Goal: Task Accomplishment & Management: Manage account settings

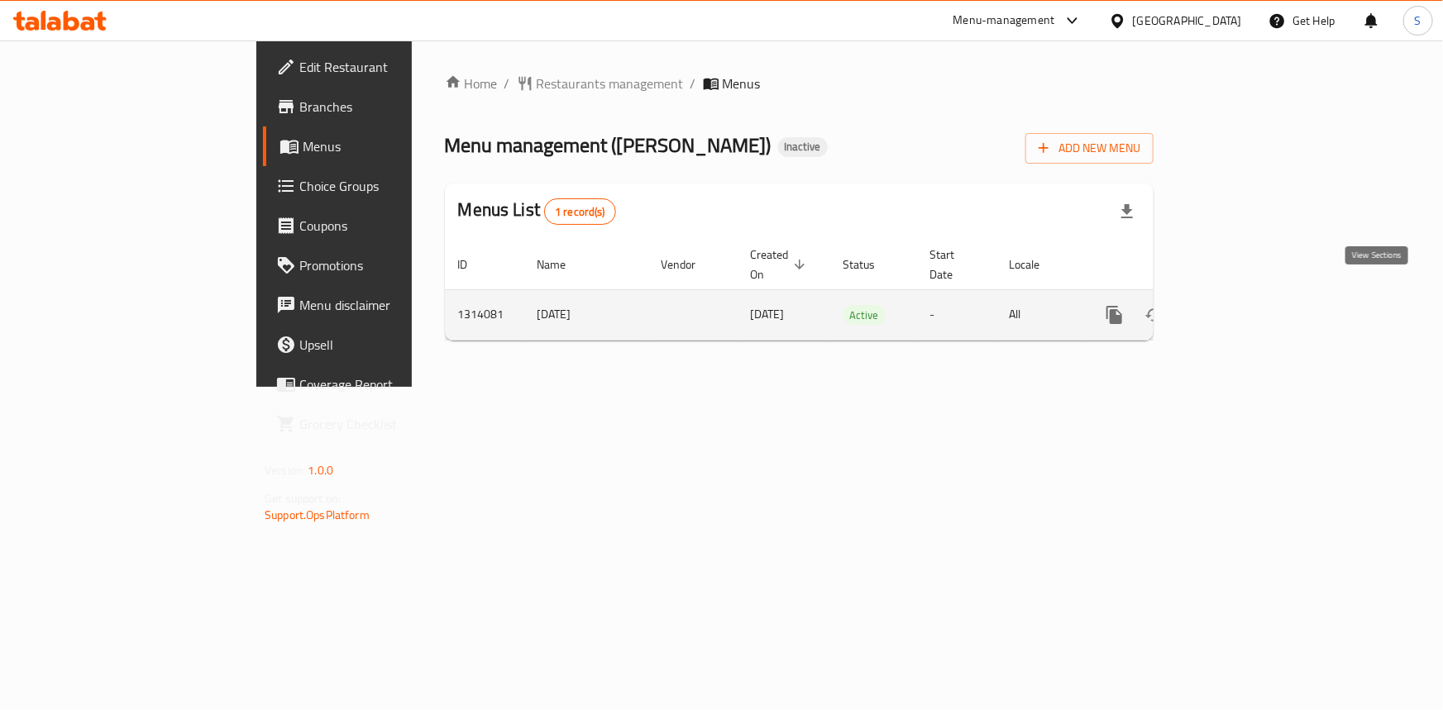
click at [1241, 308] on icon "enhanced table" at bounding box center [1233, 315] width 15 height 15
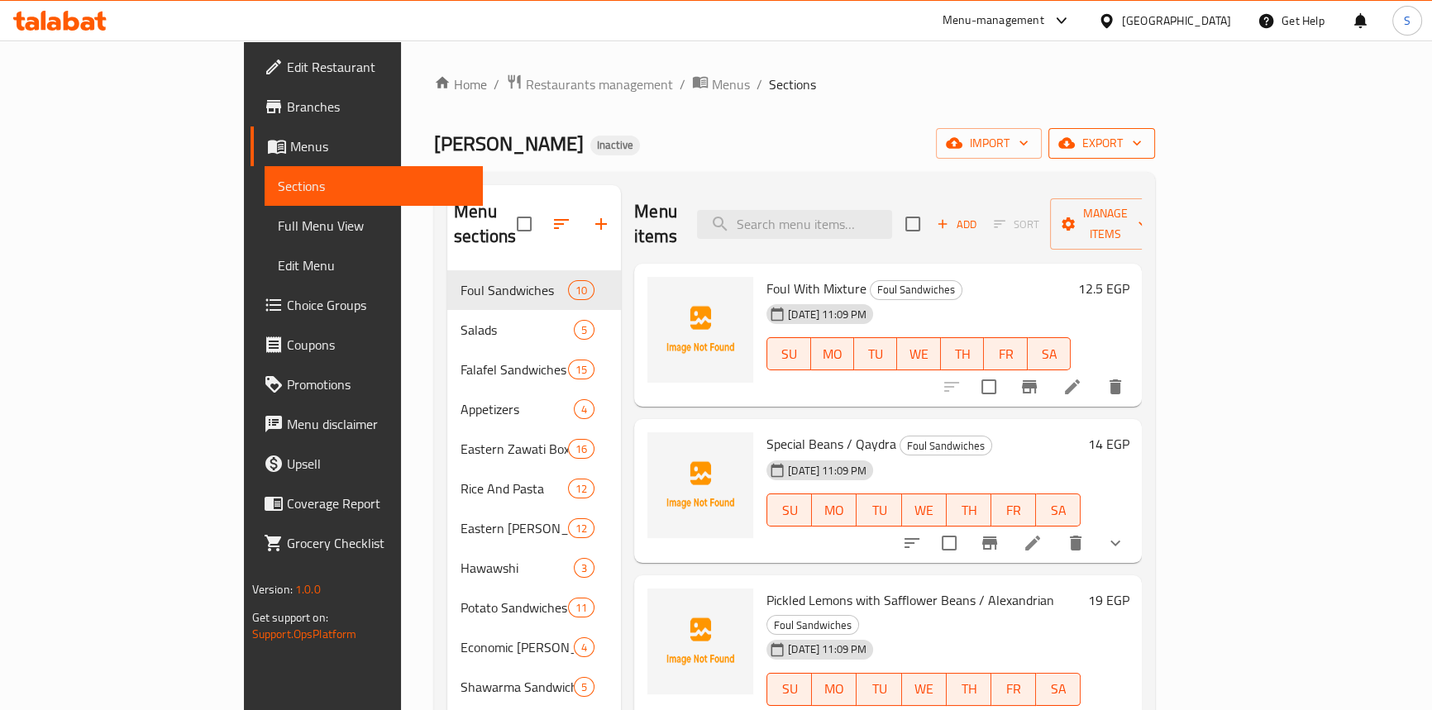
click at [1155, 156] on button "export" at bounding box center [1101, 143] width 107 height 31
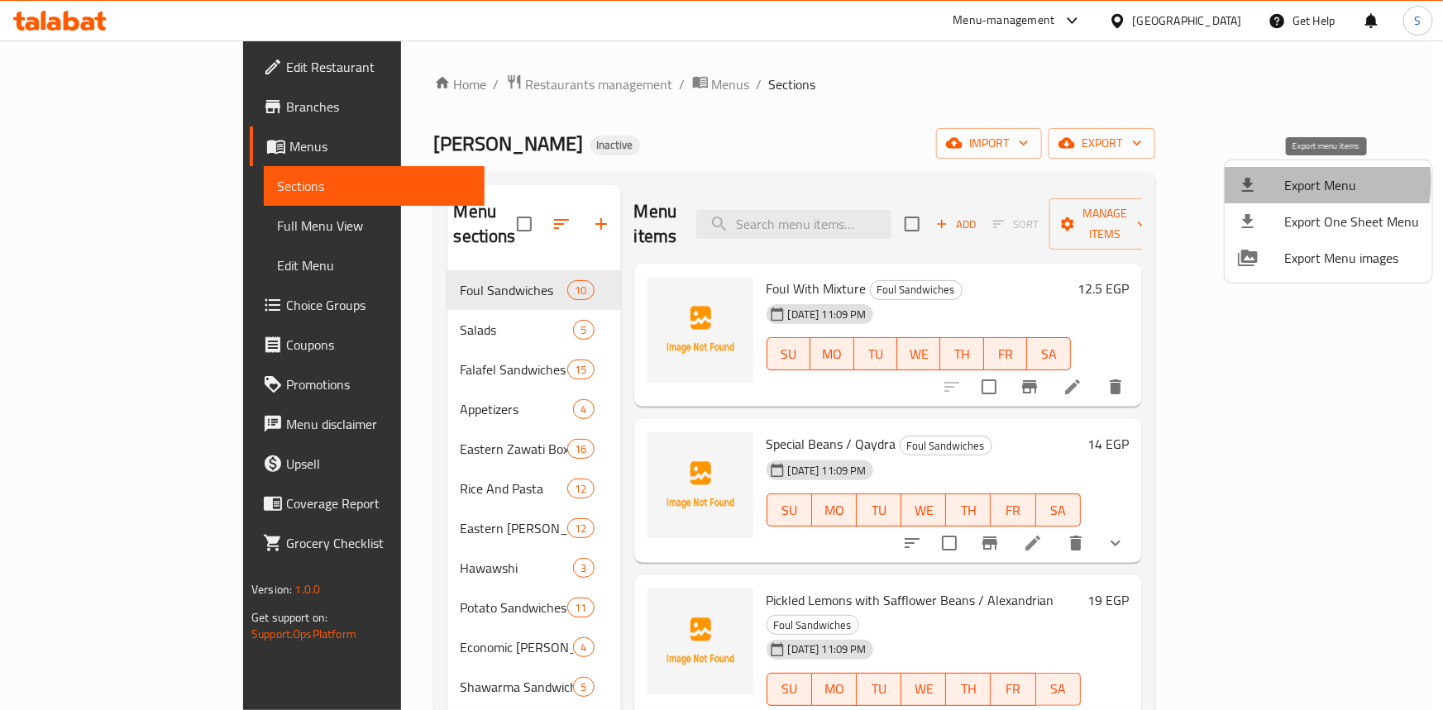
click at [1290, 182] on span "Export Menu" at bounding box center [1351, 185] width 135 height 20
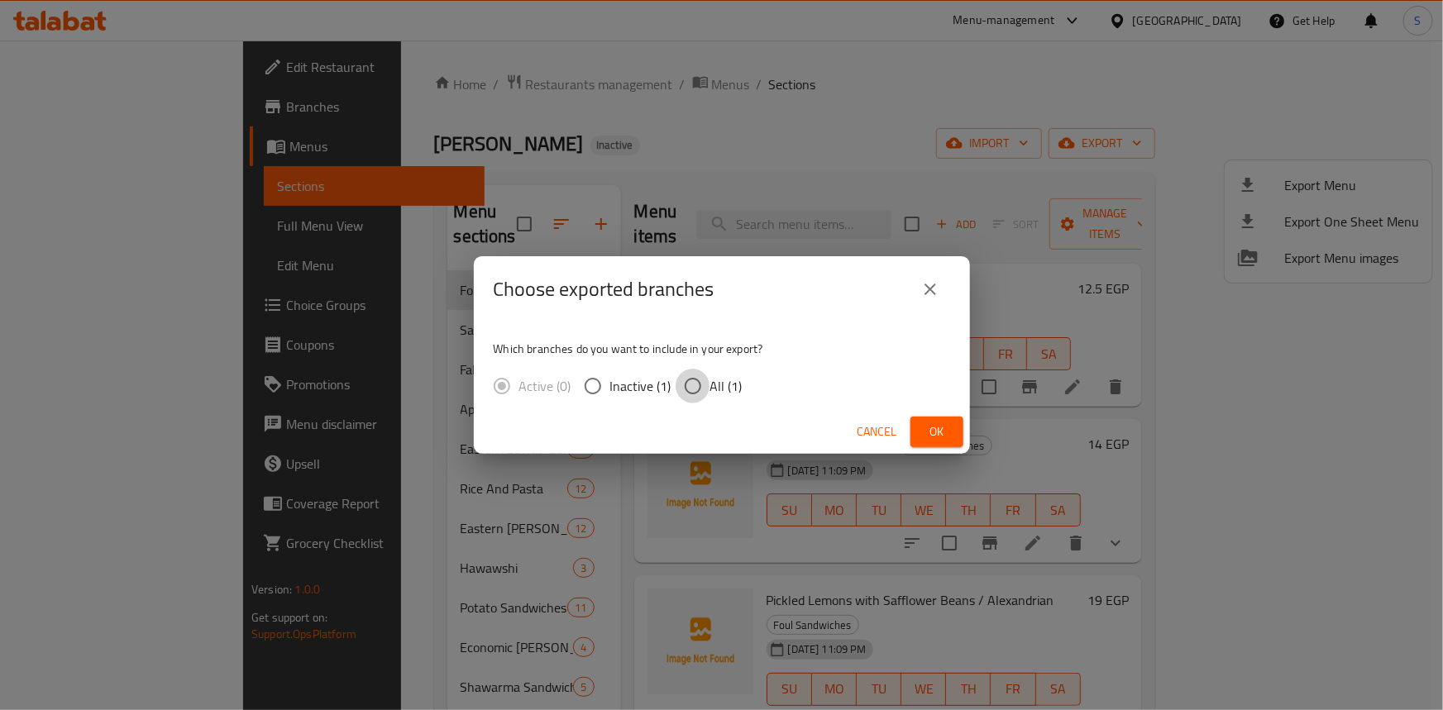
click at [705, 380] on input "All (1)" at bounding box center [693, 386] width 35 height 35
radio input "true"
click at [947, 430] on span "Ok" at bounding box center [937, 432] width 26 height 21
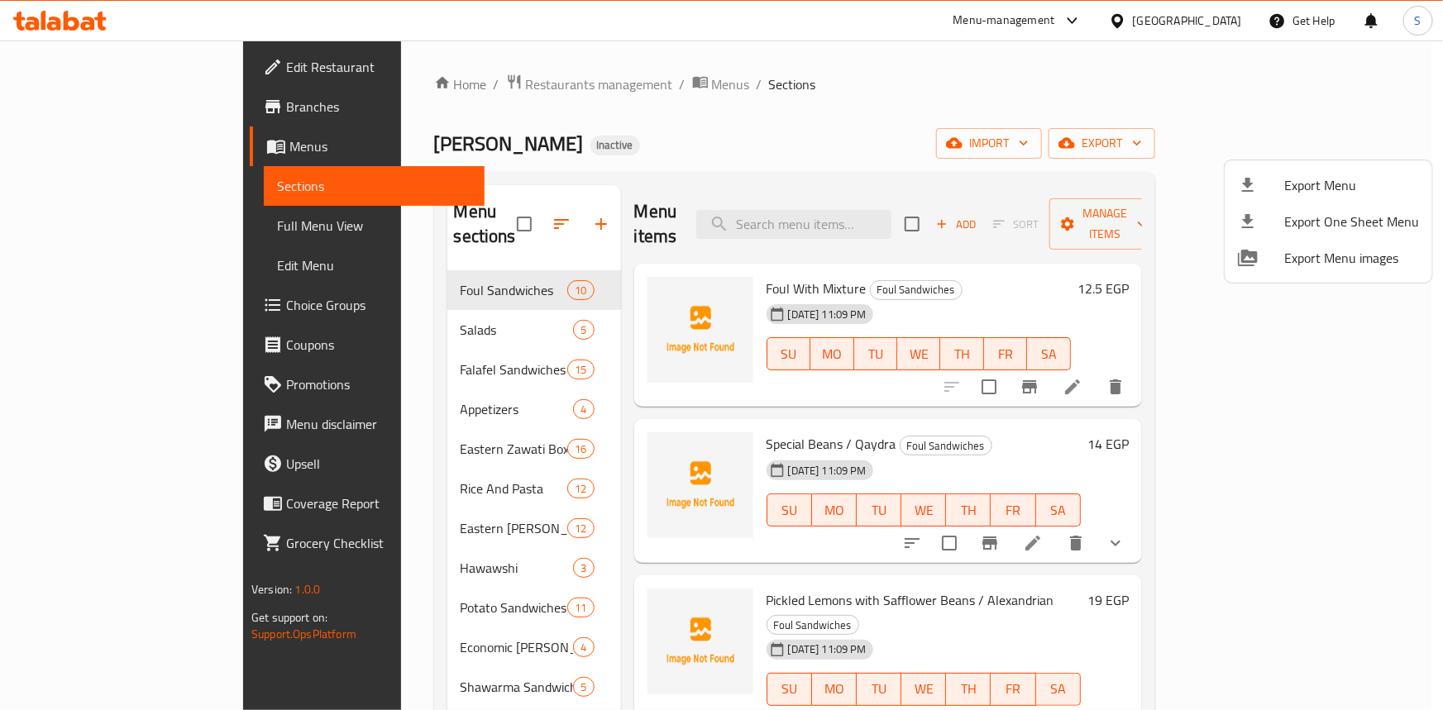
click at [113, 241] on div at bounding box center [721, 355] width 1443 height 710
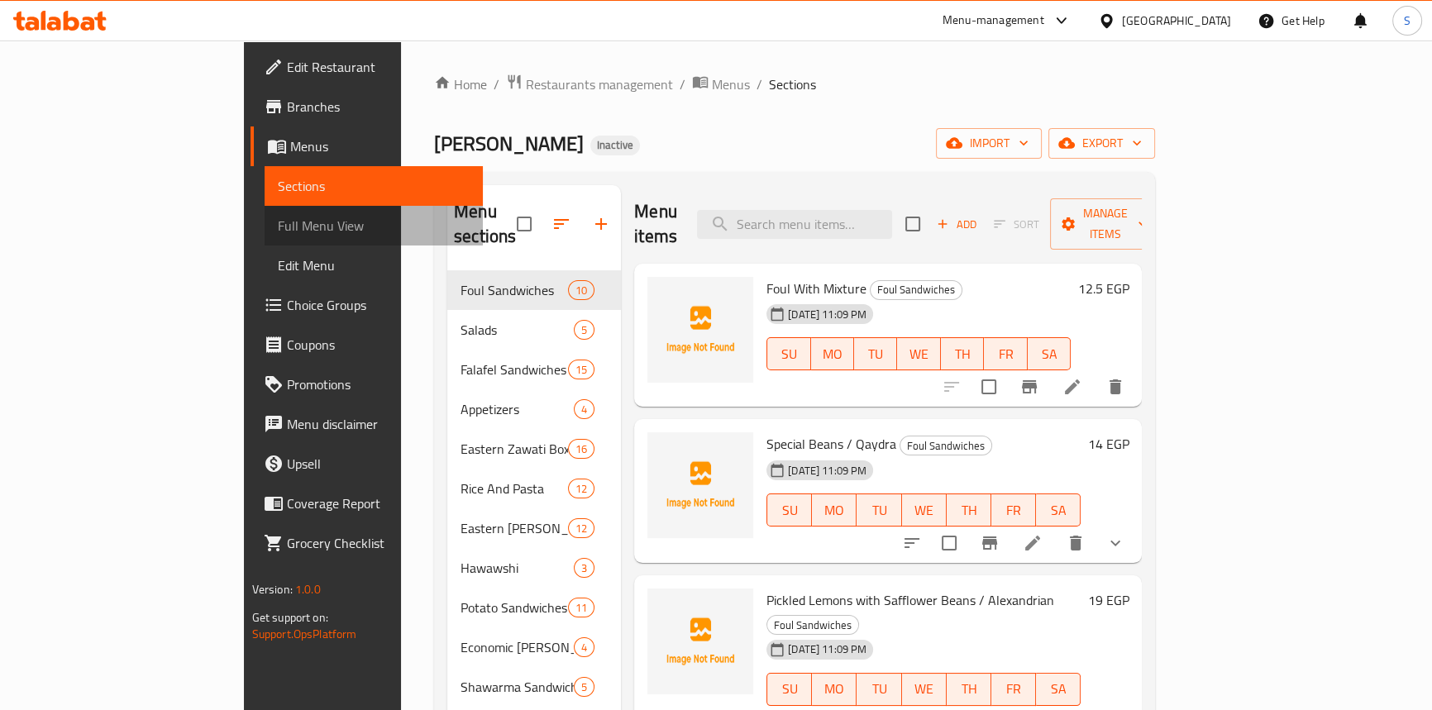
click at [278, 230] on span "Full Menu View" at bounding box center [374, 226] width 192 height 20
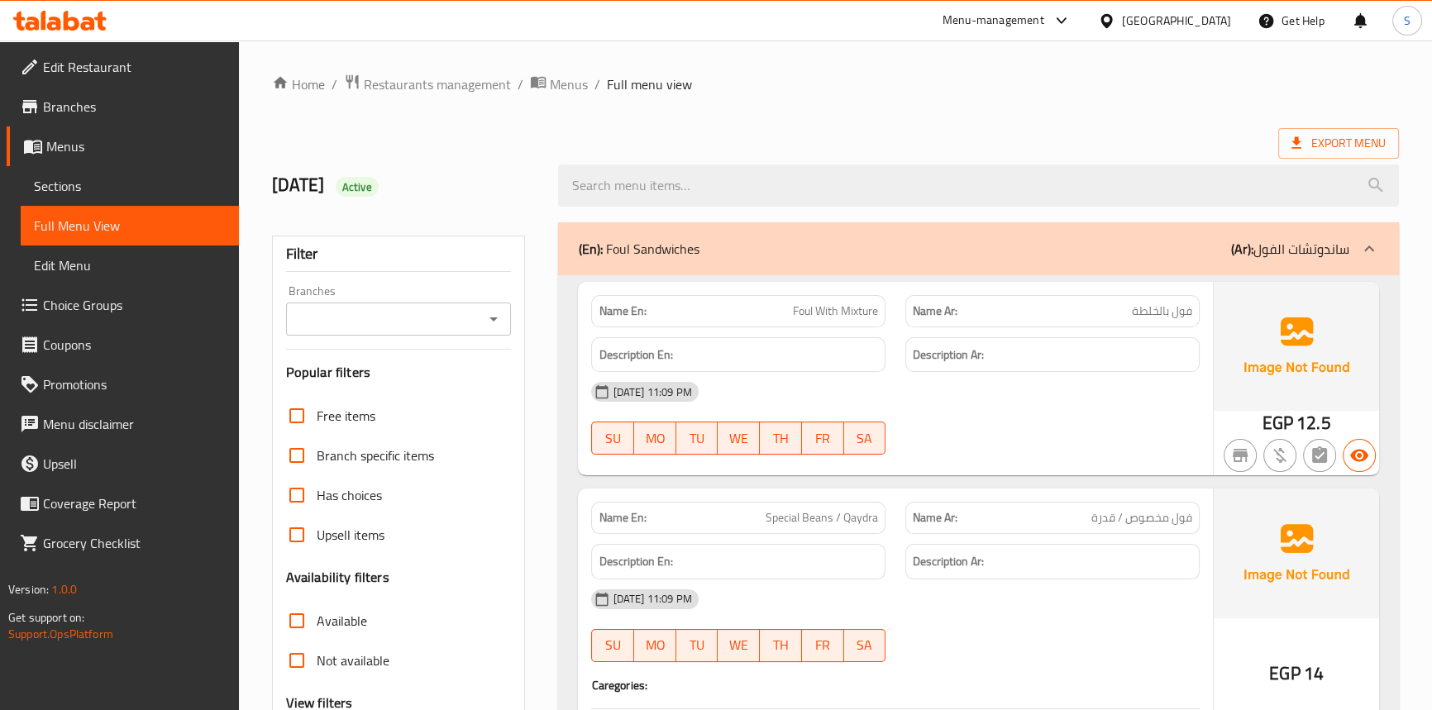
scroll to position [225, 0]
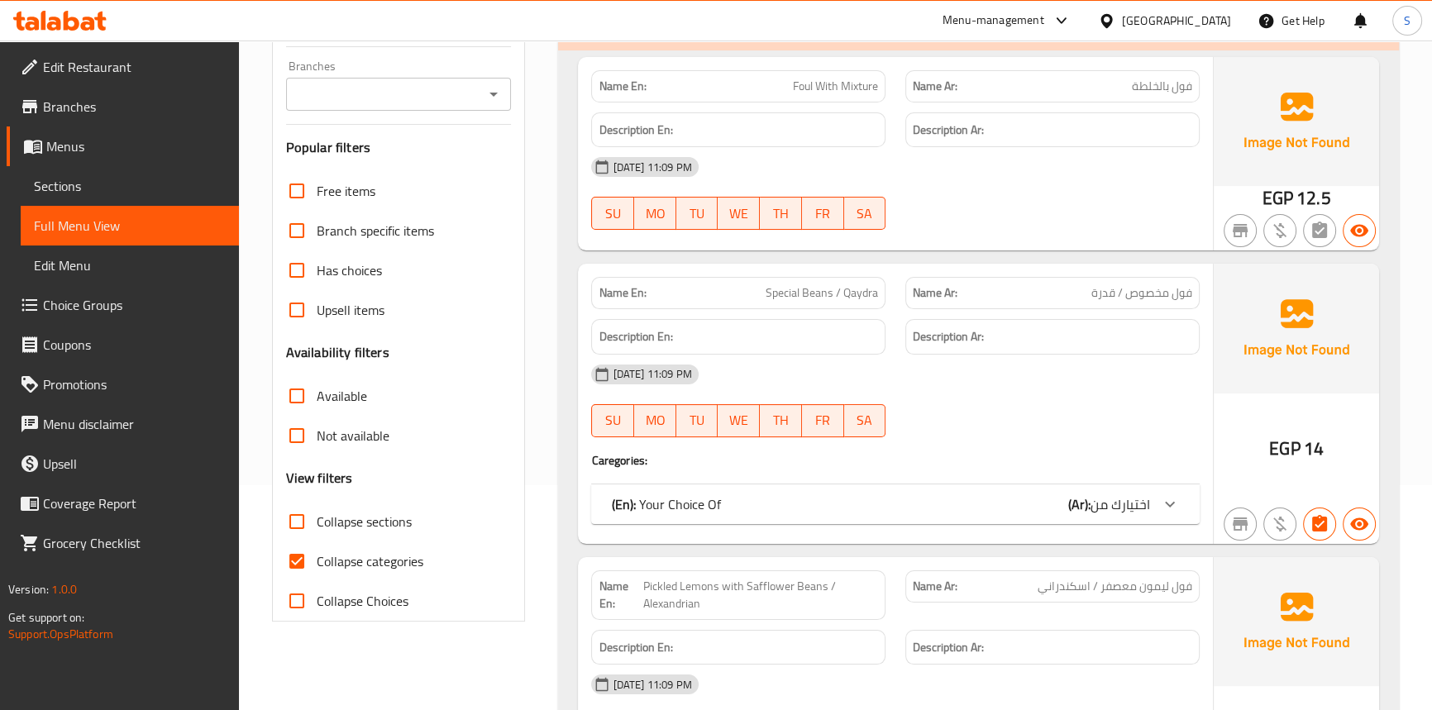
click at [351, 566] on span "Collapse categories" at bounding box center [370, 562] width 107 height 20
click at [317, 566] on input "Collapse categories" at bounding box center [297, 562] width 40 height 40
checkbox input "false"
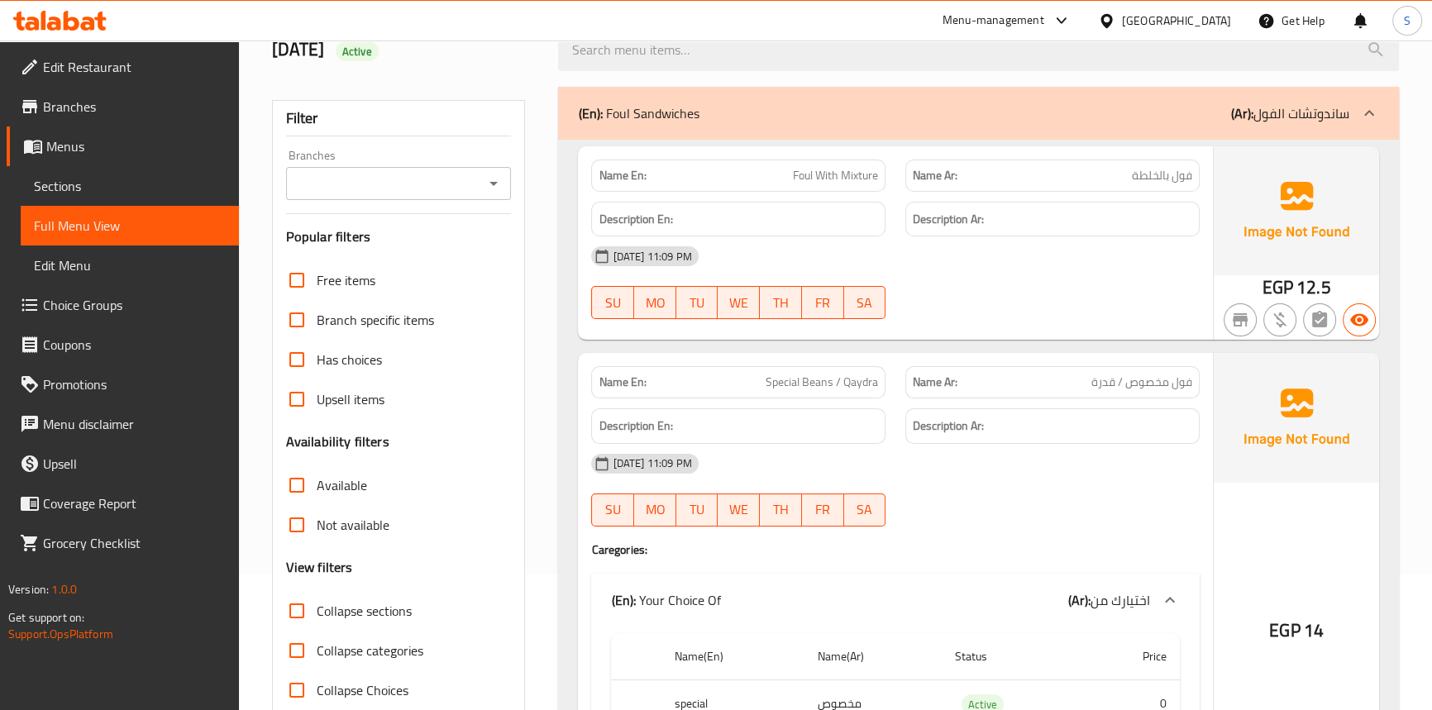
scroll to position [0, 0]
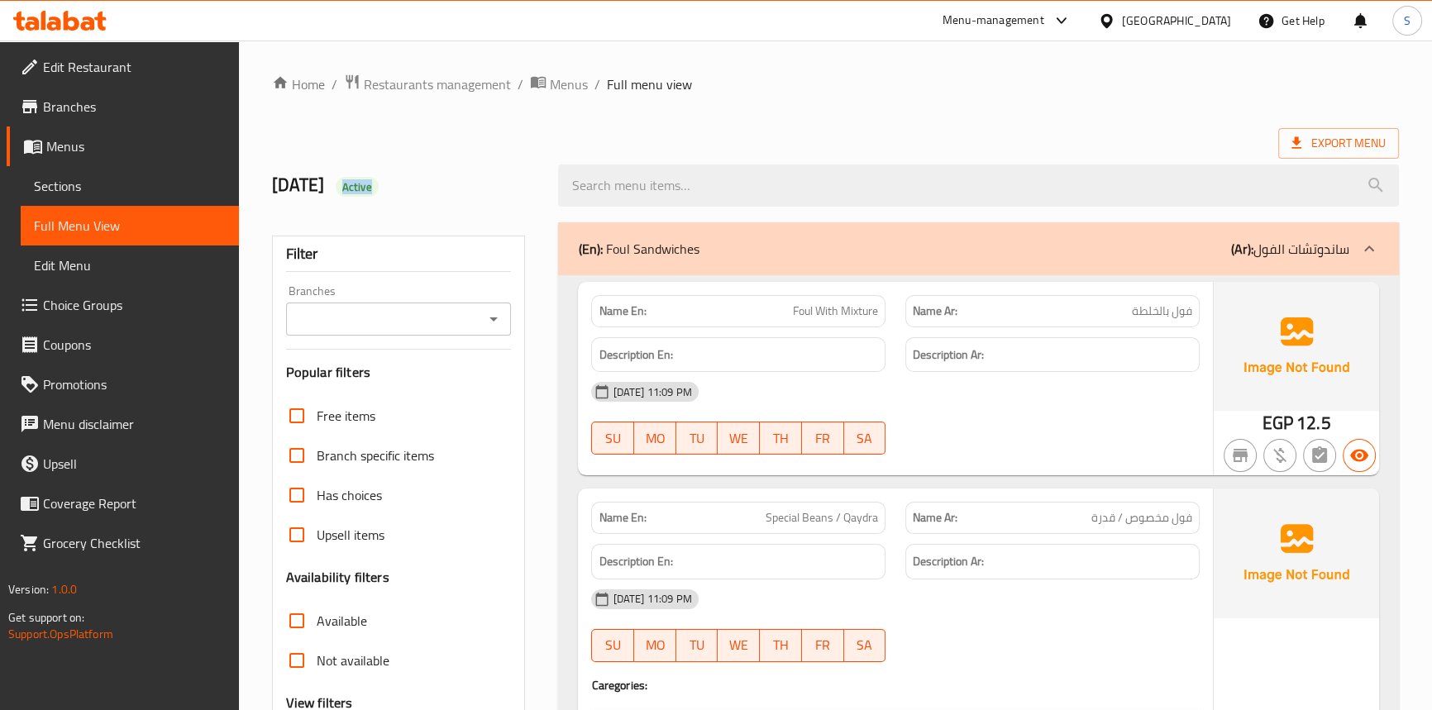
drag, startPoint x: 366, startPoint y: 178, endPoint x: 462, endPoint y: 183, distance: 96.0
click at [462, 183] on h2 "25/9/2025 Active" at bounding box center [405, 185] width 267 height 25
copy span "Active"
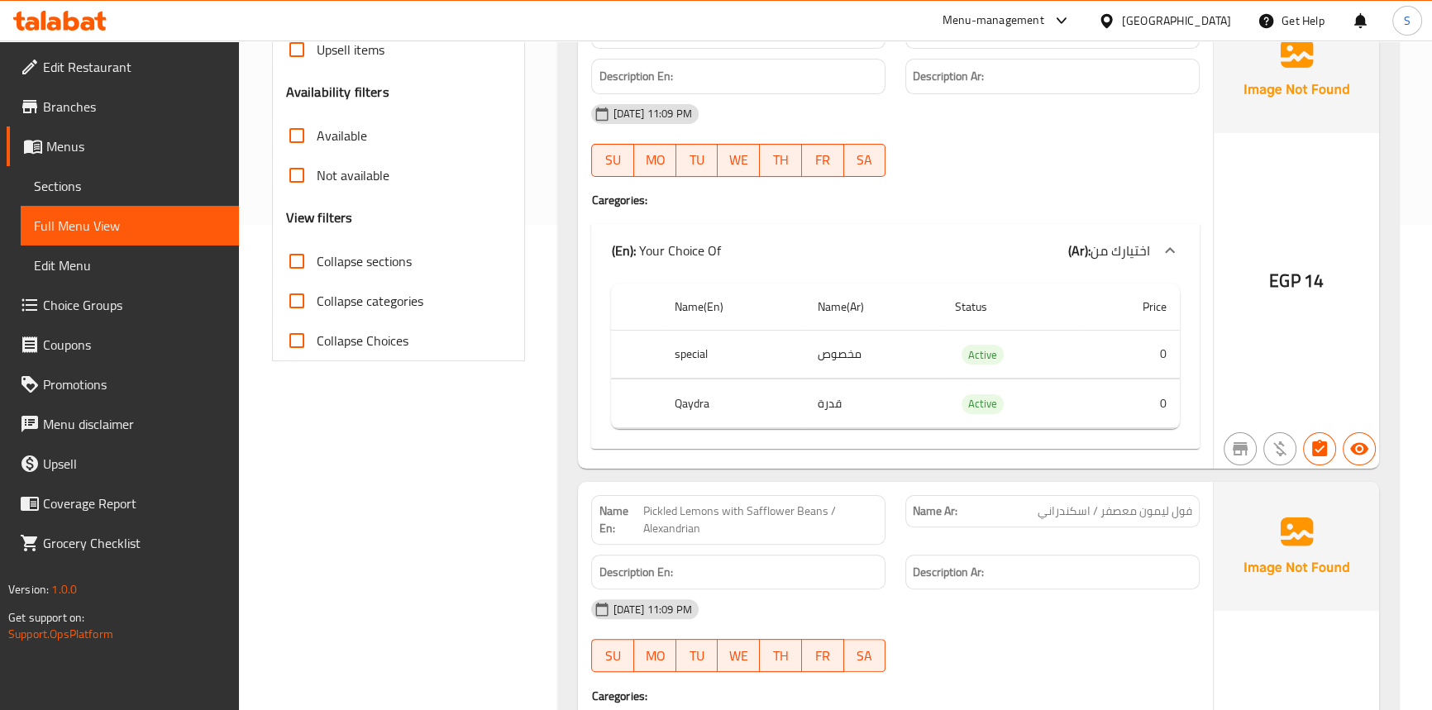
drag, startPoint x: 452, startPoint y: 6, endPoint x: 397, endPoint y: 471, distance: 468.8
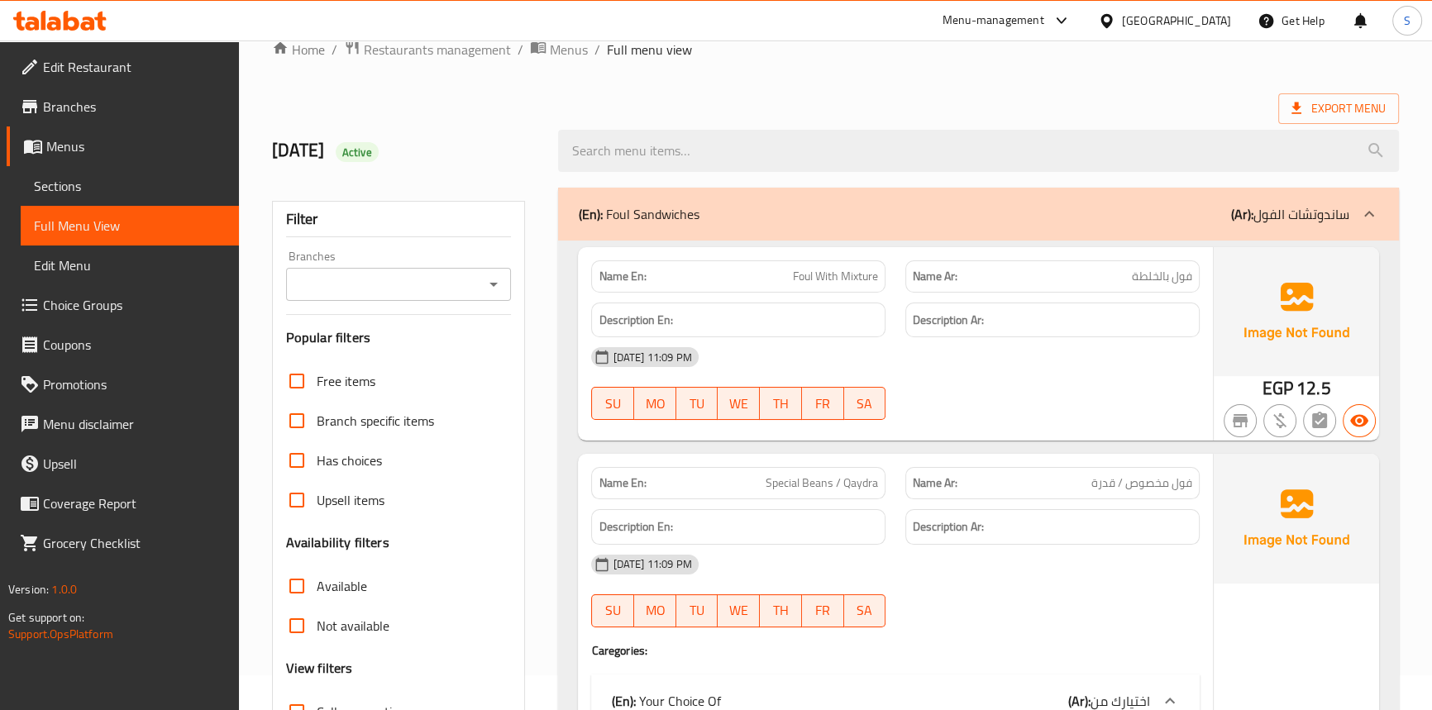
scroll to position [34, 0]
click at [79, 61] on span "Edit Restaurant" at bounding box center [134, 67] width 183 height 20
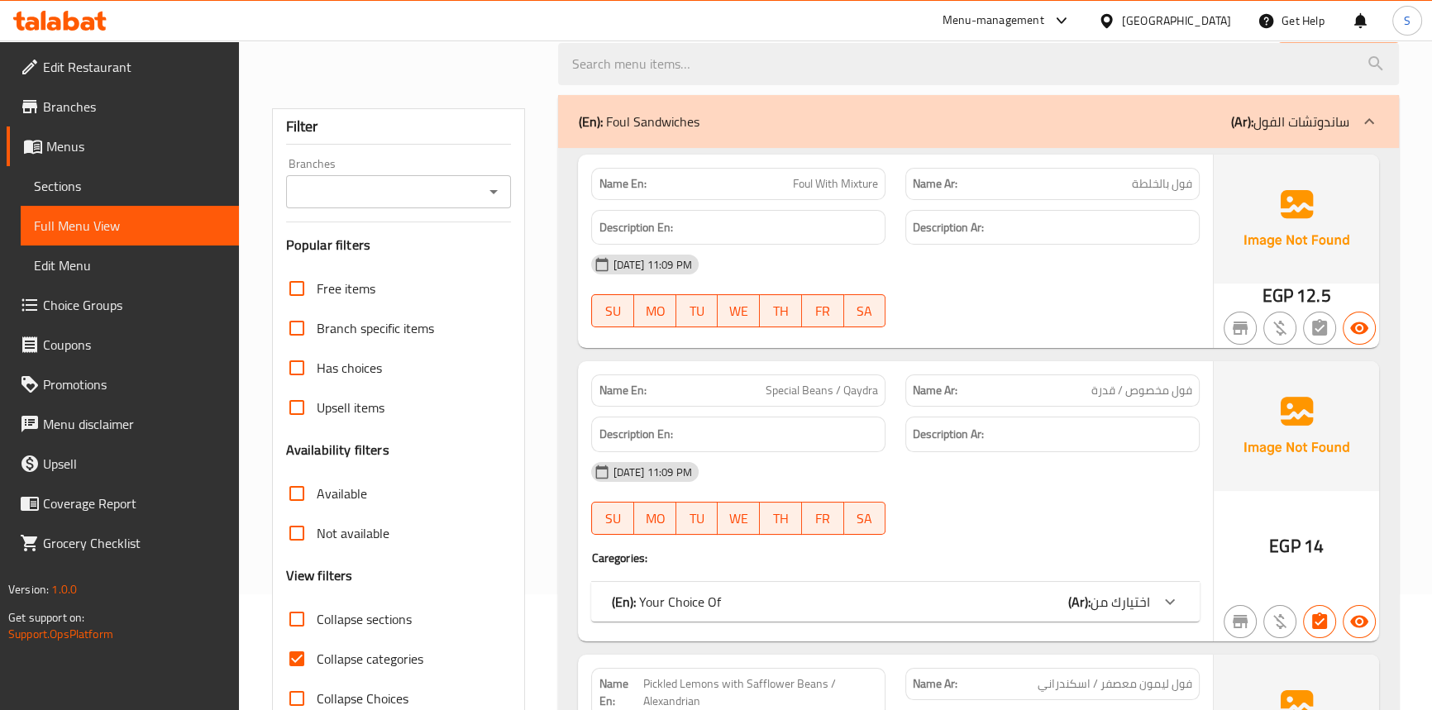
scroll to position [300, 0]
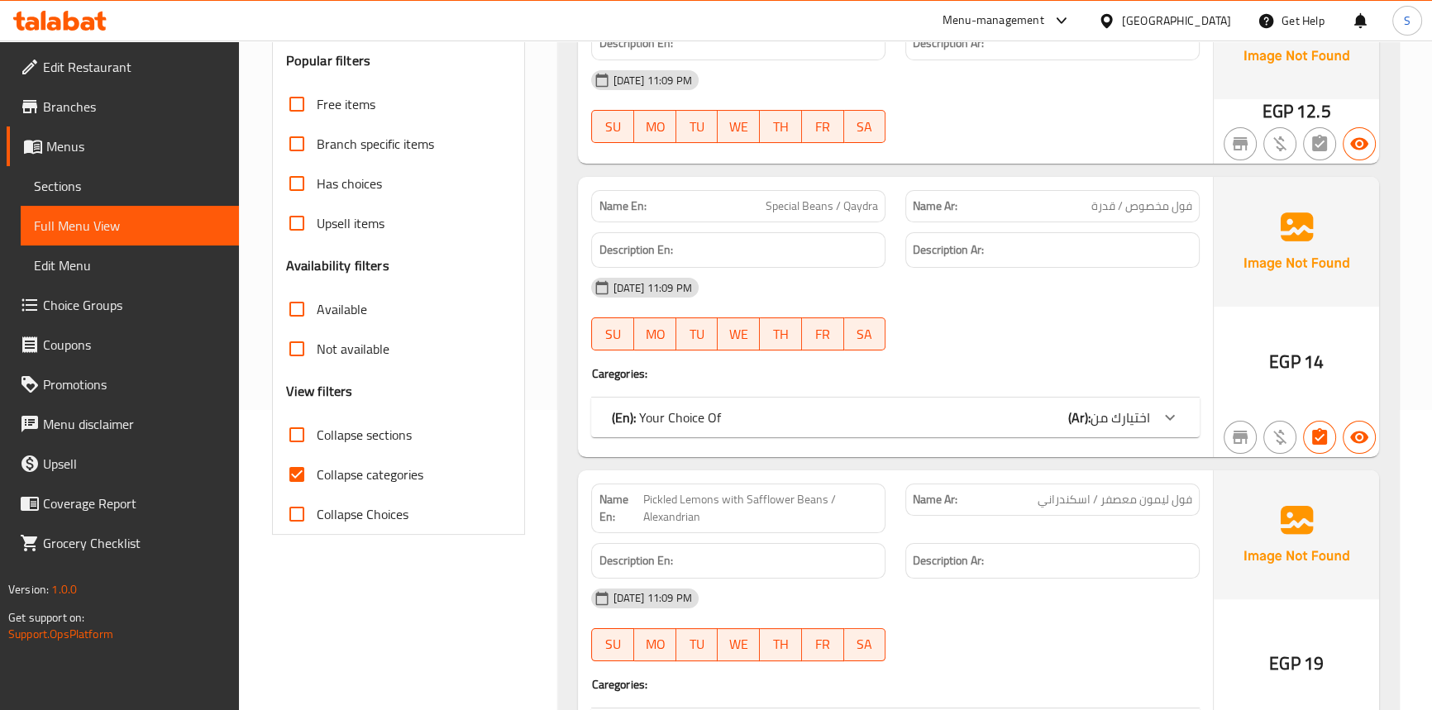
click at [323, 474] on span "Collapse categories" at bounding box center [370, 475] width 107 height 20
click at [317, 474] on input "Collapse categories" at bounding box center [297, 475] width 40 height 40
checkbox input "false"
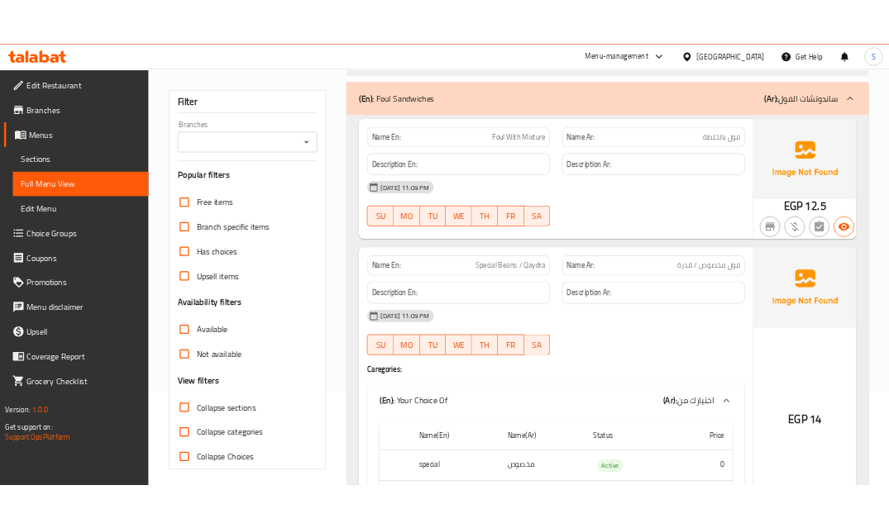
scroll to position [0, 0]
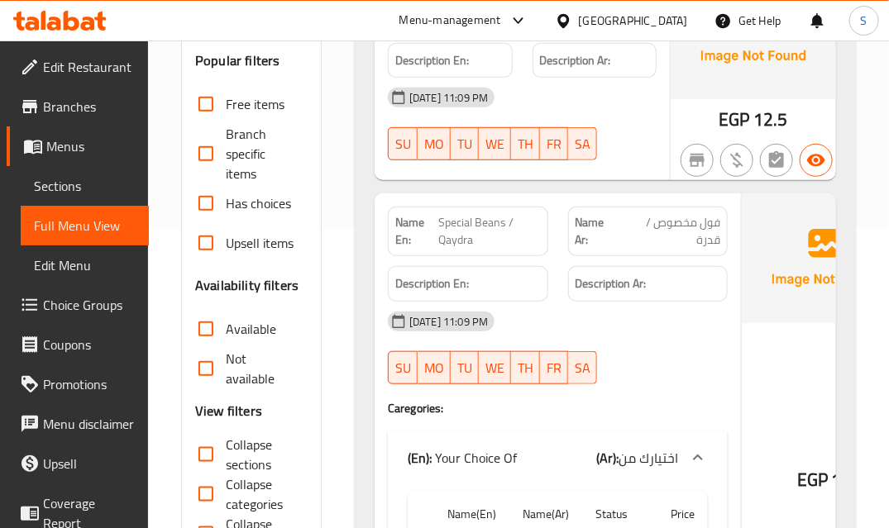
scroll to position [451, 0]
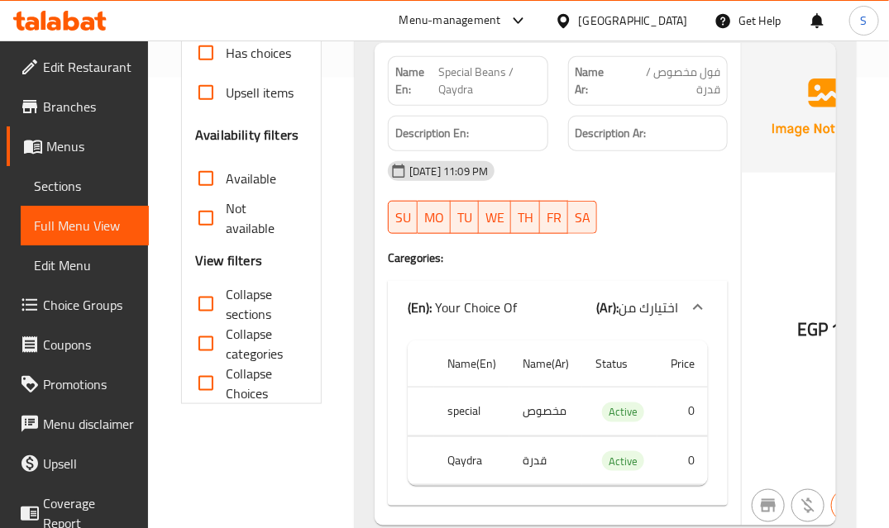
click at [217, 306] on input "Collapse sections" at bounding box center [206, 304] width 40 height 40
checkbox input "true"
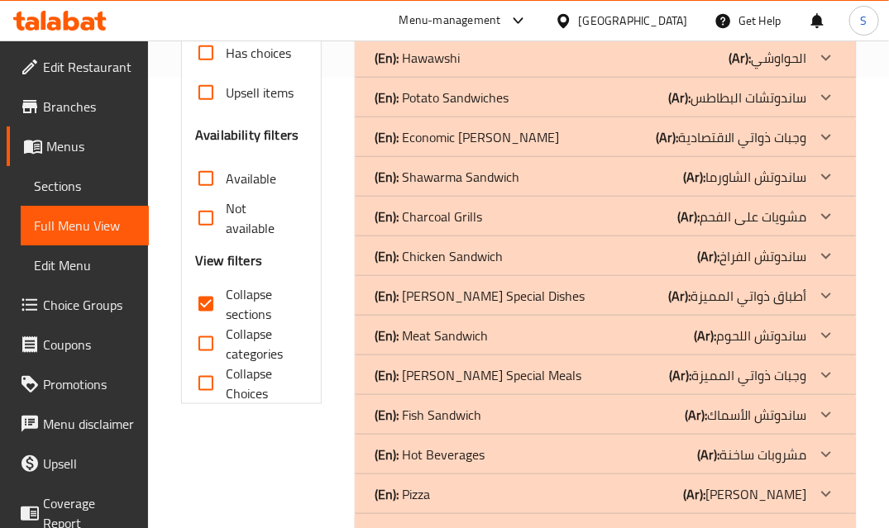
scroll to position [827, 0]
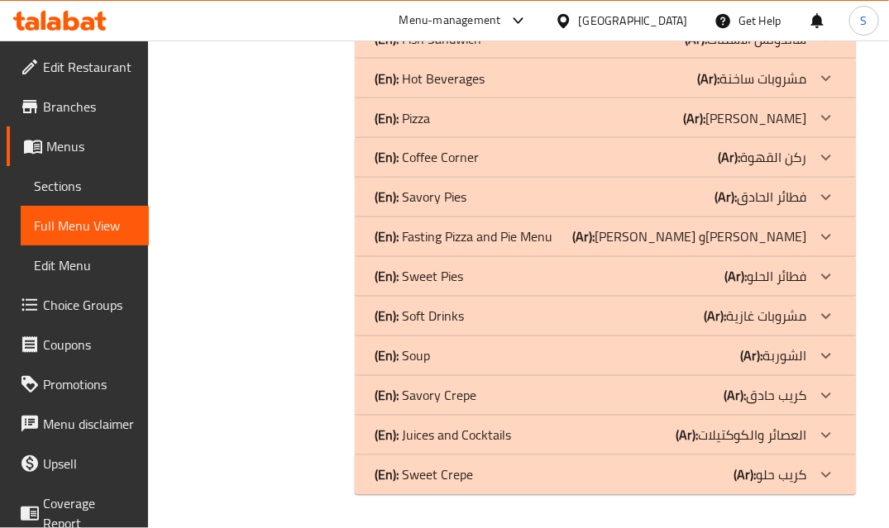
click at [438, 355] on div "(En): Soup (Ar): الشوربة" at bounding box center [591, 356] width 432 height 20
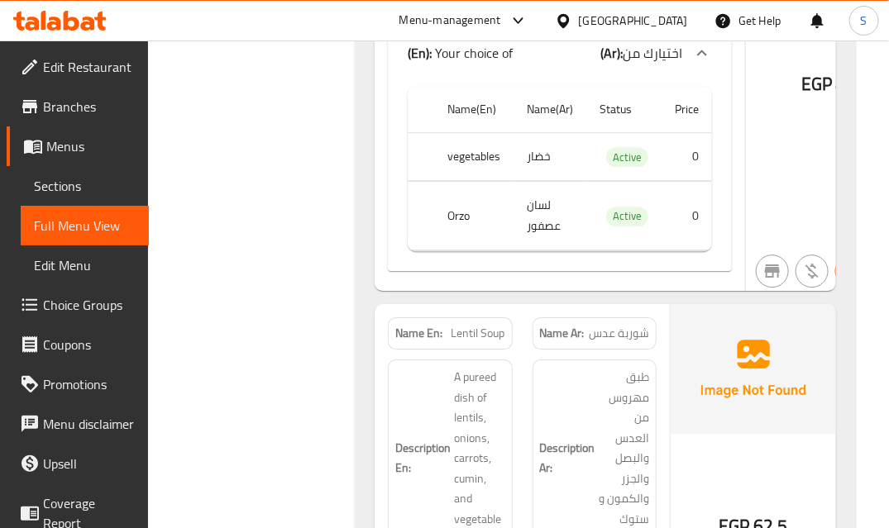
scroll to position [1579, 0]
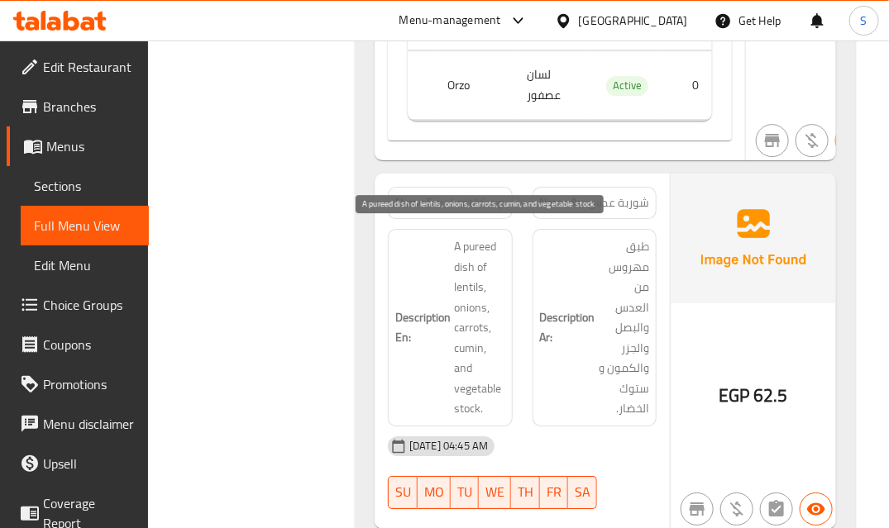
click at [500, 333] on span "A pureed dish of lentils, onions, carrots, cumin, and vegetable stock." at bounding box center [479, 327] width 50 height 183
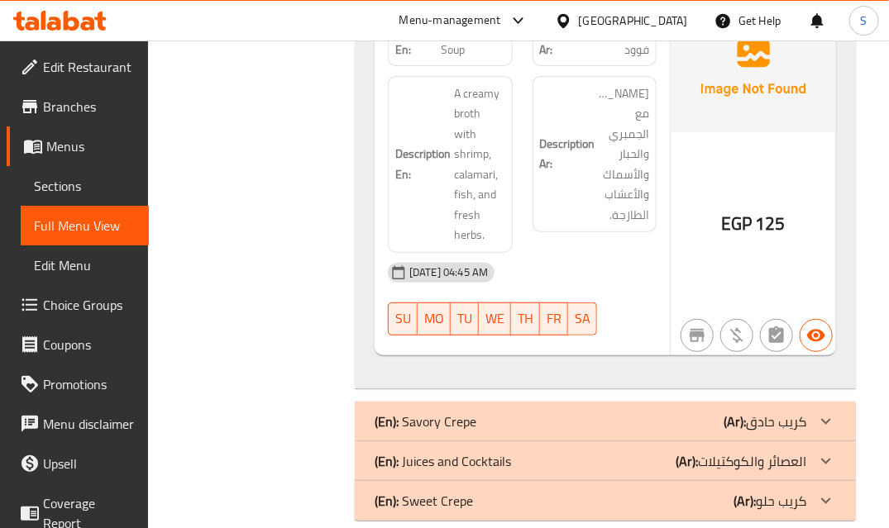
scroll to position [2118, 0]
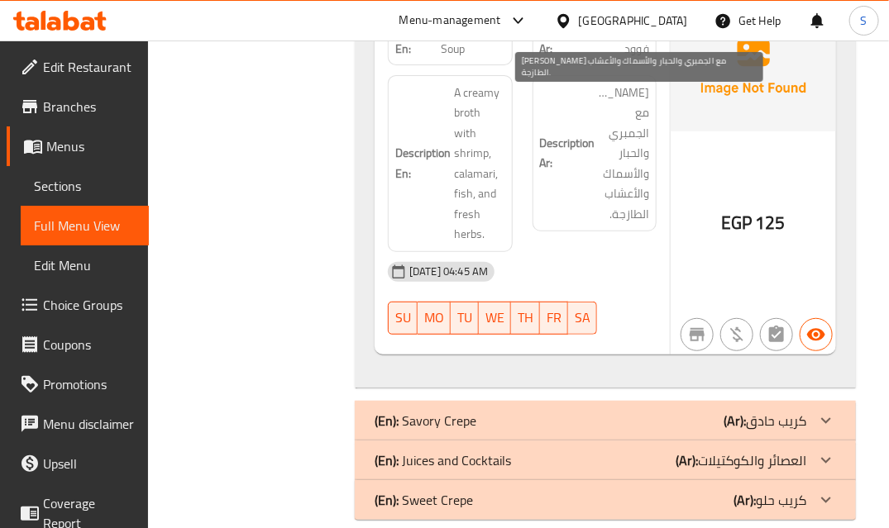
click at [628, 219] on span "[PERSON_NAME] مع الجمبري والحبار والأسماك والأعشاب الطازجة." at bounding box center [624, 154] width 50 height 142
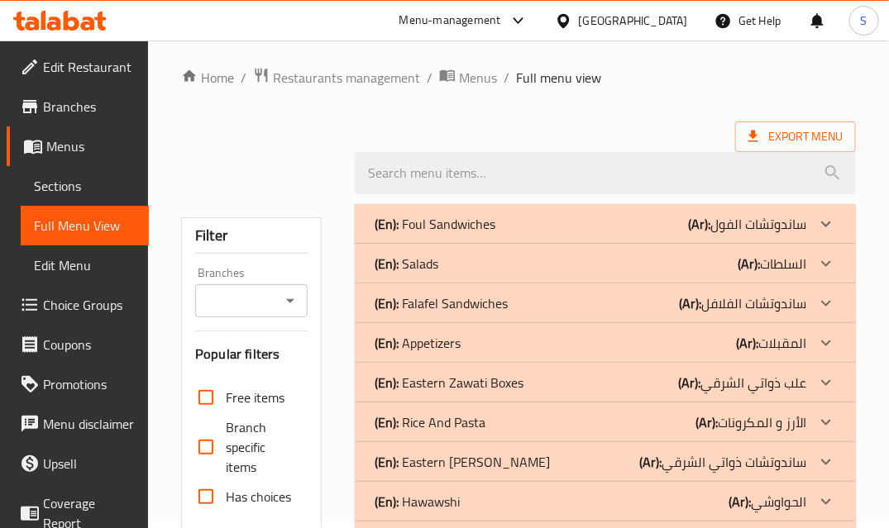
click at [421, 254] on p "(En): Salads" at bounding box center [407, 264] width 64 height 20
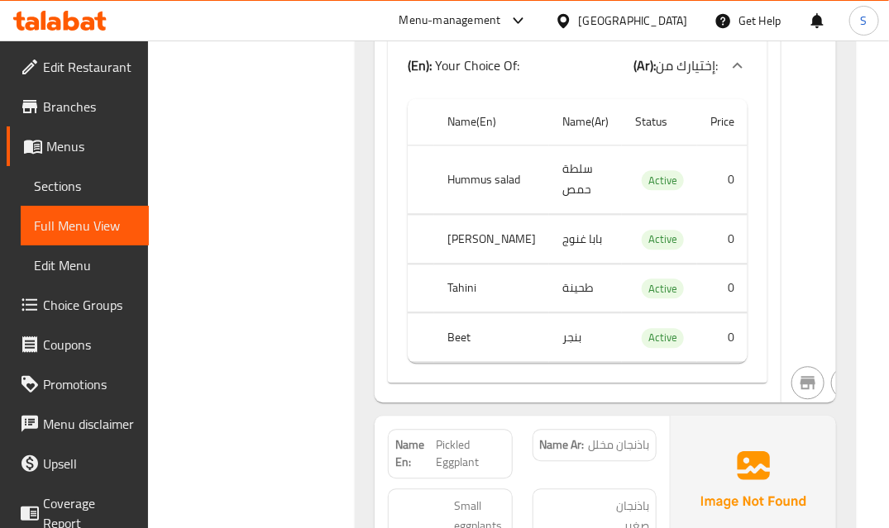
scroll to position [1359, 0]
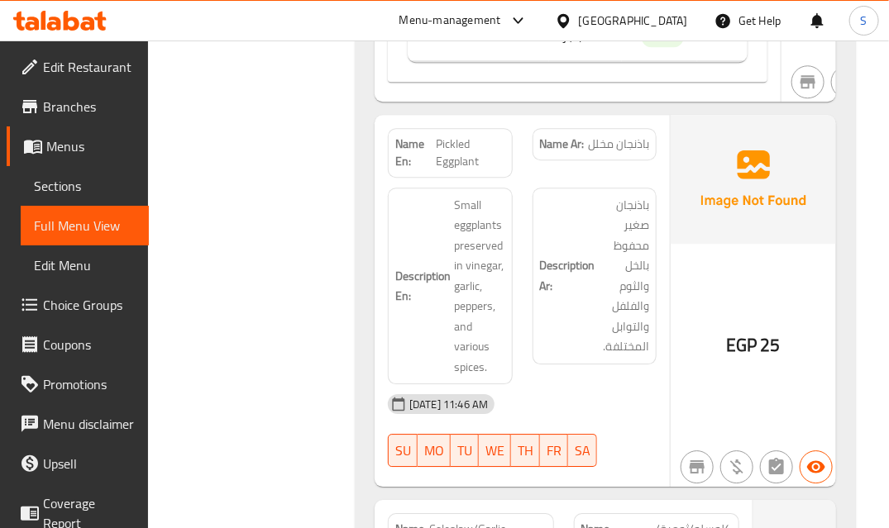
click at [778, 244] on img at bounding box center [753, 179] width 165 height 129
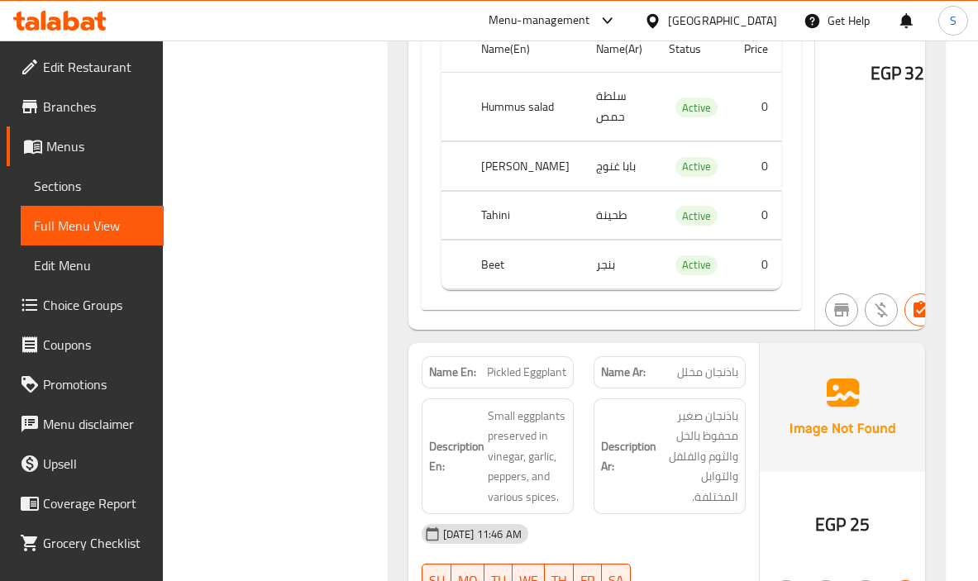
scroll to position [1112, 0]
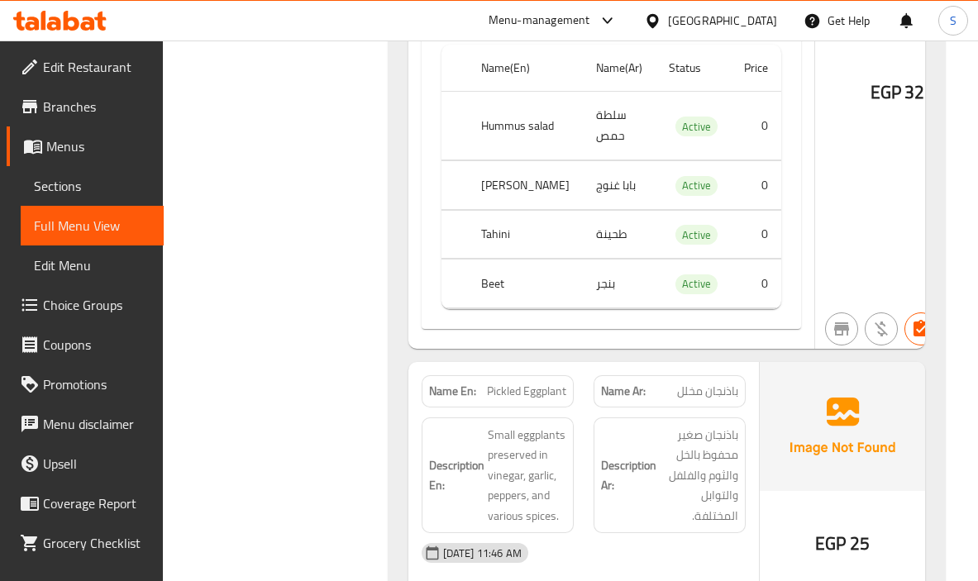
click at [655, 464] on h6 "Description Ar: باذنجان صغير محفوظ بالخل والثوم والفلفل والتوابل المختلفة." at bounding box center [669, 476] width 137 height 102
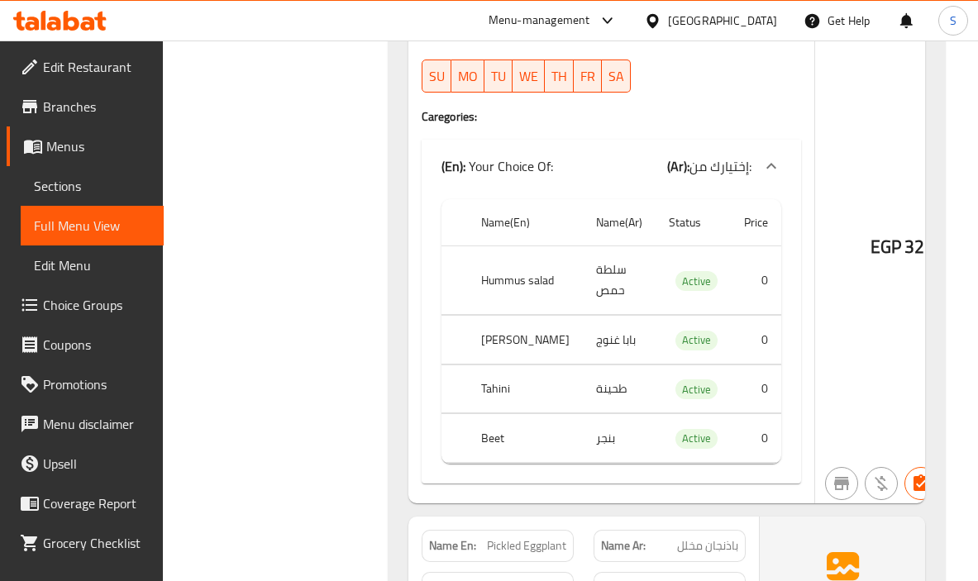
scroll to position [0, 0]
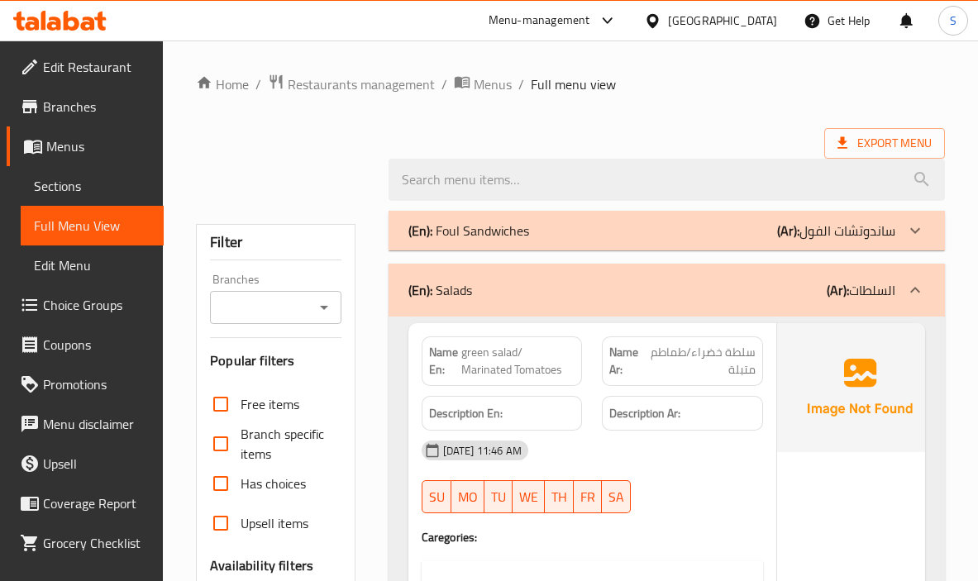
click at [639, 412] on strong "Description Ar:" at bounding box center [644, 414] width 71 height 21
click at [693, 461] on div "25-09-2025 11:46 AM" at bounding box center [592, 451] width 361 height 40
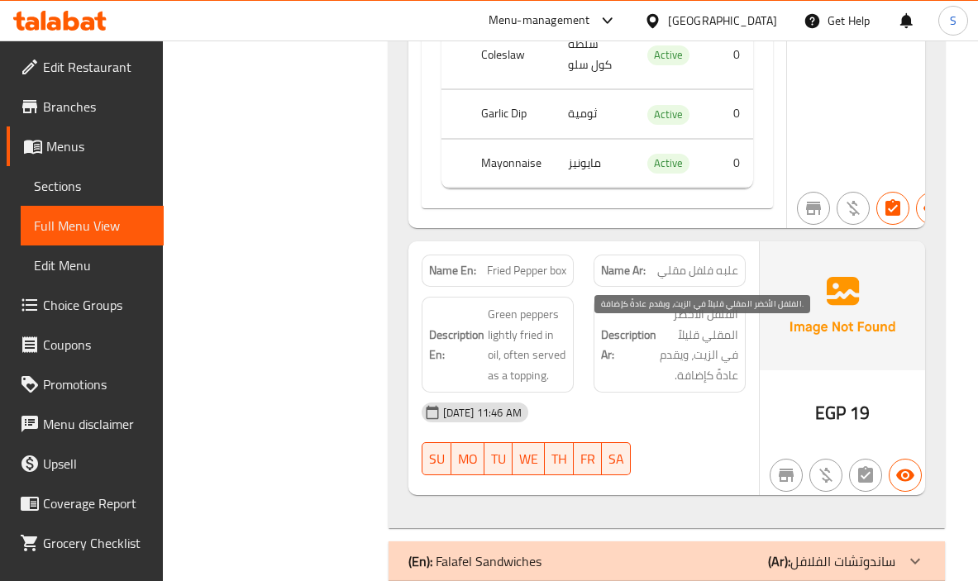
click at [735, 377] on span "الفلفل الأخضر المقلي قليلاً في الزيت، ويقدم عادةً كإضافة." at bounding box center [699, 344] width 79 height 81
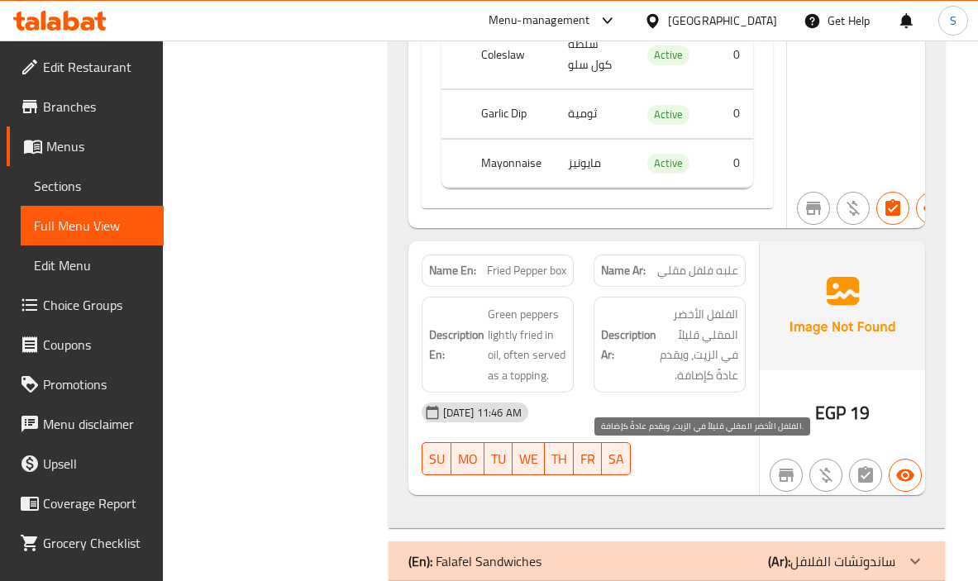
scroll to position [2416, 0]
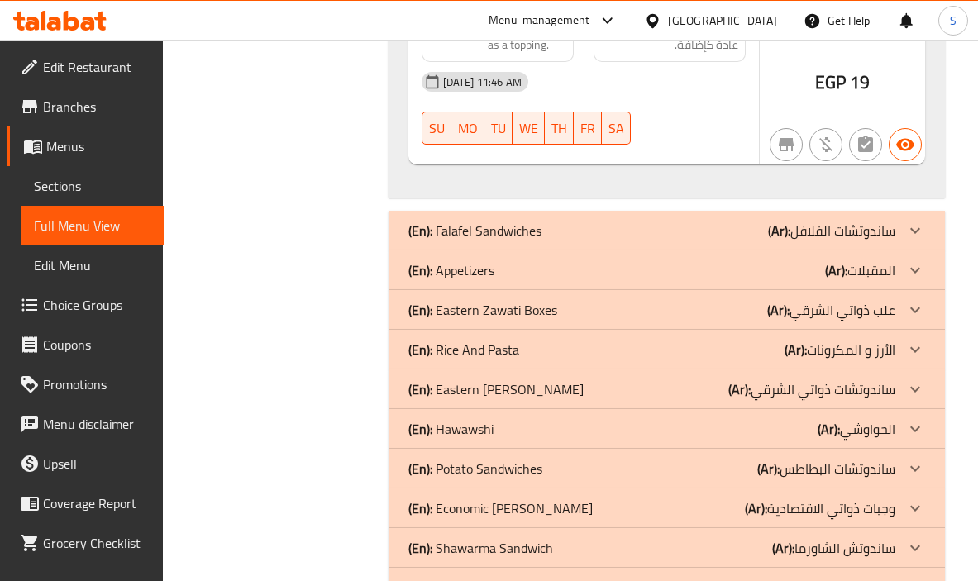
click at [820, 280] on div "(En): Appetizers (Ar): المقبلات" at bounding box center [651, 270] width 487 height 20
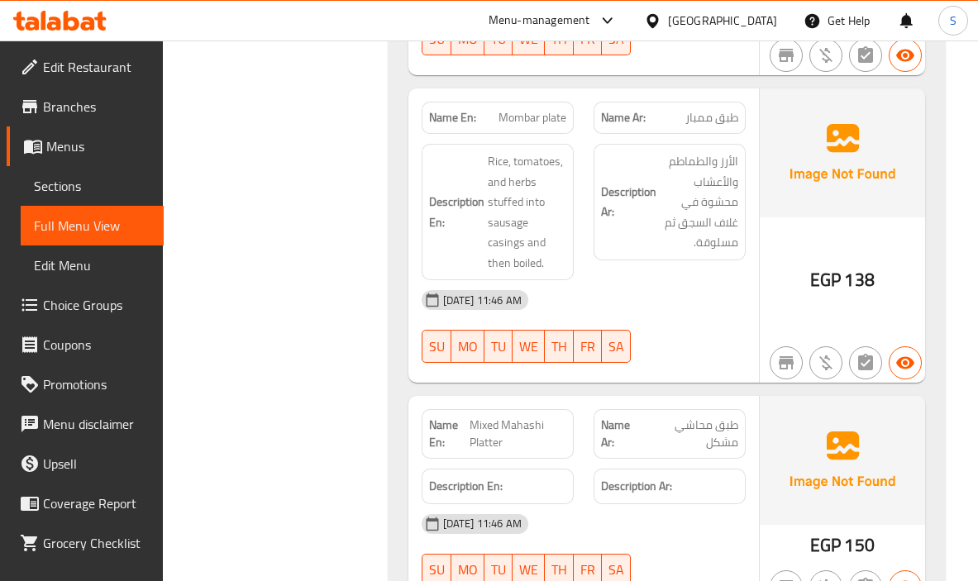
scroll to position [3408, 0]
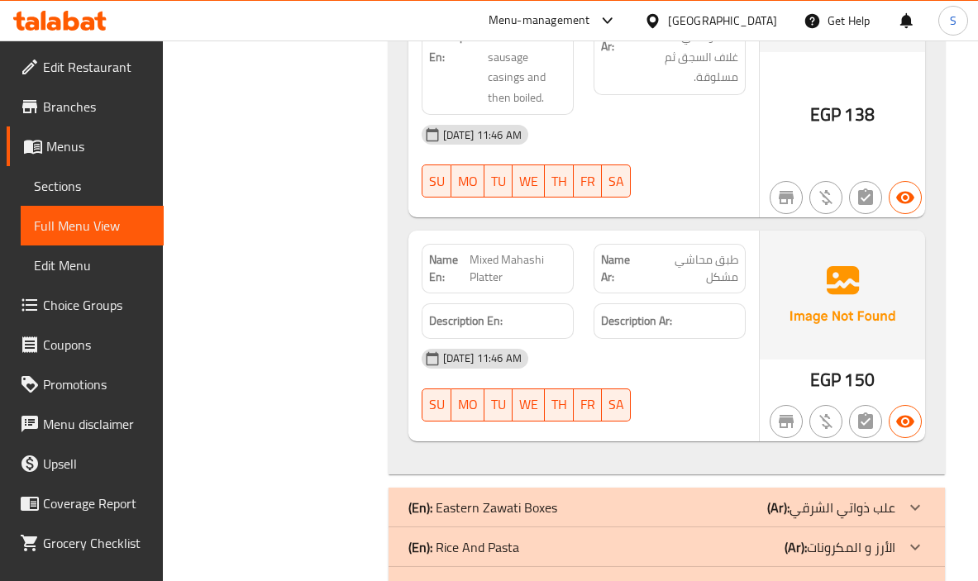
click at [502, 286] on span "Mixed Mahashi Platter" at bounding box center [518, 268] width 96 height 35
copy span "Mixed Mahashi Platter"
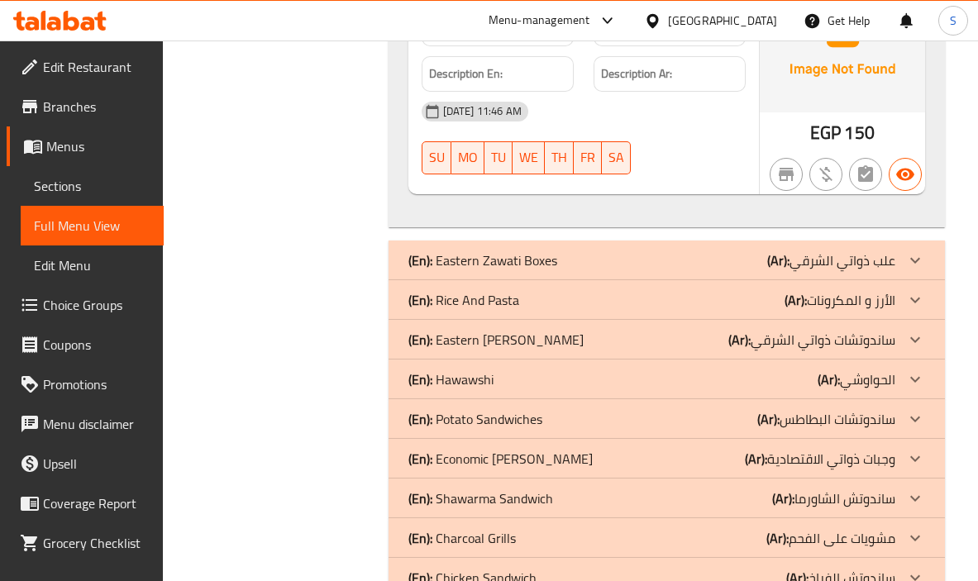
scroll to position [3656, 0]
click at [746, 309] on div "(En): Rice And Pasta (Ar): الأرز و المكرونات" at bounding box center [651, 299] width 487 height 20
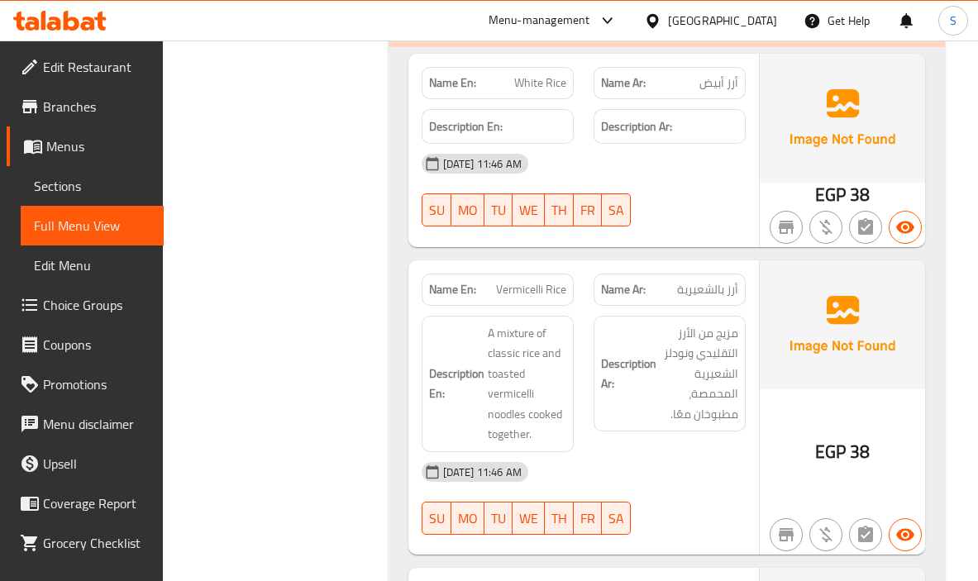
scroll to position [4070, 0]
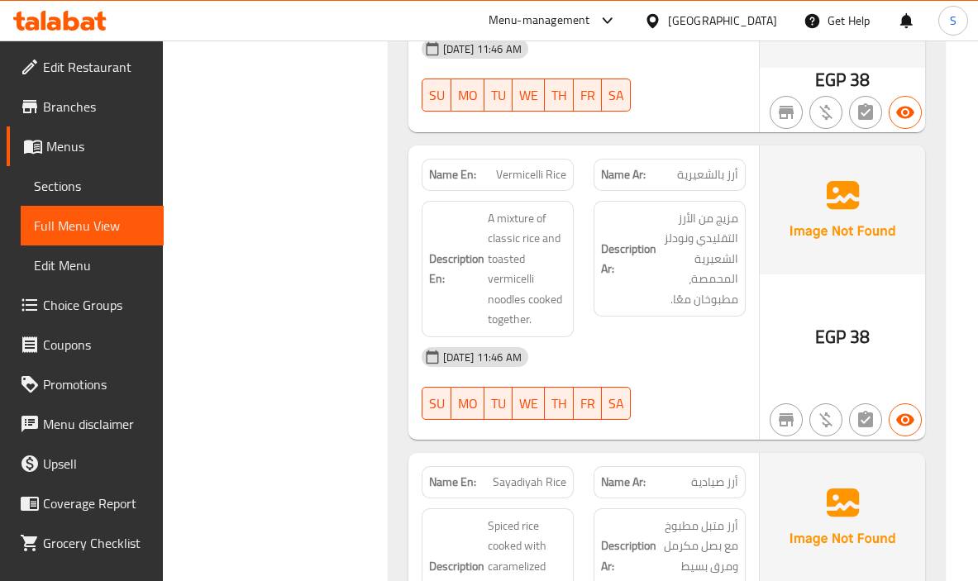
click at [540, 184] on span "Vermicelli Rice" at bounding box center [531, 174] width 70 height 17
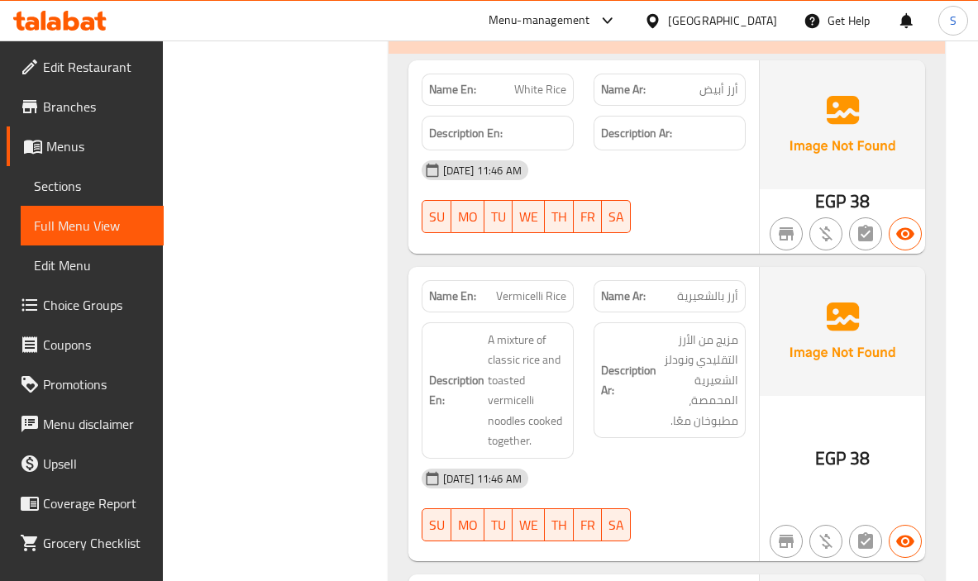
scroll to position [3822, 0]
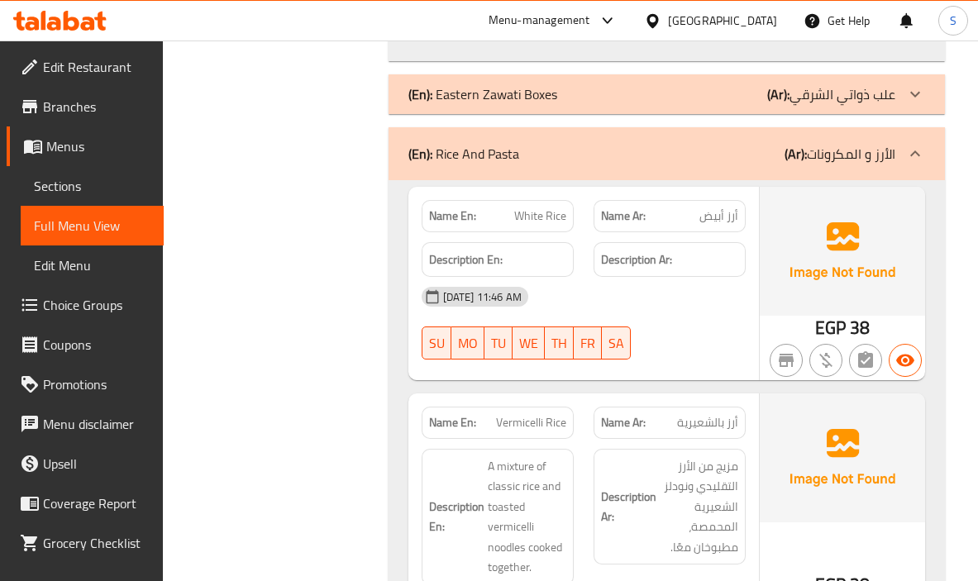
click at [537, 225] on span "White Rice" at bounding box center [540, 216] width 52 height 17
copy span "White Rice"
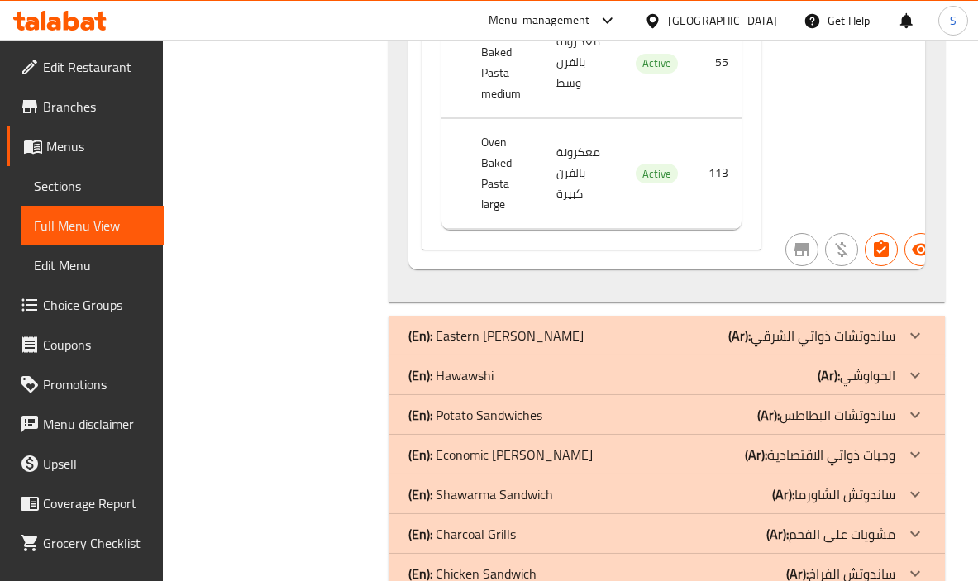
scroll to position [7956, 0]
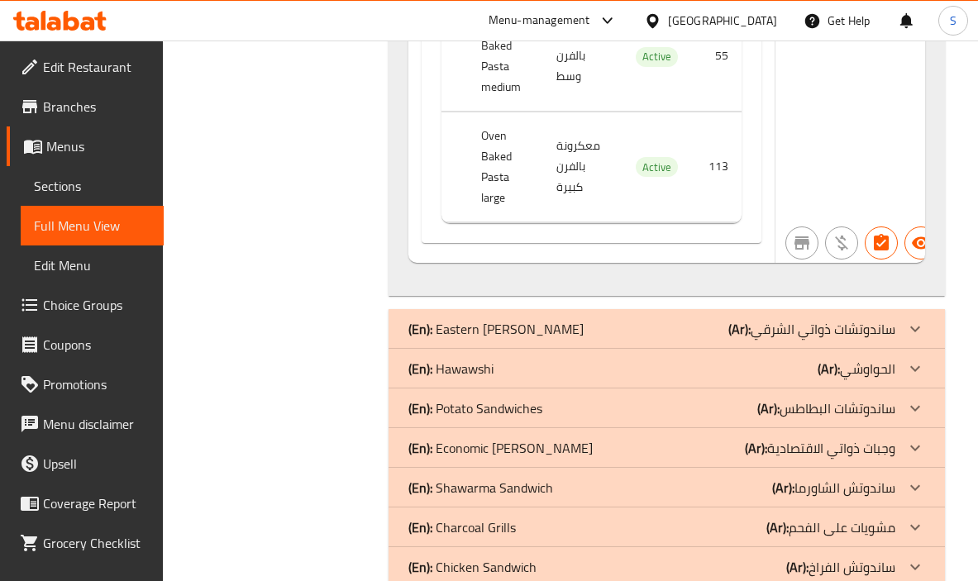
click at [846, 379] on p "(Ar): الحواوشي" at bounding box center [857, 369] width 78 height 20
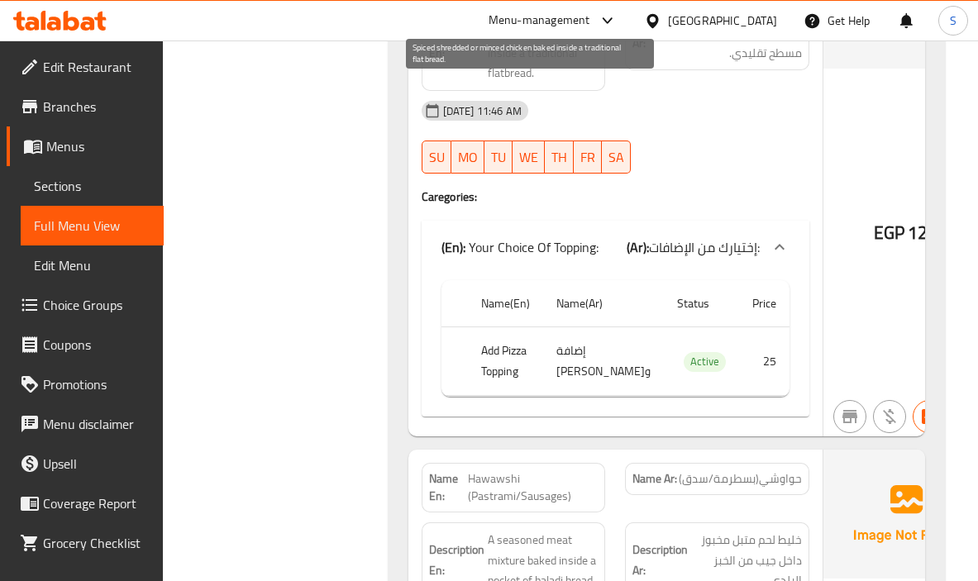
scroll to position [8866, 0]
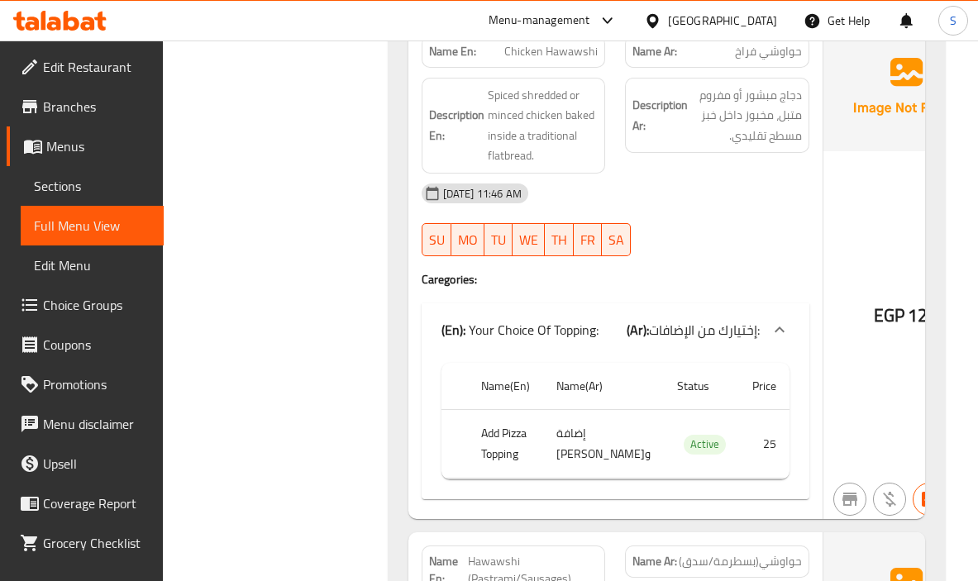
click at [504, 60] on span "Chicken Hawawshi" at bounding box center [550, 51] width 93 height 17
copy span "Chicken"
click at [504, 60] on span "Chicken Hawawshi" at bounding box center [550, 51] width 93 height 17
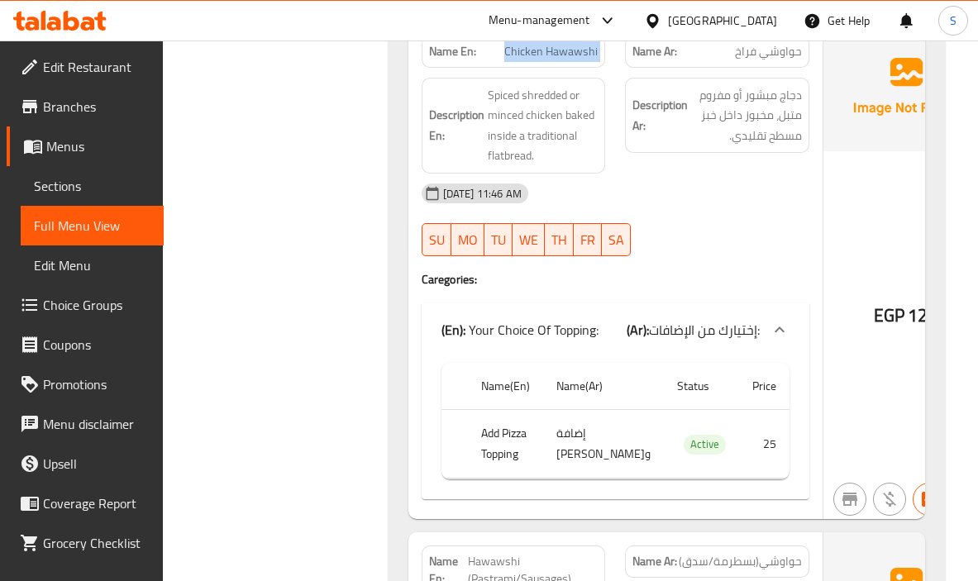
click at [504, 60] on span "Chicken Hawawshi" at bounding box center [550, 51] width 93 height 17
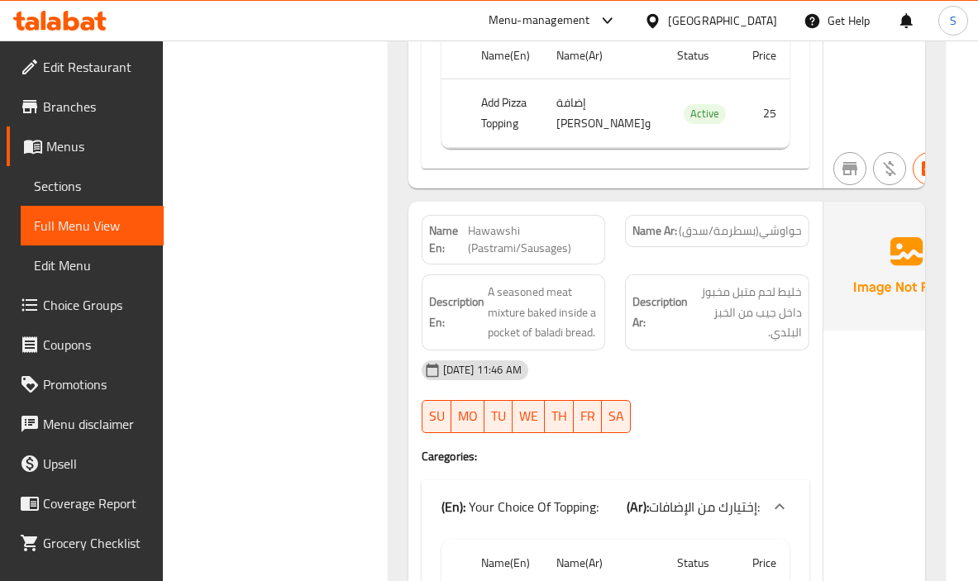
scroll to position [9279, 0]
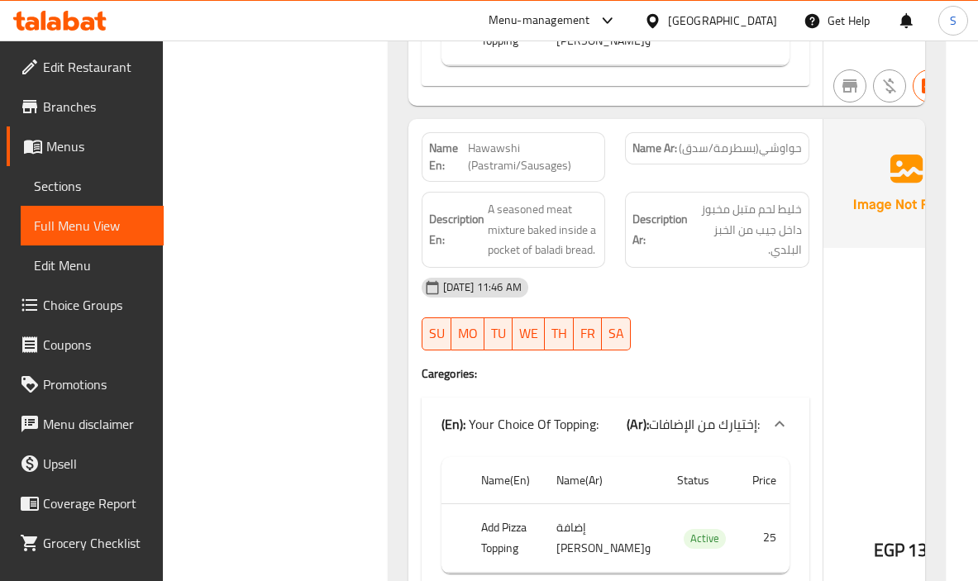
click at [733, 260] on span "خليط لحم متبل مخبوز داخل جيب من الخبز البلدي." at bounding box center [746, 229] width 111 height 61
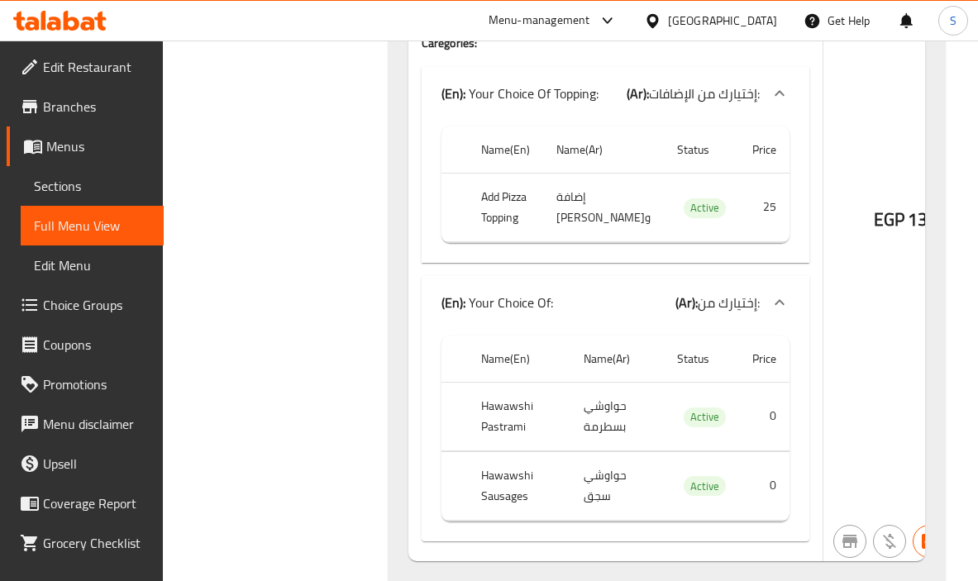
scroll to position [9445, 0]
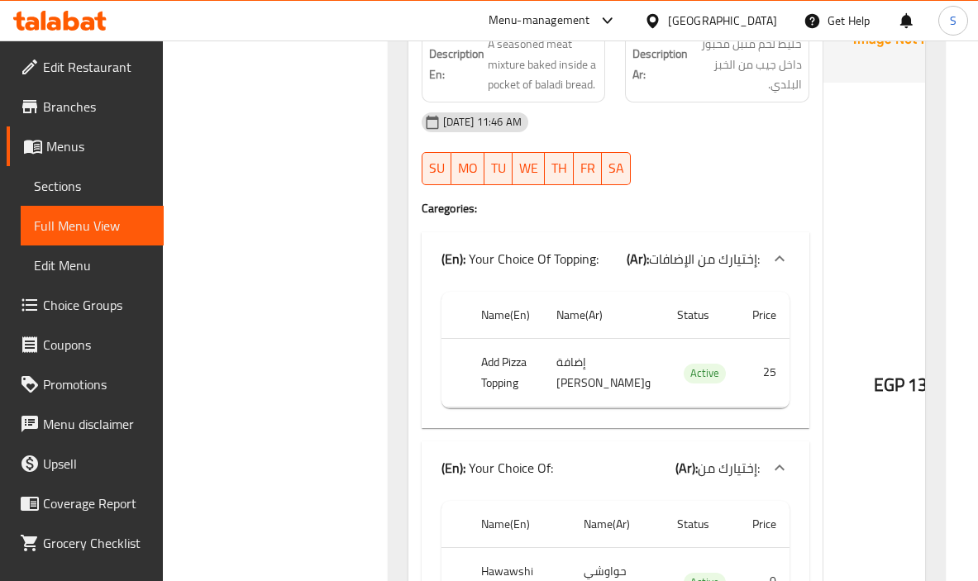
copy span "Hawawshi (Pastrami/Sausages)"
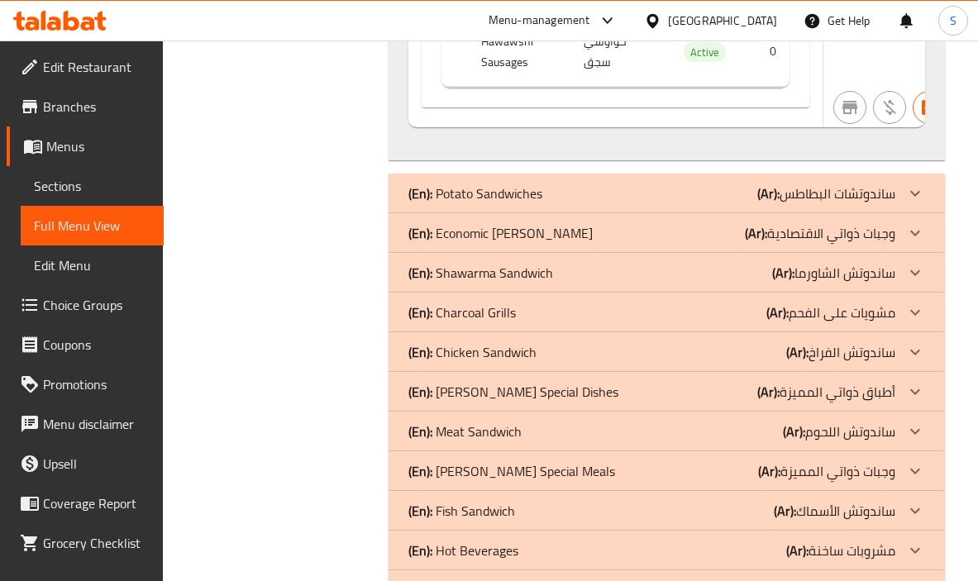
scroll to position [10023, 0]
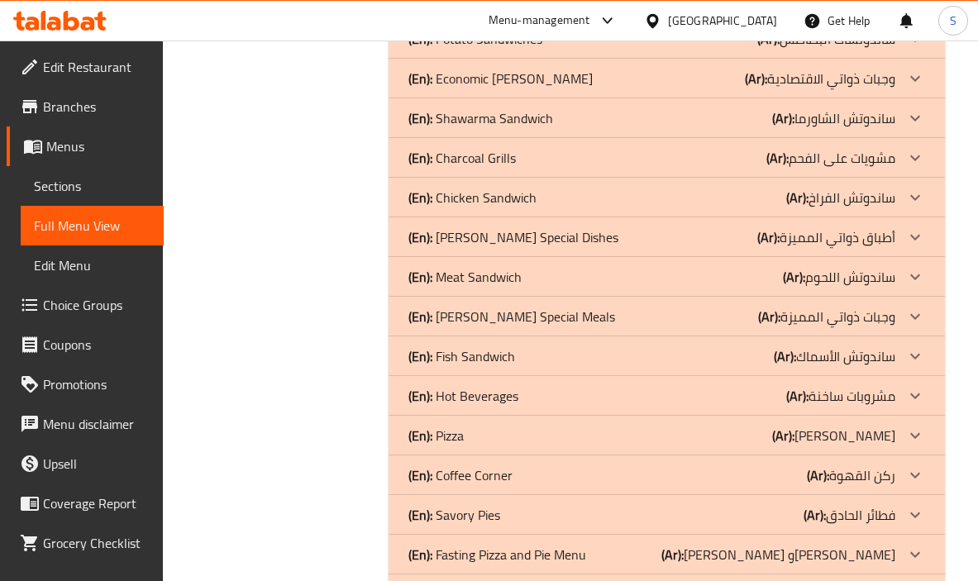
scroll to position [10189, 0]
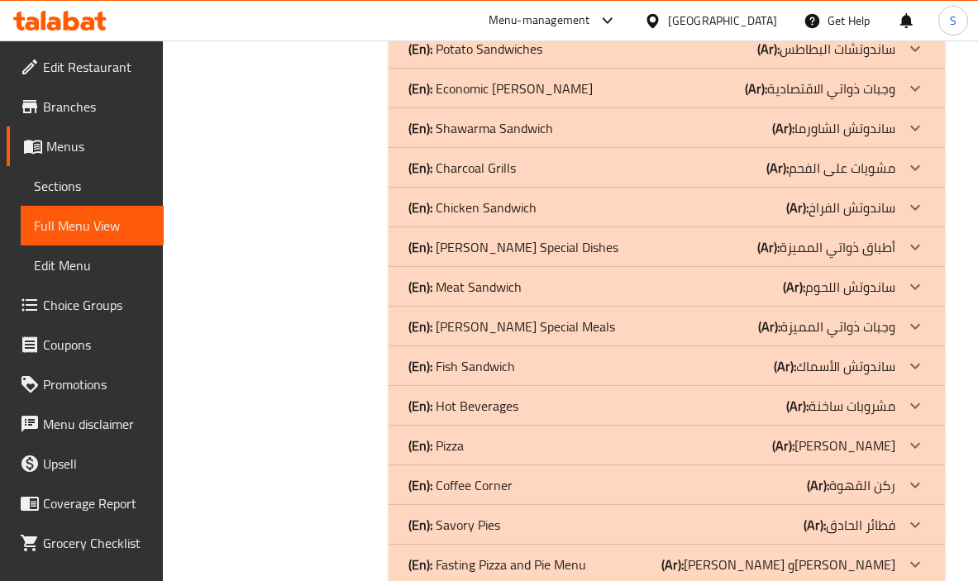
click at [542, 98] on p "(En): Economic zawati Meals" at bounding box center [500, 89] width 184 height 20
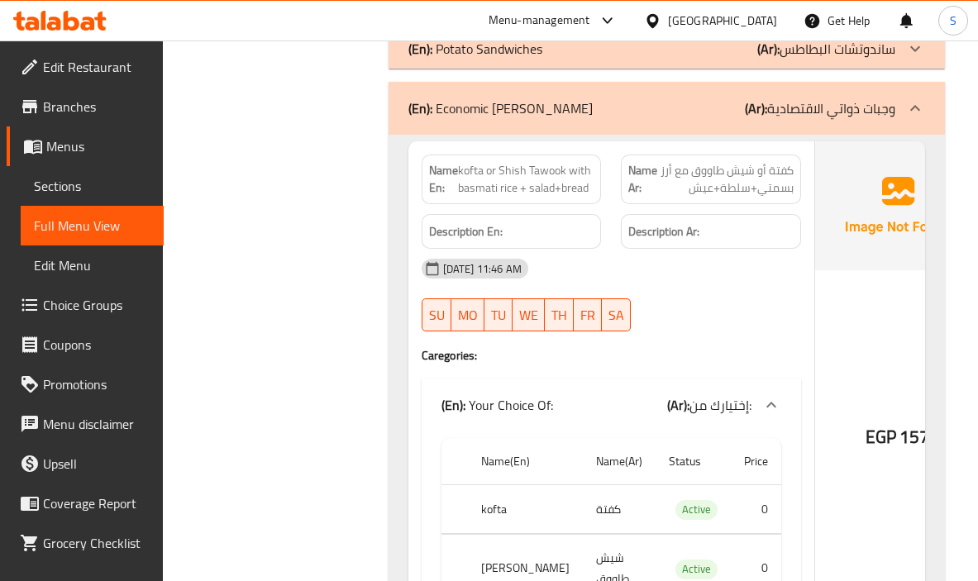
click at [535, 197] on span "kofta or Shish Tawook with basmati rice + salad+bread" at bounding box center [526, 179] width 136 height 35
click at [743, 242] on h6 "Description Ar:" at bounding box center [710, 232] width 165 height 21
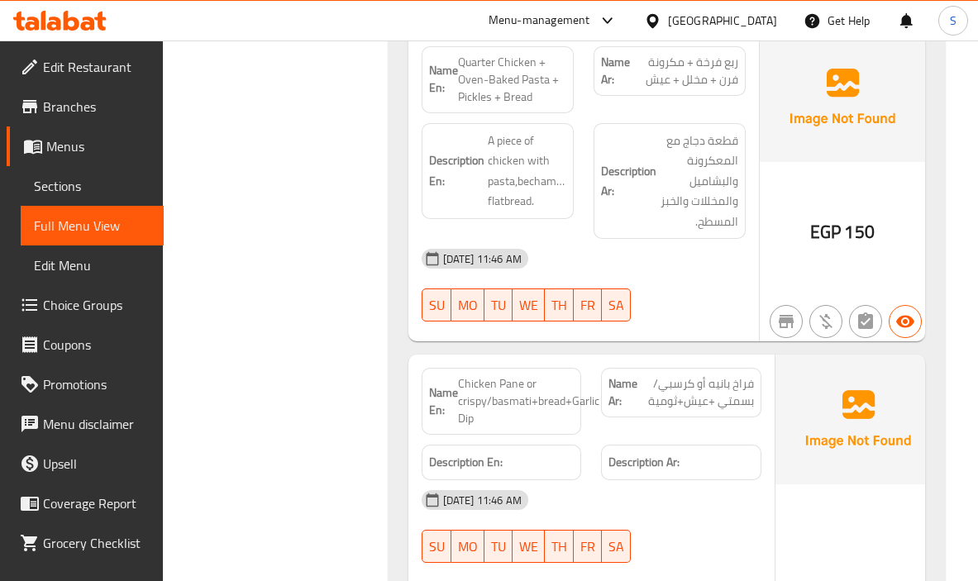
scroll to position [11157, 0]
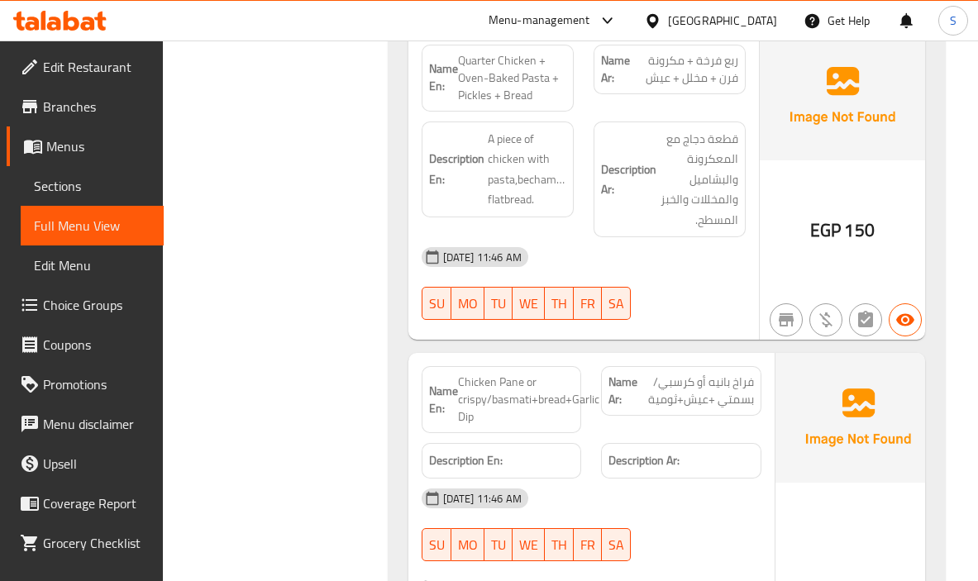
click at [736, 231] on span "قطعة دجاج مع المعكرونة والبشاميل والمخللات والخبز المسطح." at bounding box center [699, 180] width 79 height 102
click at [534, 210] on span "A piece of chicken with pasta,bechamel,pickels,and flatbread." at bounding box center [527, 169] width 79 height 81
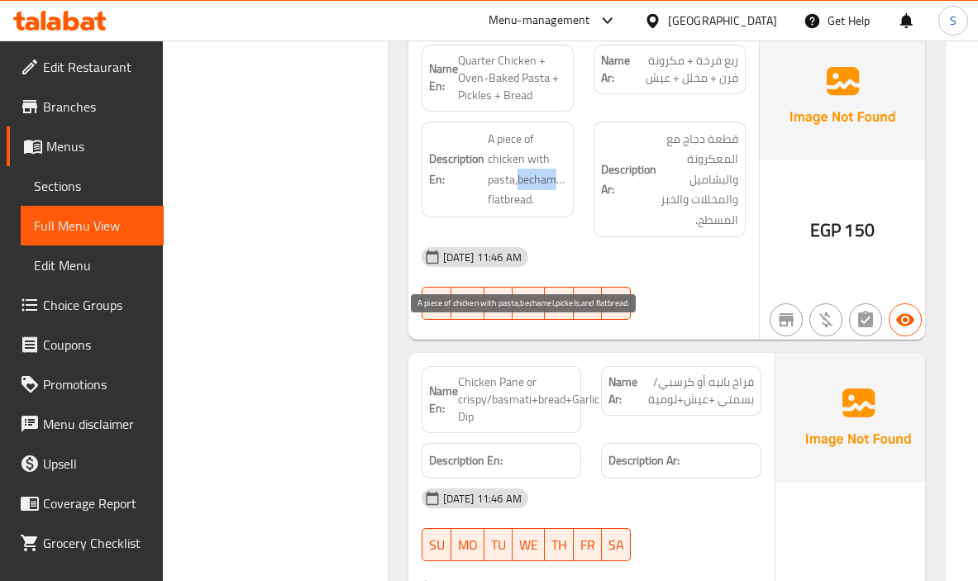
click at [534, 210] on span "A piece of chicken with pasta,bechamel,pickels,and flatbread." at bounding box center [527, 169] width 79 height 81
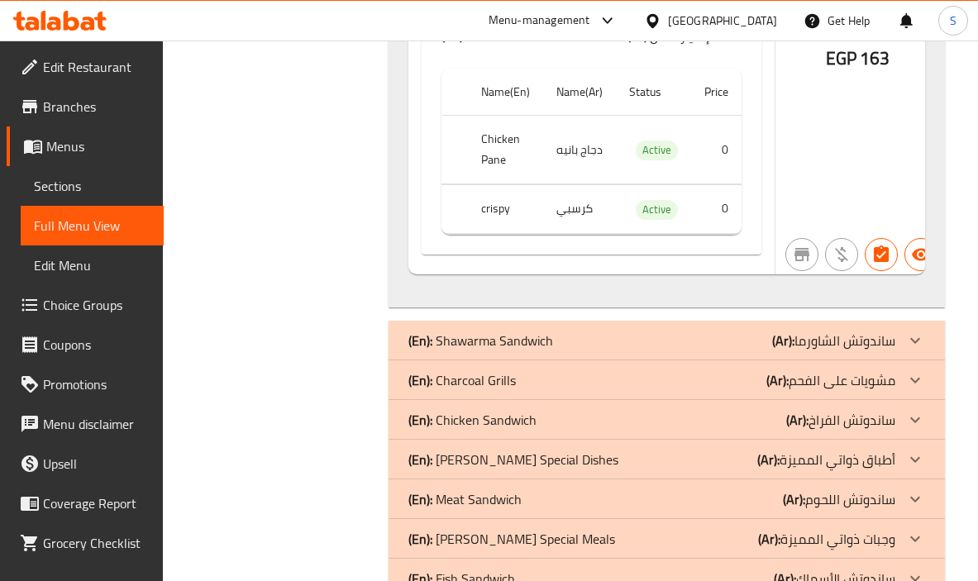
scroll to position [11901, 0]
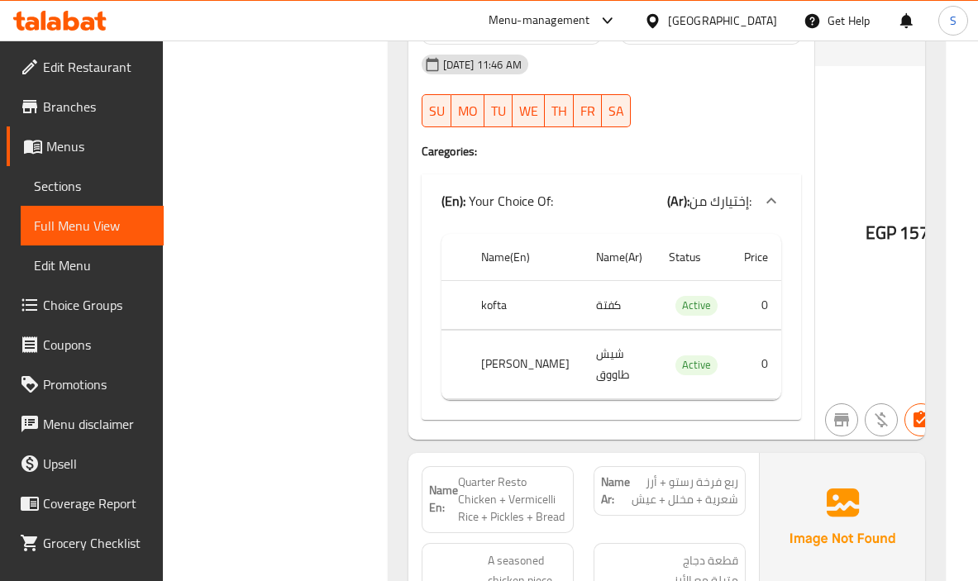
scroll to position [10330, 0]
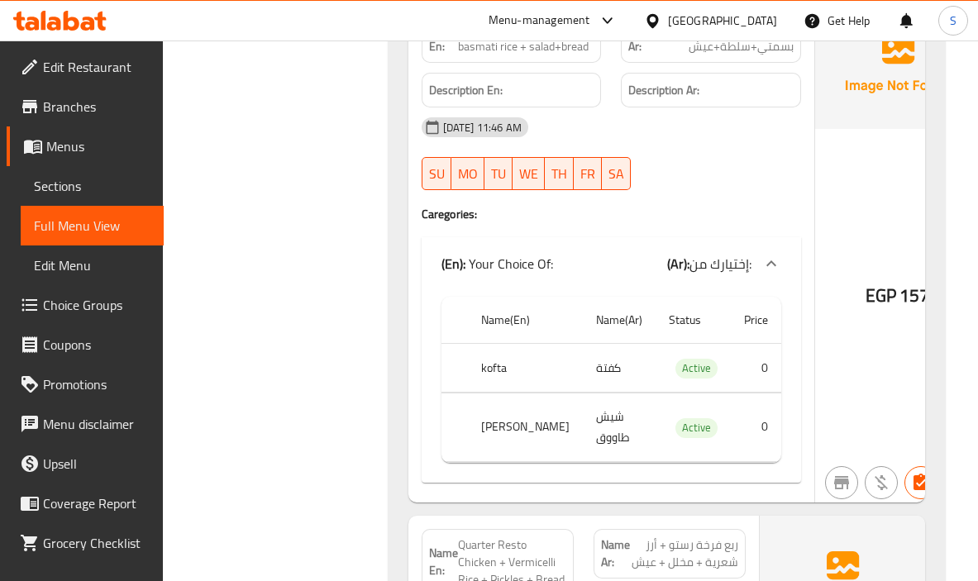
click at [642, 108] on div "Description Ar:" at bounding box center [711, 91] width 180 height 36
click at [710, 200] on div "25-09-2025 11:46 AM SU MO TU WE TH FR SA" at bounding box center [611, 153] width 399 height 93
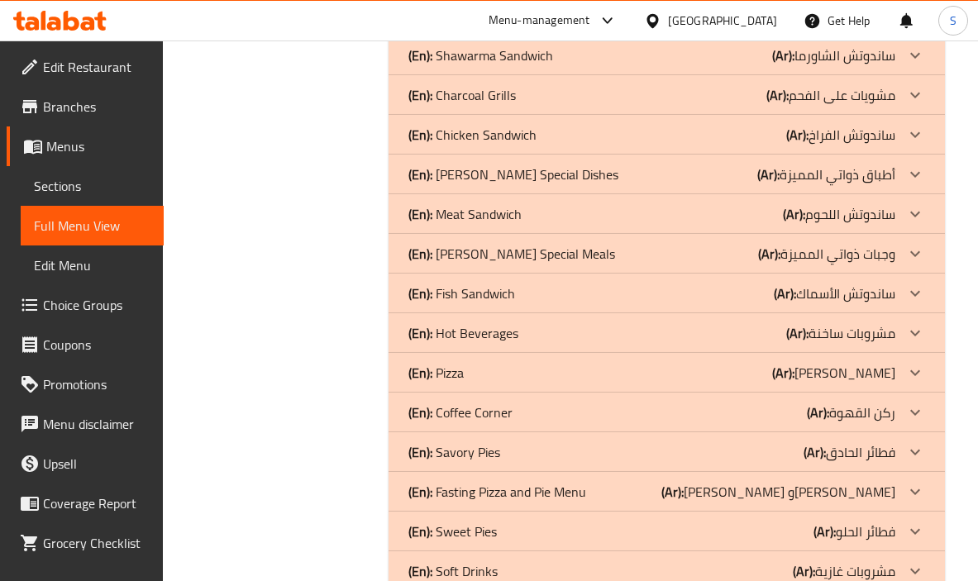
click at [656, 105] on div "(En): Charcoal Grills (Ar): مشويات على الفحم" at bounding box center [651, 95] width 487 height 20
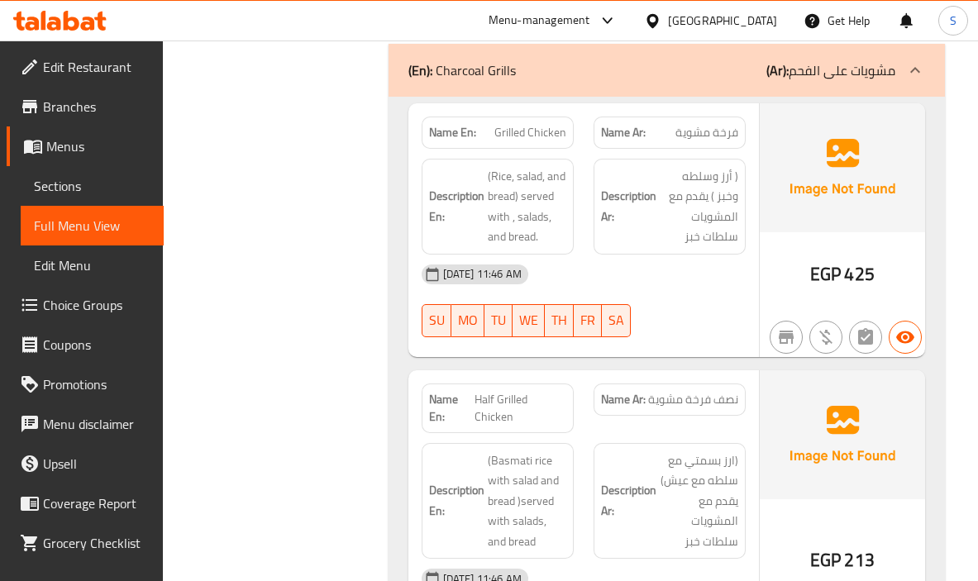
scroll to position [12207, 0]
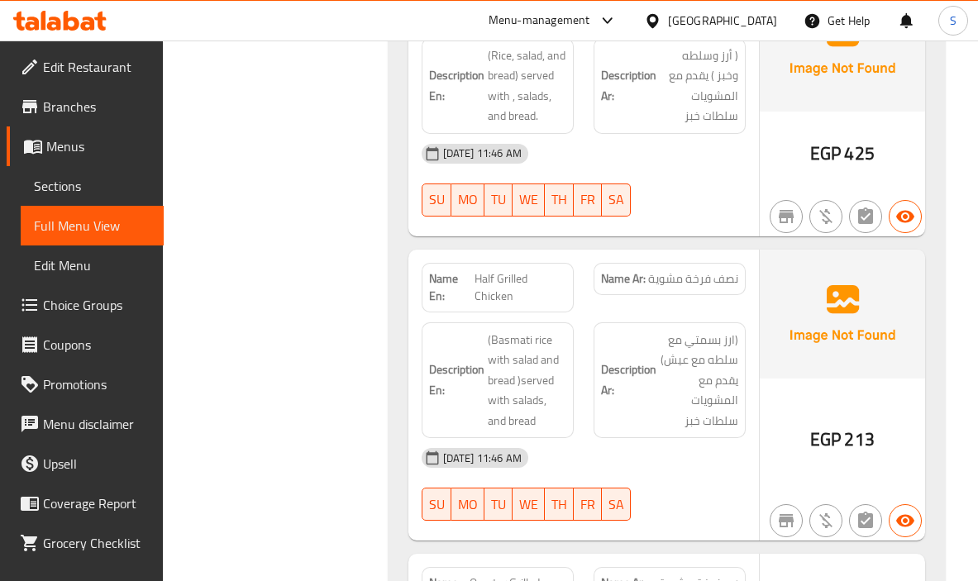
click at [642, 127] on h6 "Description Ar: ( أرز وسلطه وخبز ) يقدم مع المشويات سلطات خبز" at bounding box center [669, 85] width 137 height 81
click at [604, 106] on strong "Description Ar:" at bounding box center [628, 85] width 55 height 41
click at [528, 127] on span "(Rice, salad, and bread) served with , salads, and bread." at bounding box center [527, 85] width 79 height 81
click at [504, 127] on span "(Rice, salad, and bread) served with , salads, and bread." at bounding box center [527, 85] width 79 height 81
click at [720, 174] on div "25-09-2025 11:46 AM" at bounding box center [584, 154] width 344 height 40
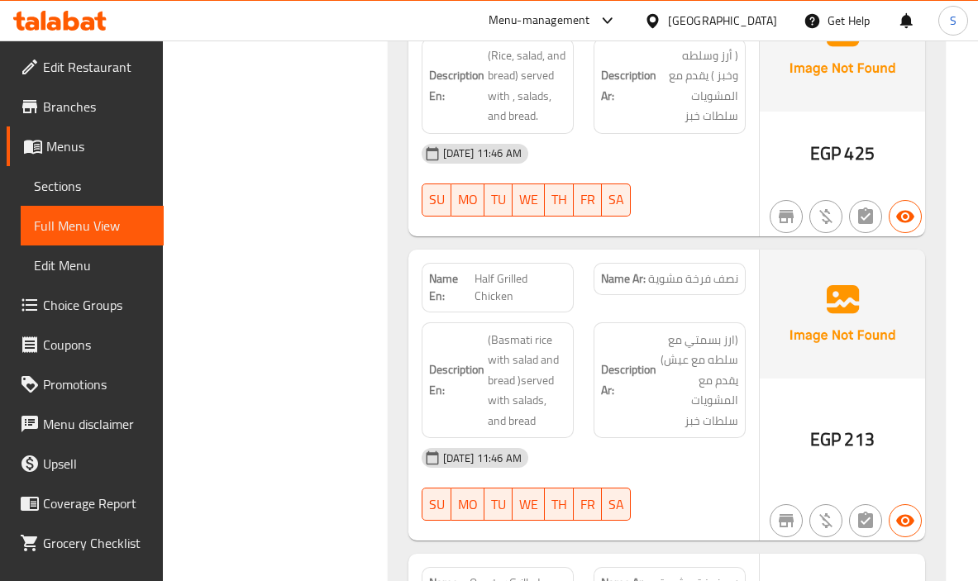
click at [636, 174] on div "25-09-2025 11:46 AM" at bounding box center [584, 154] width 344 height 40
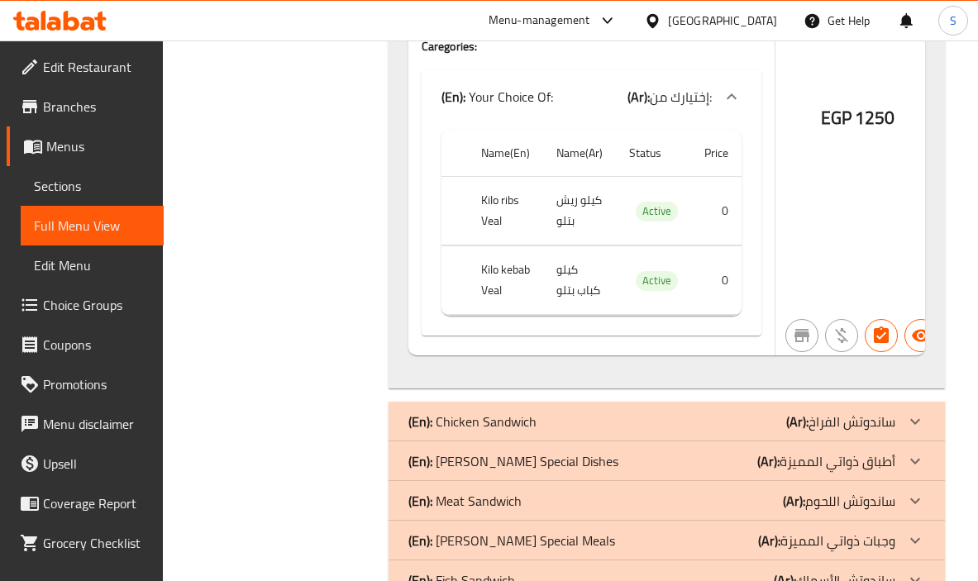
scroll to position [15184, 0]
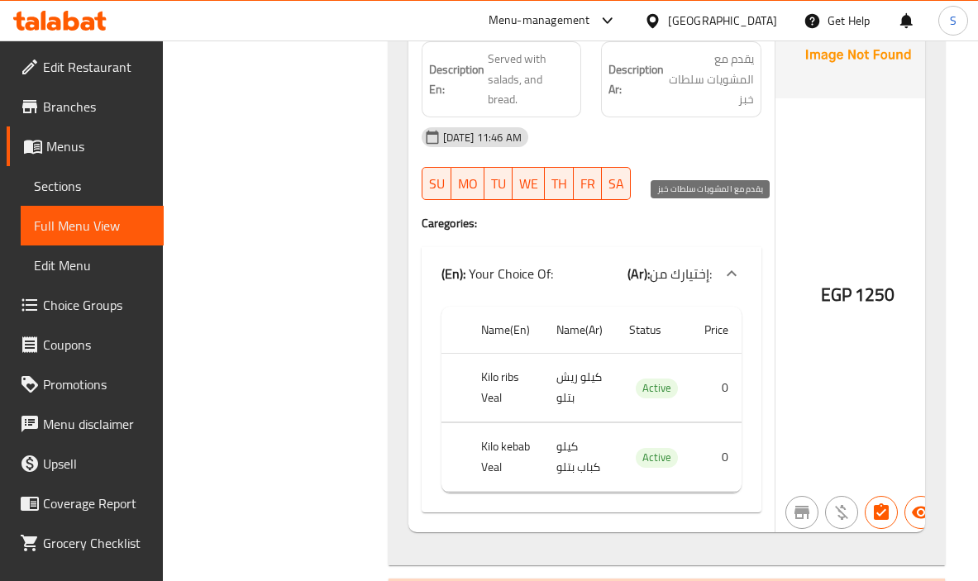
click at [679, 110] on span "يقدم مع المشويات سلطات خبز" at bounding box center [710, 79] width 87 height 61
click at [667, 157] on div "25-09-2025 11:46 AM" at bounding box center [592, 137] width 360 height 40
click at [704, 157] on div "25-09-2025 11:46 AM" at bounding box center [592, 137] width 360 height 40
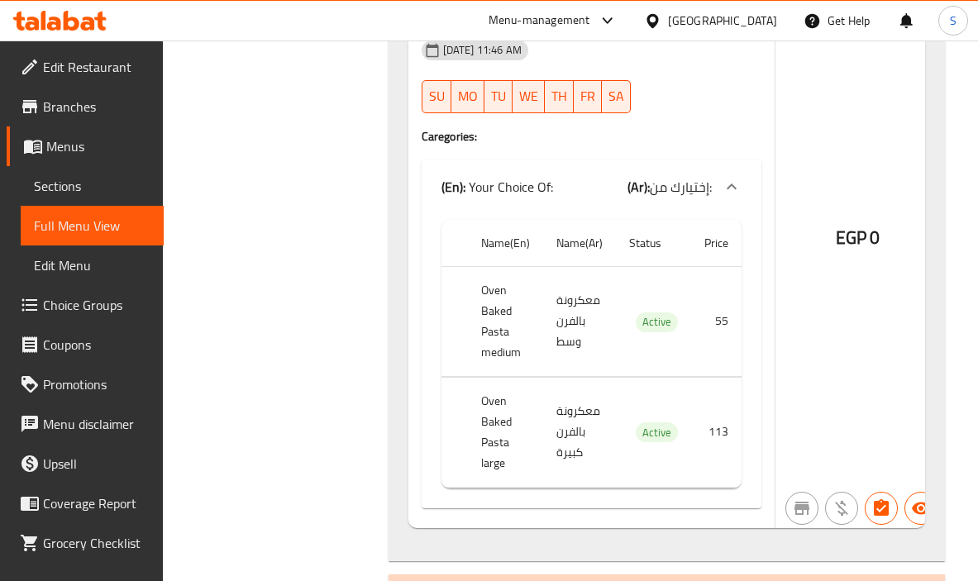
scroll to position [7504, 0]
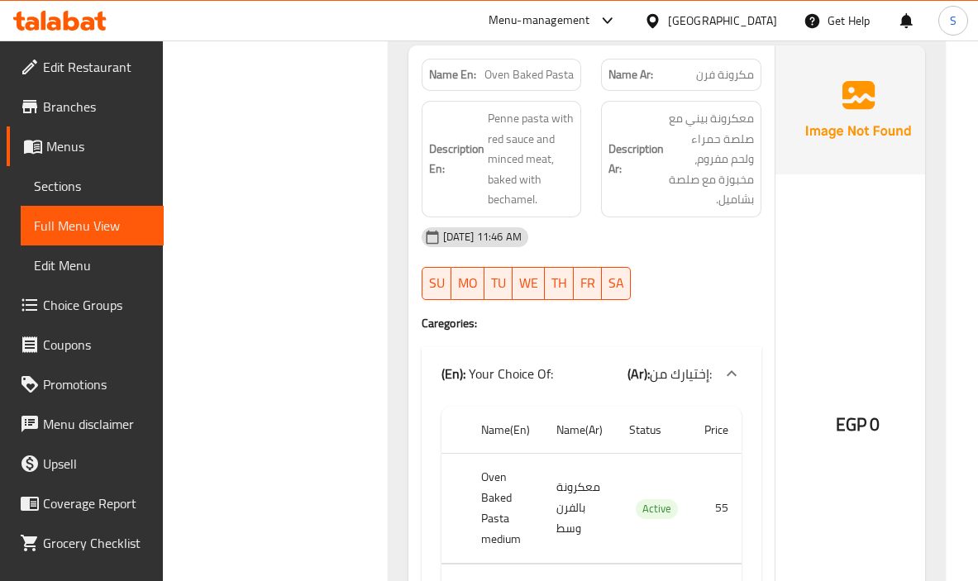
click at [715, 242] on div "25-09-2025 11:46 AM" at bounding box center [592, 237] width 360 height 40
click at [670, 210] on span "معكرونة بيني مع صلصة حمراء ولحم مفروم، مخبوزة مع صلصة بشاميل." at bounding box center [710, 159] width 87 height 102
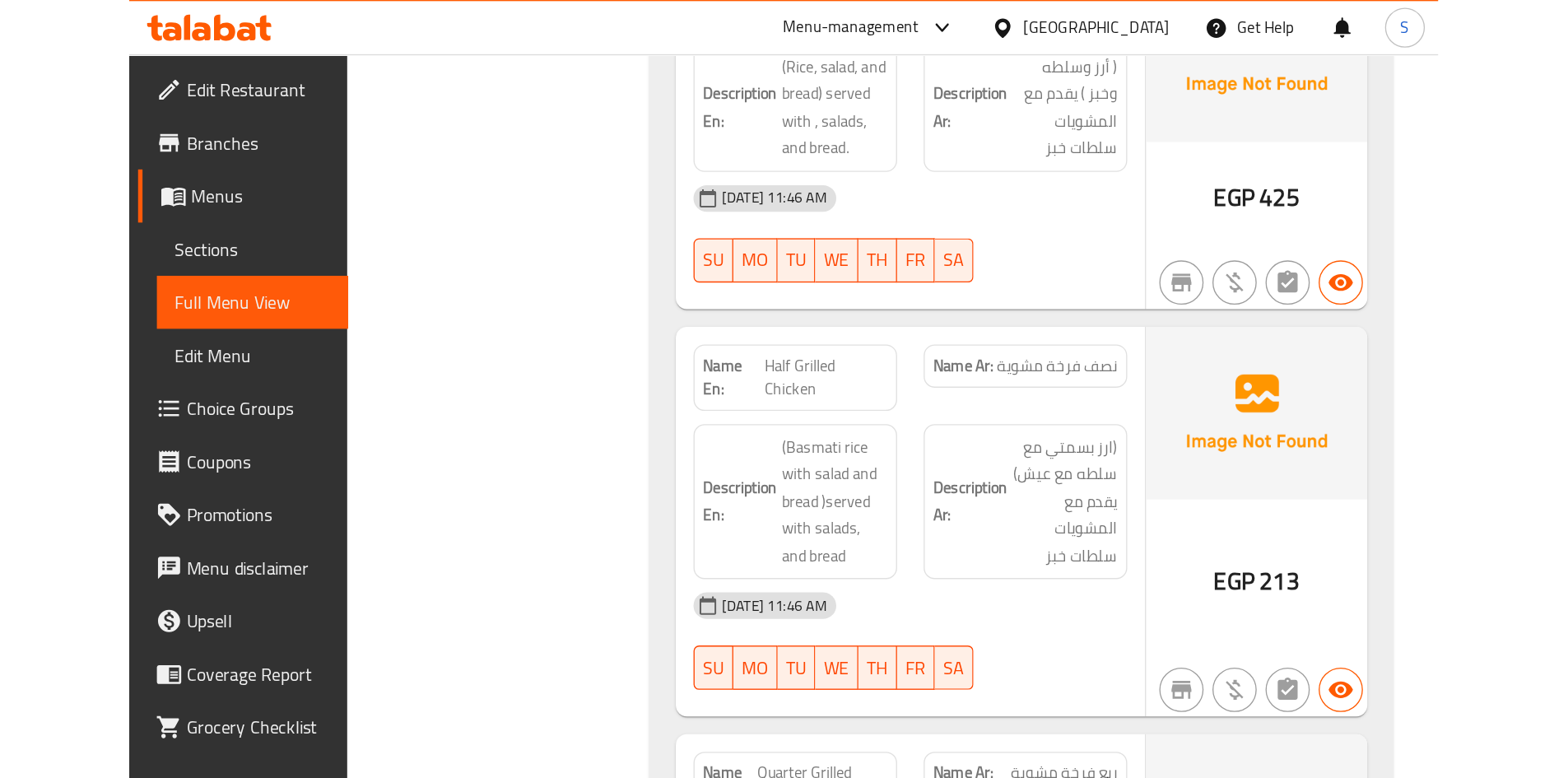
scroll to position [12324, 0]
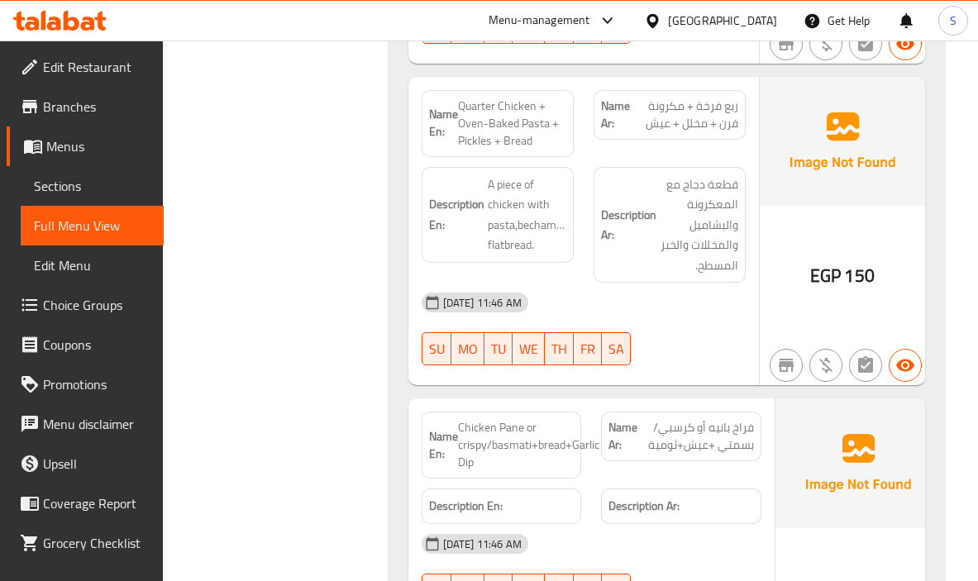
scroll to position [11049, 0]
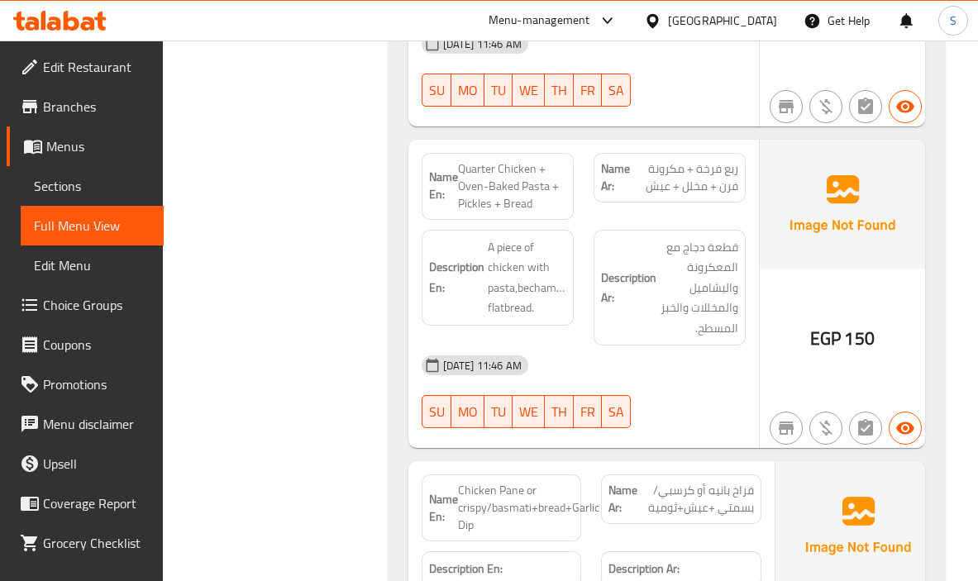
click at [719, 117] on div "25-09-2025 11:46 AM SU MO TU WE TH FR SA" at bounding box center [584, 70] width 344 height 93
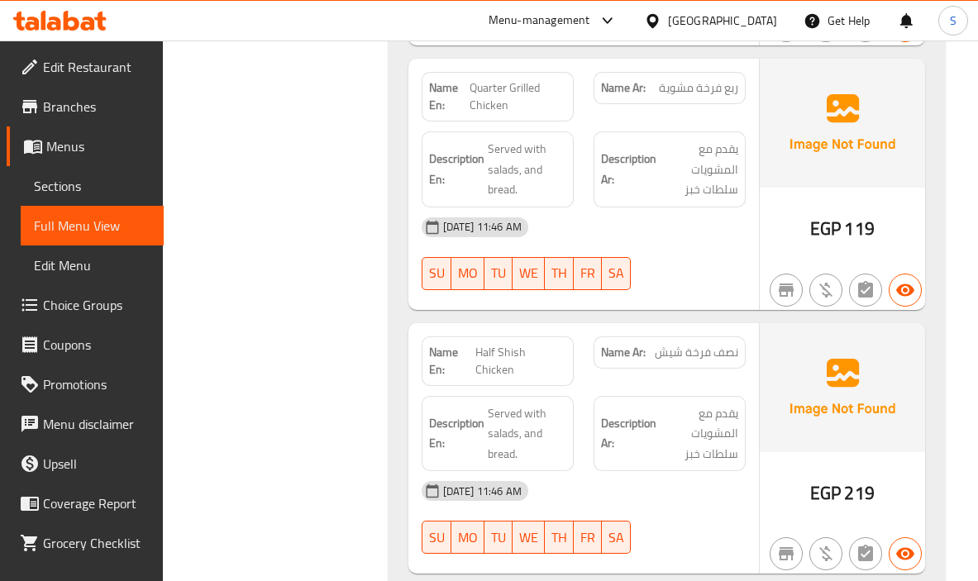
scroll to position [15713, 0]
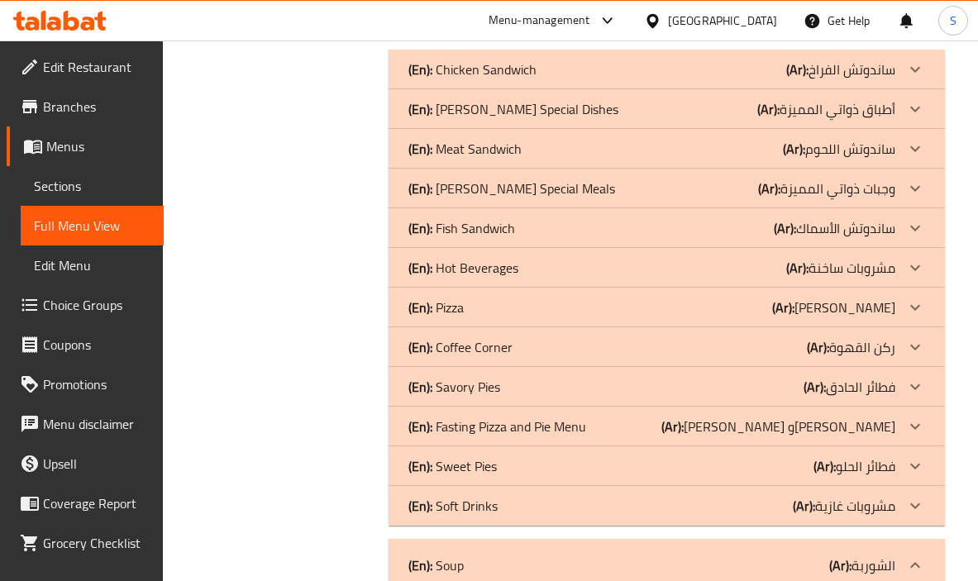
click at [588, 119] on div "(En): Zawati's Special Dishes (Ar): أطباق ذواتي المميزة" at bounding box center [651, 109] width 487 height 20
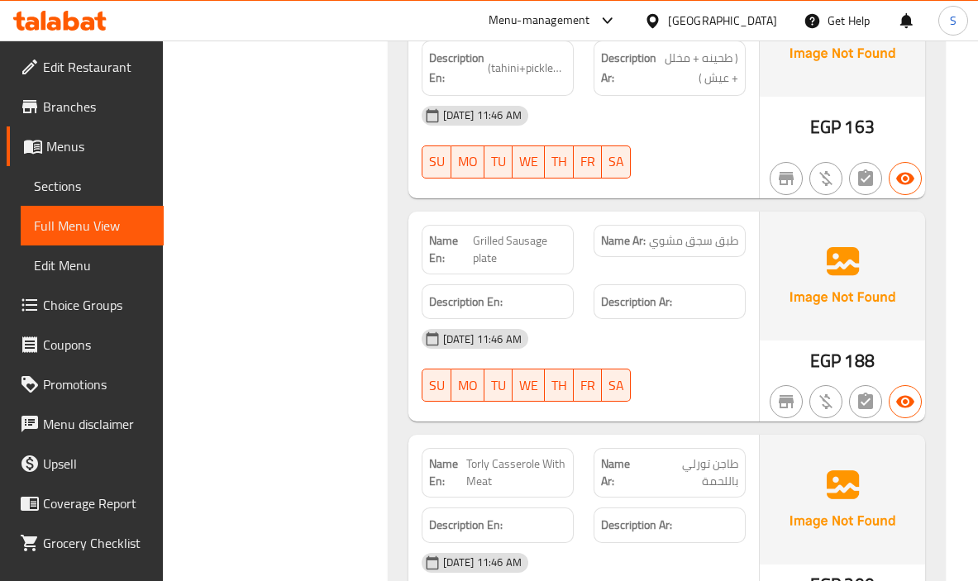
scroll to position [17119, 0]
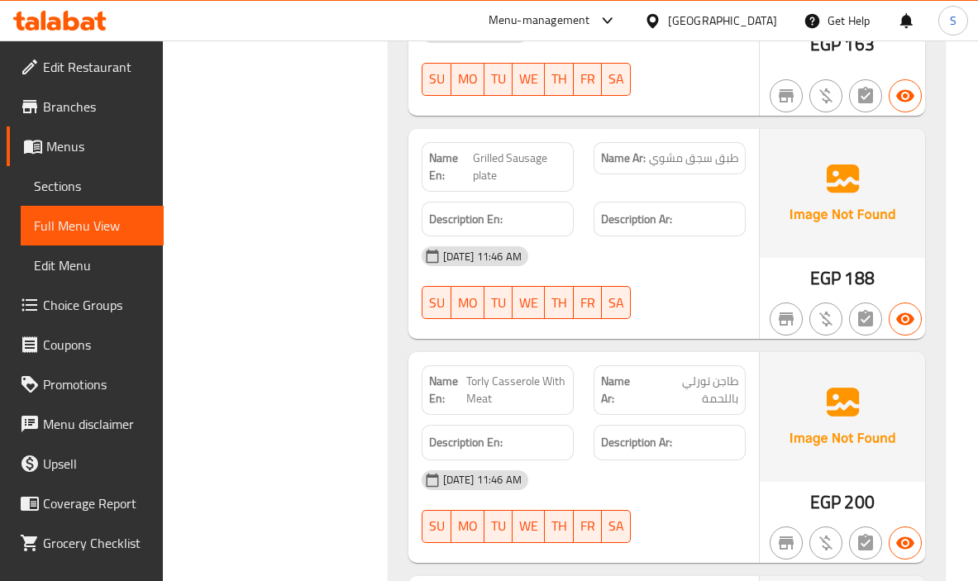
click at [504, 184] on span "Grilled Sausage plate" at bounding box center [519, 167] width 93 height 35
copy span "Grilled Sausage plate"
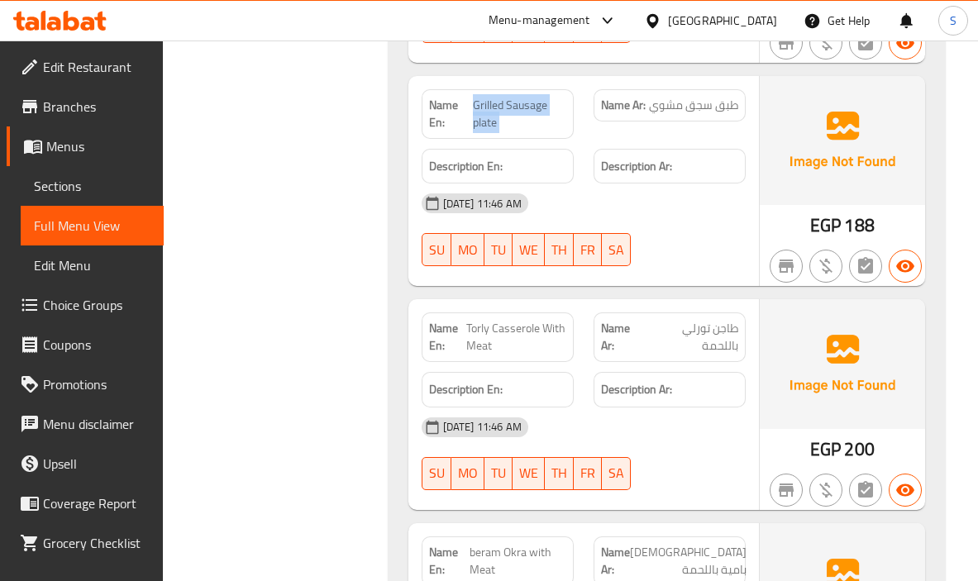
scroll to position [17202, 0]
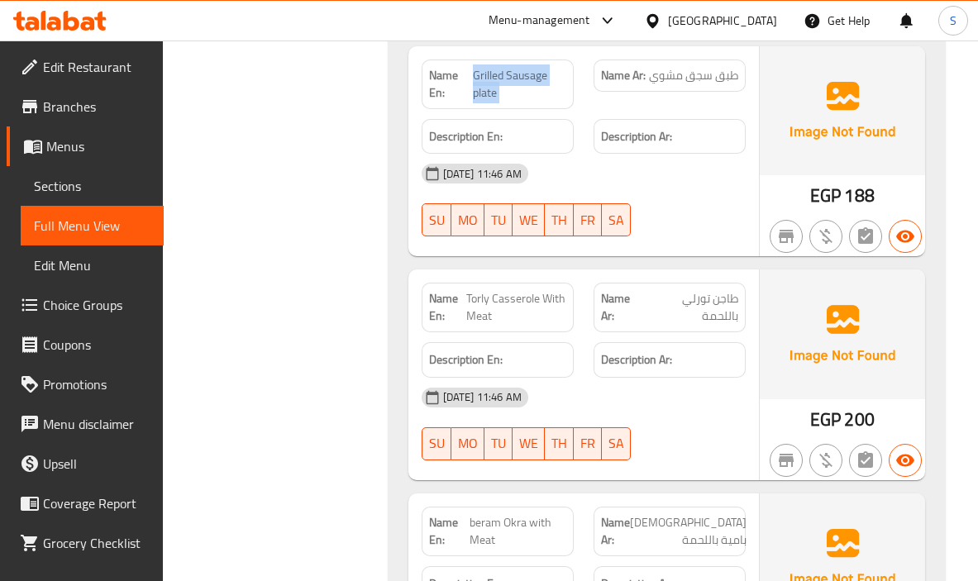
click at [489, 102] on span "Grilled Sausage plate" at bounding box center [519, 84] width 93 height 35
click at [488, 102] on span "Grilled Sausage plate" at bounding box center [519, 84] width 93 height 35
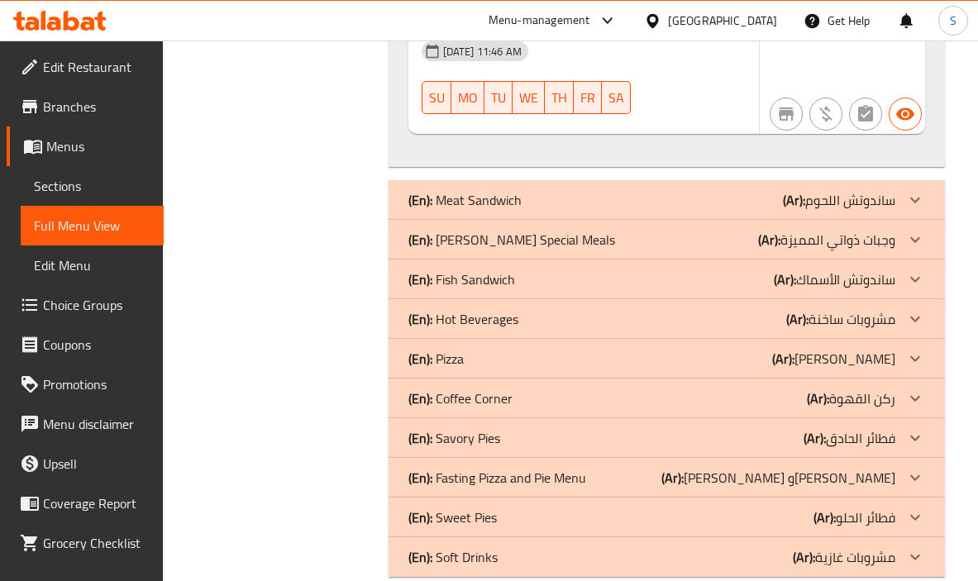
scroll to position [18317, 0]
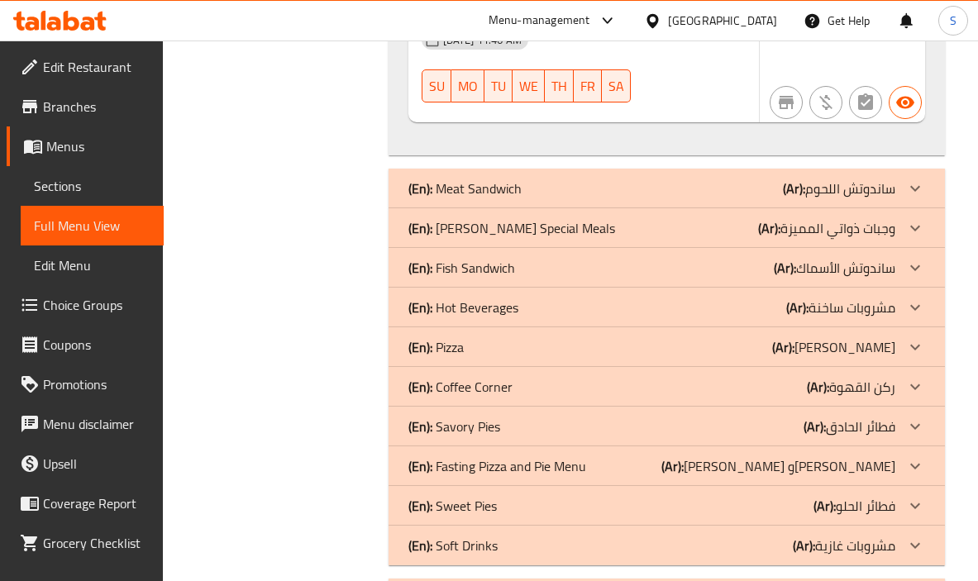
click at [691, 60] on div "25-09-2025 11:46 AM" at bounding box center [584, 40] width 344 height 40
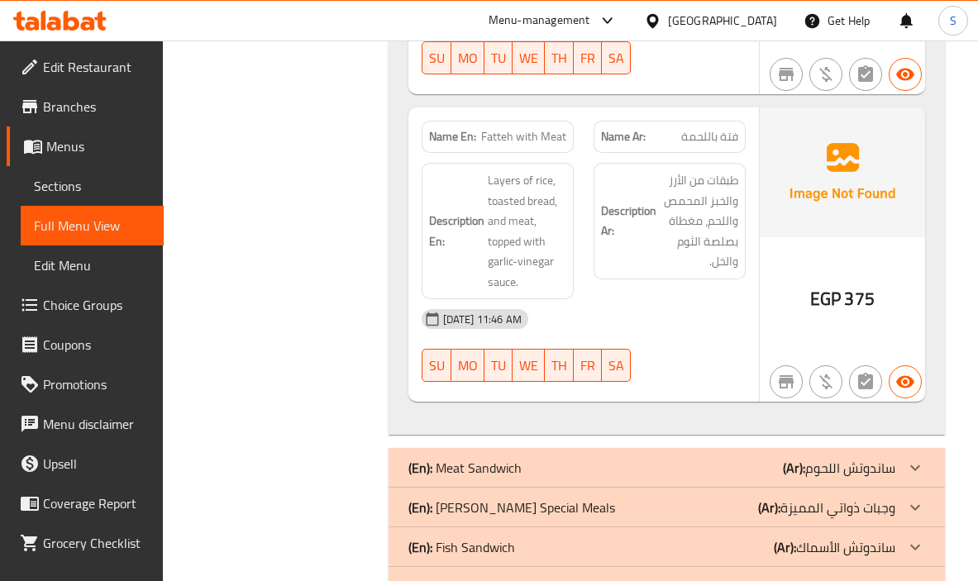
scroll to position [17955, 0]
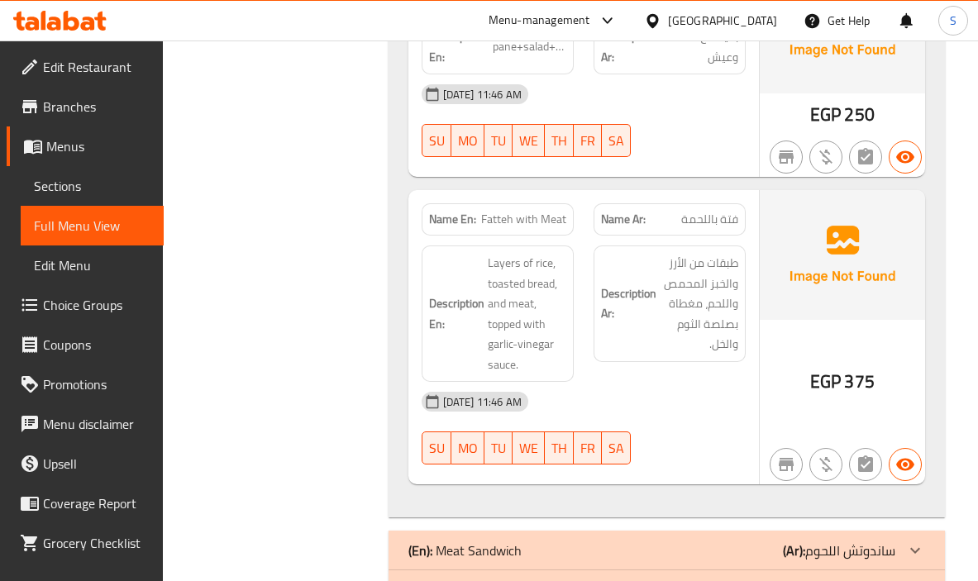
copy span "Chicken plate"
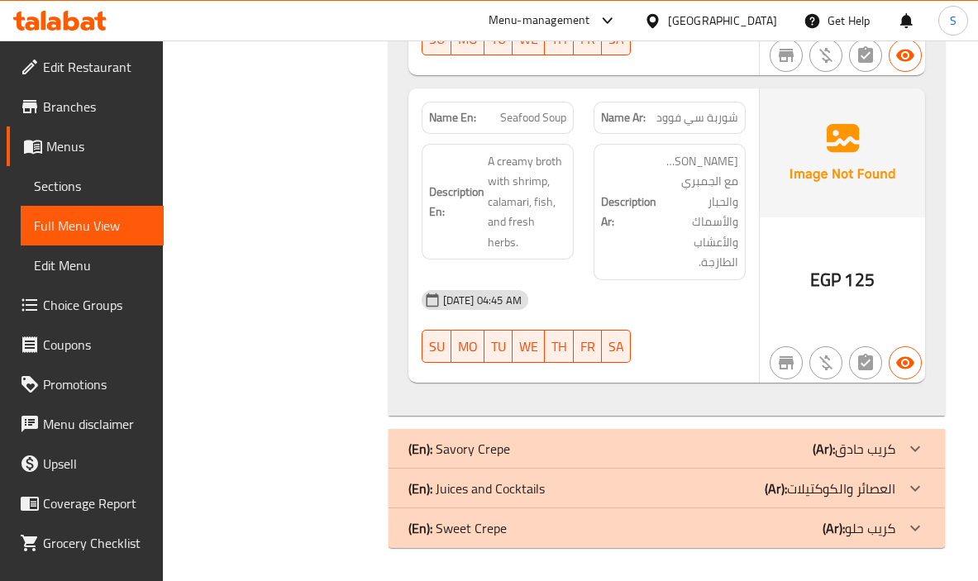
scroll to position [18515, 0]
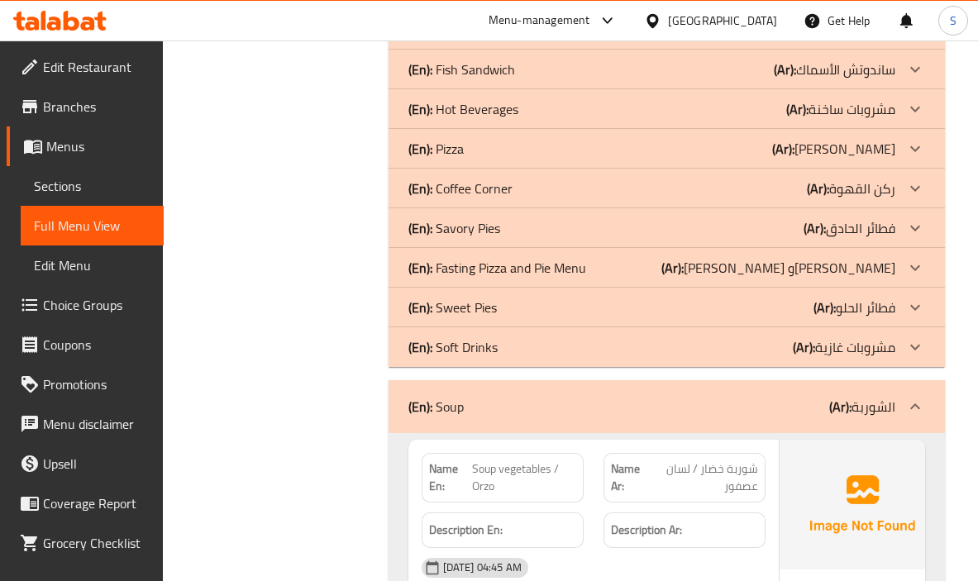
click at [569, 119] on div "(En): Hot Beverages (Ar): مشروبات ساخنة" at bounding box center [651, 109] width 487 height 20
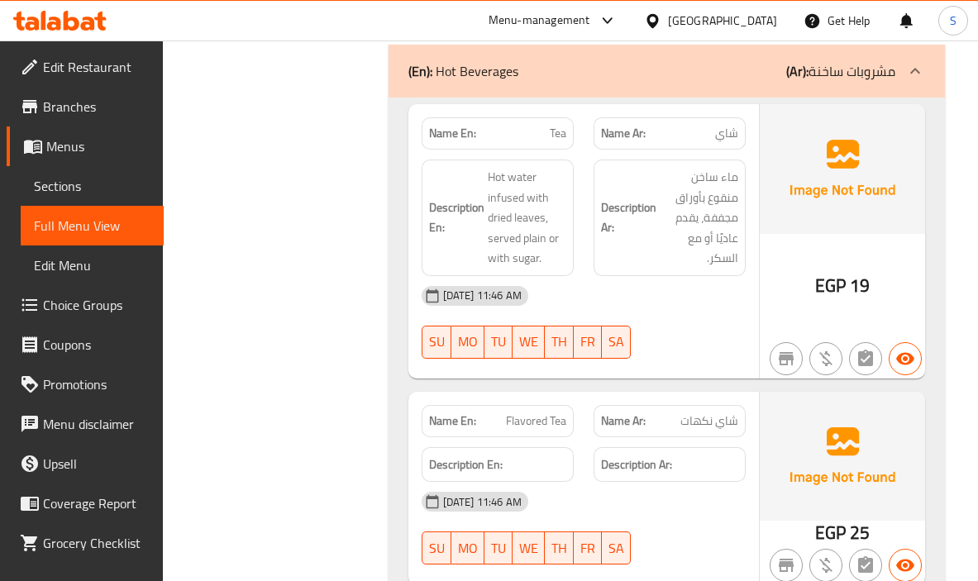
scroll to position [18598, 0]
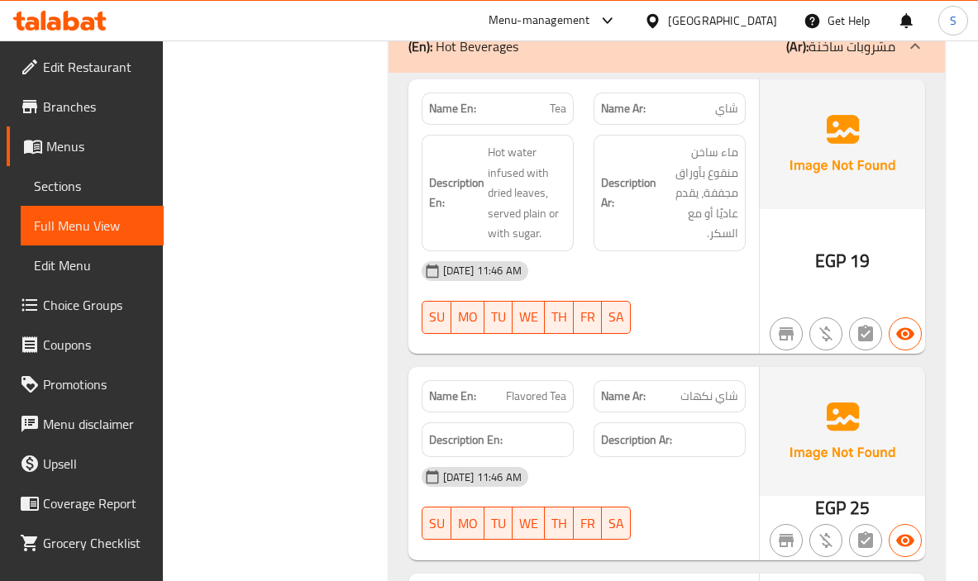
click at [556, 117] on span "Tea" at bounding box center [558, 108] width 17 height 17
copy span "Tea"
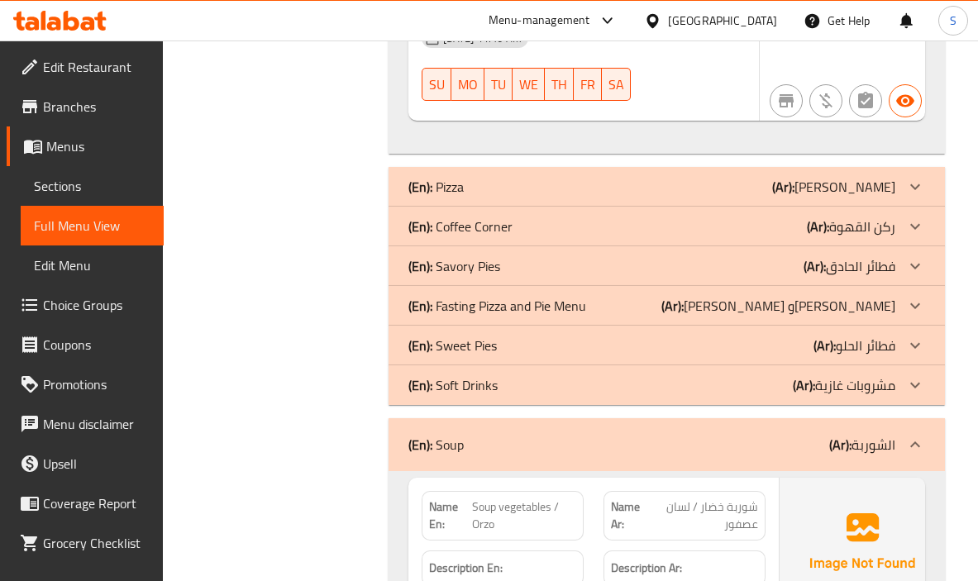
scroll to position [19921, 0]
click at [621, 236] on div "(En): Coffee Corner (Ar): ركن القهوة" at bounding box center [651, 226] width 487 height 20
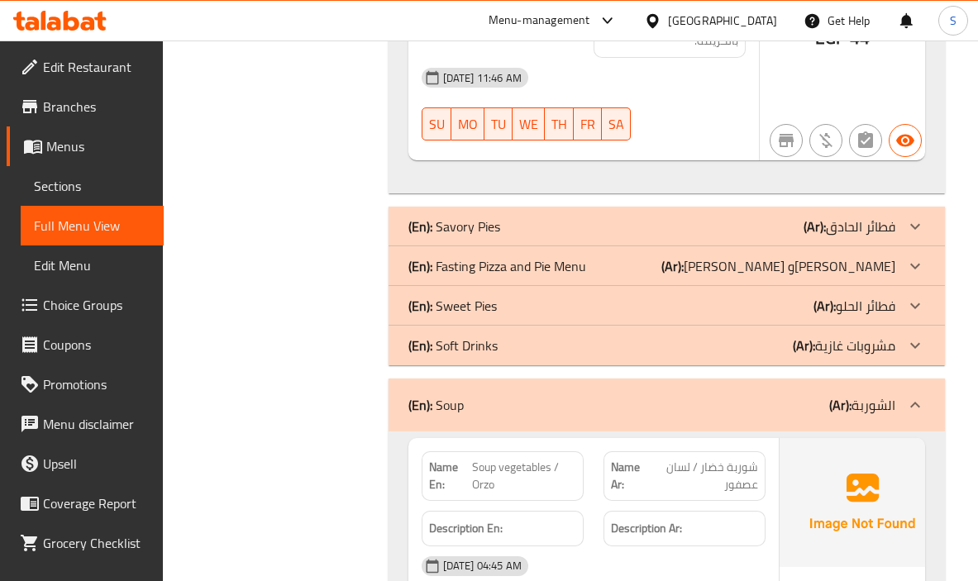
scroll to position [21327, 0]
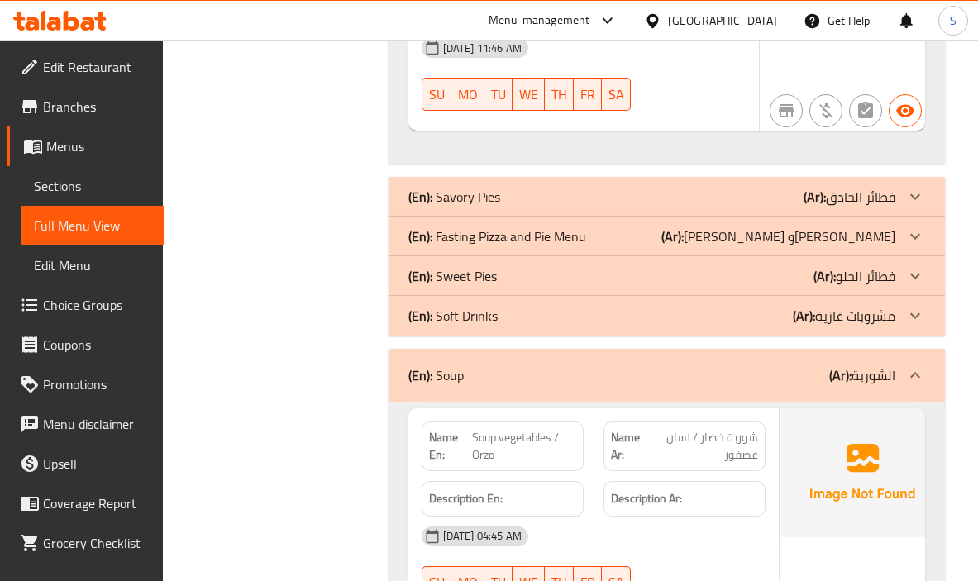
click at [624, 256] on div "(En): Fasting Pizza and Pie Menu (Ar): منيو بيتزا وفطير صيامي" at bounding box center [667, 237] width 556 height 40
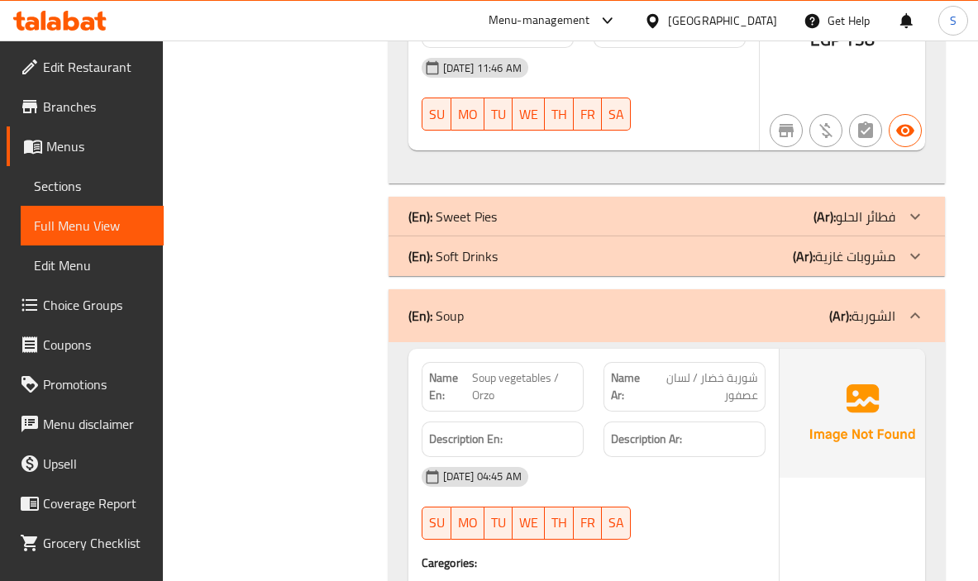
scroll to position [25048, 0]
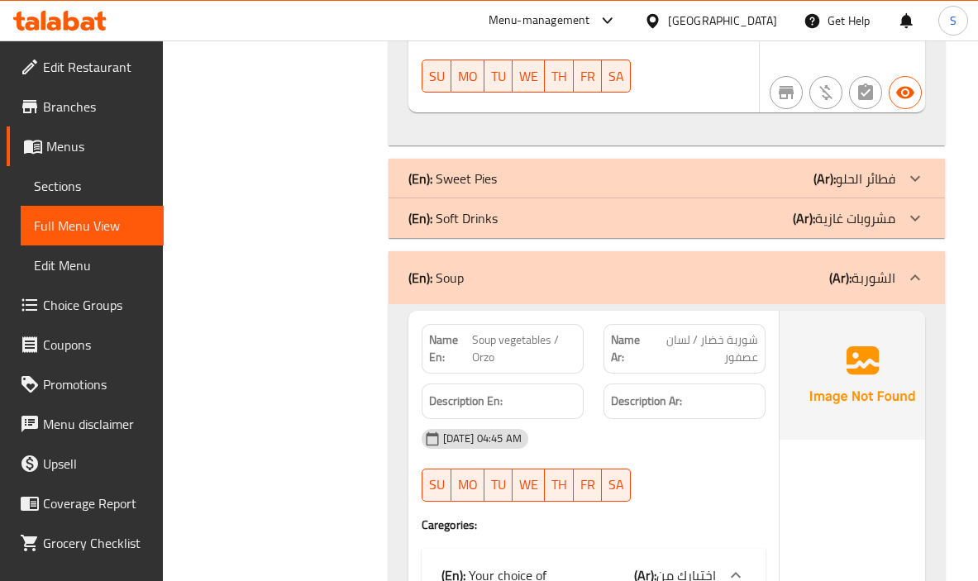
click at [805, 231] on b "(Ar):" at bounding box center [804, 218] width 22 height 25
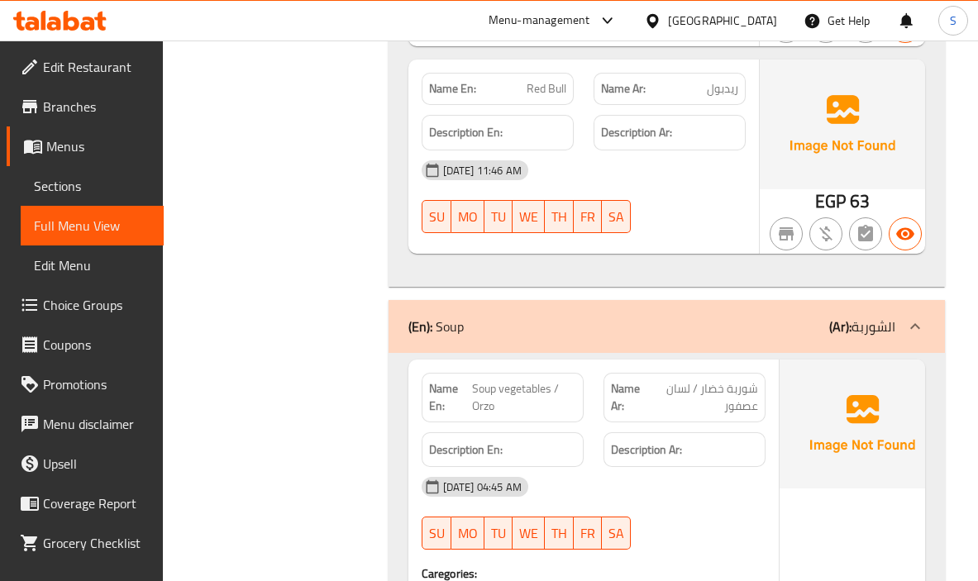
scroll to position [25379, 0]
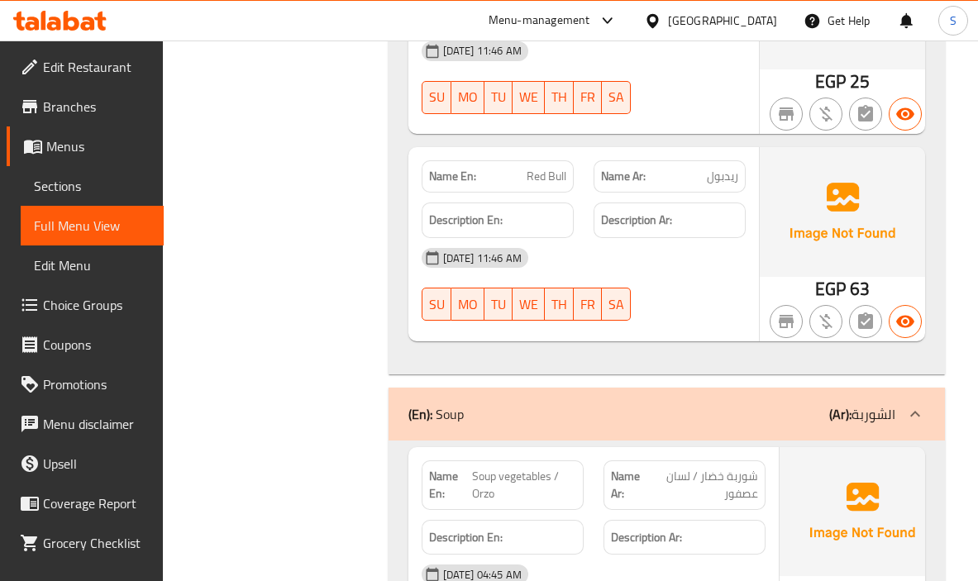
copy span "Cans"
click at [765, 69] on img at bounding box center [842, 4] width 165 height 129
click at [767, 69] on img at bounding box center [842, 4] width 165 height 129
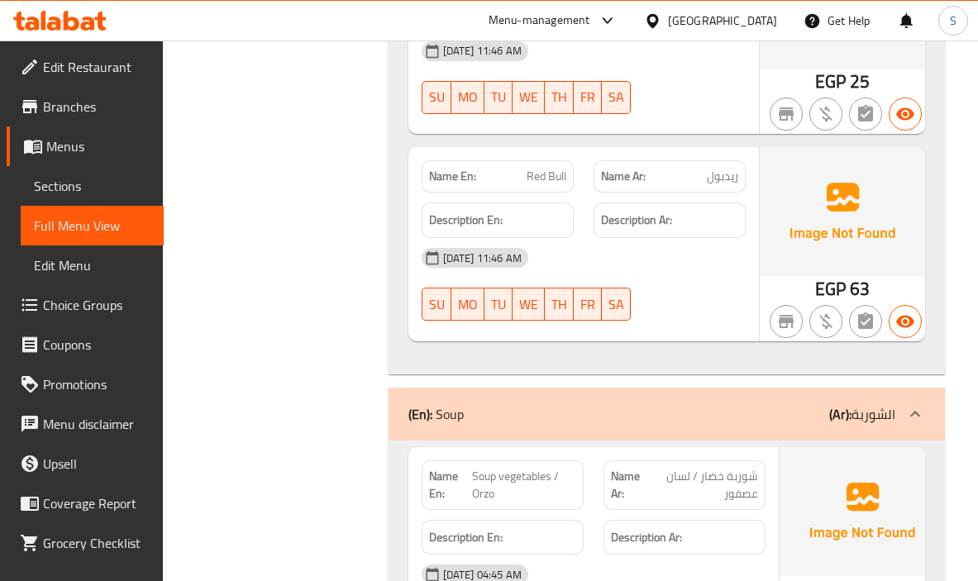
click at [735, 124] on div "25-09-2025 11:46 AM SU MO TU WE TH FR SA" at bounding box center [584, 77] width 344 height 93
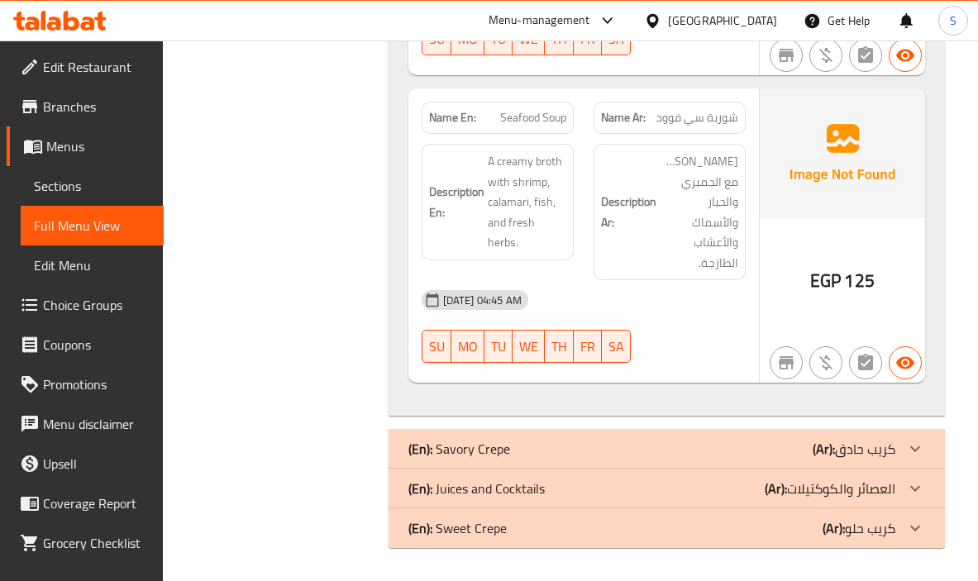
click at [548, 442] on div "(En): Savory Crepe (Ar): كريب حادق" at bounding box center [651, 449] width 487 height 20
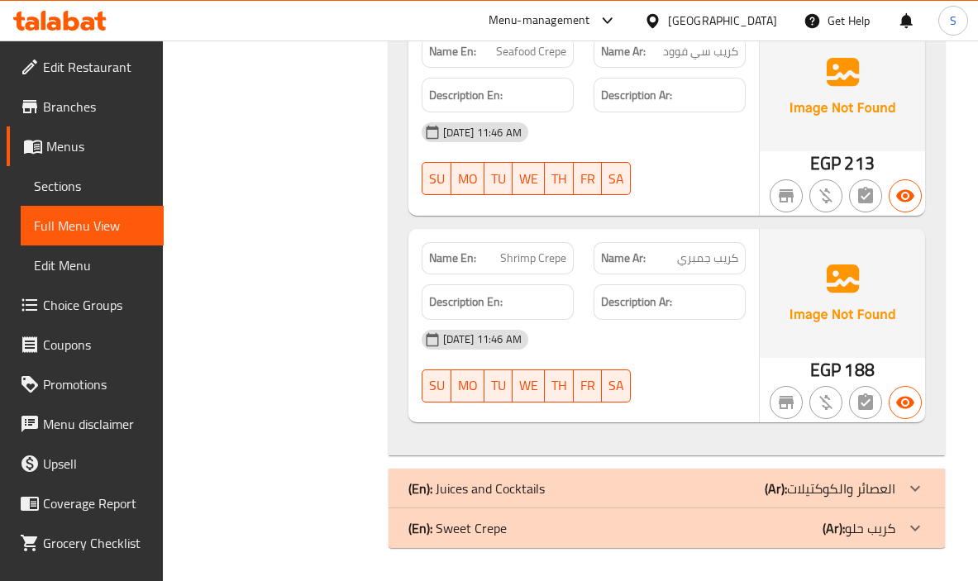
scroll to position [31283, 0]
drag, startPoint x: 852, startPoint y: 483, endPoint x: 846, endPoint y: 456, distance: 27.1
click at [852, 483] on p "(Ar): العصائر والكوكتيلات" at bounding box center [830, 489] width 131 height 20
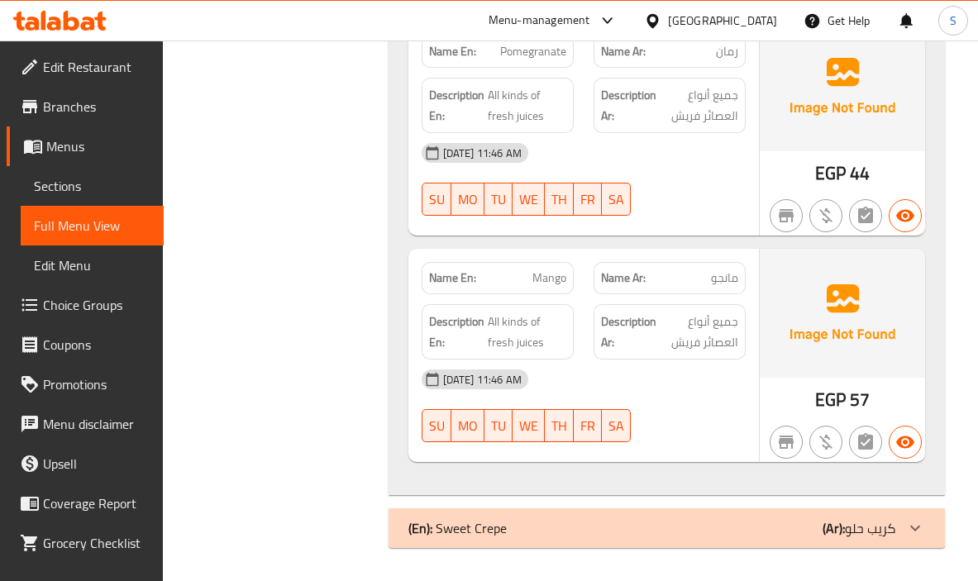
scroll to position [33911, 0]
drag, startPoint x: 905, startPoint y: 528, endPoint x: 972, endPoint y: 521, distance: 67.3
click at [905, 528] on icon at bounding box center [915, 528] width 20 height 20
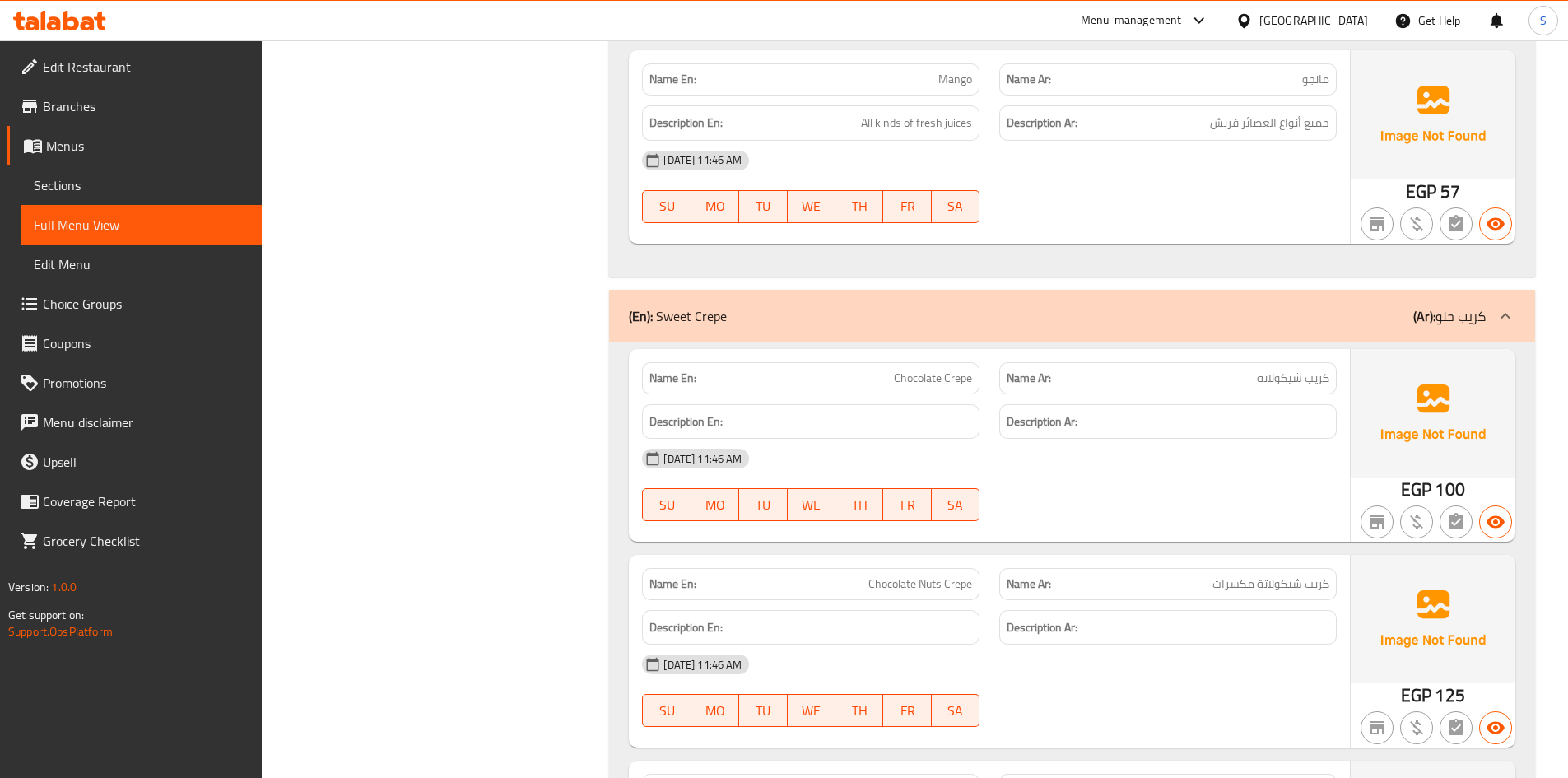
scroll to position [28345, 0]
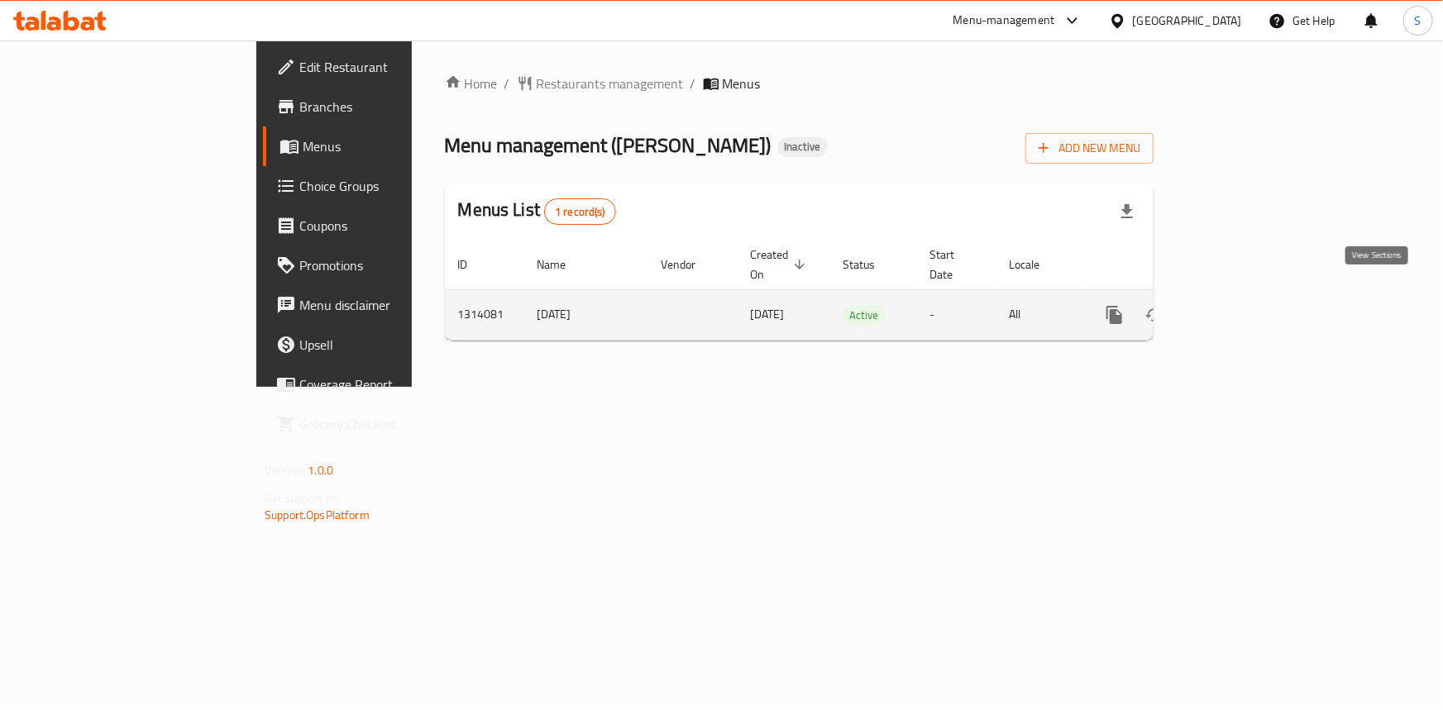
click at [1241, 308] on icon "enhanced table" at bounding box center [1233, 315] width 15 height 15
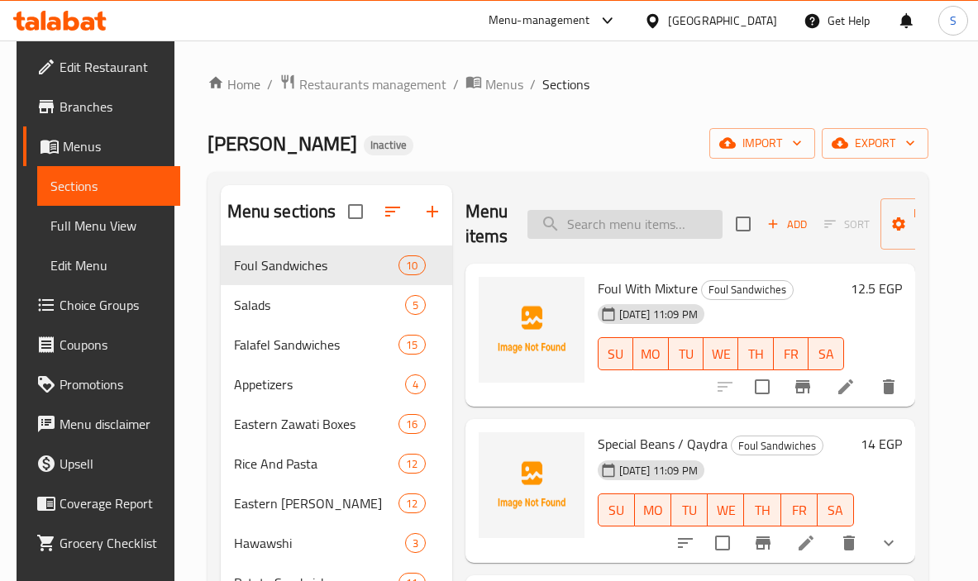
click at [598, 209] on div "Menu items Add Sort Manage items" at bounding box center [691, 224] width 450 height 79
click at [591, 217] on input "search" at bounding box center [625, 224] width 195 height 29
paste input "Basmati Meal"
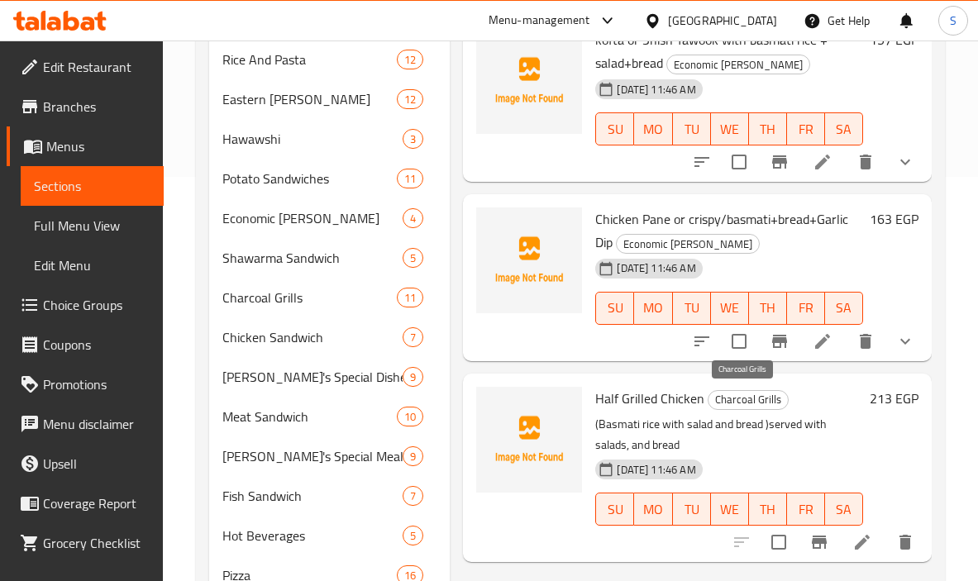
scroll to position [248, 0]
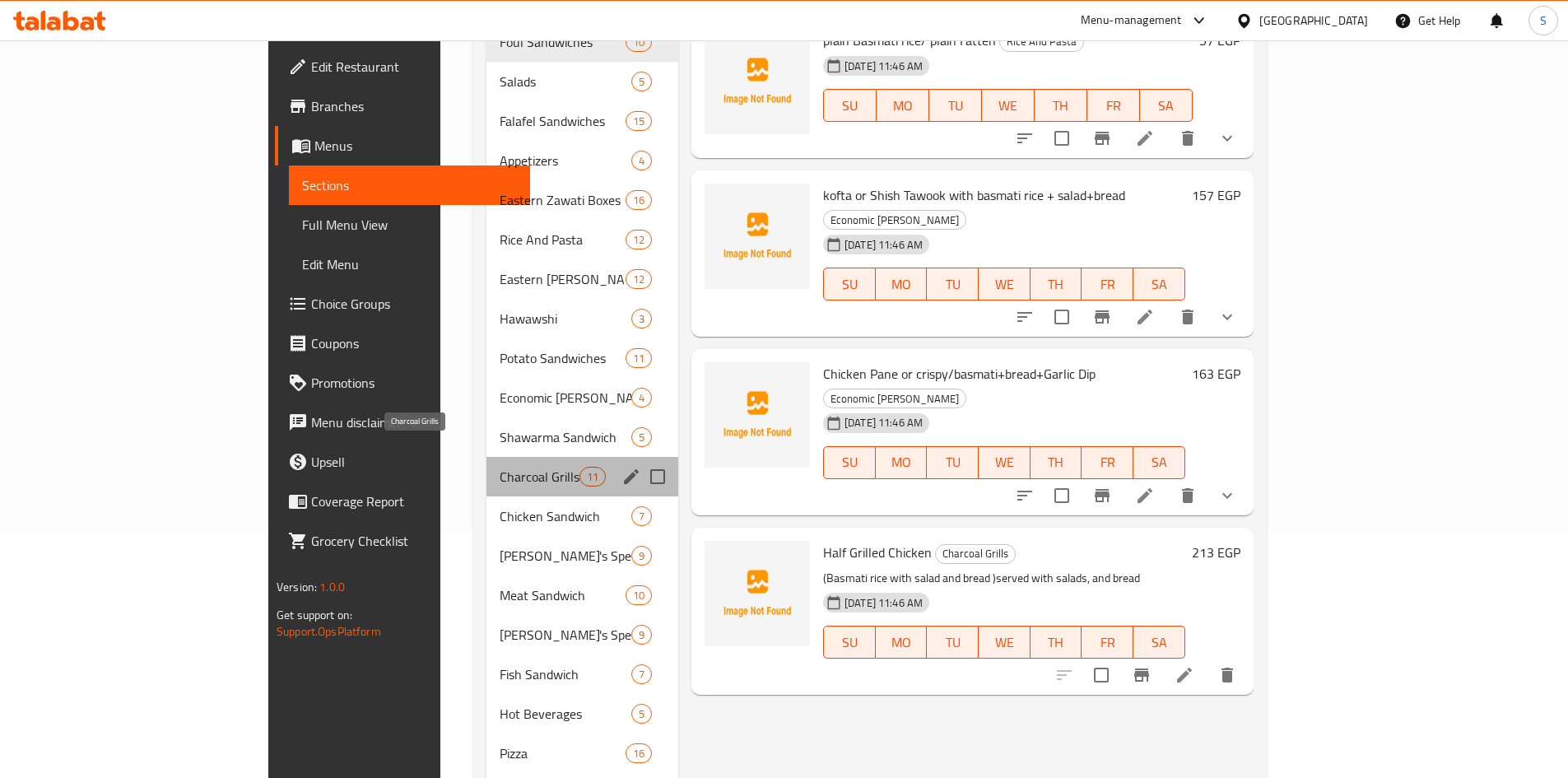
click at [500, 467] on span "Charcoal Grills" at bounding box center [540, 477] width 80 height 20
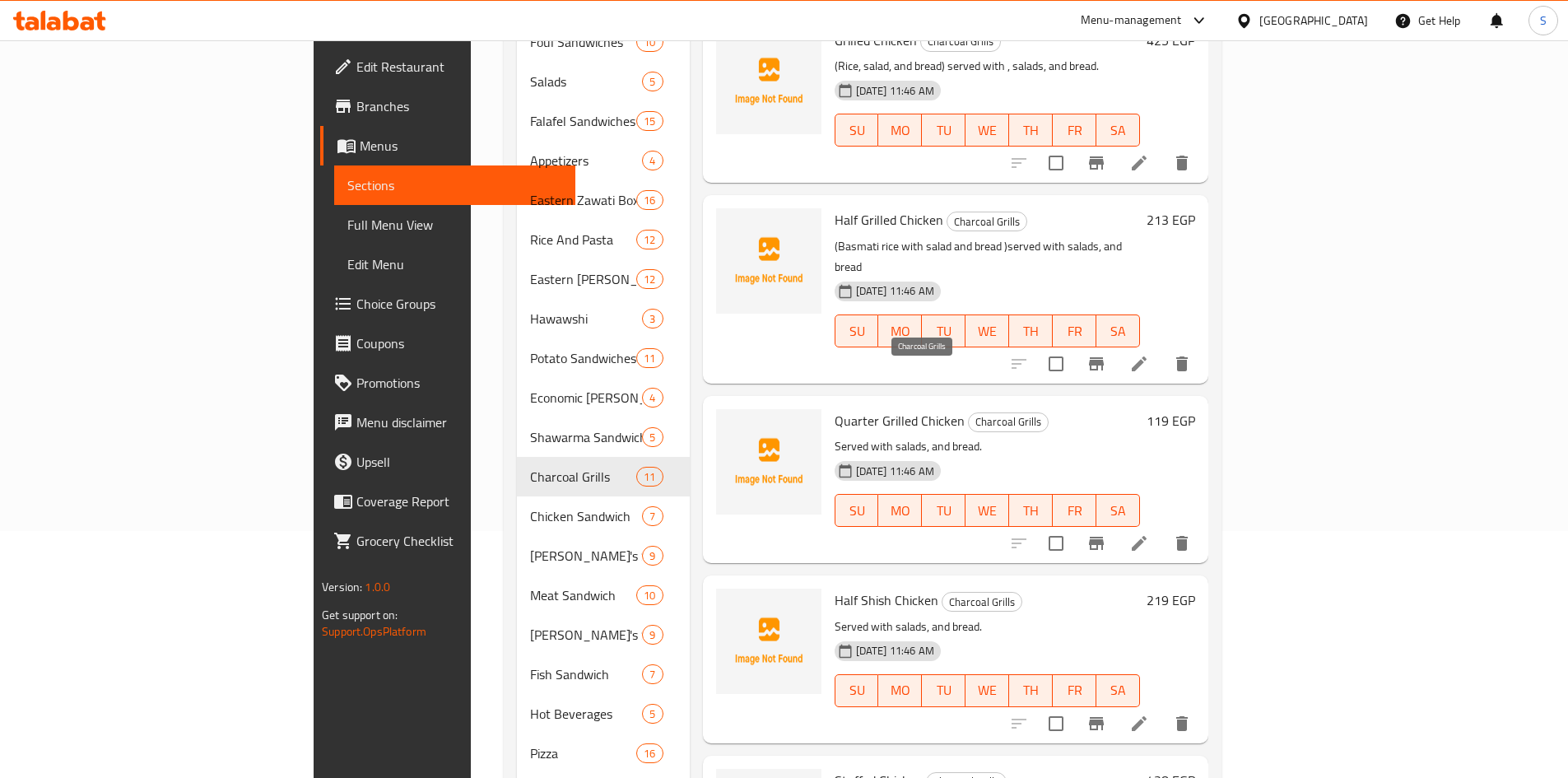
click at [969, 412] on span "Charcoal Grills" at bounding box center [1008, 421] width 79 height 19
copy span "Charcoal Grills"
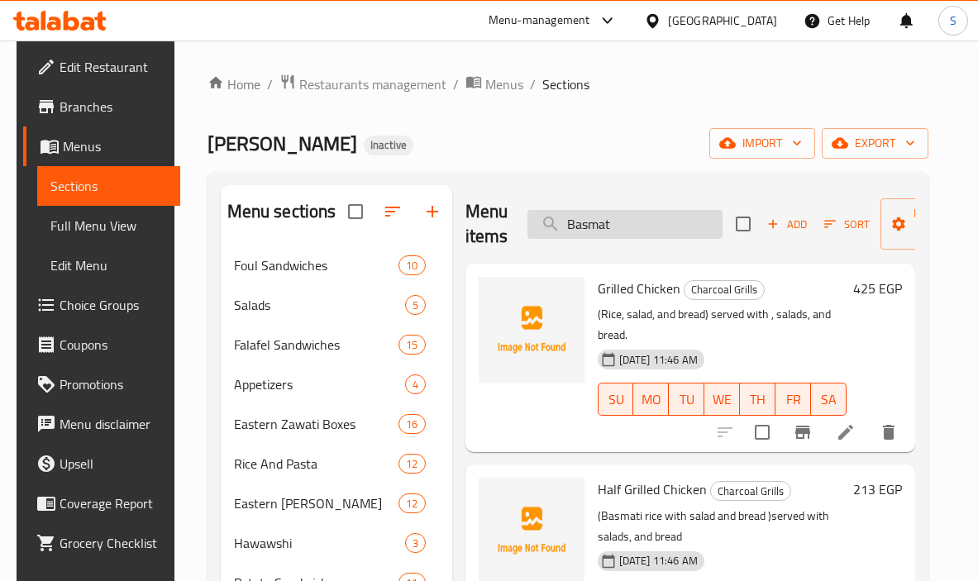
click at [649, 217] on input "Basmat" at bounding box center [625, 224] width 195 height 29
paste input "Escalope Pane"
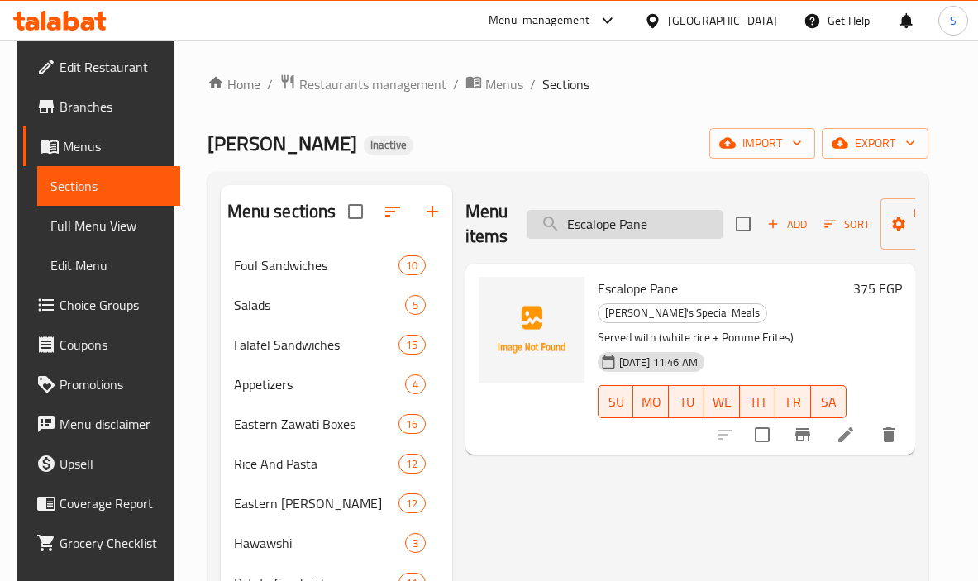
click at [691, 234] on input "Escalope Pane" at bounding box center [625, 224] width 195 height 29
paste input "Meat Sheet"
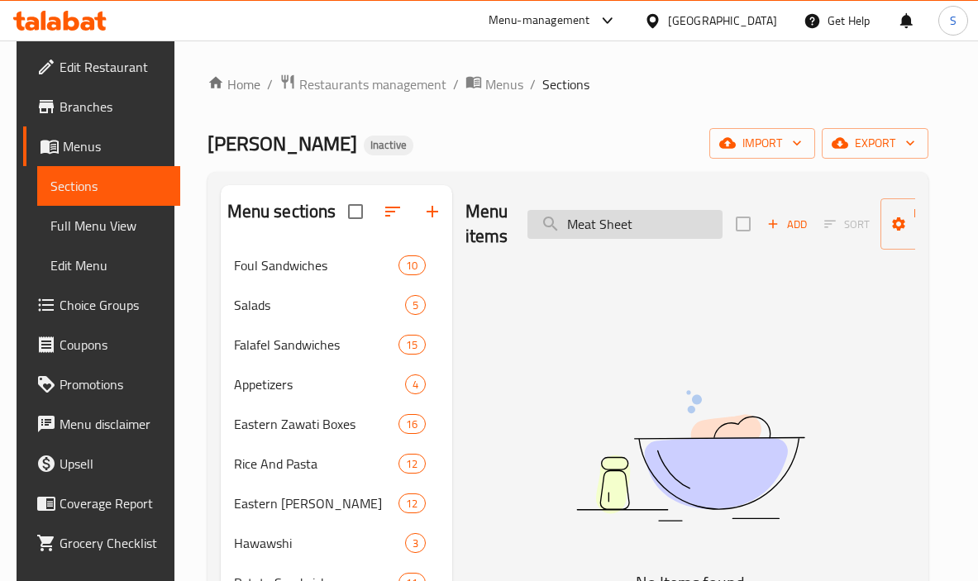
click at [620, 235] on input "Meat Sheet" at bounding box center [625, 224] width 195 height 29
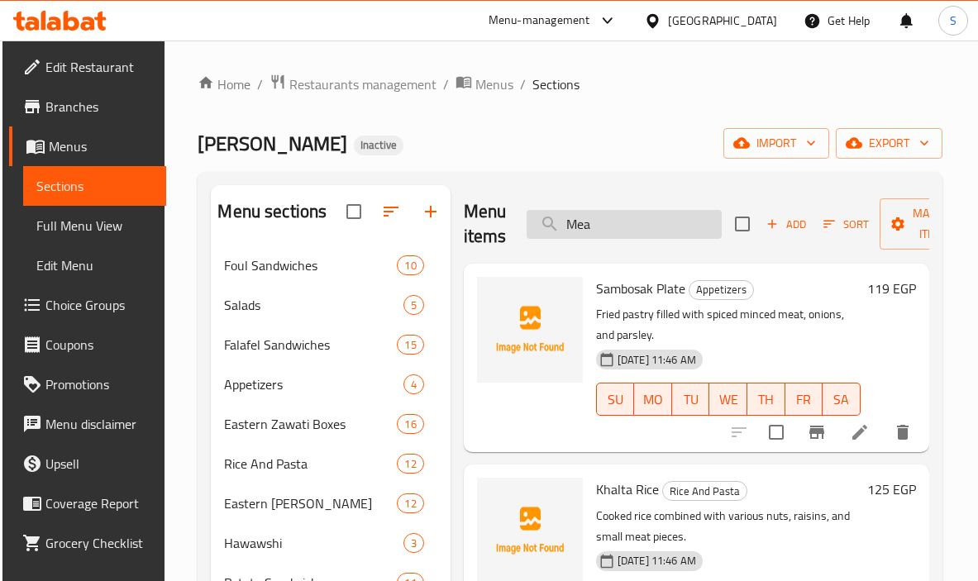
click at [617, 230] on input "Mea" at bounding box center [624, 224] width 195 height 29
paste input "Served with (Vermicelli Rice + Baba Ghanoush + Tongue Soup)"
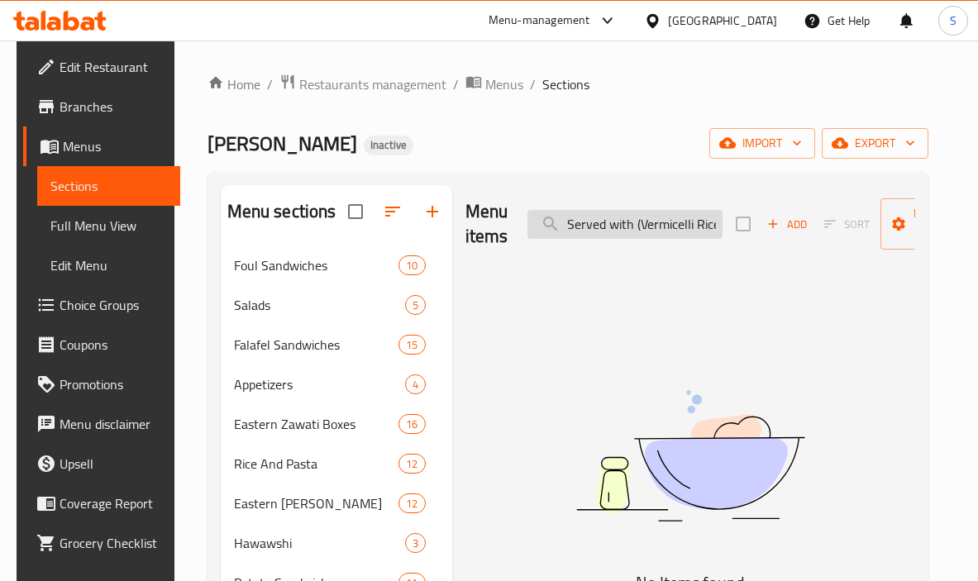
click at [607, 223] on input "Served with (Vermicelli Rice + Baba Ghanoush + Tongue Soup)" at bounding box center [625, 224] width 195 height 29
paste input "tuffed Pig"
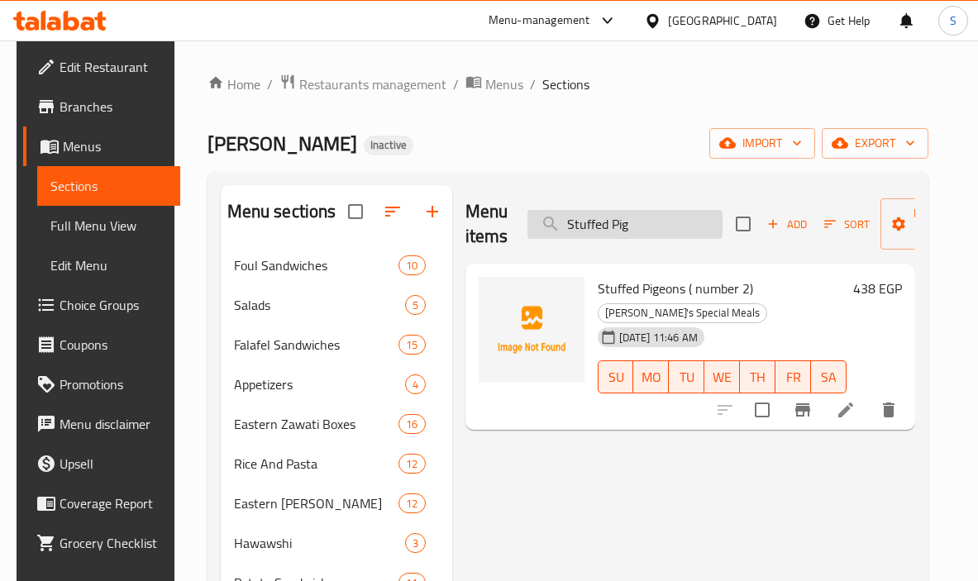
click at [609, 220] on input "Stuffed Pig" at bounding box center [625, 224] width 195 height 29
paste input "Plate"
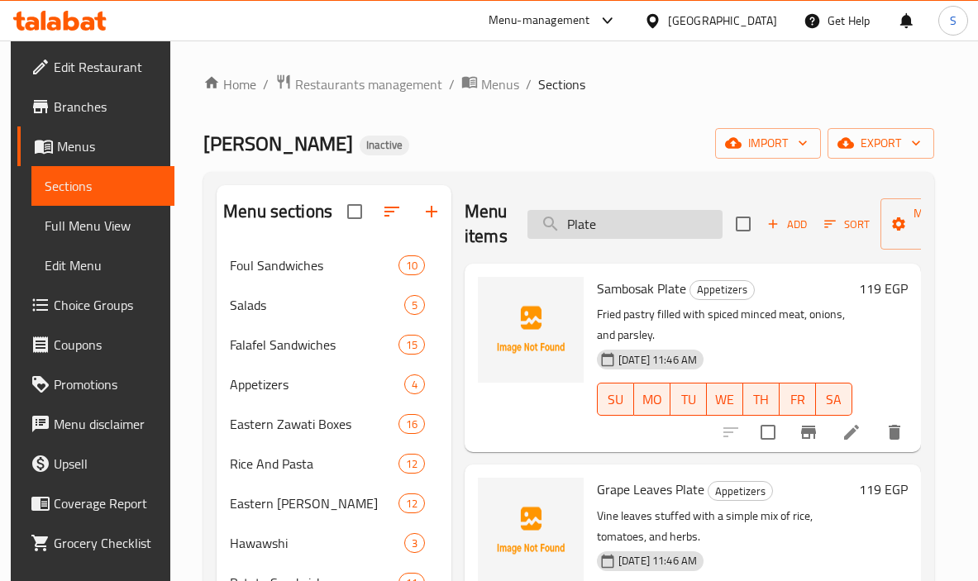
click at [655, 221] on input "Plate" at bounding box center [625, 224] width 195 height 29
paste input "Mixed Vegetables Tajine with Meat"
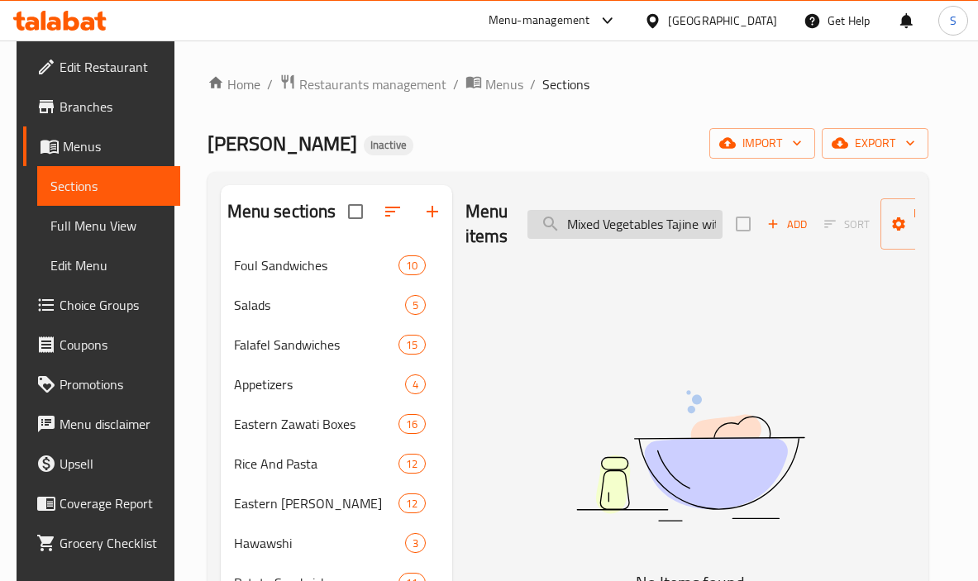
click at [641, 216] on input "Mixed Vegetables Tajine with Meat" at bounding box center [625, 224] width 195 height 29
paste input "A stew of assorted vegetables and meat, slow-cooked in a clay pot."
click at [622, 236] on input "A stew of" at bounding box center [625, 224] width 195 height 29
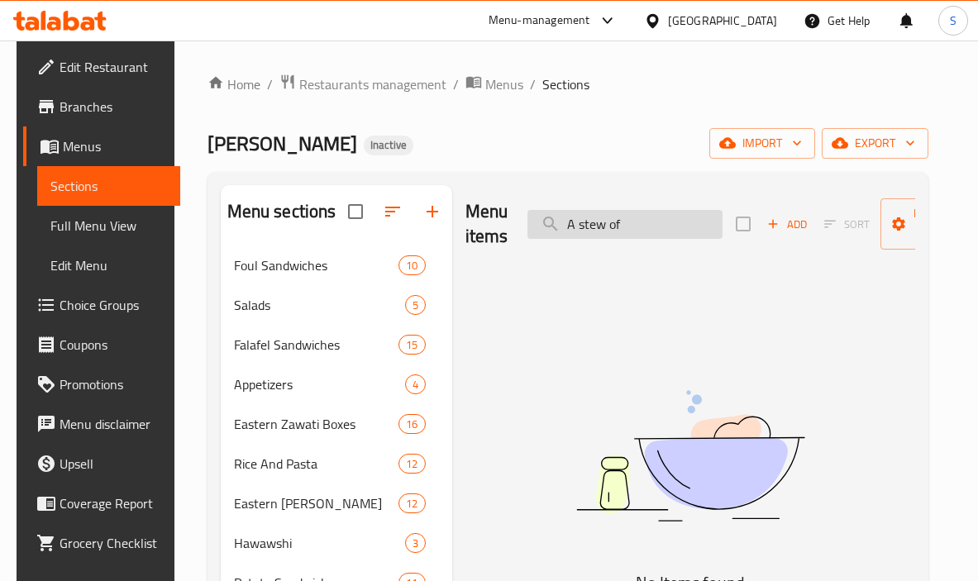
click at [622, 236] on input "A stew of" at bounding box center [625, 224] width 195 height 29
paste input "Half Roast Chicken"
drag, startPoint x: 592, startPoint y: 224, endPoint x: 480, endPoint y: 241, distance: 113.7
click at [480, 241] on div "Menu items Half Roast Chicken Add Sort Manage items" at bounding box center [691, 224] width 450 height 79
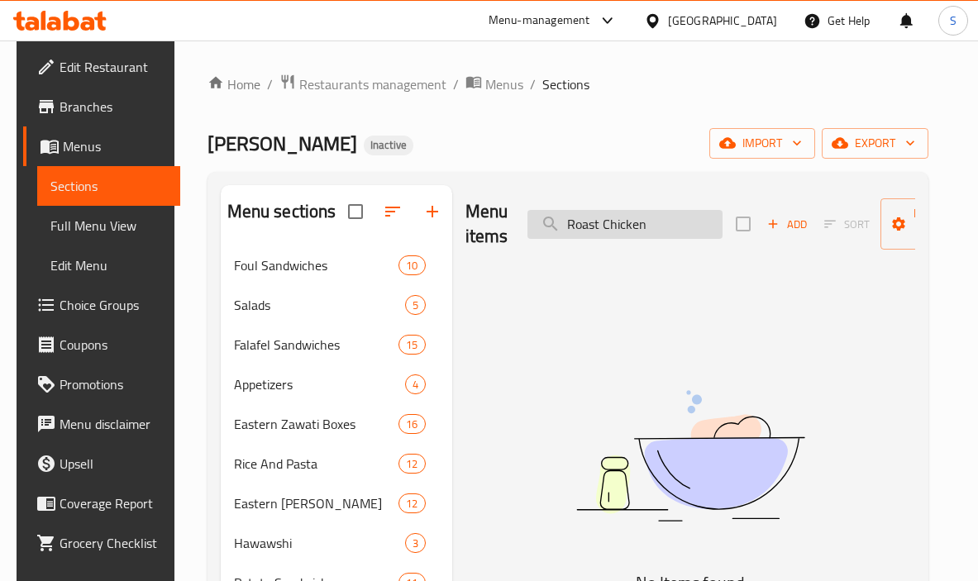
click at [629, 223] on input "Roast Chicken" at bounding box center [625, 224] width 195 height 29
click at [625, 223] on input "Roast Chicken" at bounding box center [625, 224] width 195 height 29
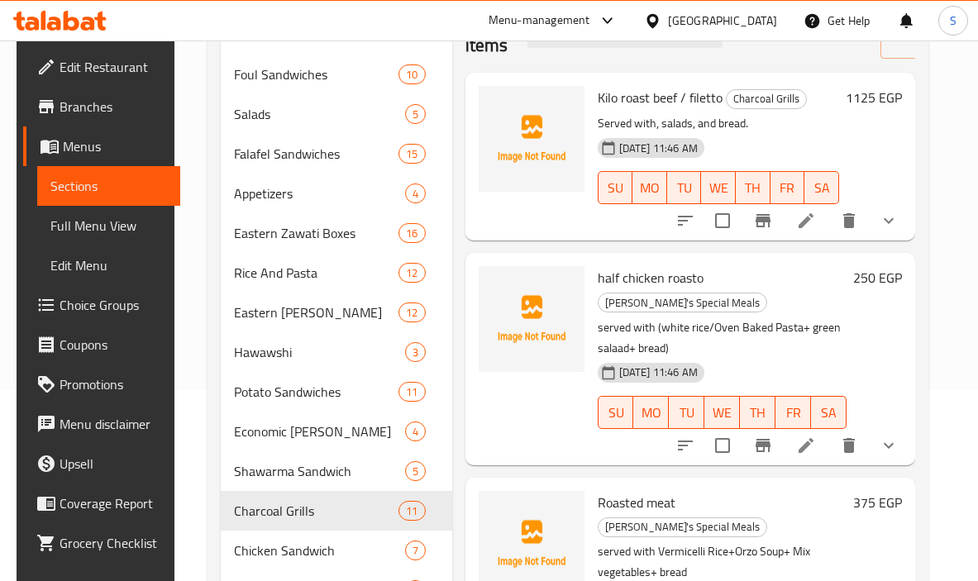
scroll to position [165, 0]
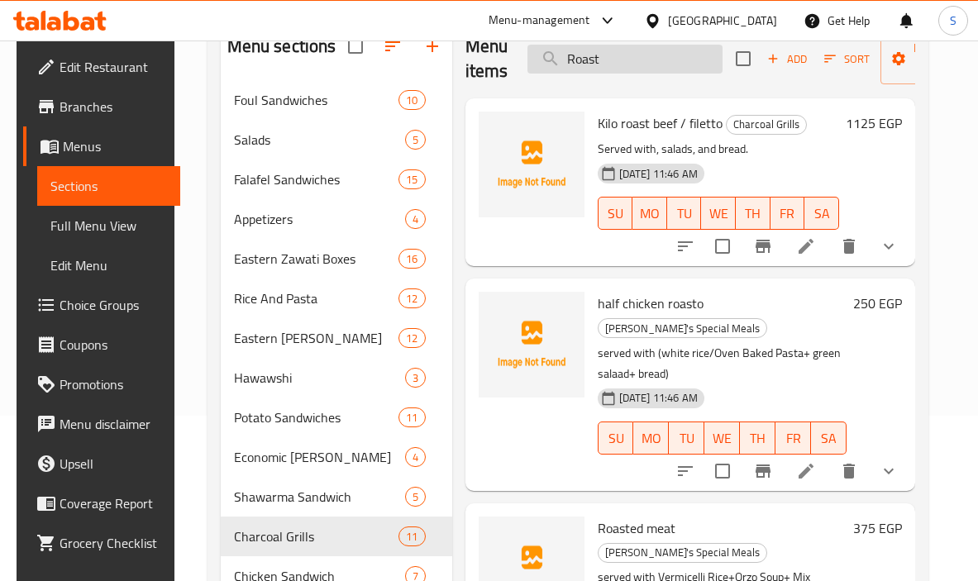
click at [680, 61] on input "Roast" at bounding box center [625, 59] width 195 height 29
paste input "Served with (green salad + bread)"
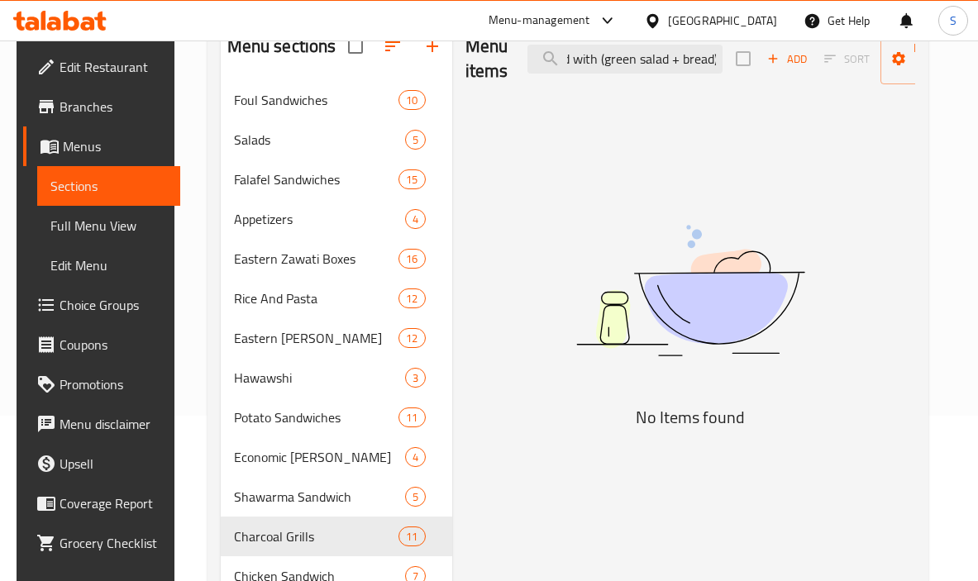
scroll to position [0, 0]
click at [631, 66] on input "Served with (green salad + bread)" at bounding box center [625, 59] width 195 height 29
click at [630, 66] on input "Served with (green salad + bread)" at bounding box center [625, 59] width 195 height 29
paste input "Tahini + B"
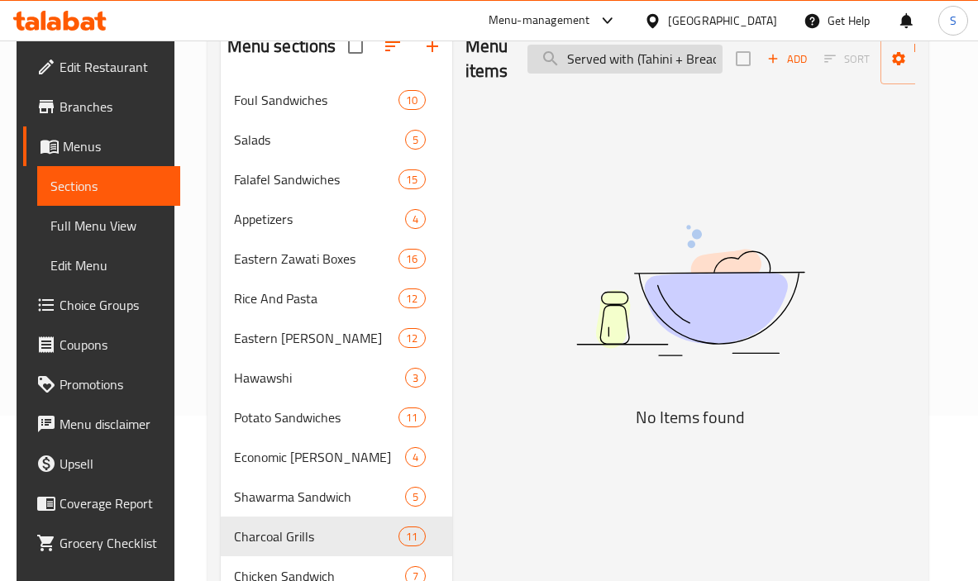
click at [618, 70] on input "Served with (Tahini + Bread)" at bounding box center [625, 59] width 195 height 29
click at [617, 70] on input "Served with (Tahini + Bread)" at bounding box center [625, 59] width 195 height 29
paste input "mixed rice + garlic sauce + bread"
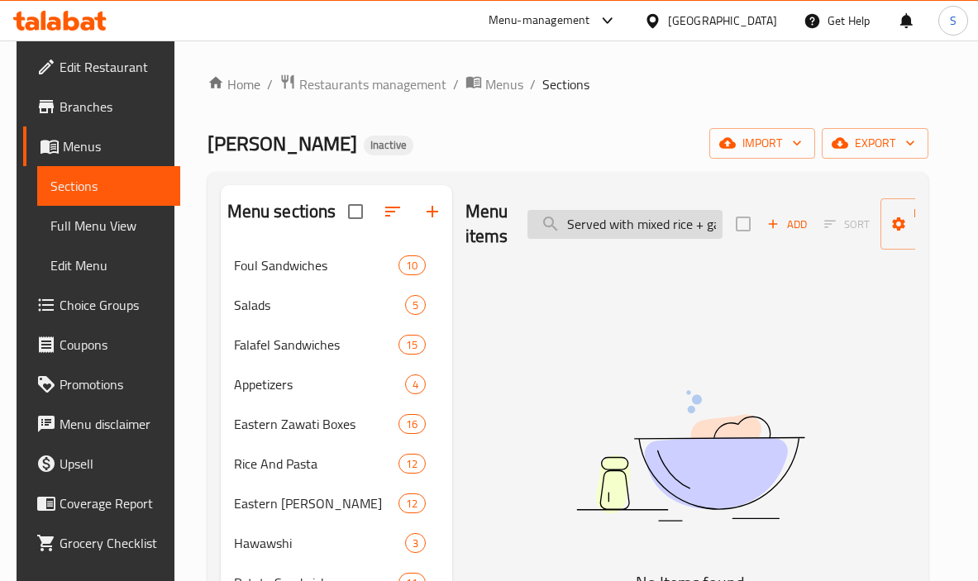
click at [599, 230] on input "Served with mixed rice + garlic sauce + bread" at bounding box center [625, 224] width 195 height 29
click at [593, 232] on input "Served with mixed rice + garlic sauce + bread" at bounding box center [625, 224] width 195 height 29
paste input "Chicken Fajita"
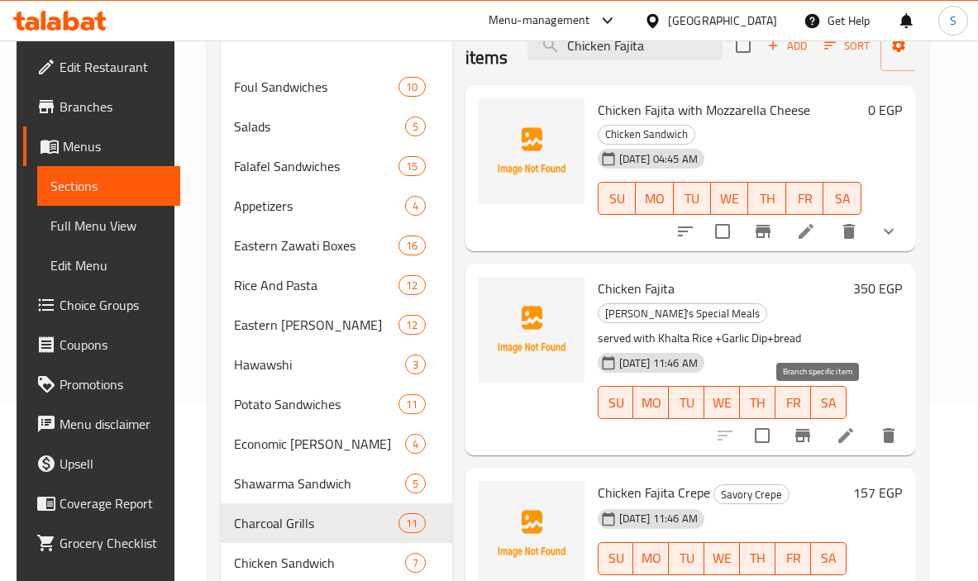
scroll to position [165, 0]
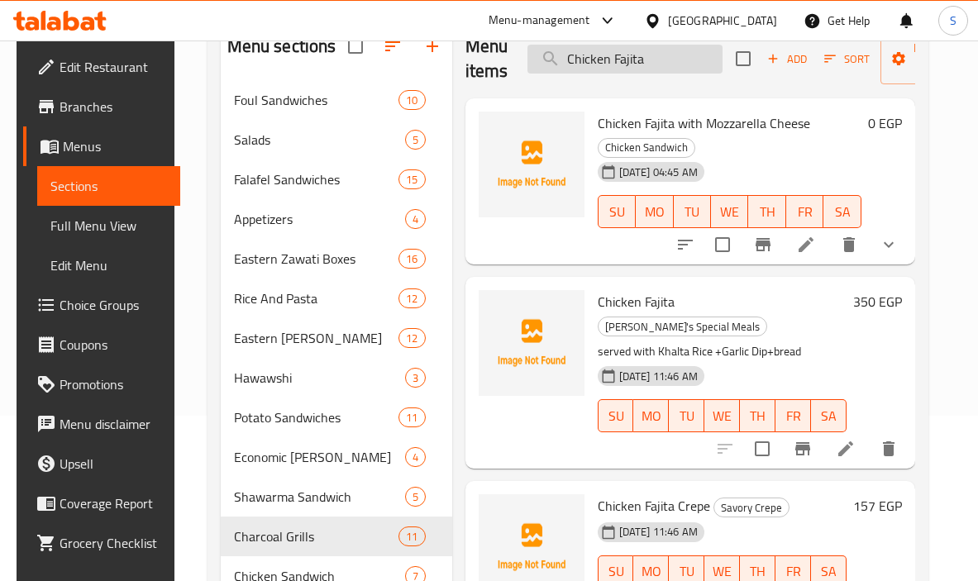
click at [570, 71] on input "Chicken Fajita" at bounding box center [625, 59] width 195 height 29
paste input "Fried Meat"
click at [754, 342] on p "served with Khalta Rice +Garlic Dip+bread" at bounding box center [722, 352] width 249 height 21
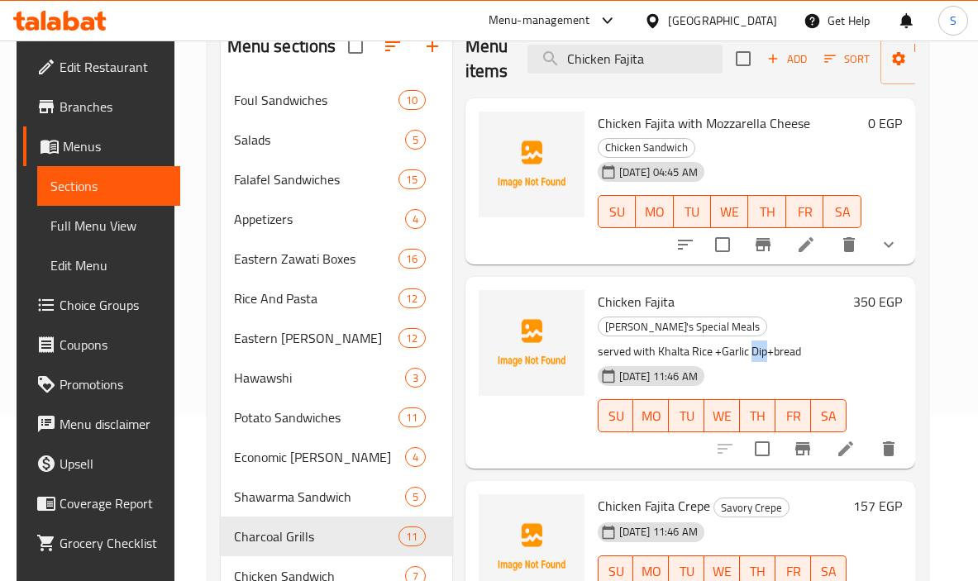
click at [754, 342] on p "served with Khalta Rice +Garlic Dip+bread" at bounding box center [722, 352] width 249 height 21
copy div "served with Khalta Rice +Garlic Dip+bread"
click at [649, 302] on span "Chicken Fajita" at bounding box center [636, 301] width 77 height 25
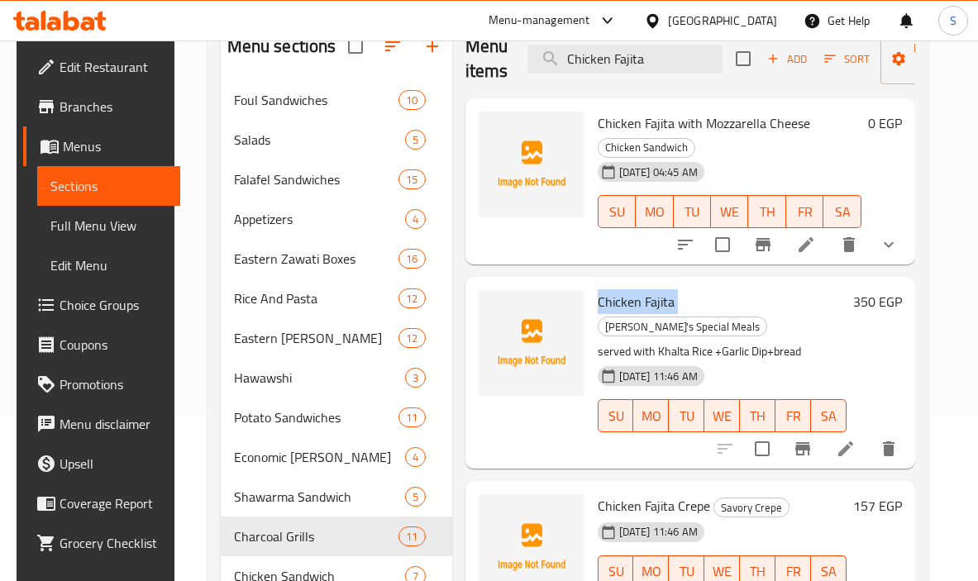
click at [648, 302] on span "Chicken Fajita" at bounding box center [636, 301] width 77 height 25
copy h6 "Chicken Fajita"
click at [662, 79] on div "Menu items Chicken Fajita Add Sort Manage items" at bounding box center [691, 59] width 450 height 79
click at [657, 67] on input "Chicken Fajita" at bounding box center [625, 59] width 195 height 29
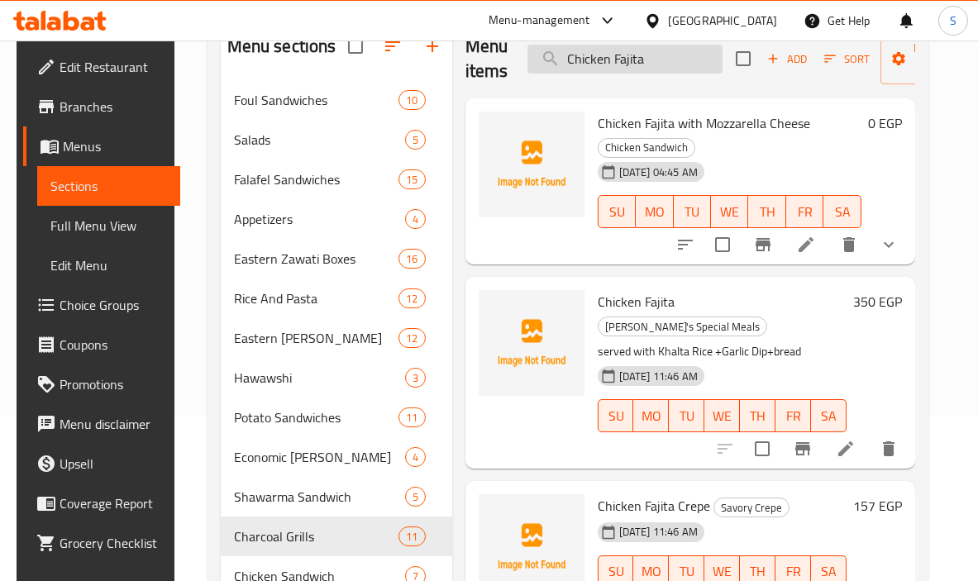
click at [657, 67] on input "Chicken Fajita" at bounding box center [625, 59] width 195 height 29
paste input "Fried Meat"
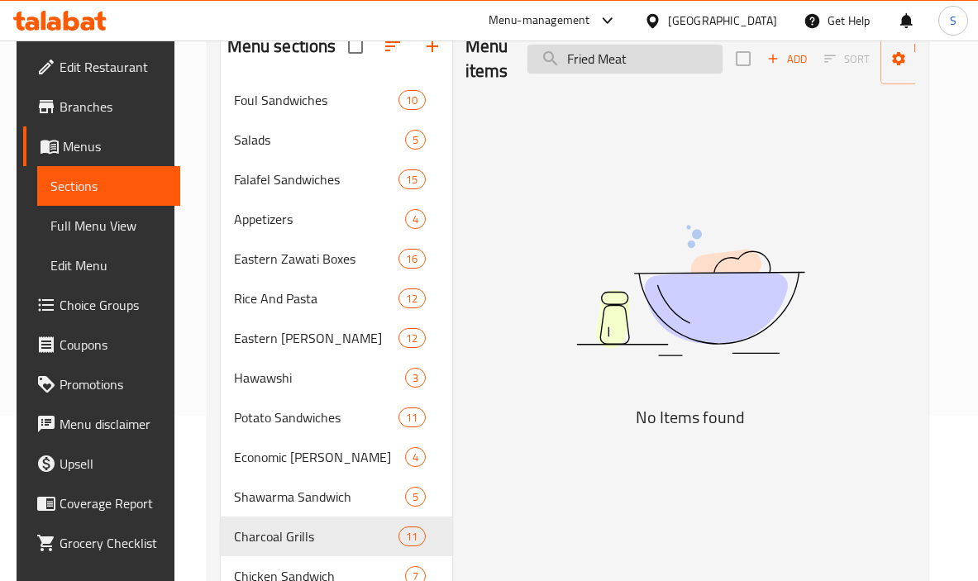
click at [645, 50] on input "Fried Meat" at bounding box center [625, 59] width 195 height 29
paste input "Served with orzo soup, vermicelli rice, torli, and bread."
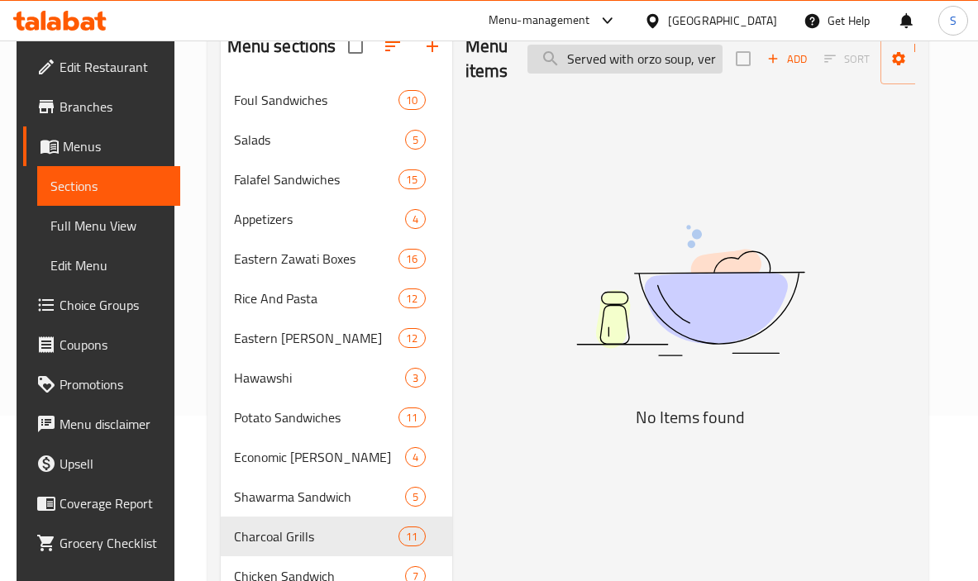
click at [636, 63] on input "Served with orzo soup, vermicelli rice, torli, and bread." at bounding box center [625, 59] width 195 height 29
paste input "تقدم مع ارز شعرية - شوربة لسان عصفور + تورلي + خبز"
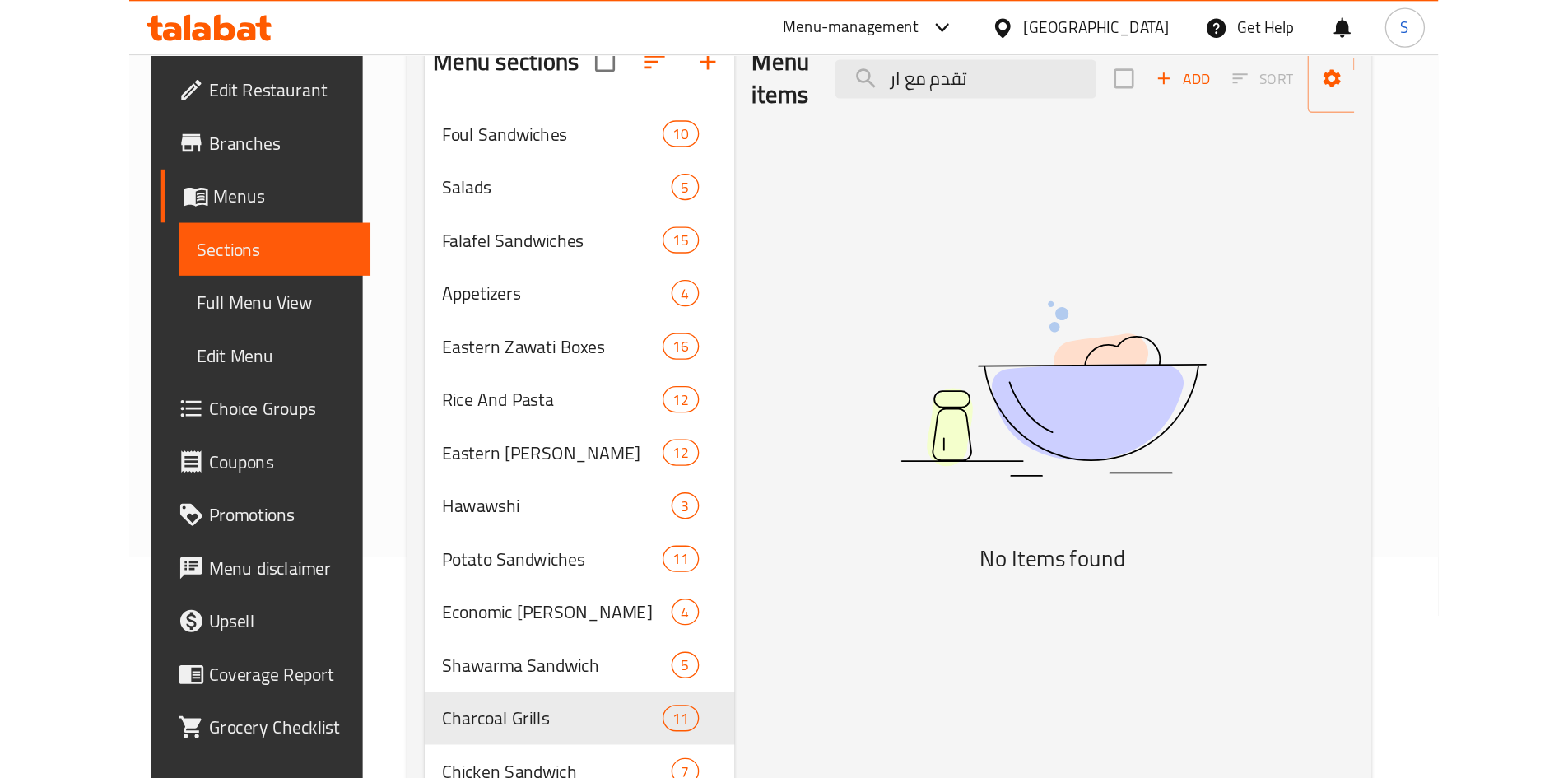
scroll to position [83, 0]
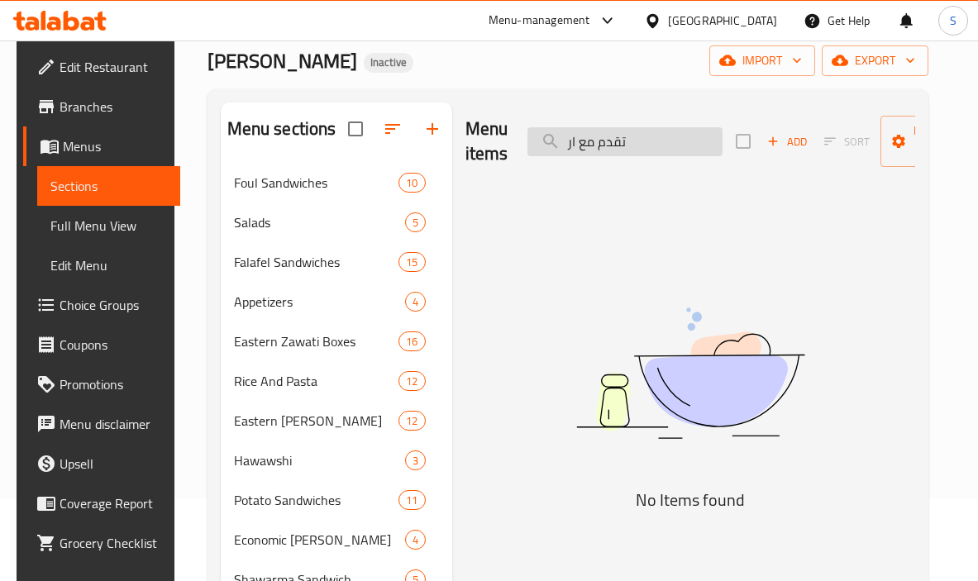
click at [623, 147] on input "تقدم مع ار" at bounding box center [625, 141] width 195 height 29
paste input "Kebab Halla"
click at [616, 136] on input "Kebab Halla" at bounding box center [625, 141] width 195 height 29
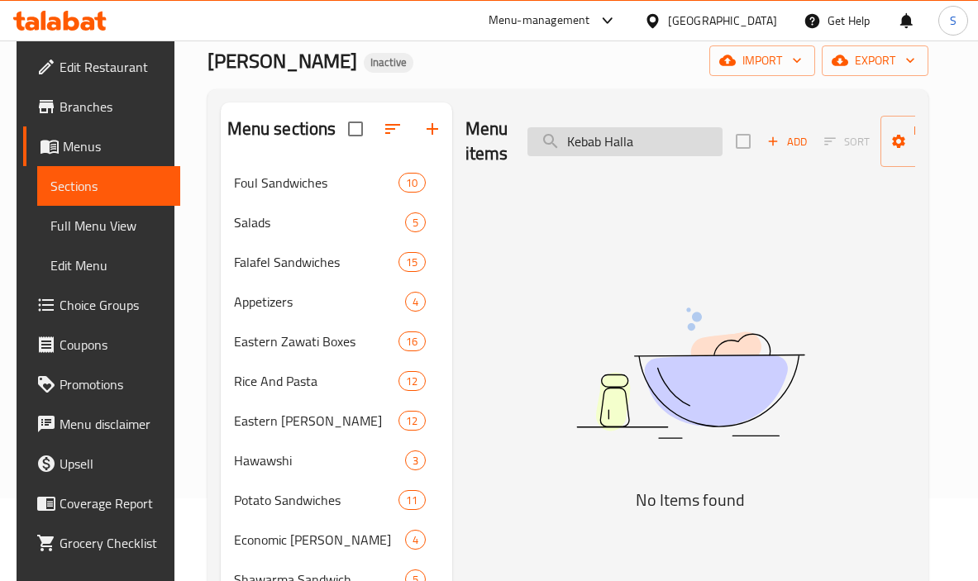
click at [616, 136] on input "Kebab Halla" at bounding box center [625, 141] width 195 height 29
paste input "كباب حلة"
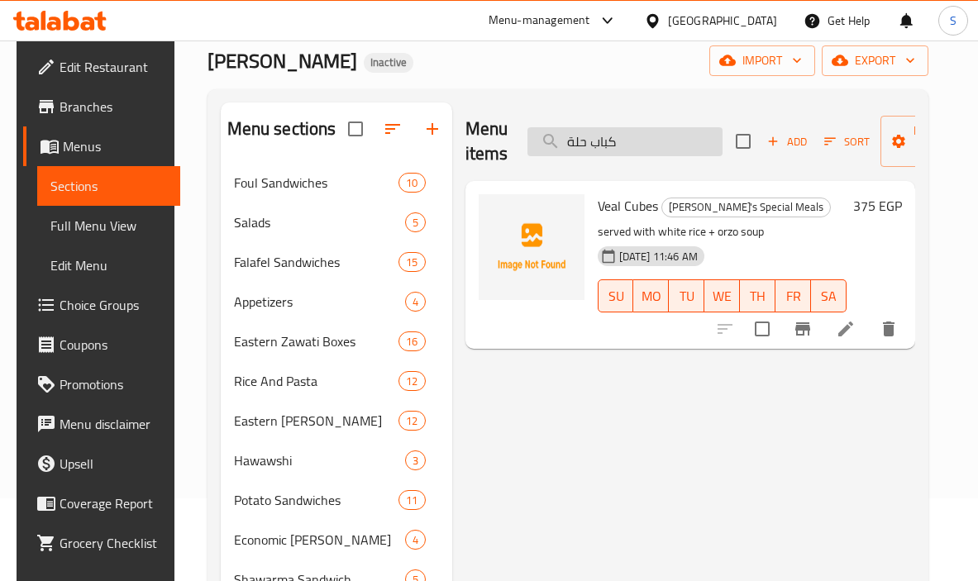
click at [654, 137] on input "كباب حلة" at bounding box center [625, 141] width 195 height 29
paste input "Tea"
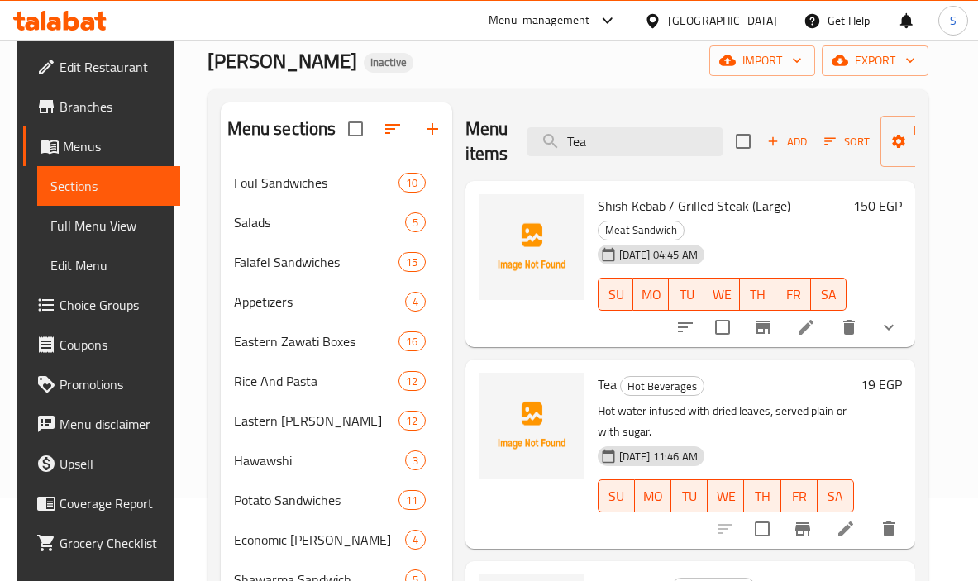
type input "Tea"
click at [657, 382] on span "Hot Beverages" at bounding box center [662, 386] width 83 height 19
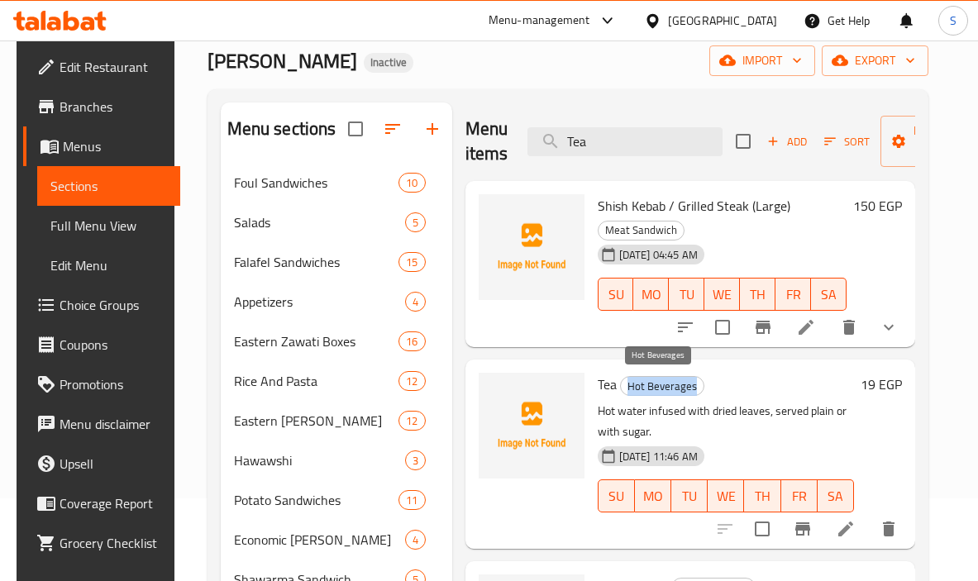
copy span "Hot Beverages"
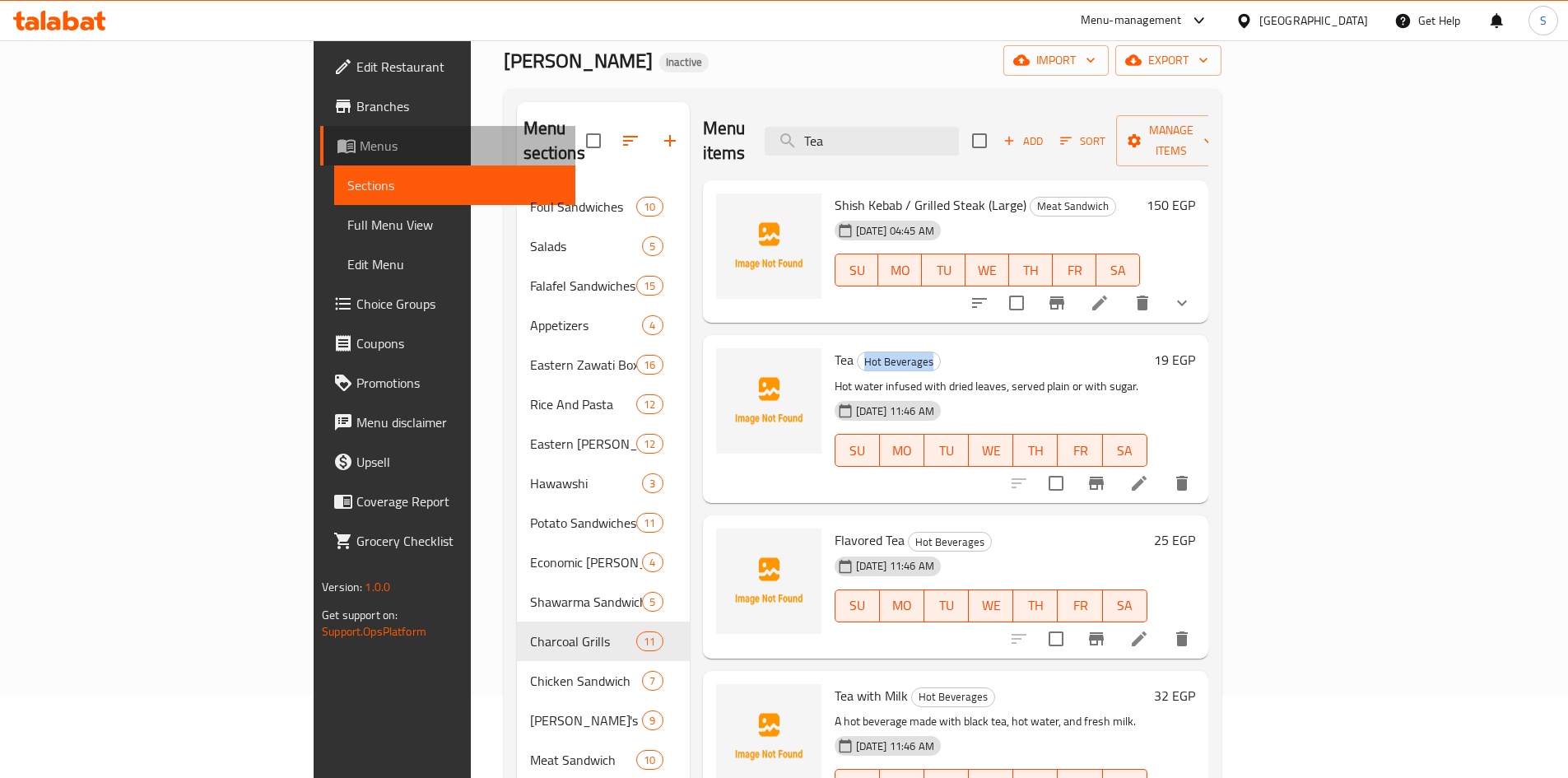
click at [359, 150] on span "Menus" at bounding box center [460, 145] width 202 height 20
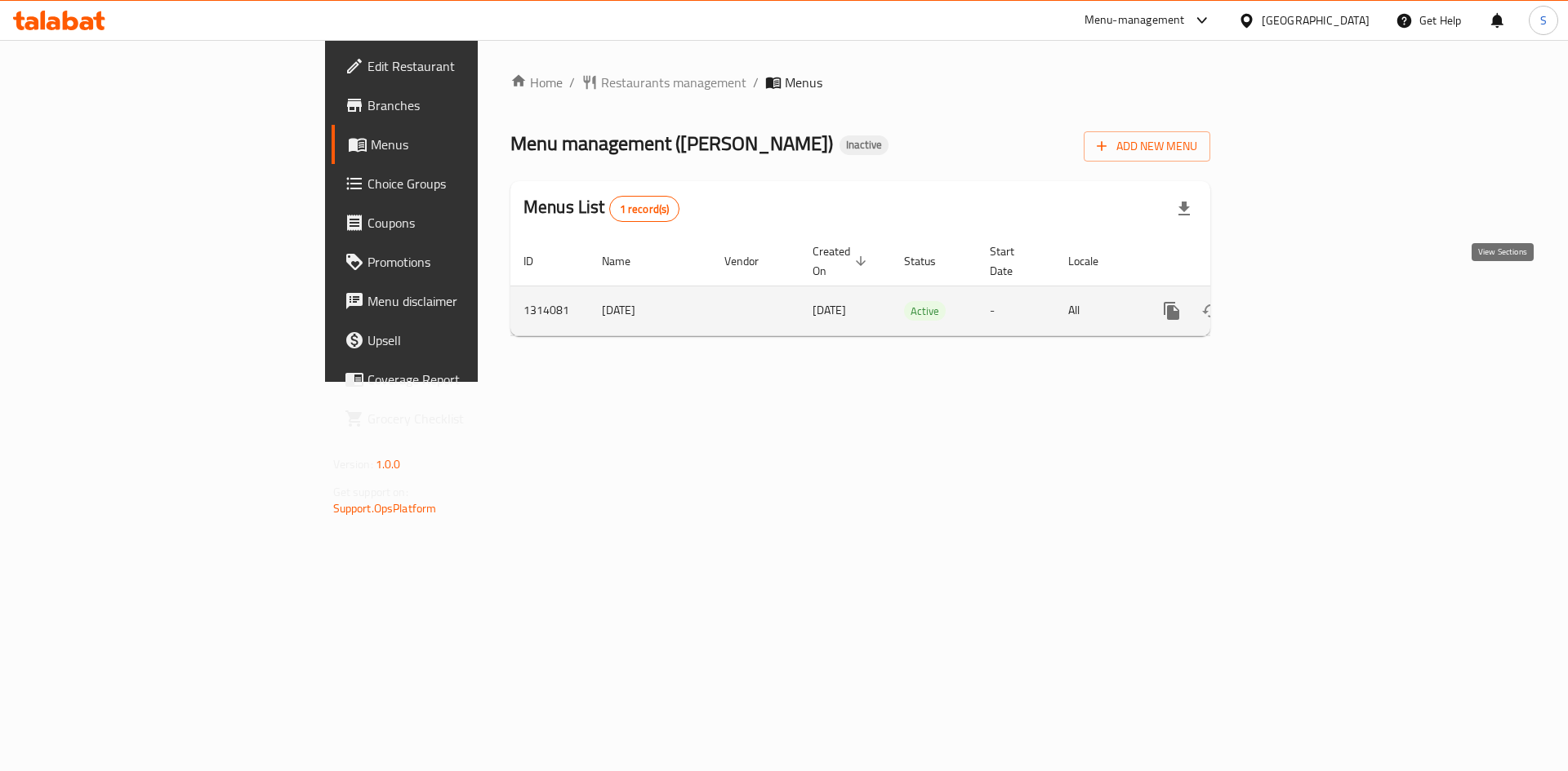
click at [1308, 291] on link "enhanced table" at bounding box center [1290, 311] width 39 height 39
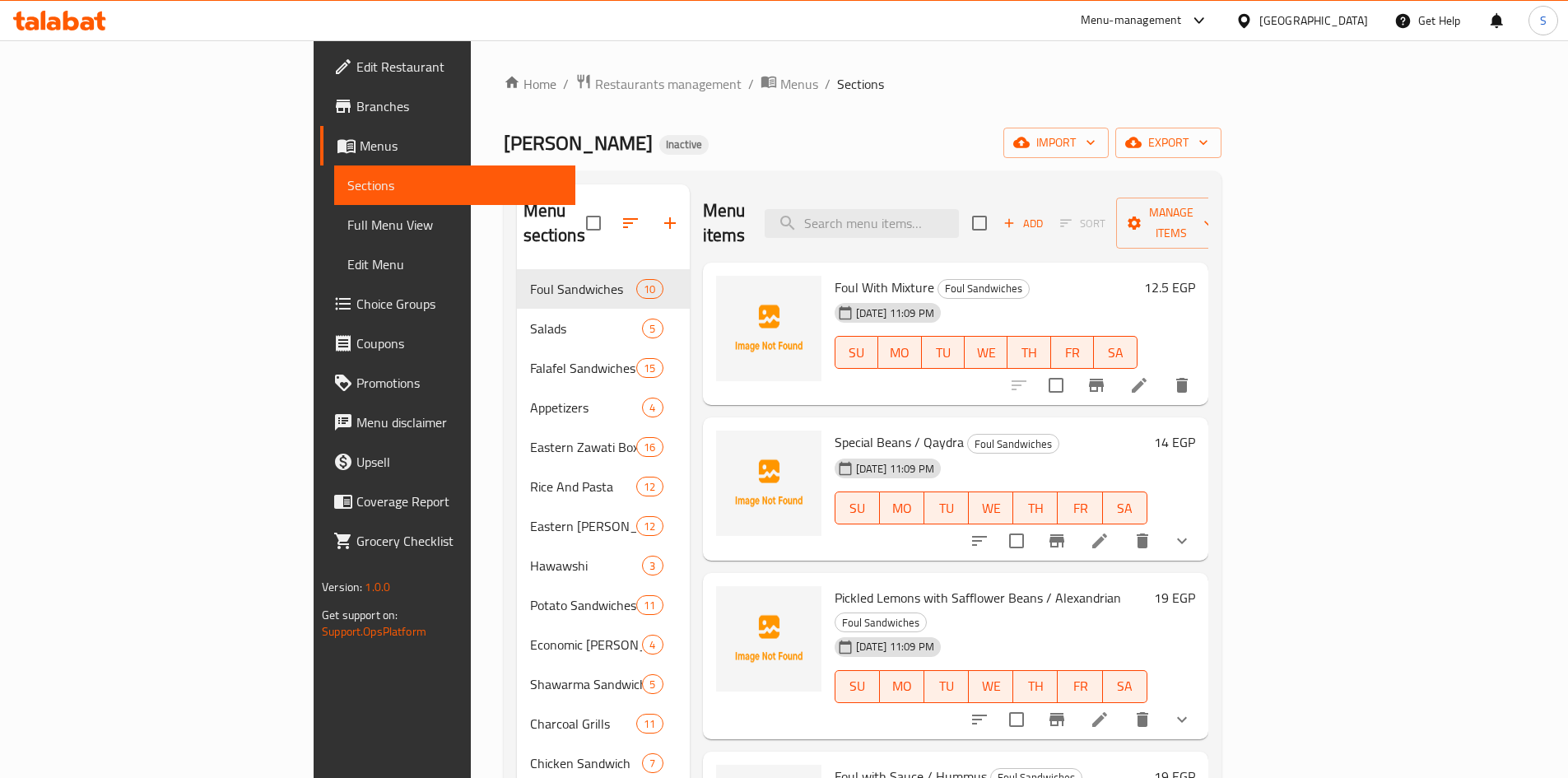
click at [359, 152] on span "Menus" at bounding box center [460, 145] width 202 height 20
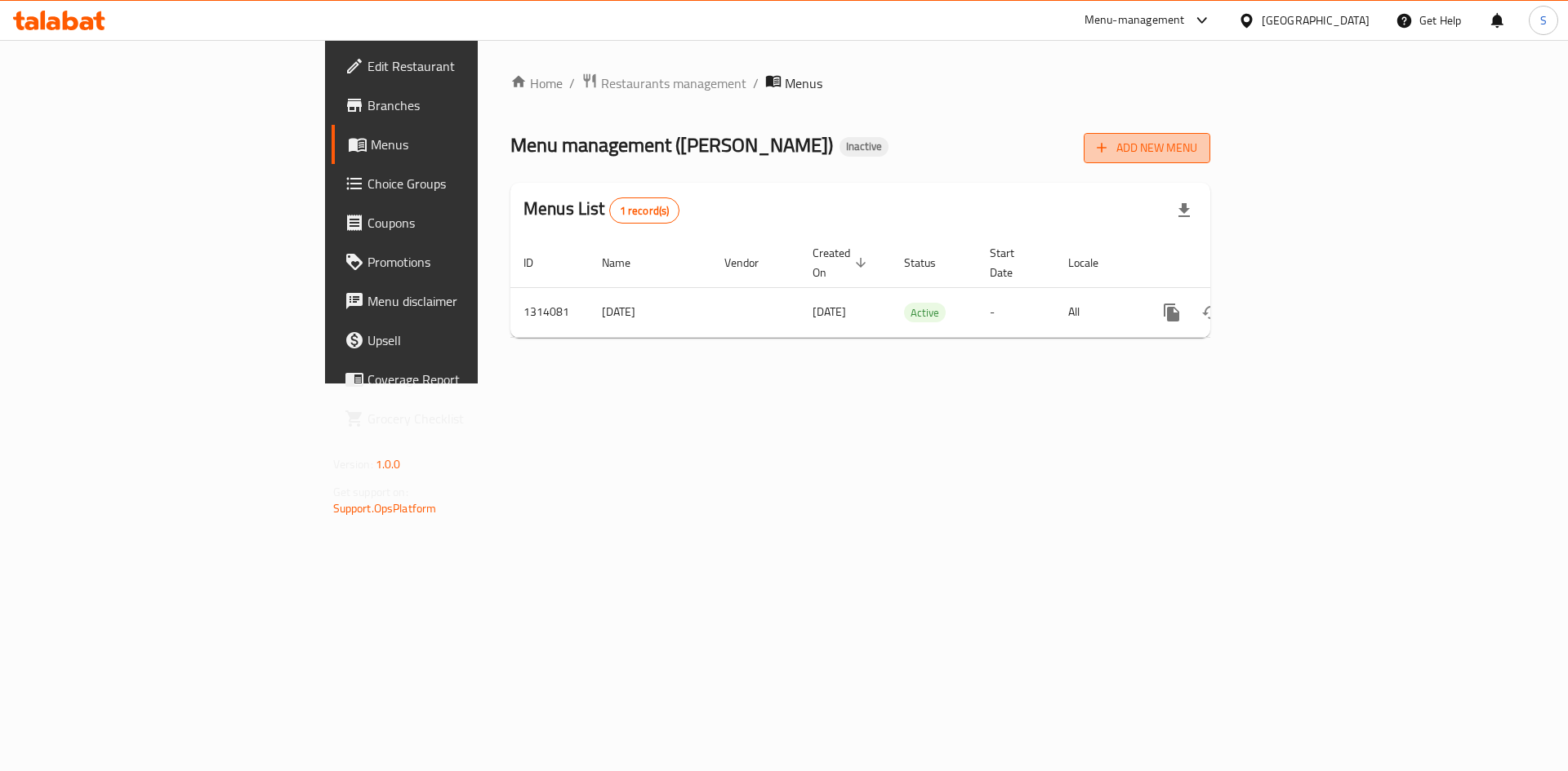
click at [1197, 146] on span "Add New Menu" at bounding box center [1146, 148] width 101 height 21
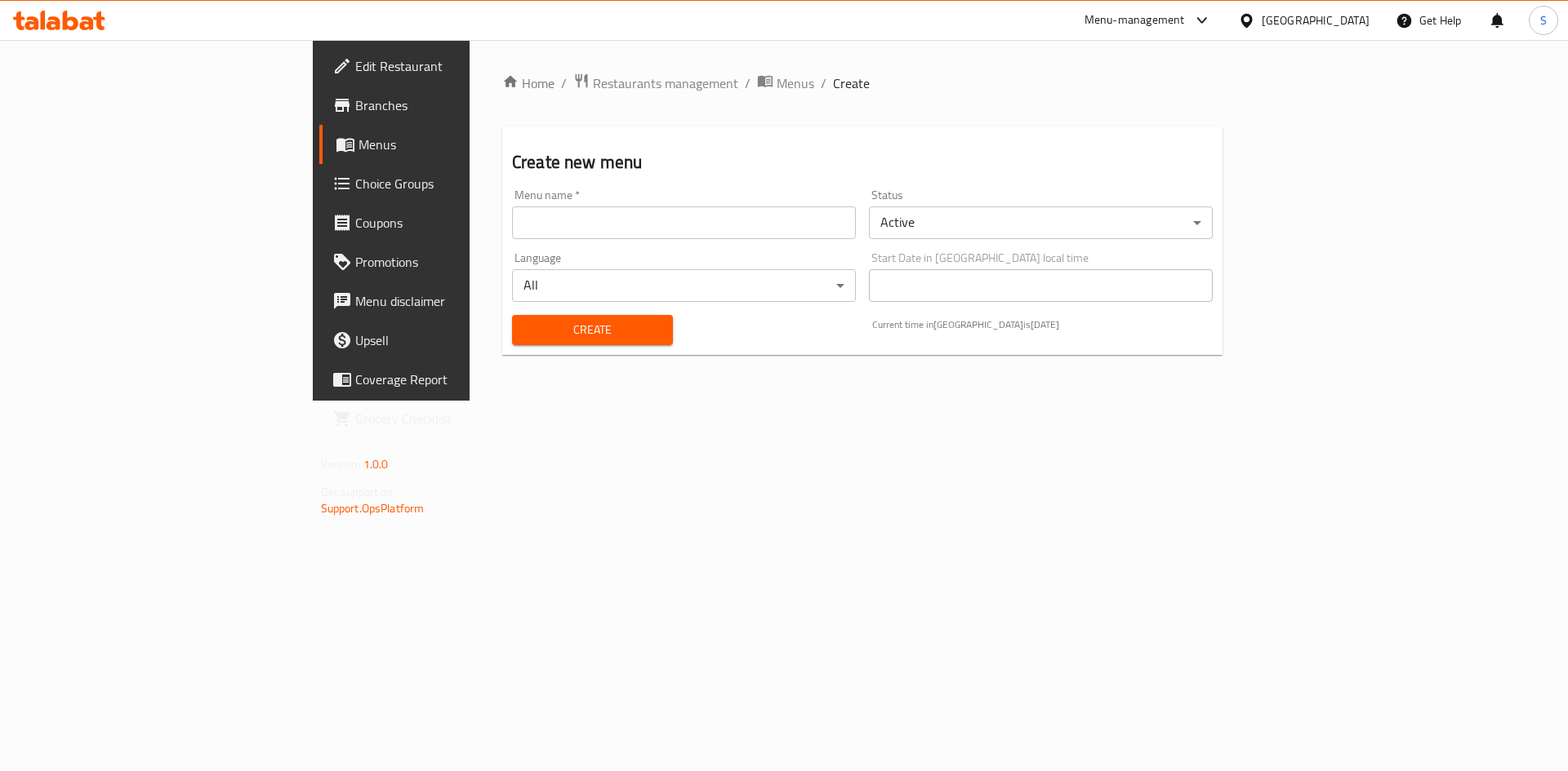
click at [560, 219] on input "text" at bounding box center [683, 222] width 344 height 33
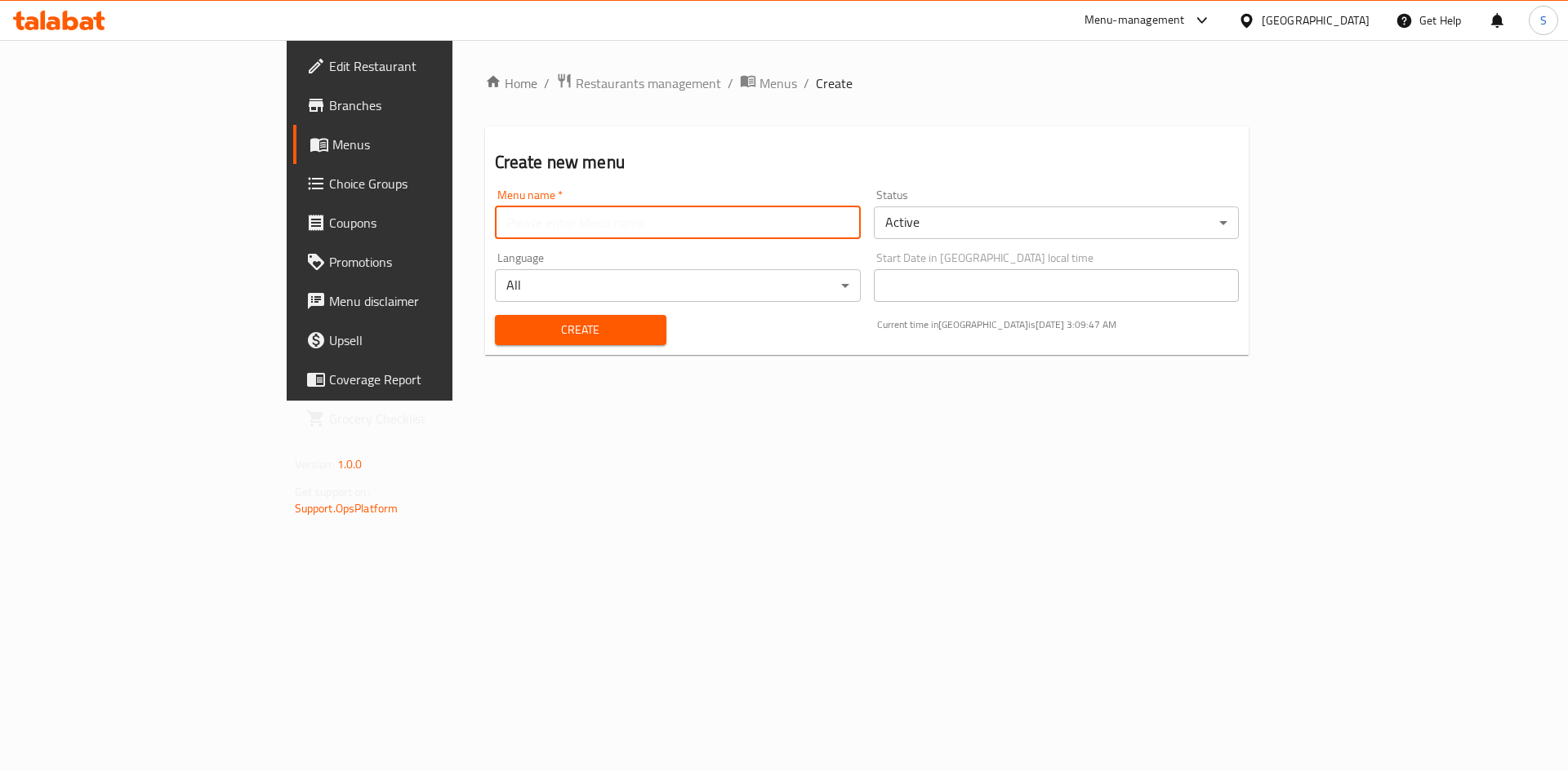
type input "final"
click at [508, 333] on span "Create" at bounding box center [580, 330] width 145 height 21
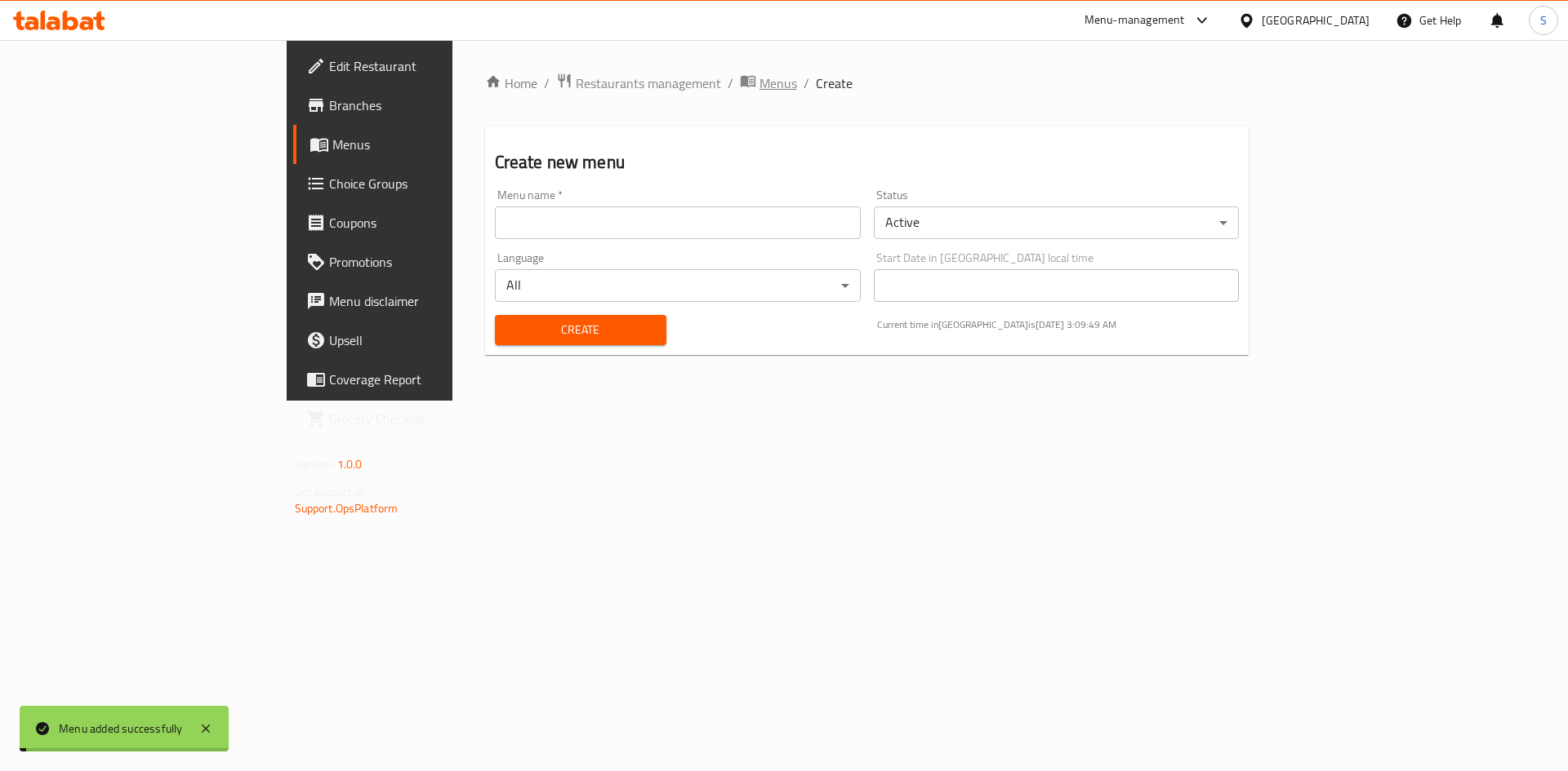
click at [759, 93] on span "Menus" at bounding box center [778, 83] width 38 height 20
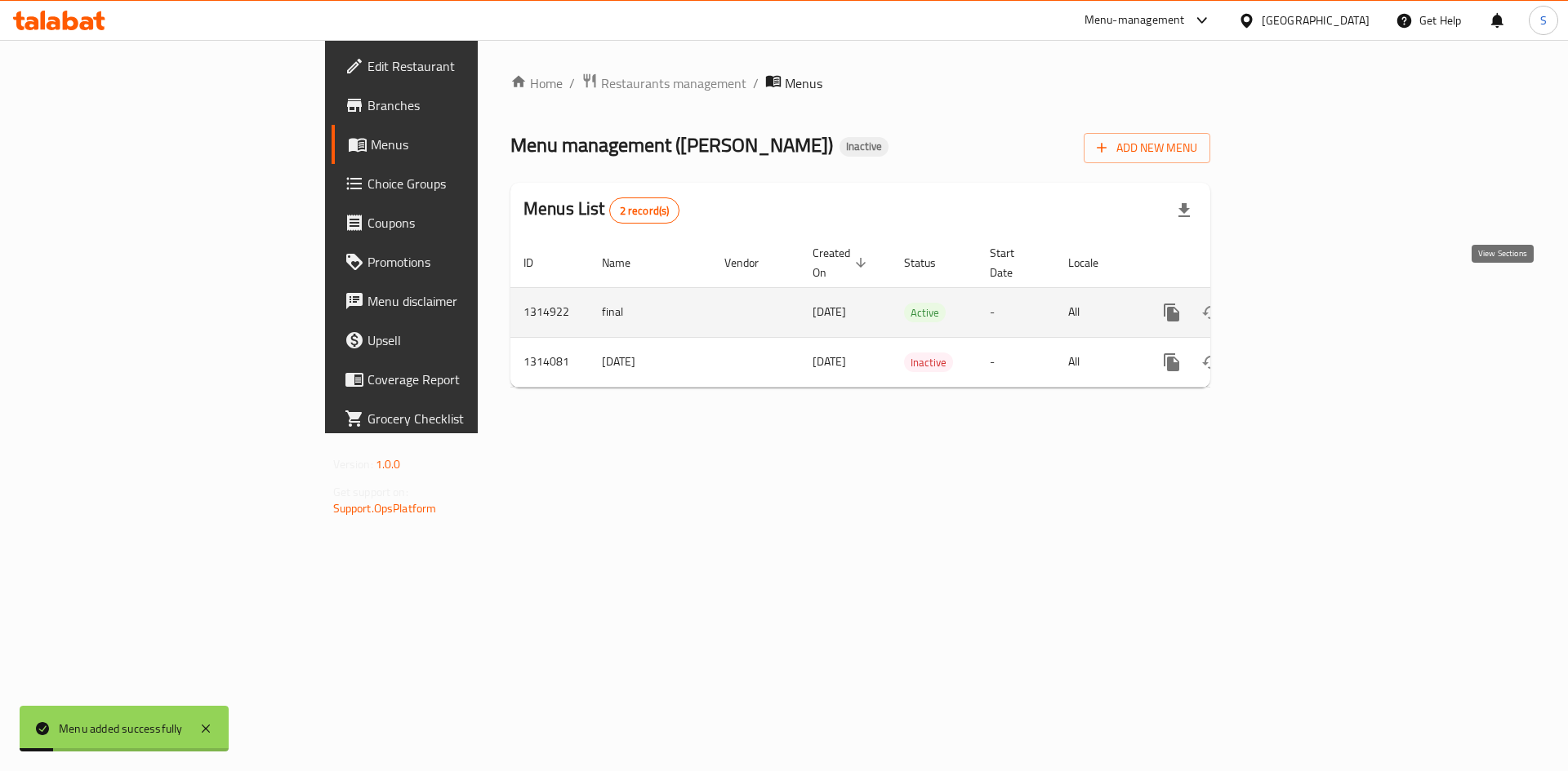
click at [1299, 303] on icon "enhanced table" at bounding box center [1290, 313] width 20 height 20
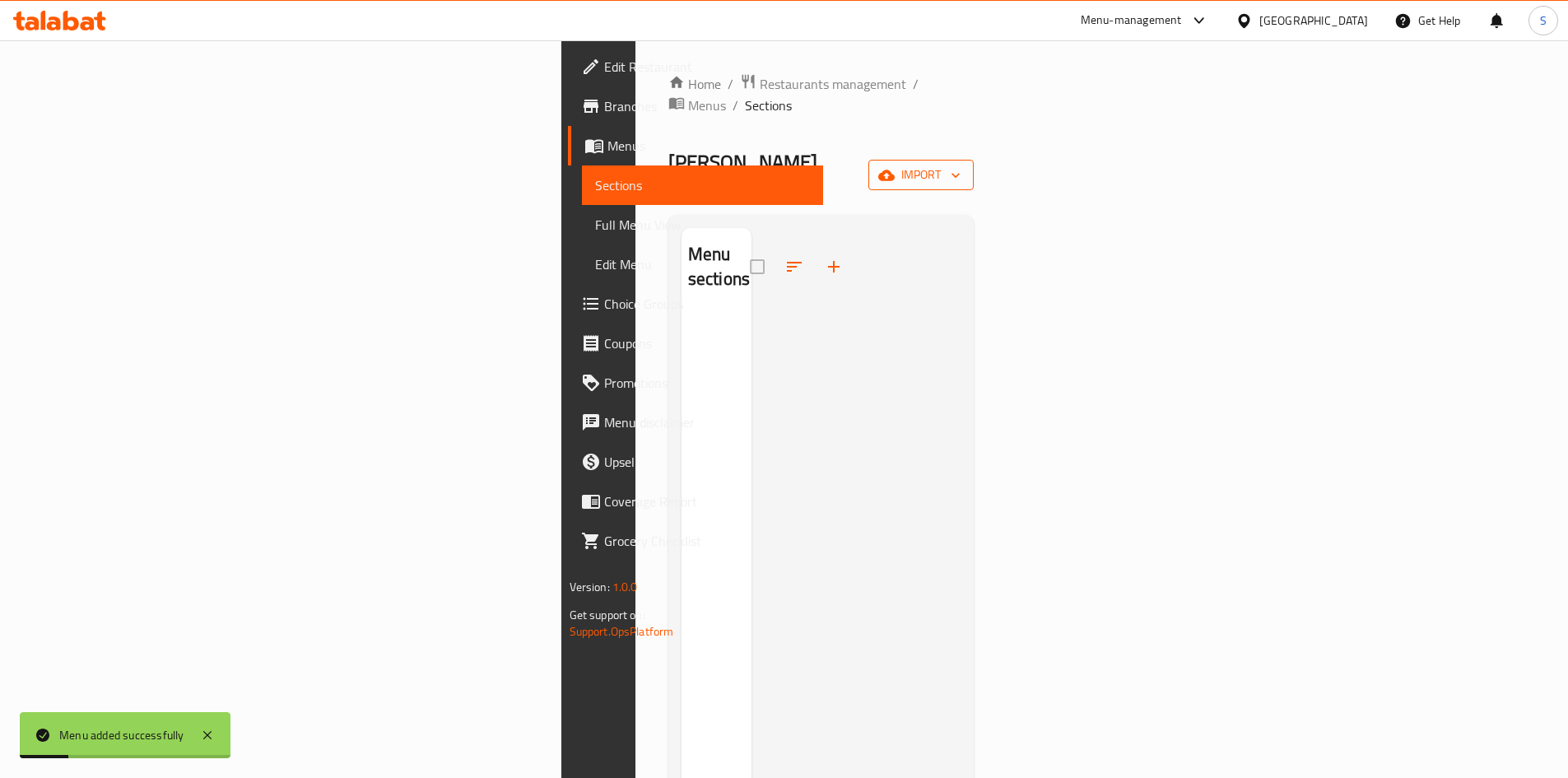
click at [961, 164] on span "import" at bounding box center [921, 174] width 79 height 21
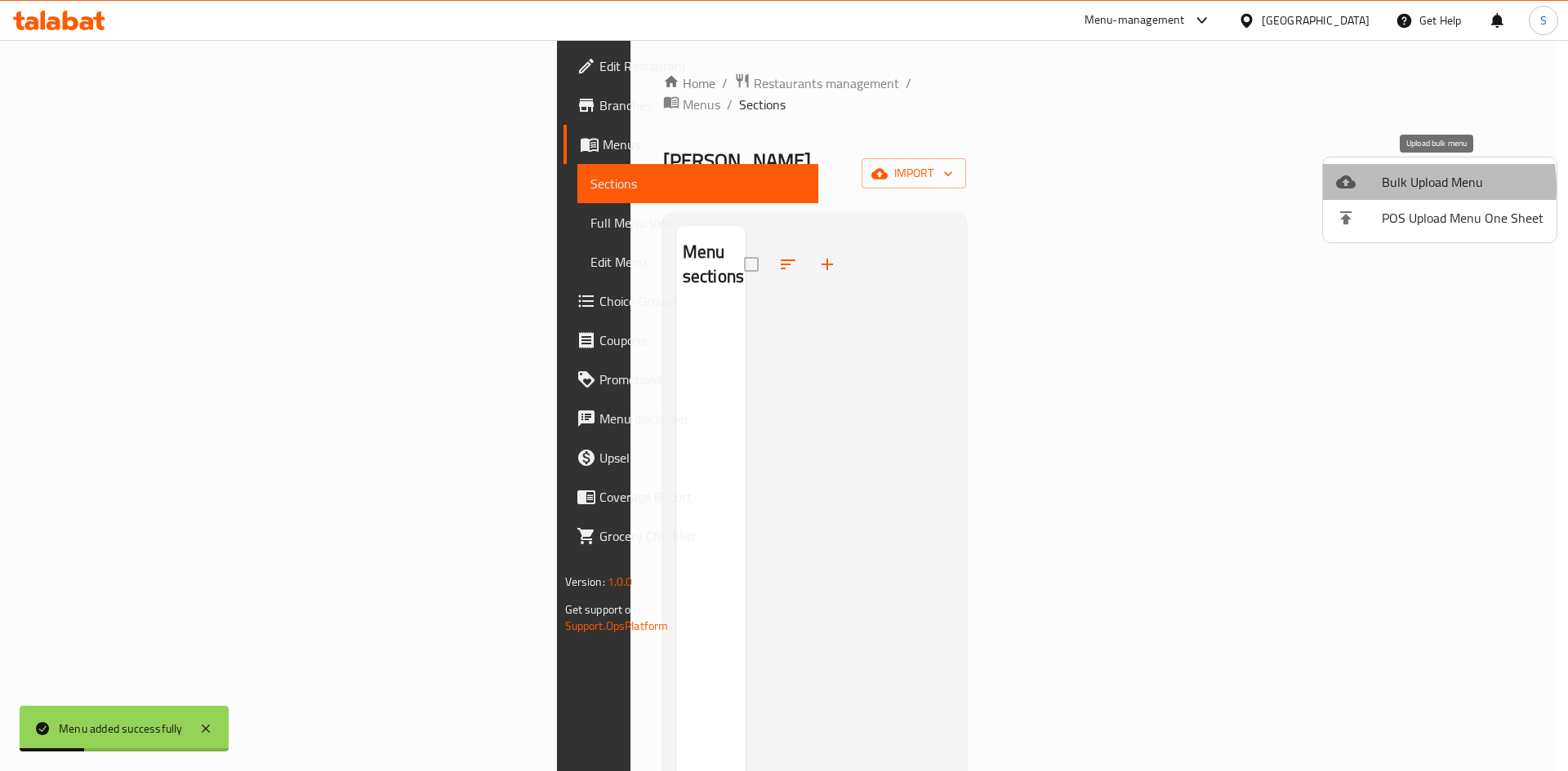
click at [1384, 188] on span "Bulk Upload Menu" at bounding box center [1462, 182] width 162 height 20
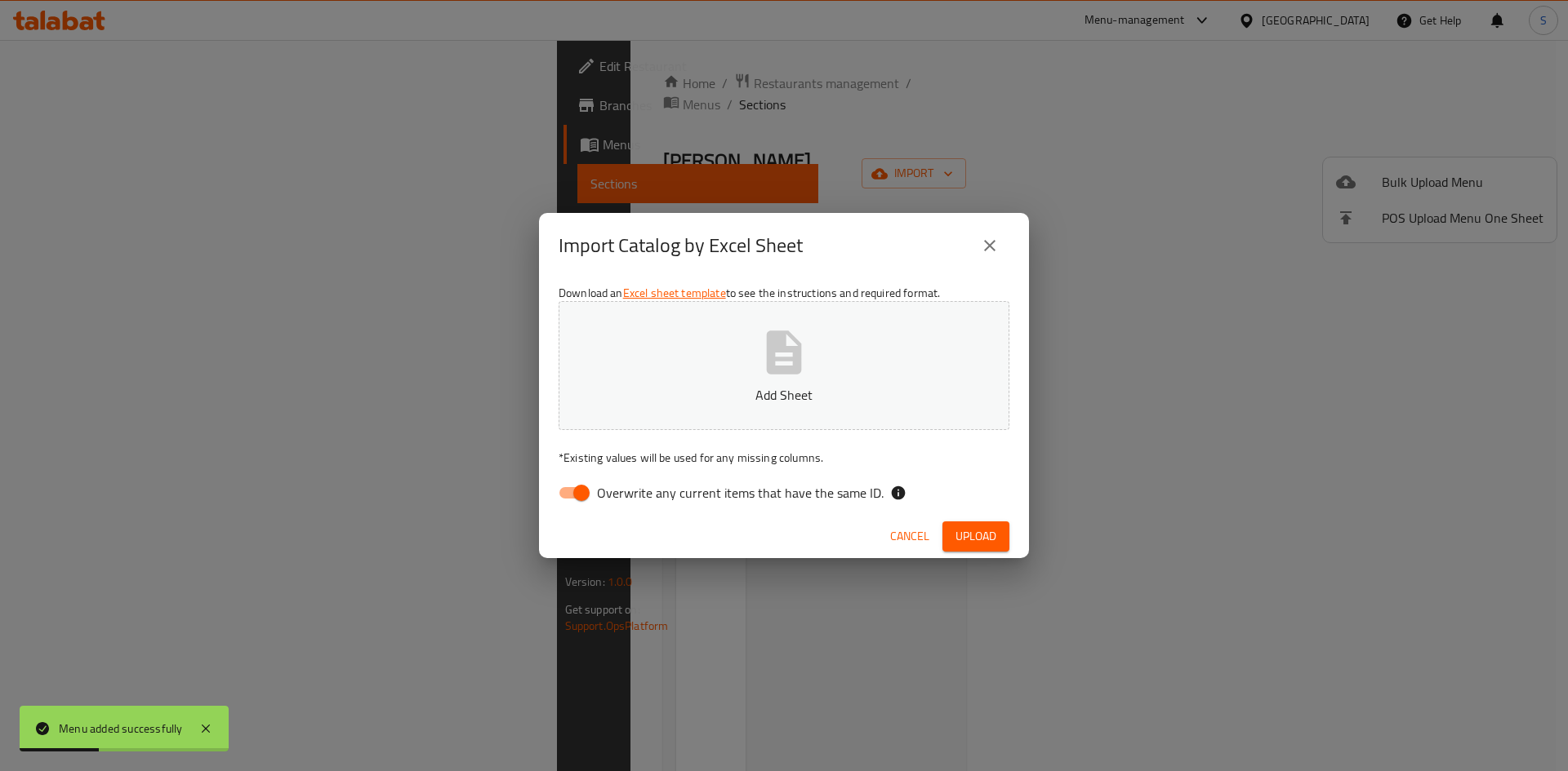
click at [585, 498] on input "Overwrite any current items that have the same ID." at bounding box center [582, 493] width 93 height 31
checkbox input "false"
click at [681, 365] on button "Add Sheet" at bounding box center [784, 365] width 450 height 129
click at [989, 522] on button "Upload" at bounding box center [976, 536] width 67 height 31
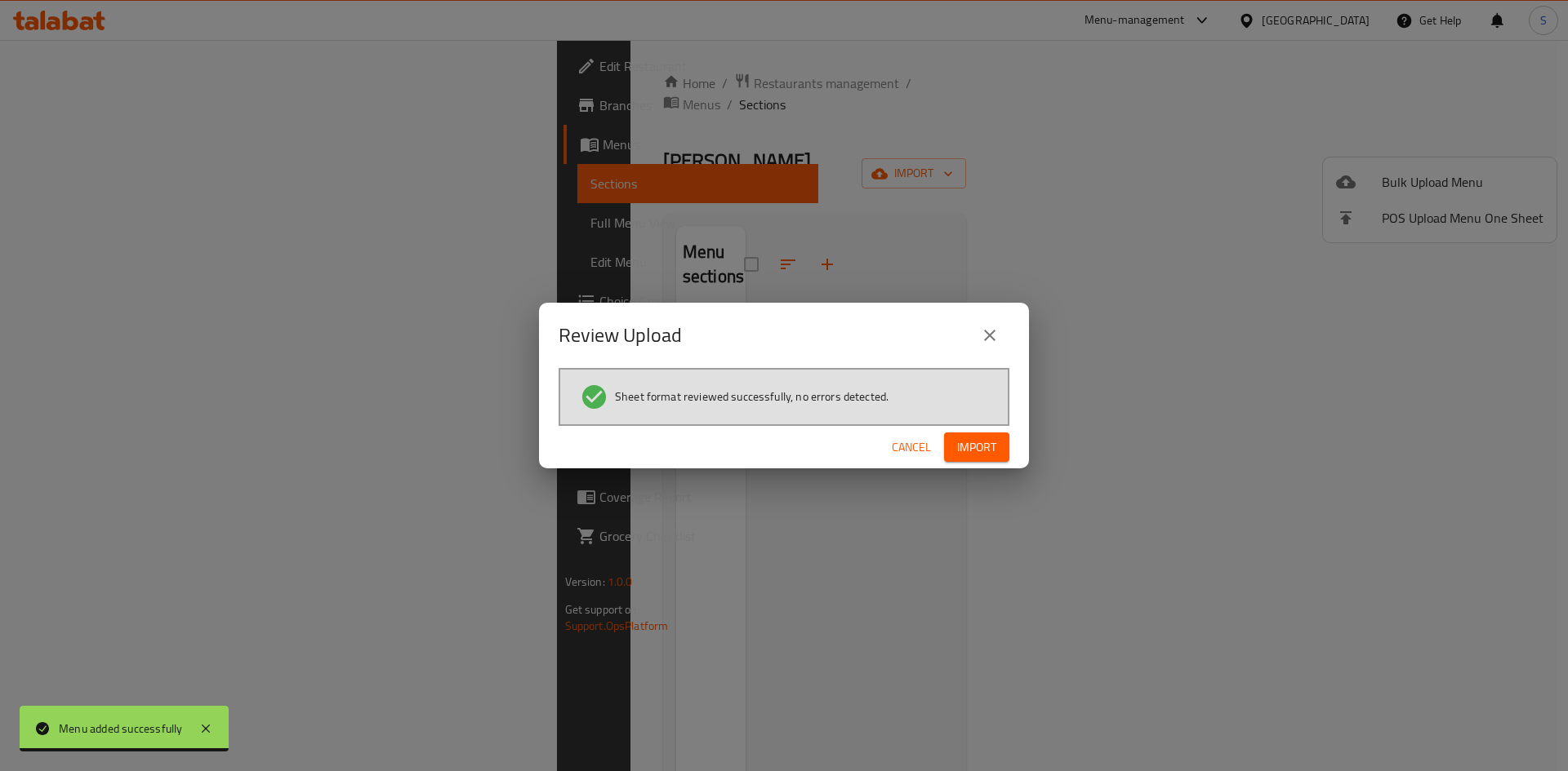
click at [960, 453] on span "Import" at bounding box center [977, 447] width 39 height 21
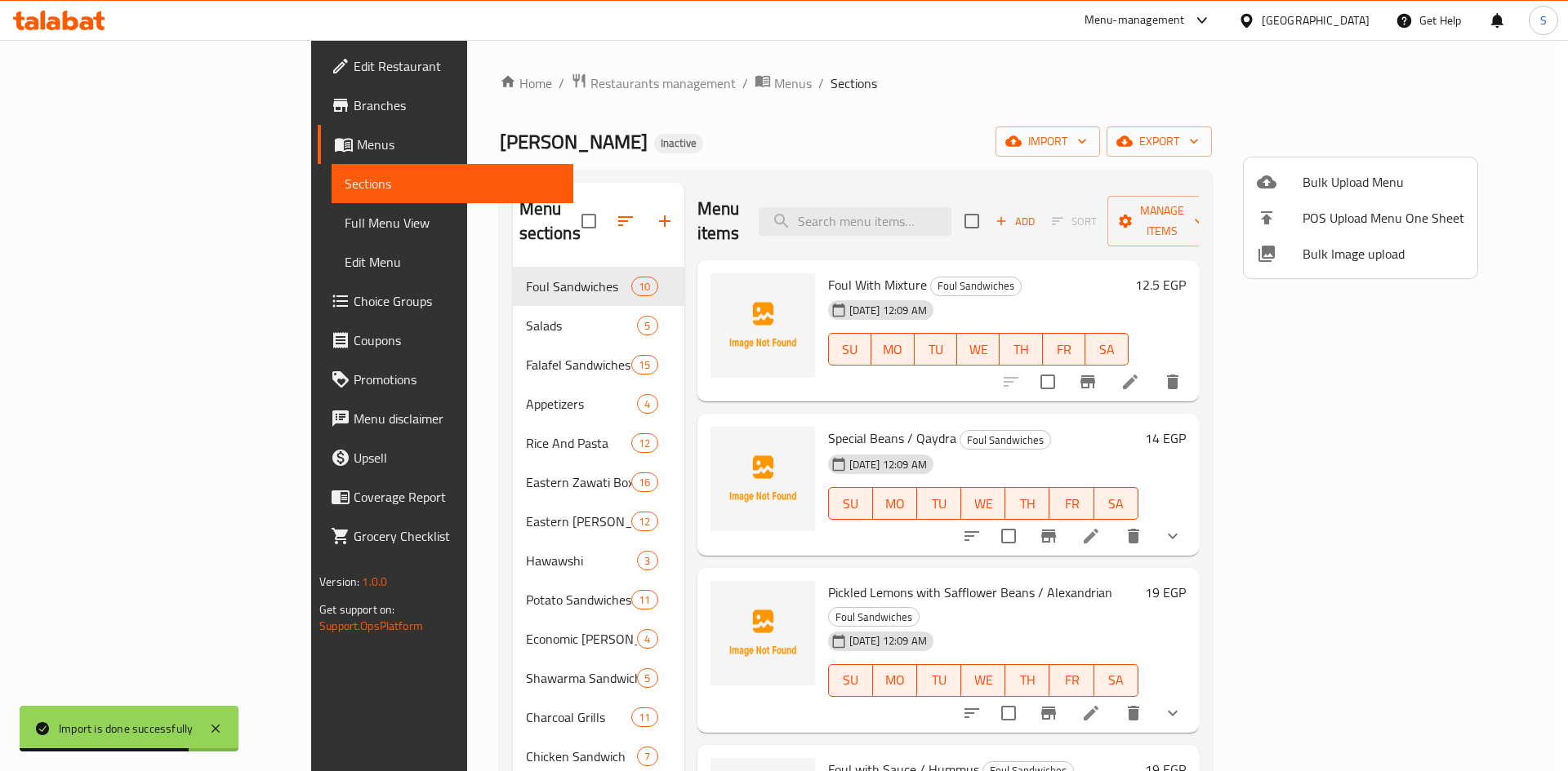
click at [108, 223] on div at bounding box center [784, 385] width 1568 height 771
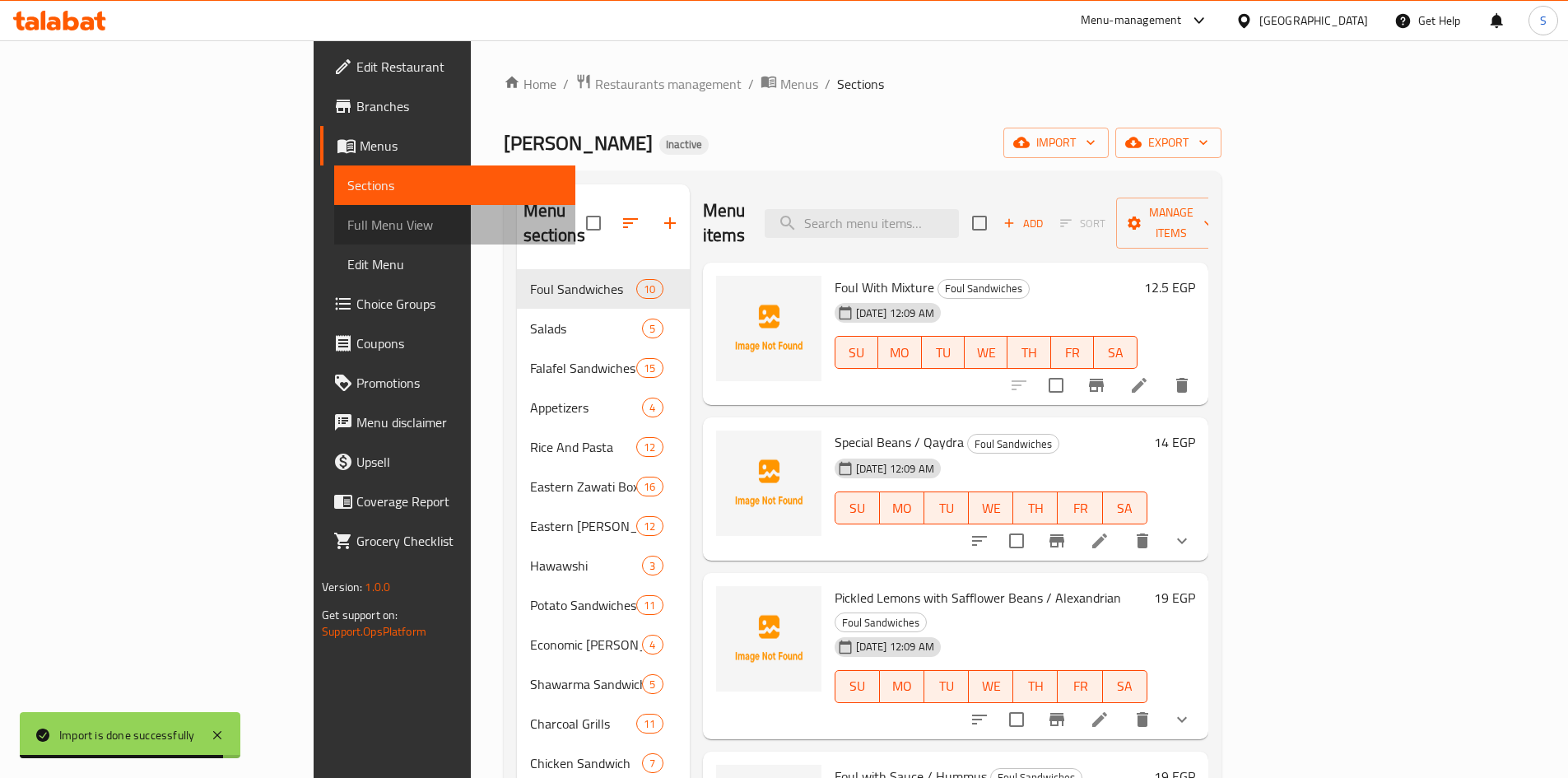
click at [347, 225] on span "Full Menu View" at bounding box center [455, 225] width 215 height 20
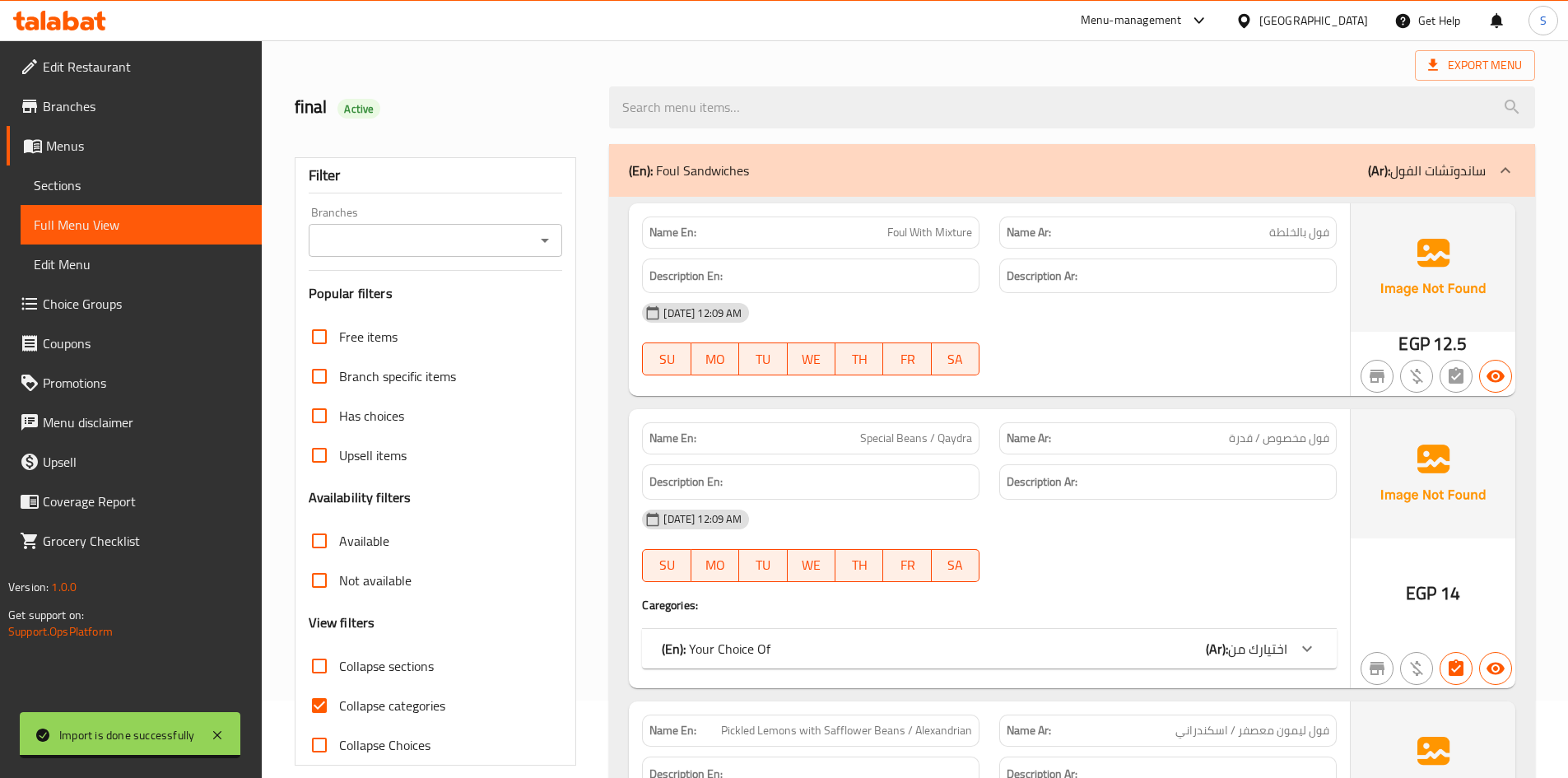
scroll to position [330, 0]
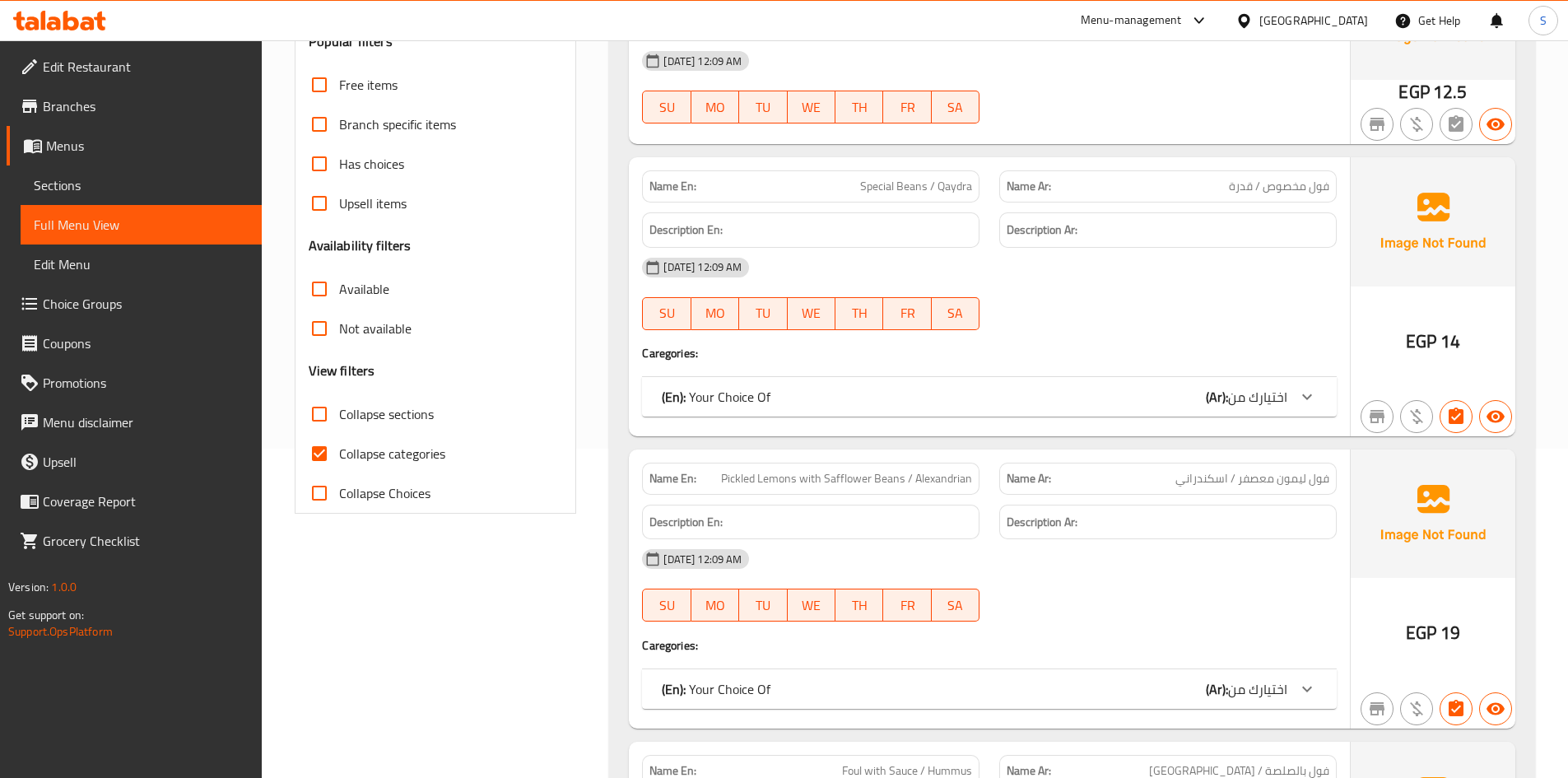
click at [351, 447] on span "Collapse categories" at bounding box center [392, 454] width 107 height 20
click at [339, 447] on input "Collapse categories" at bounding box center [320, 454] width 40 height 40
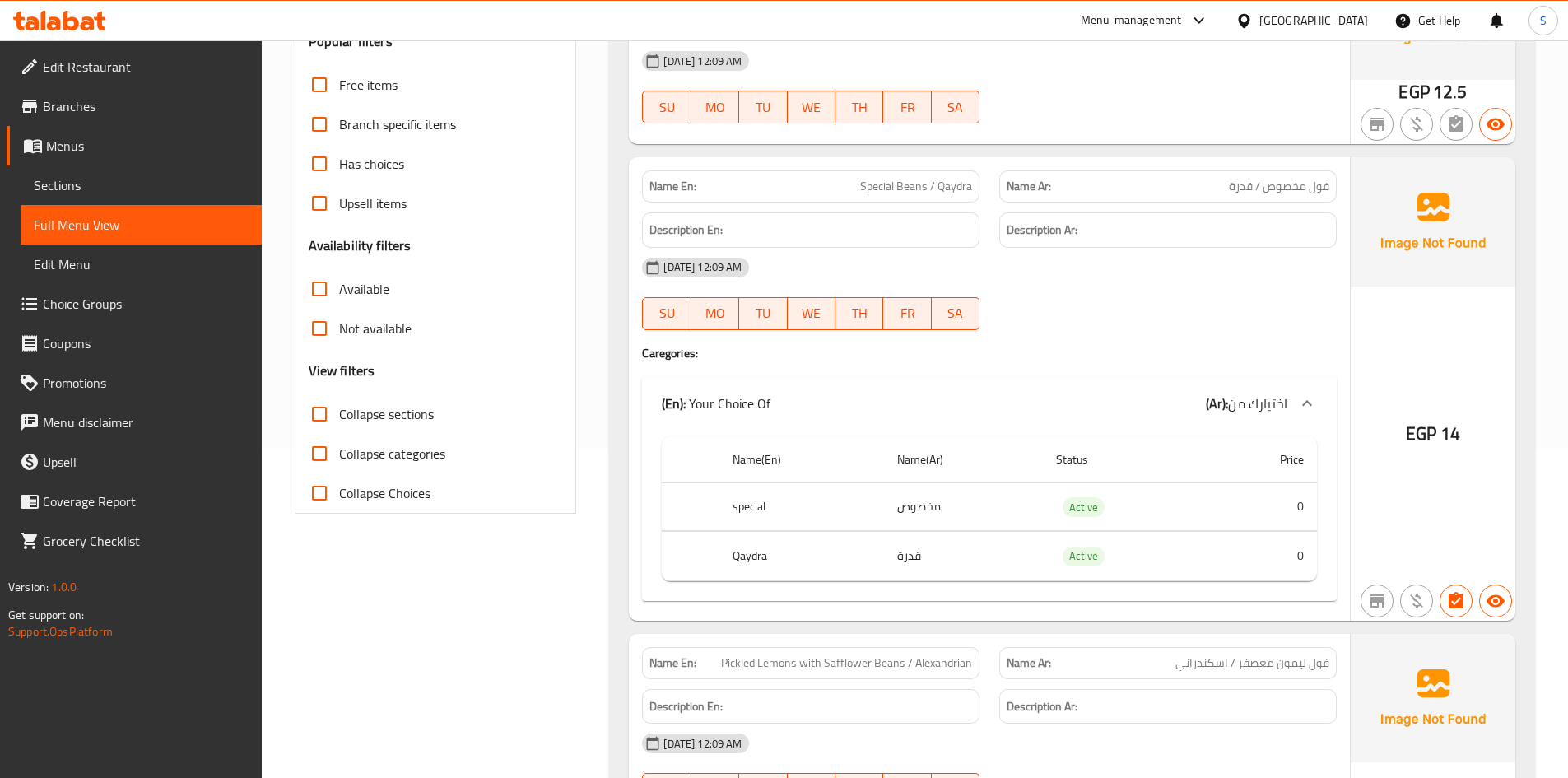
click at [402, 449] on span "Collapse categories" at bounding box center [392, 454] width 107 height 20
click at [339, 449] on input "Collapse categories" at bounding box center [320, 454] width 40 height 40
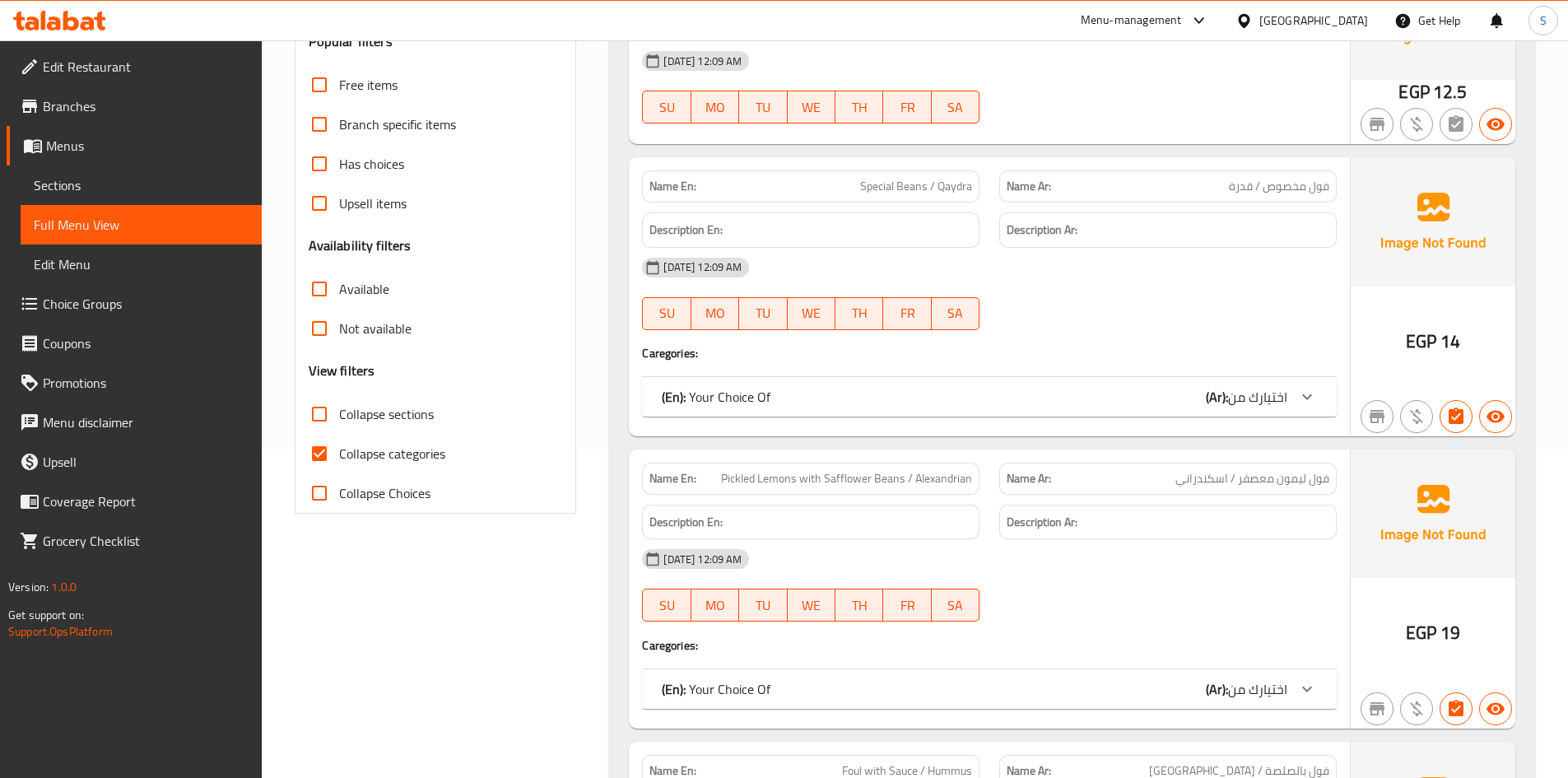
click at [356, 449] on span "Collapse categories" at bounding box center [392, 454] width 107 height 20
click at [339, 449] on input "Collapse categories" at bounding box center [320, 454] width 40 height 40
checkbox input "false"
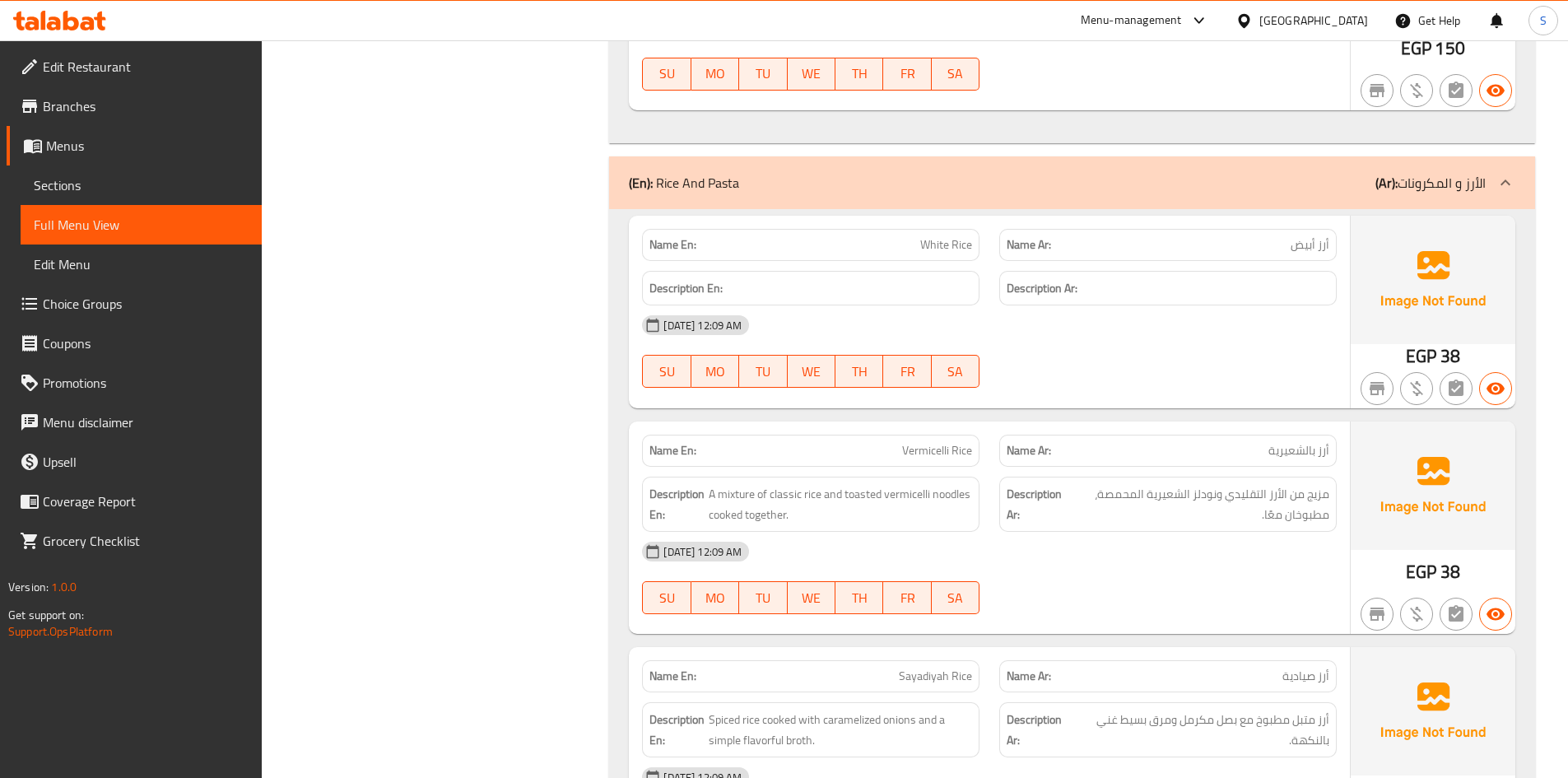
scroll to position [11120, 0]
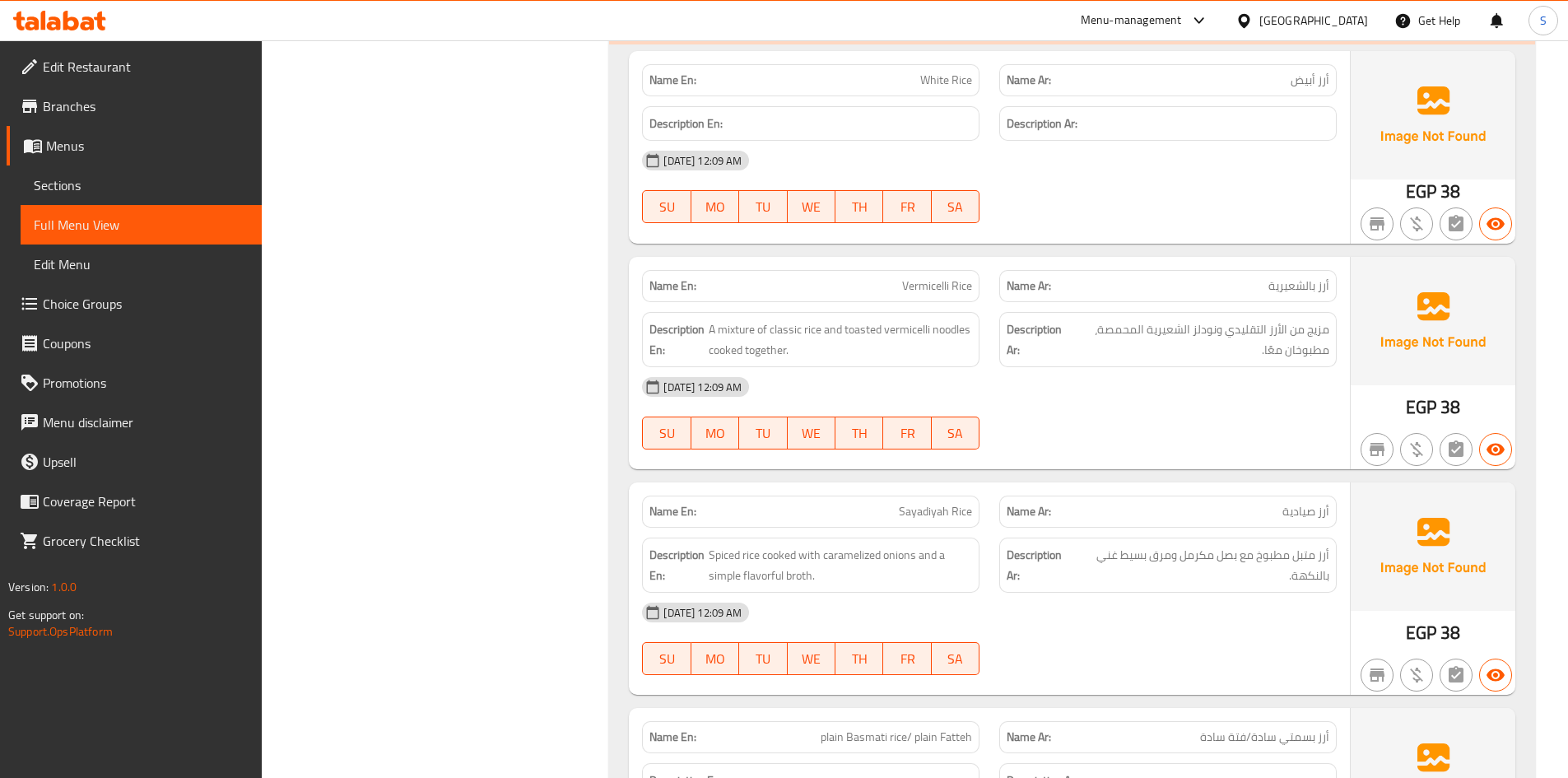
click at [912, 284] on span "Vermicelli Rice" at bounding box center [937, 286] width 70 height 17
copy span "Vermicelli Rice"
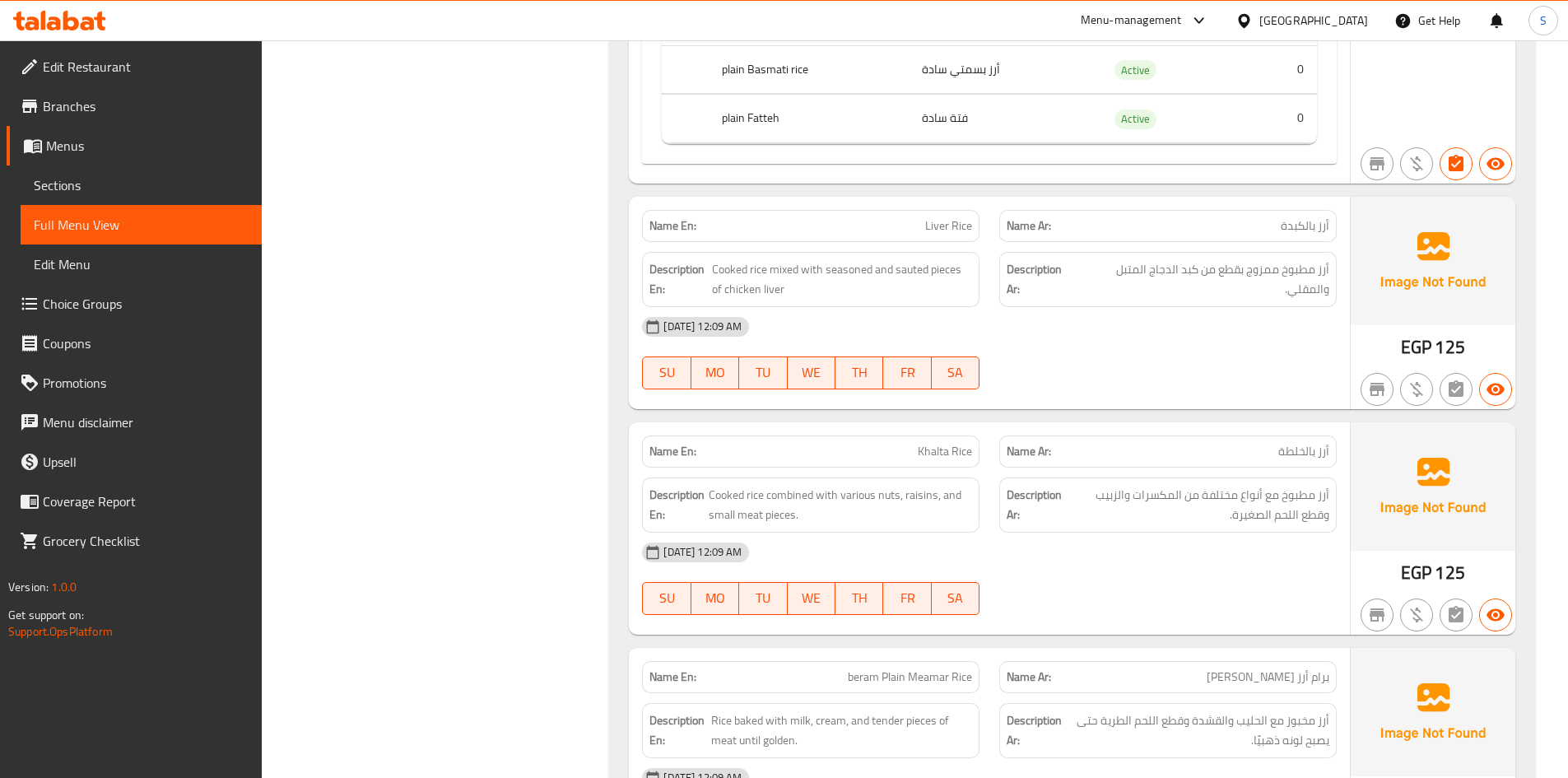
scroll to position [12191, 0]
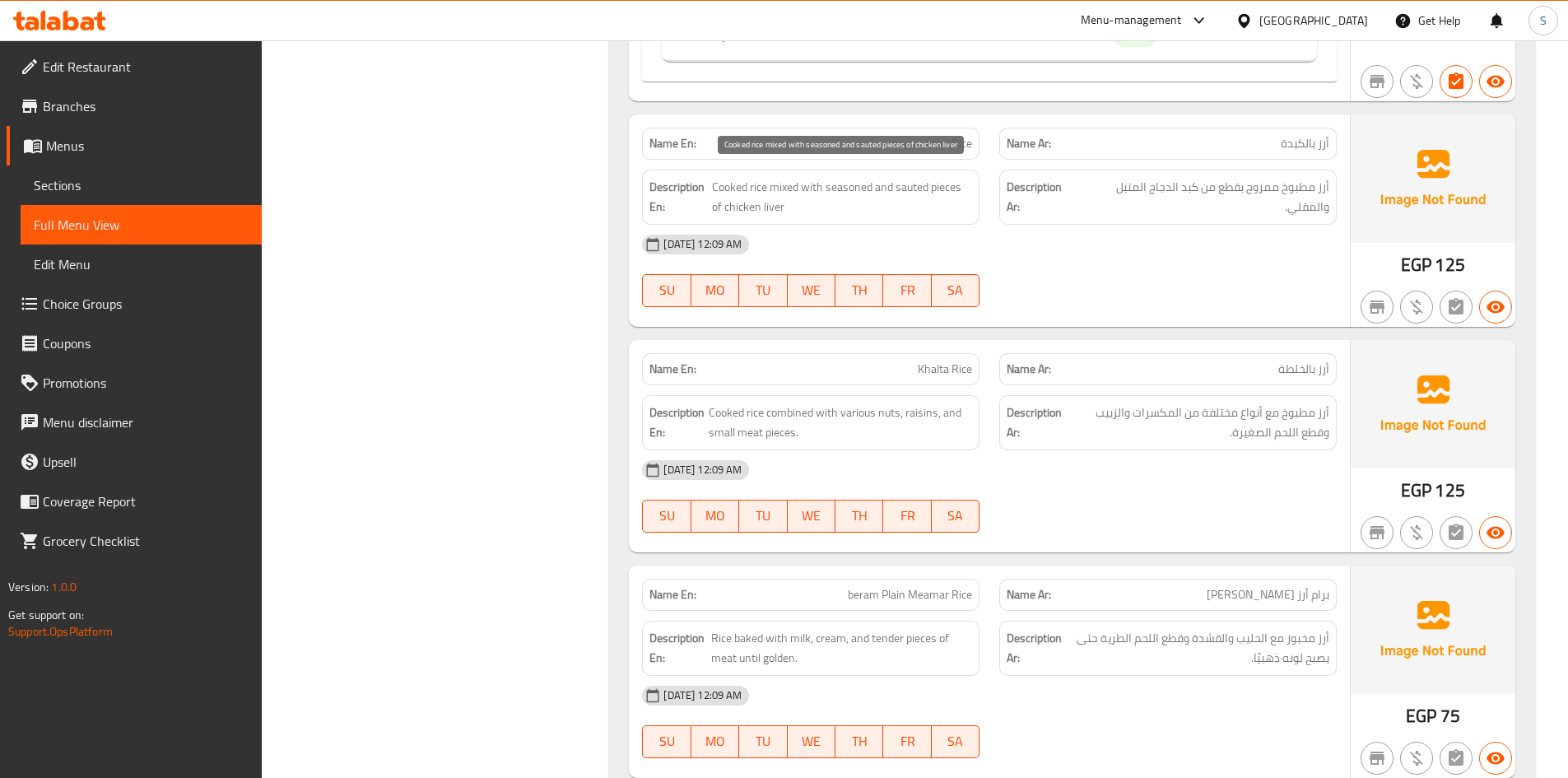
click at [911, 190] on span "Cooked rice mixed with seasoned and sauted pieces of chicken liver" at bounding box center [841, 197] width 260 height 41
copy span "sauted"
click at [936, 139] on span "Liver Rice" at bounding box center [948, 143] width 47 height 17
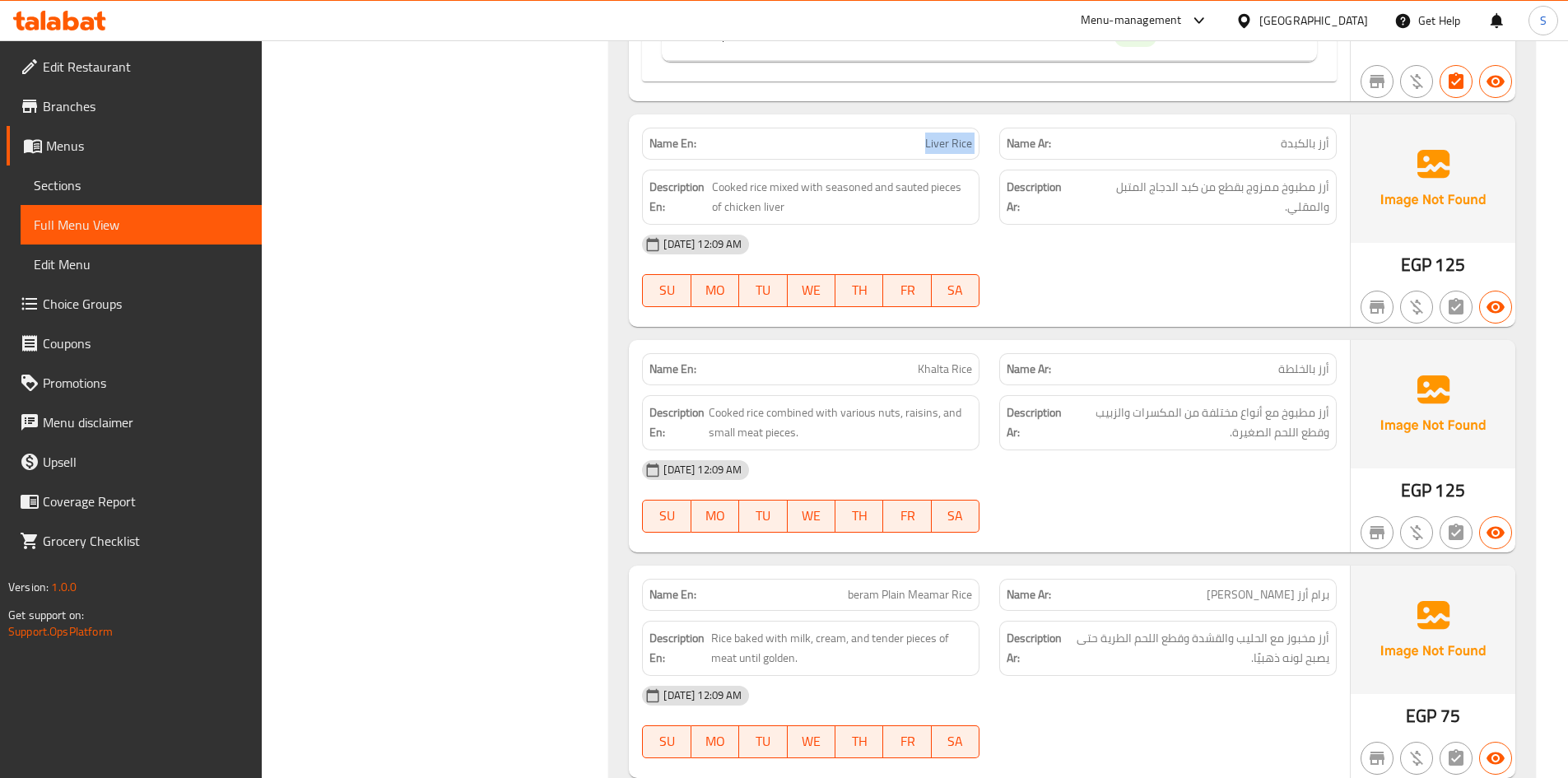
click at [936, 139] on span "Liver Rice" at bounding box center [948, 143] width 47 height 17
copy span "Liver Rice"
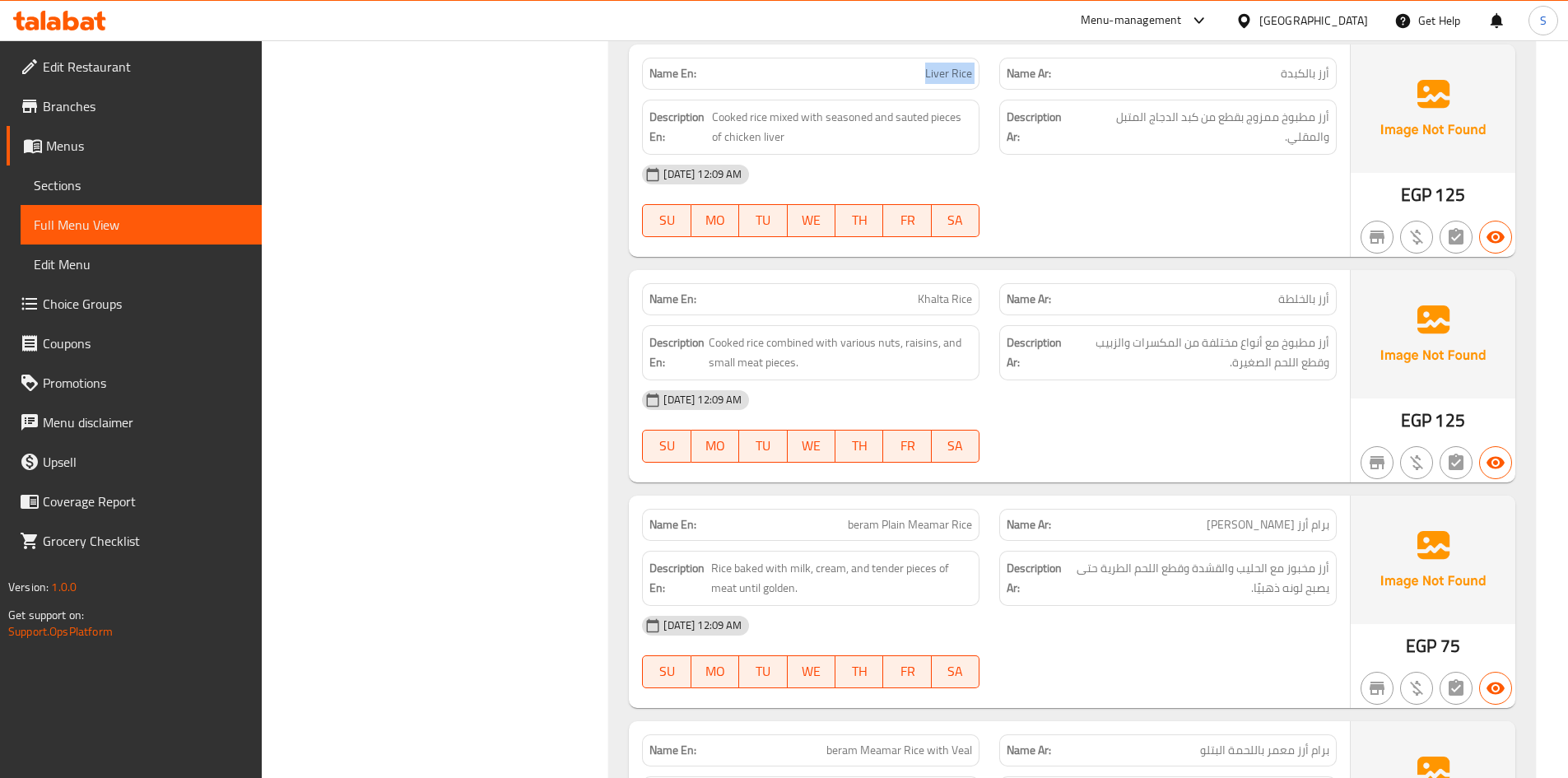
scroll to position [12355, 0]
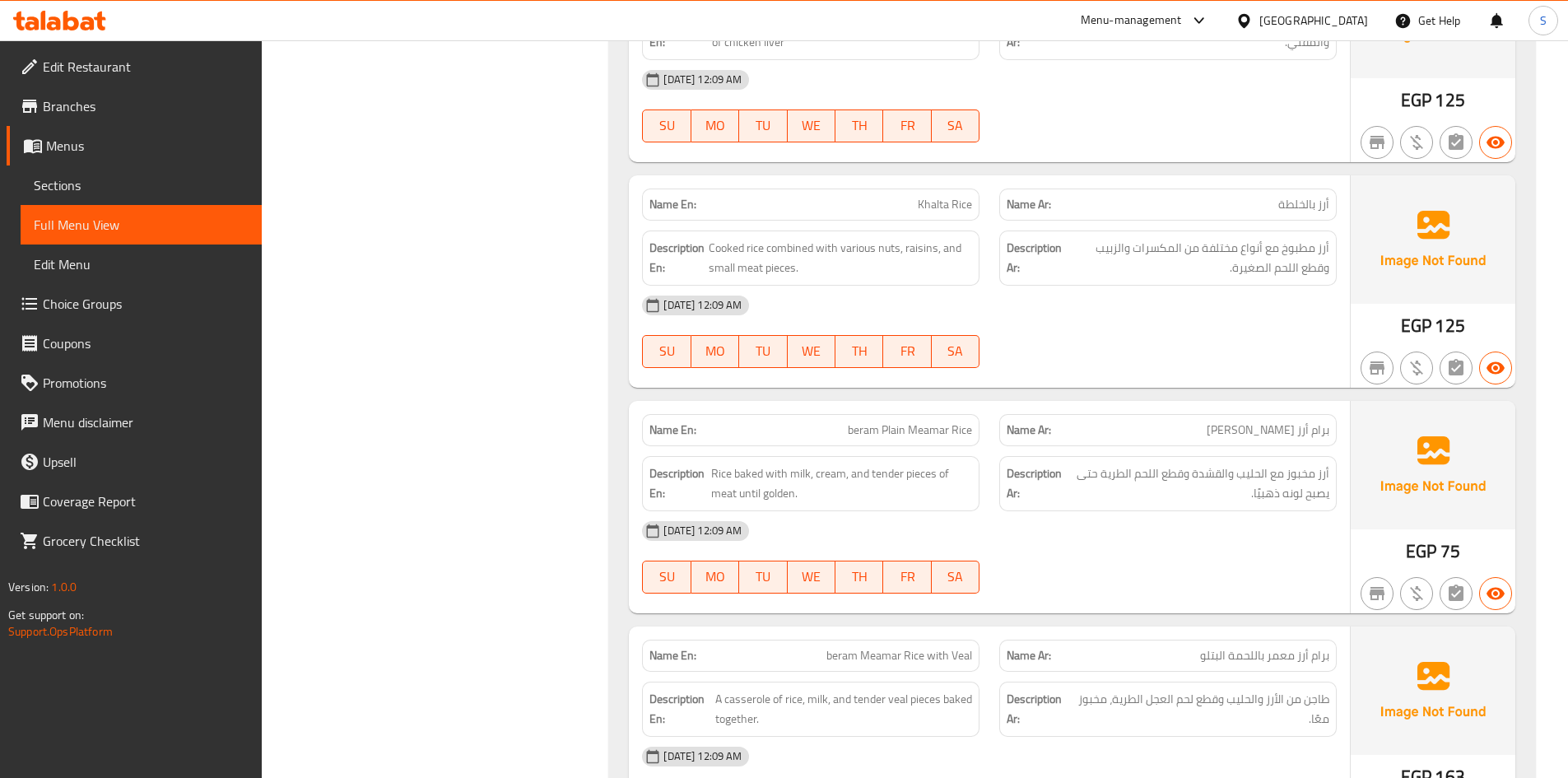
click at [1281, 292] on div "[DATE] 12:09 AM" at bounding box center [990, 306] width 715 height 40
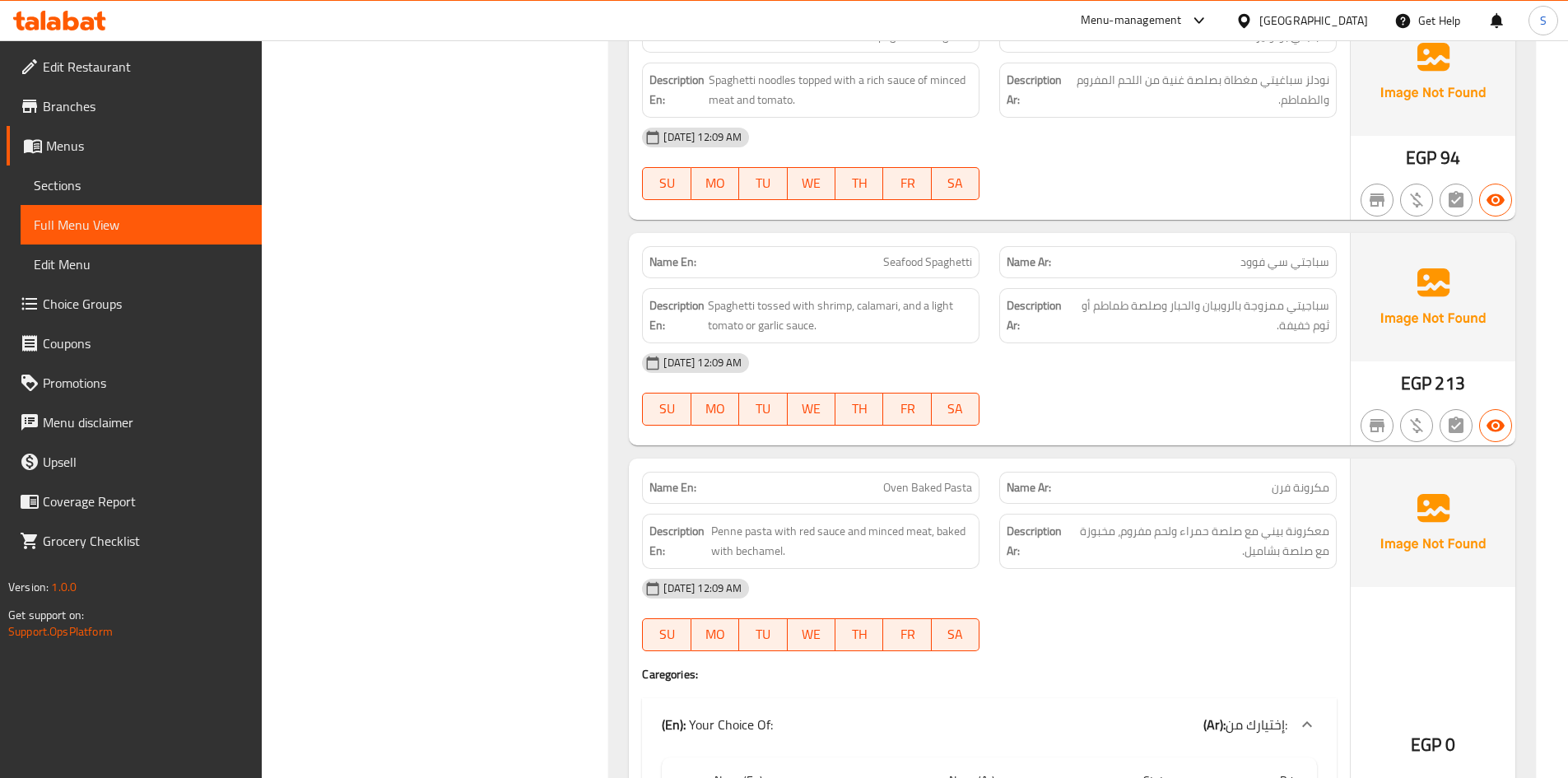
scroll to position [13509, 0]
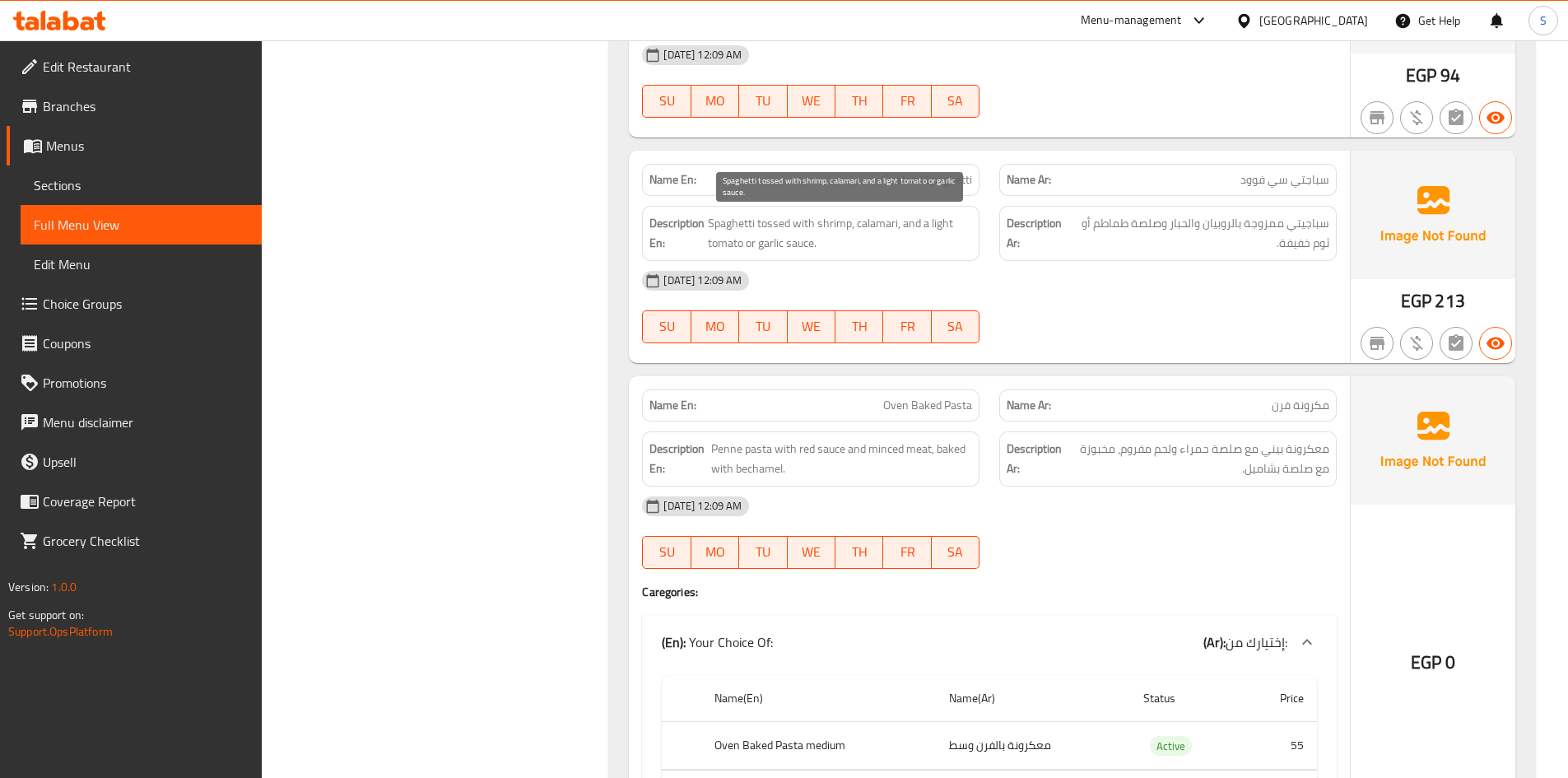
click at [851, 239] on span "Spaghetti tossed with shrimp, calamari, and a light tomato or garlic sauce." at bounding box center [839, 233] width 264 height 41
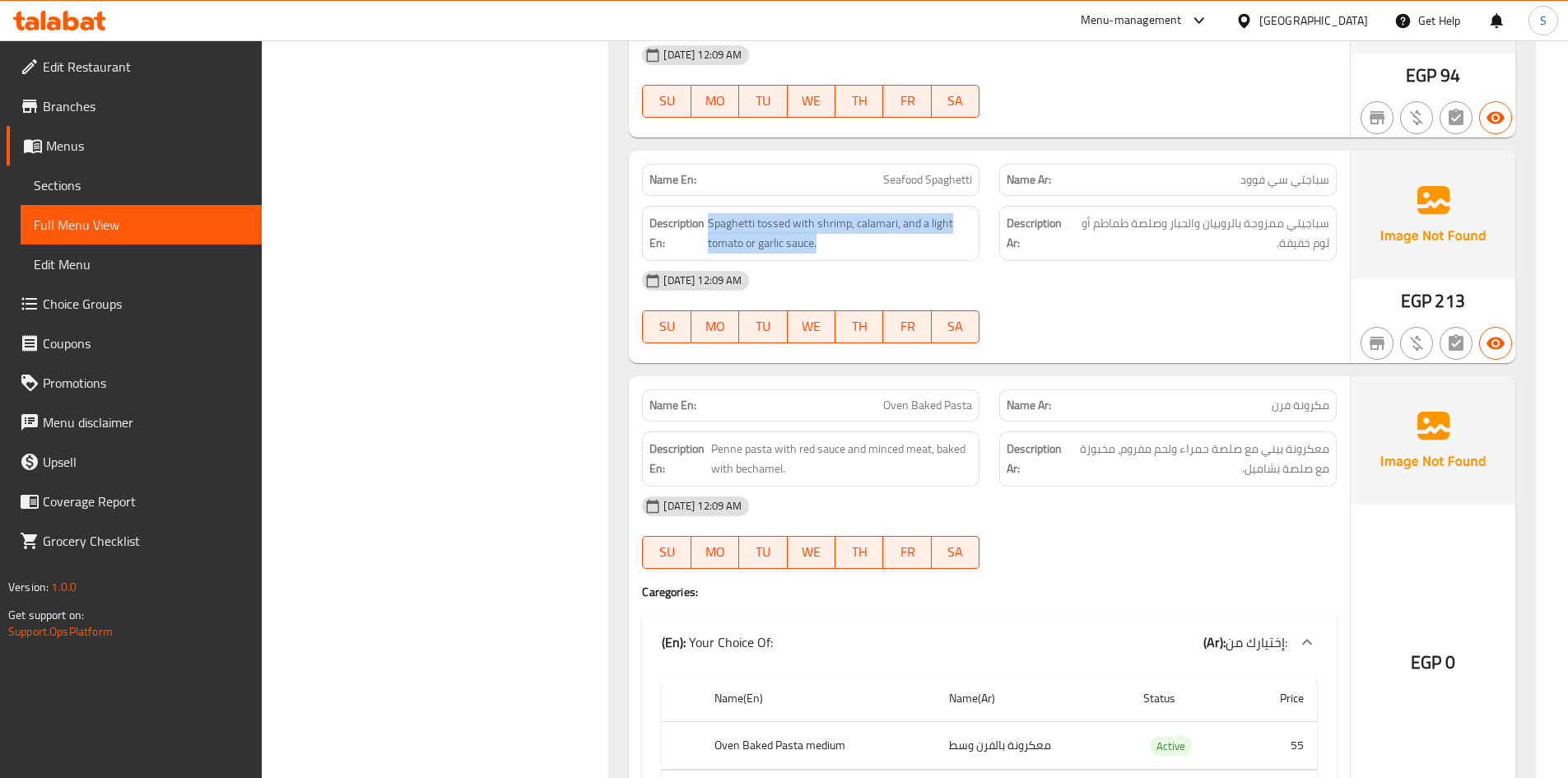
copy span "Spaghetti tossed with shrimp, calamari, and a light tomato or garlic sauce."
click at [949, 180] on span "Seafood Spaghetti" at bounding box center [927, 179] width 89 height 17
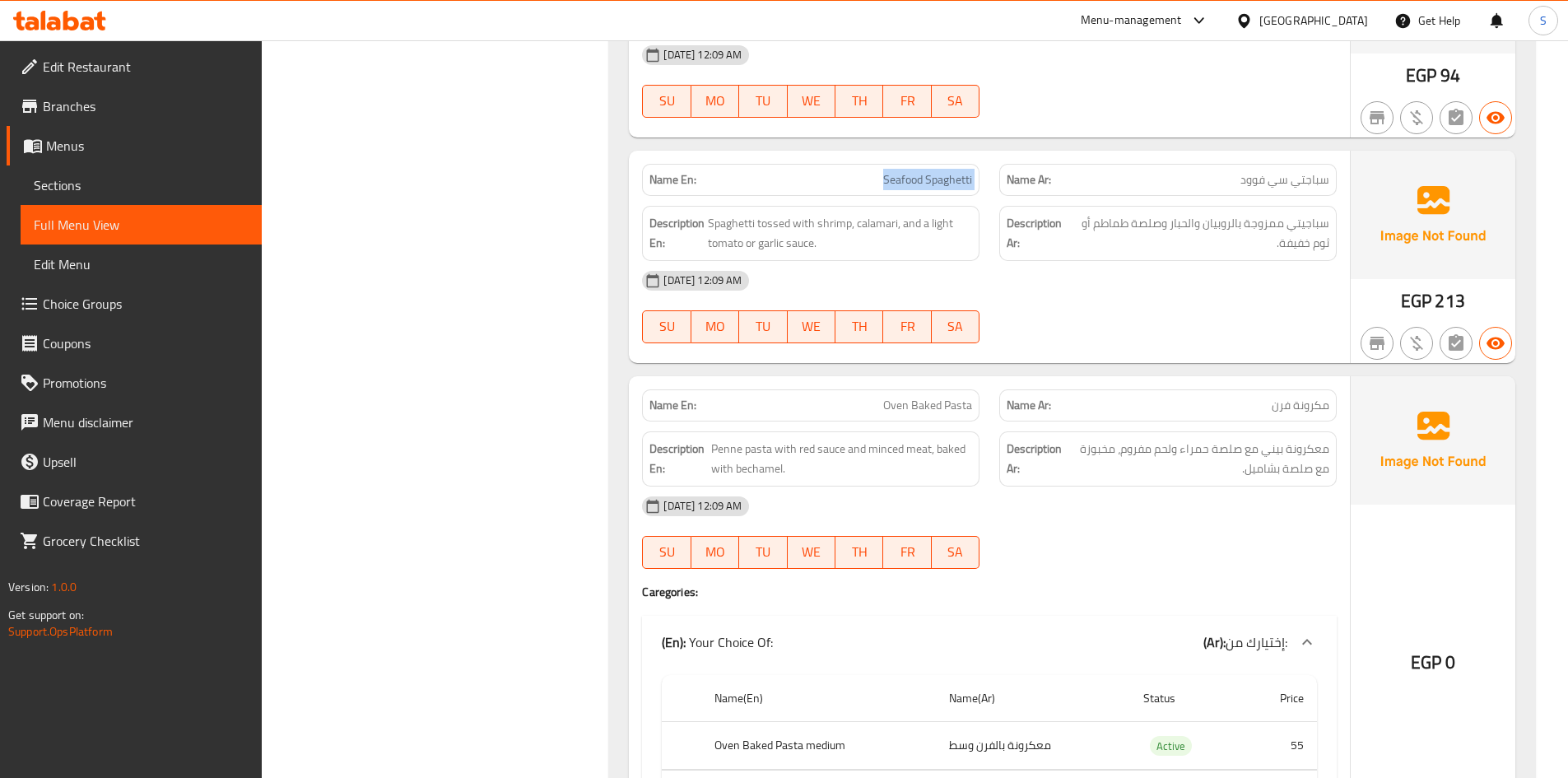
copy span "Seafood Spaghetti"
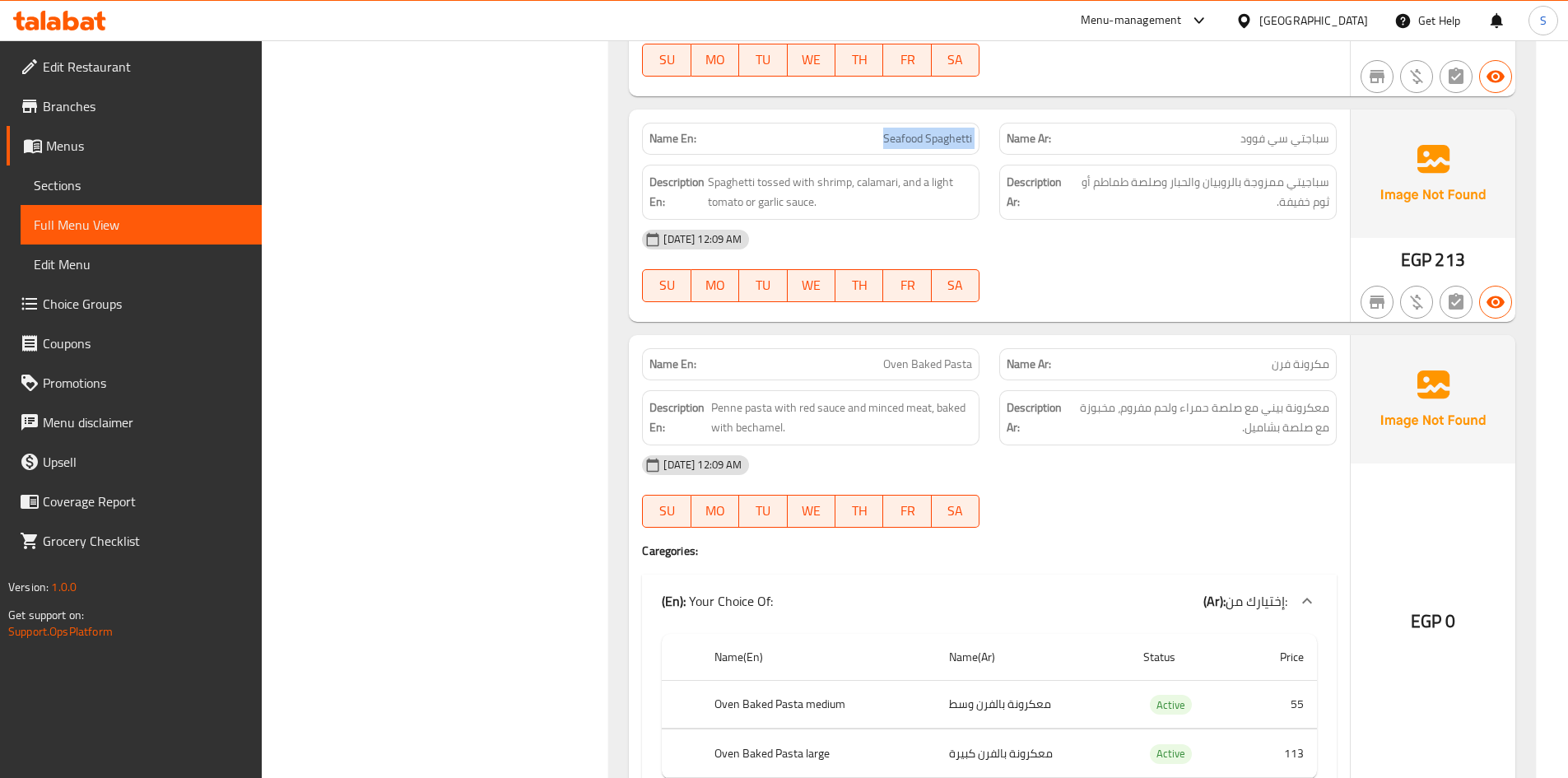
scroll to position [13756, 0]
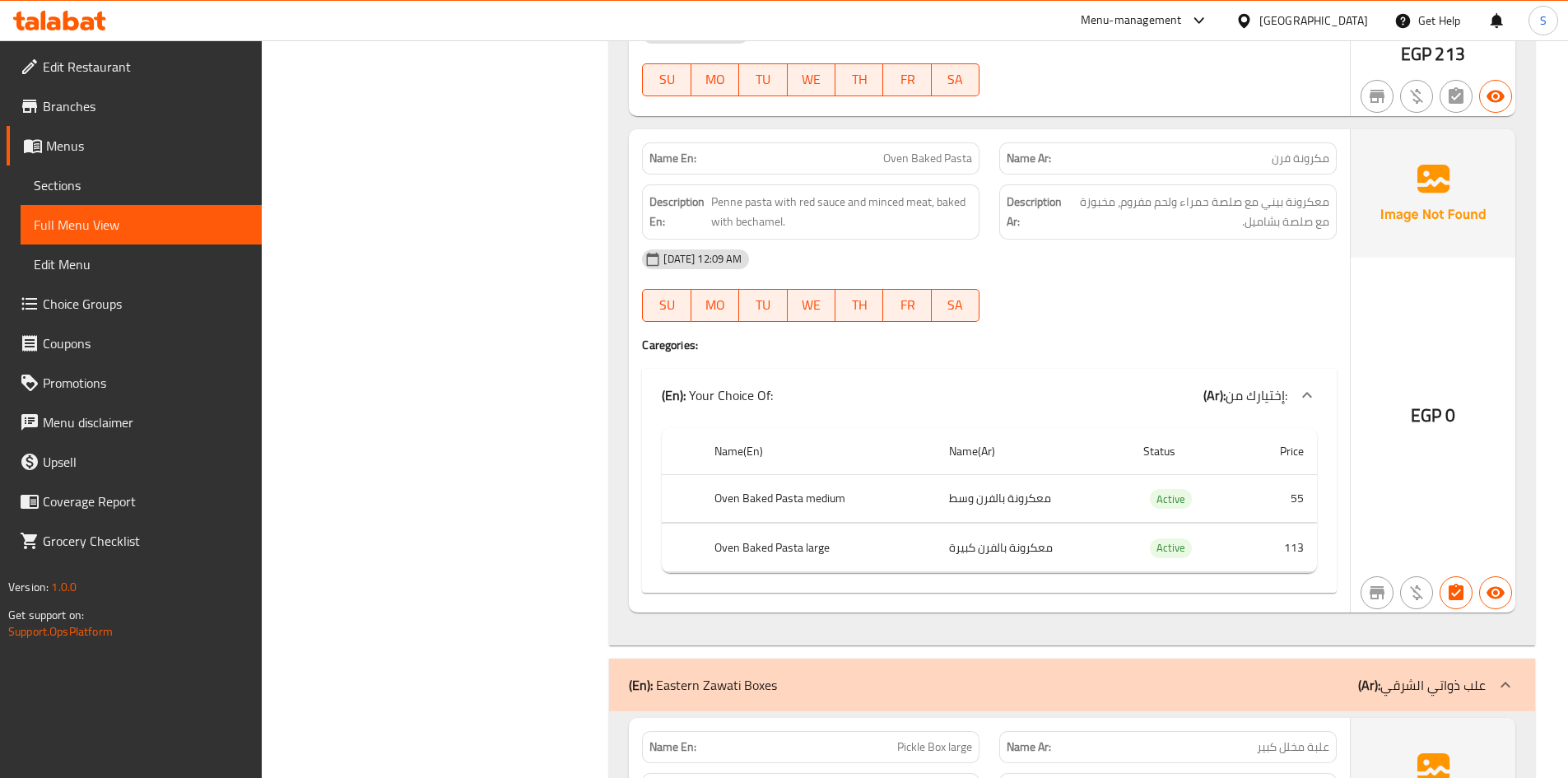
click at [939, 154] on span "Oven Baked Pasta" at bounding box center [927, 157] width 89 height 17
copy span "Oven Baked Pasta"
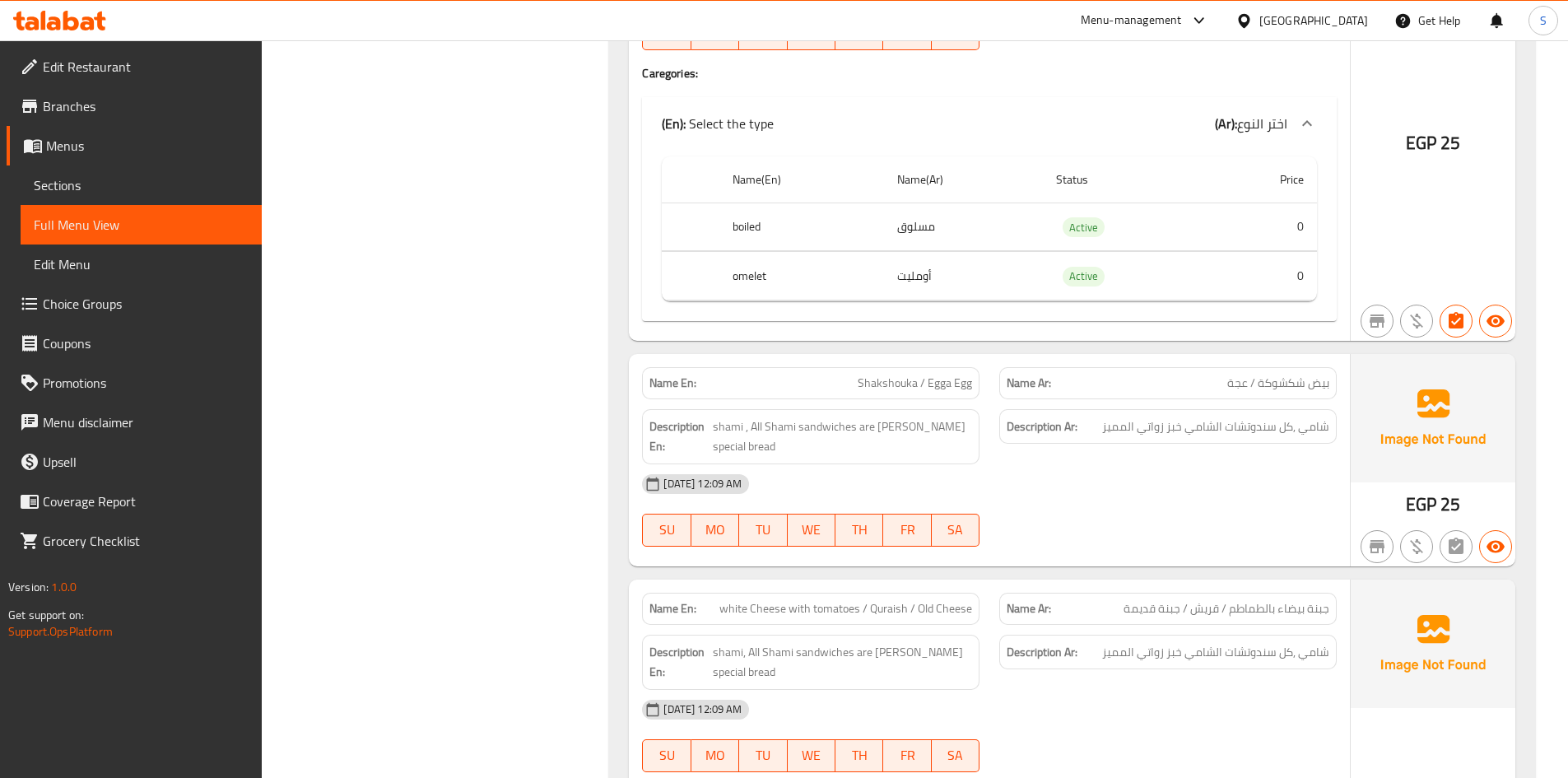
scroll to position [23888, 0]
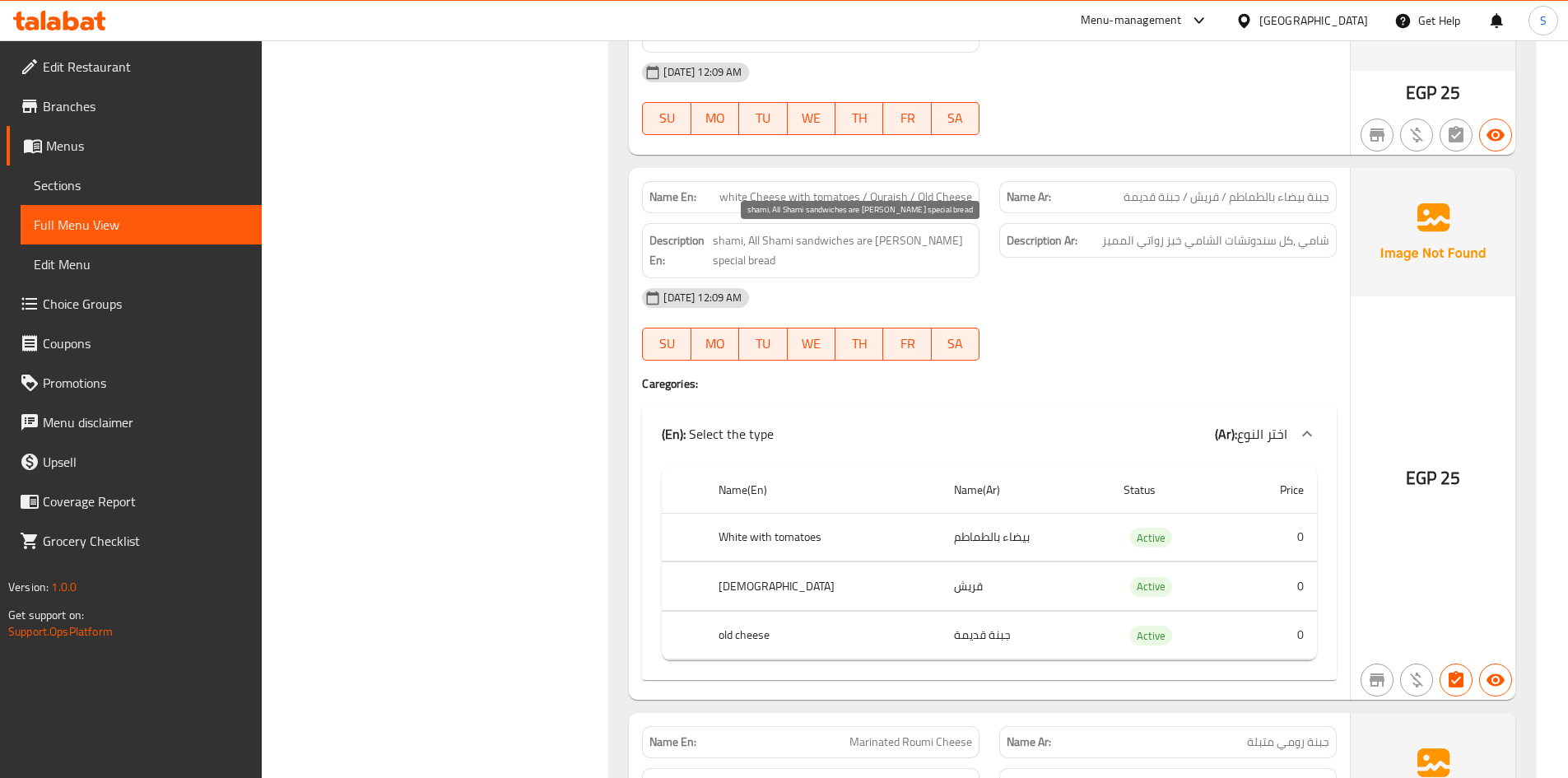
click at [840, 243] on span "shami, All Shami sandwiches are [PERSON_NAME] special bread" at bounding box center [842, 251] width 259 height 41
copy span "shami, All Shami sandwiches are [PERSON_NAME] special bread"
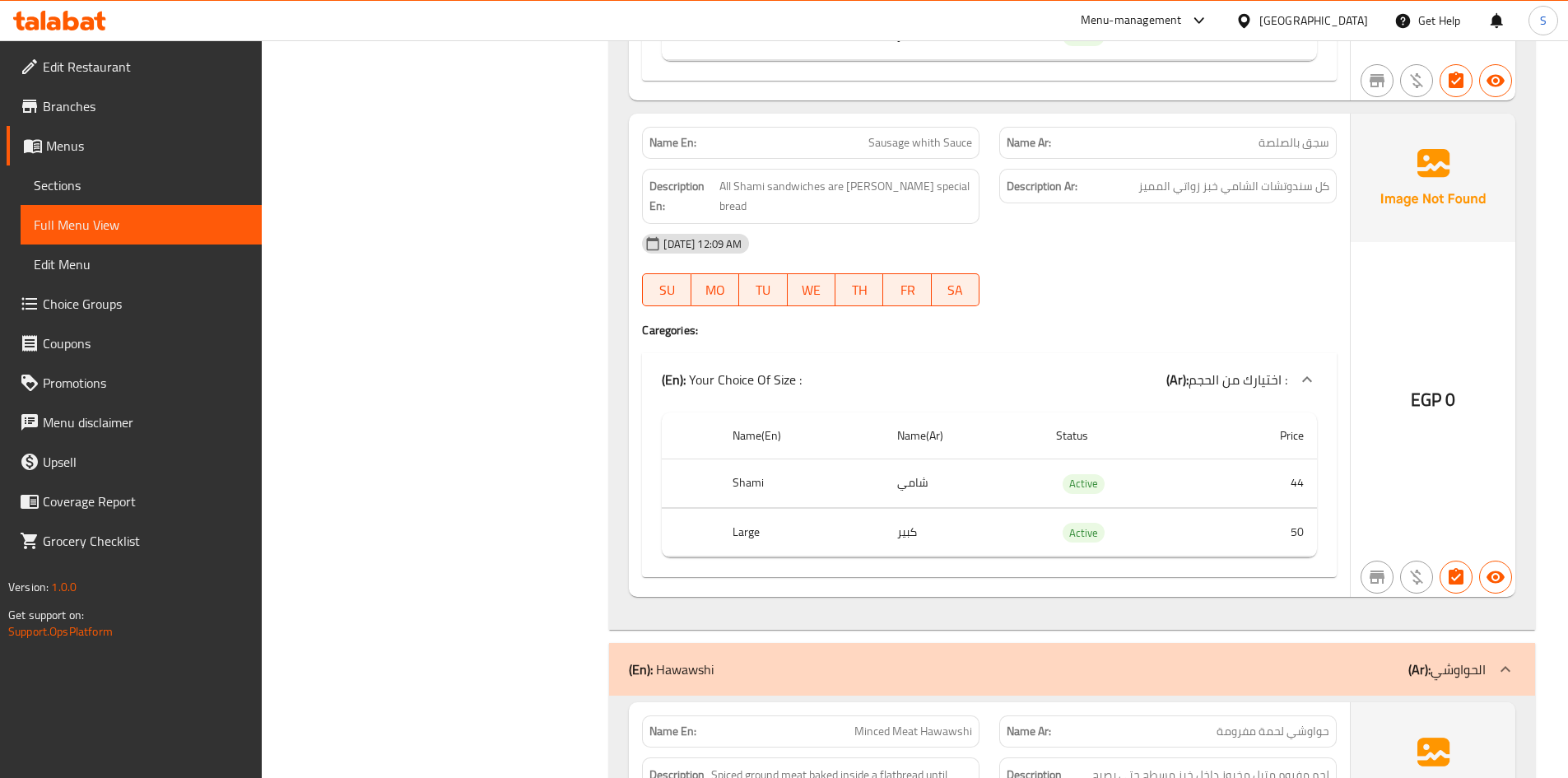
scroll to position [26605, 0]
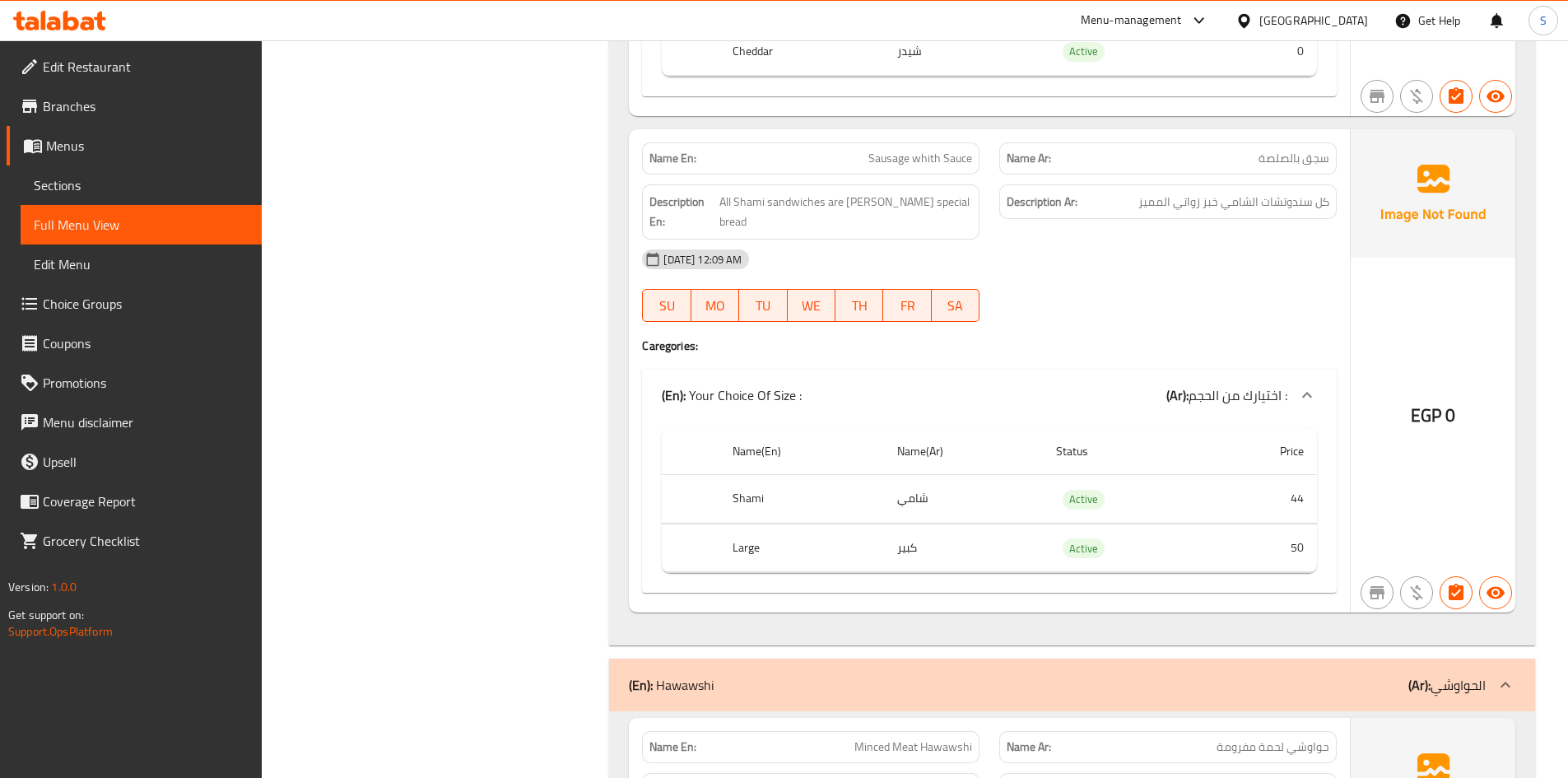
click at [847, 174] on div "Description En: All Shami sandwiches are Zawati's special bread" at bounding box center [810, 211] width 357 height 75
copy span "All Shami sandwiches are [PERSON_NAME] special bread"
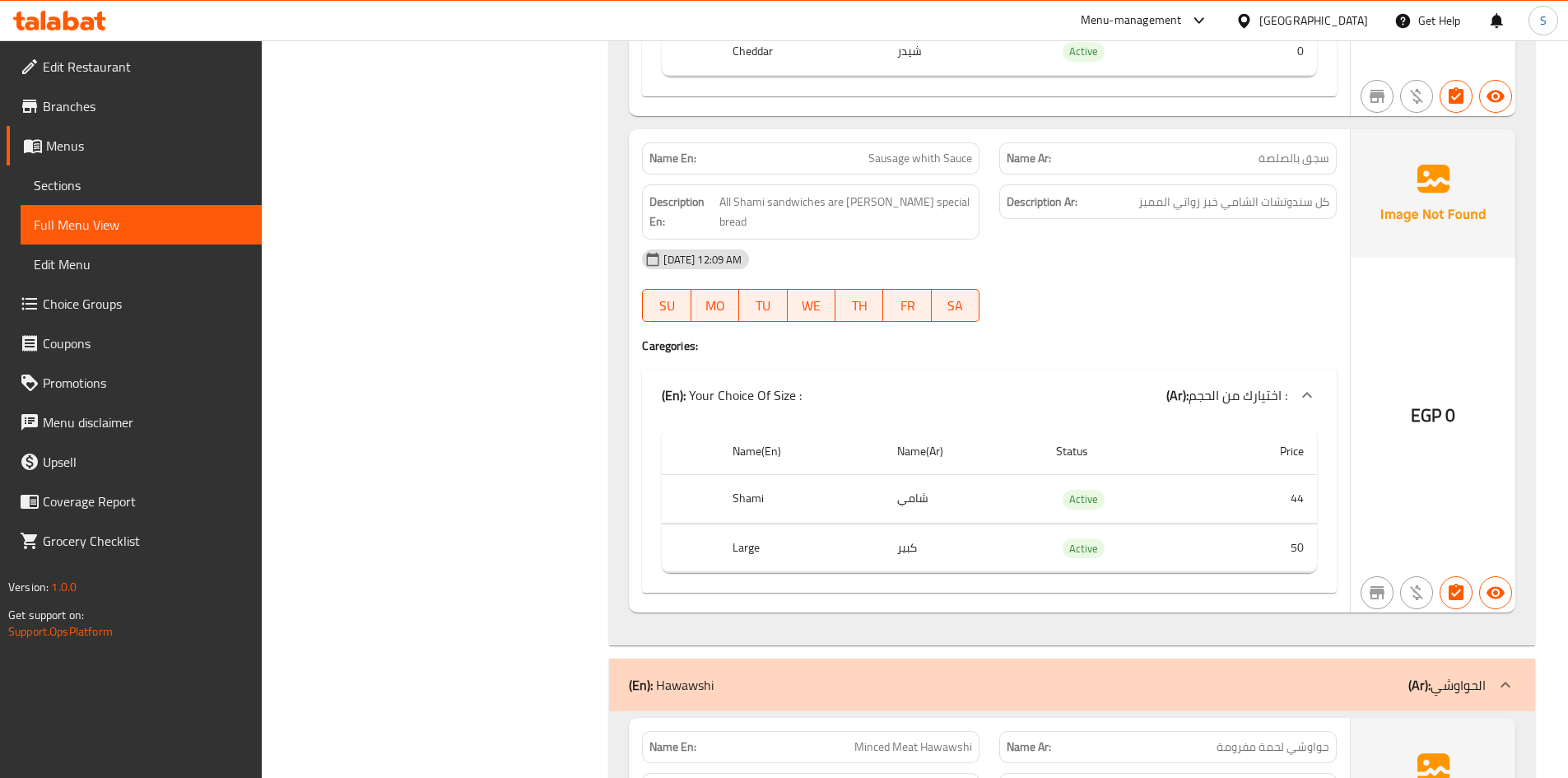
click at [944, 149] on span "Sausage whith Sauce" at bounding box center [920, 157] width 104 height 17
copy span "Sausage whith Sauce"
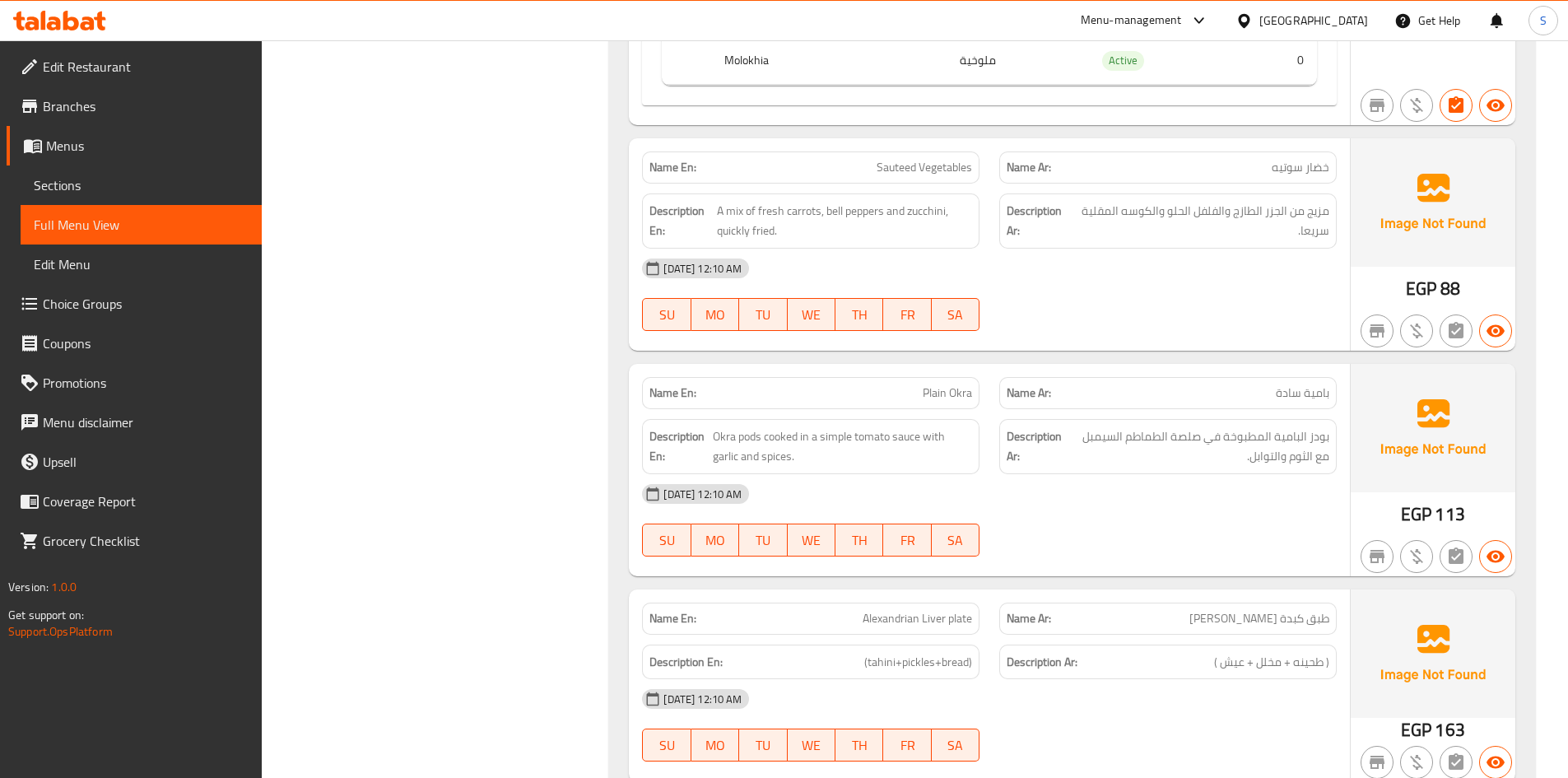
scroll to position [46374, 0]
click at [906, 387] on p "Name En: Plain Okra" at bounding box center [810, 394] width 323 height 17
copy span "Plain Okra"
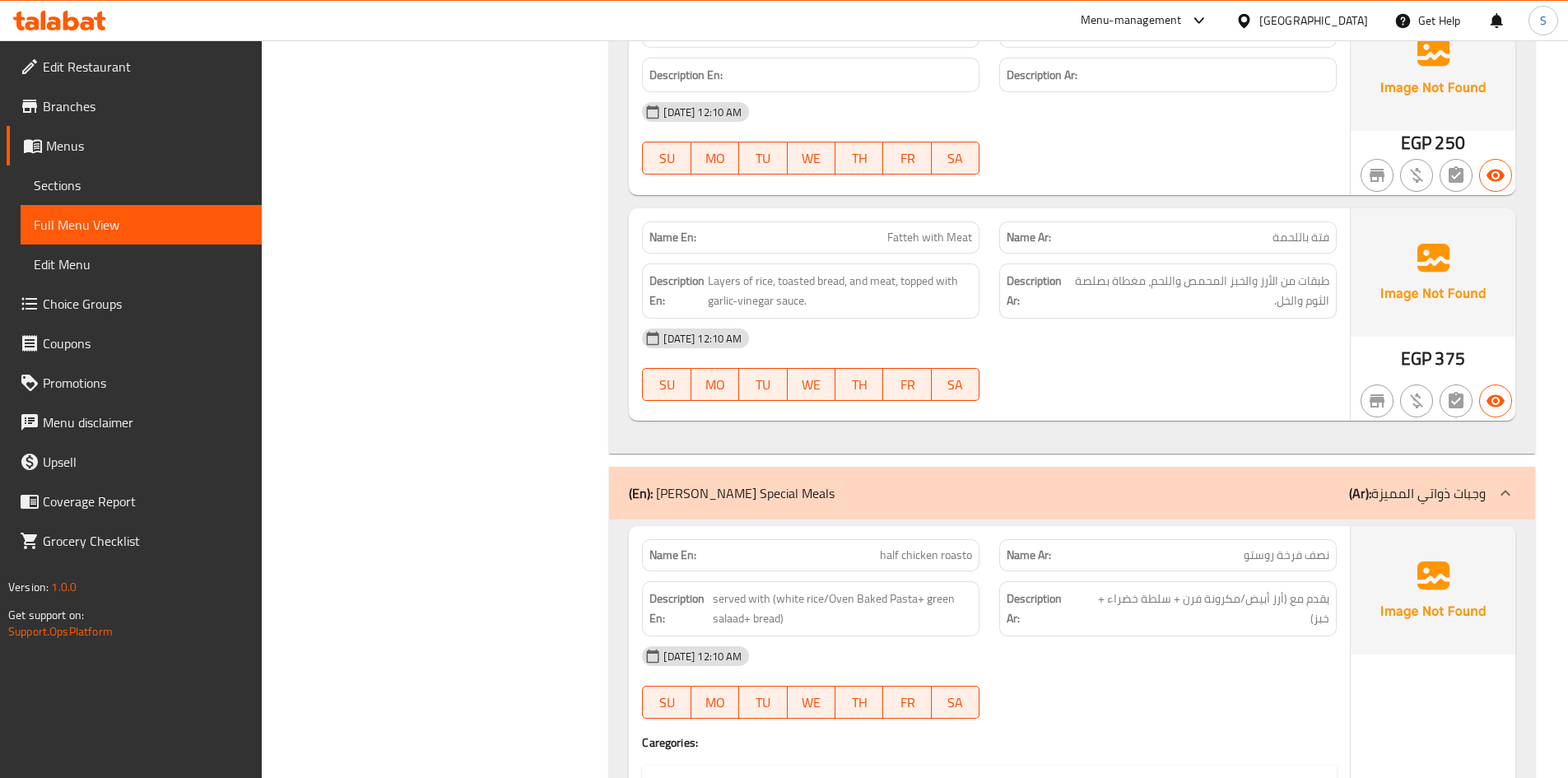
scroll to position [47857, 0]
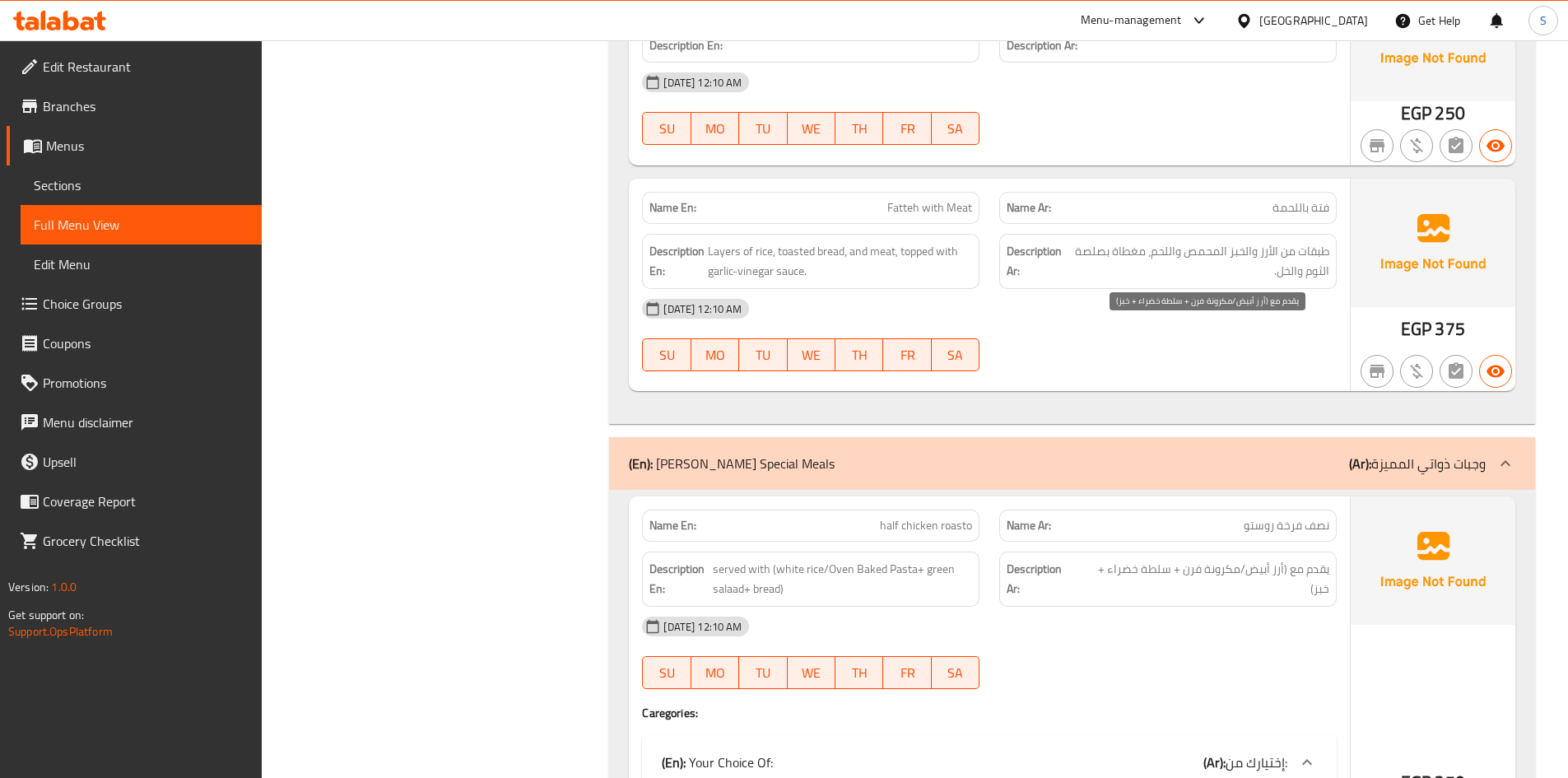
click at [1089, 559] on span "يقدم مع (أرز أبيض/مكرونة فرن + سلطة خضراء + خبز)" at bounding box center [1205, 579] width 250 height 41
click at [707, 552] on div "Description En: served with (white rice/Oven Baked Pasta+ green salaad+ bread)" at bounding box center [810, 579] width 337 height 55
click at [938, 517] on span "half chicken roasto" at bounding box center [926, 525] width 93 height 17
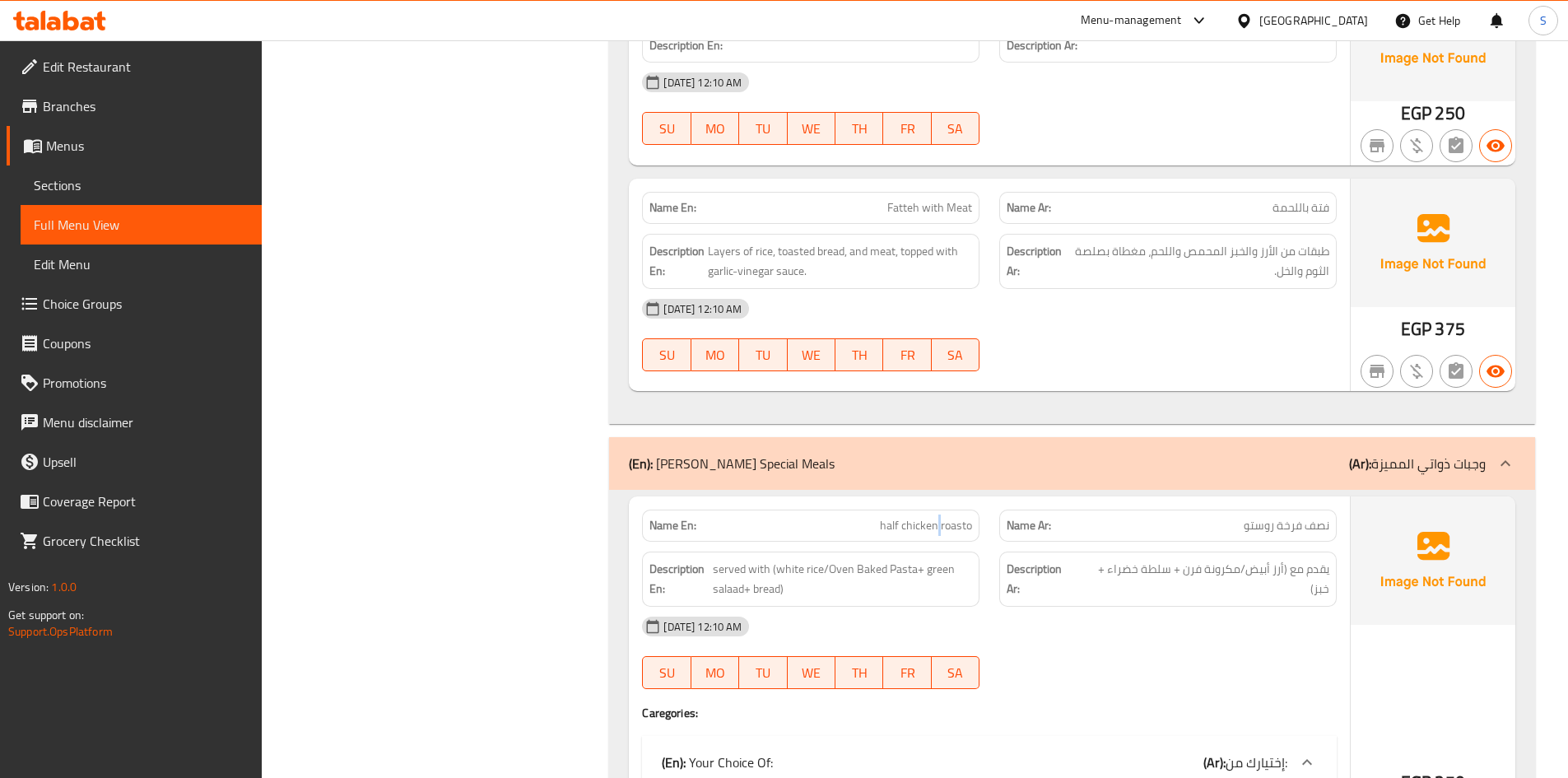
click at [938, 517] on span "half chicken roasto" at bounding box center [926, 525] width 93 height 17
click at [849, 559] on span "served with (white rice/Oven Baked Pasta+ green salaad+ bread)" at bounding box center [842, 579] width 259 height 41
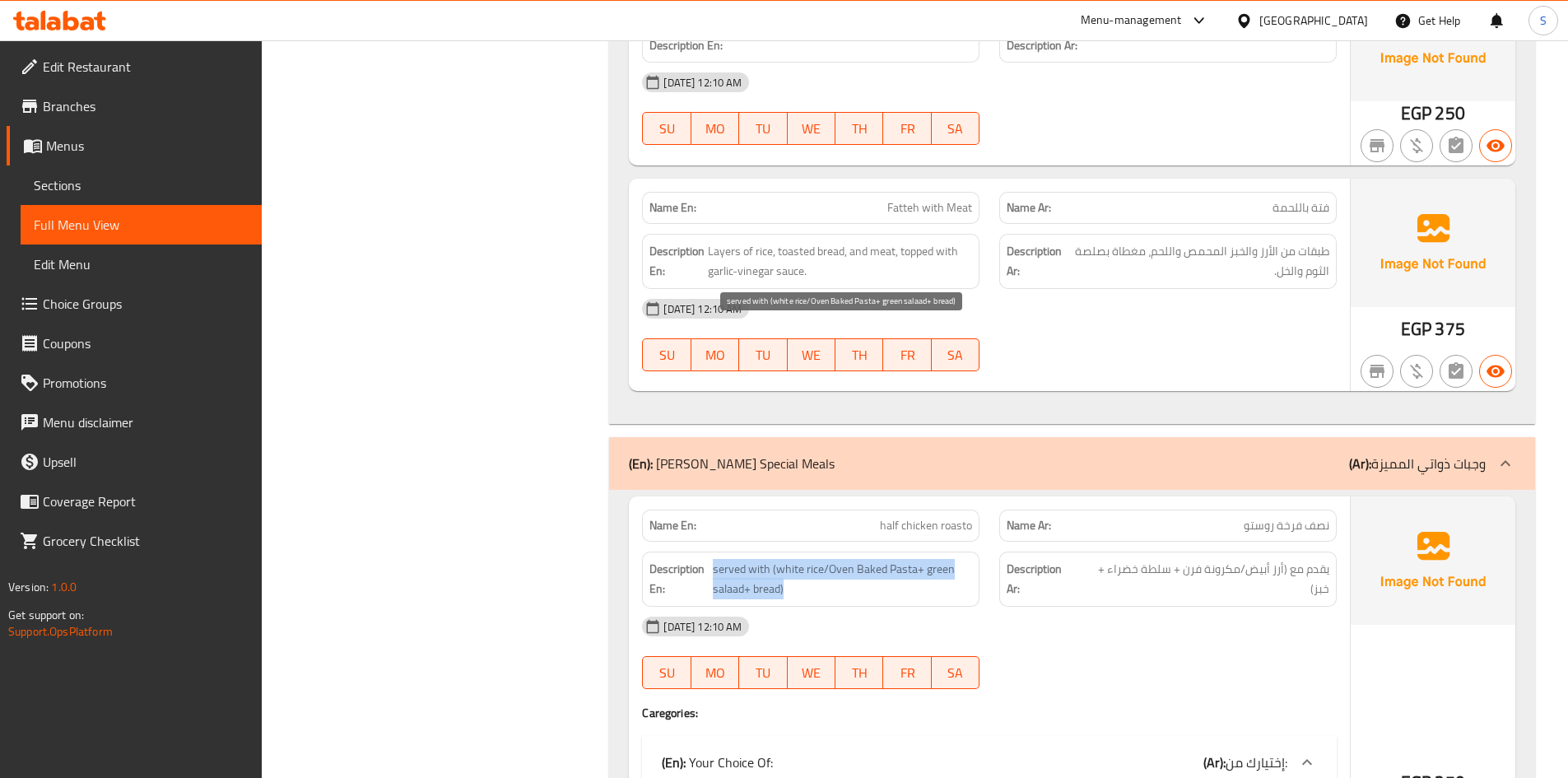
click at [849, 559] on span "served with (white rice/Oven Baked Pasta+ green salaad+ bread)" at bounding box center [842, 579] width 259 height 41
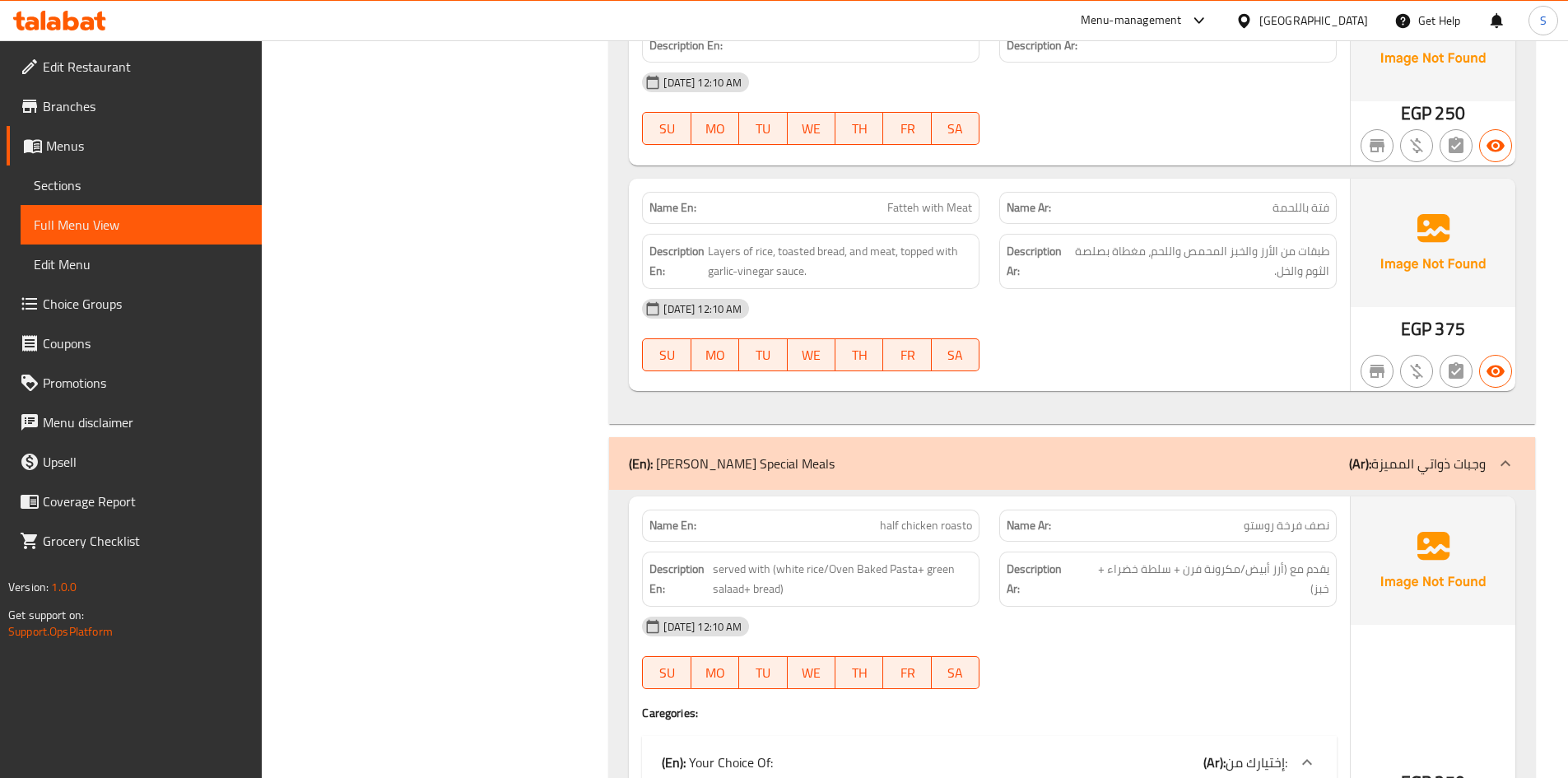
drag, startPoint x: 917, startPoint y: 335, endPoint x: 780, endPoint y: 339, distance: 137.1
click at [780, 559] on span "served with (white rice/Oven Baked Pasta+ green salaad+ bread)" at bounding box center [842, 579] width 259 height 41
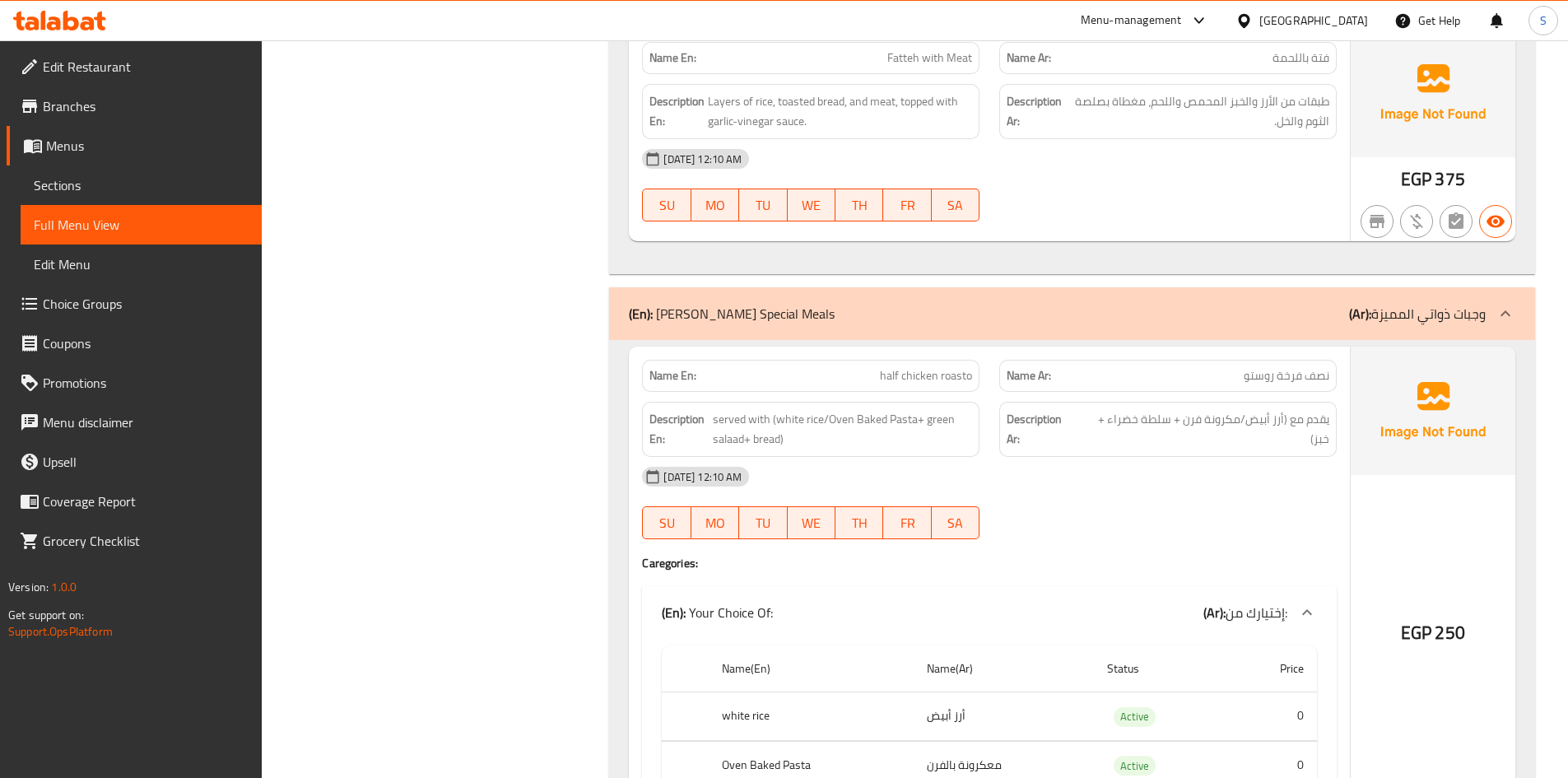
scroll to position [48022, 0]
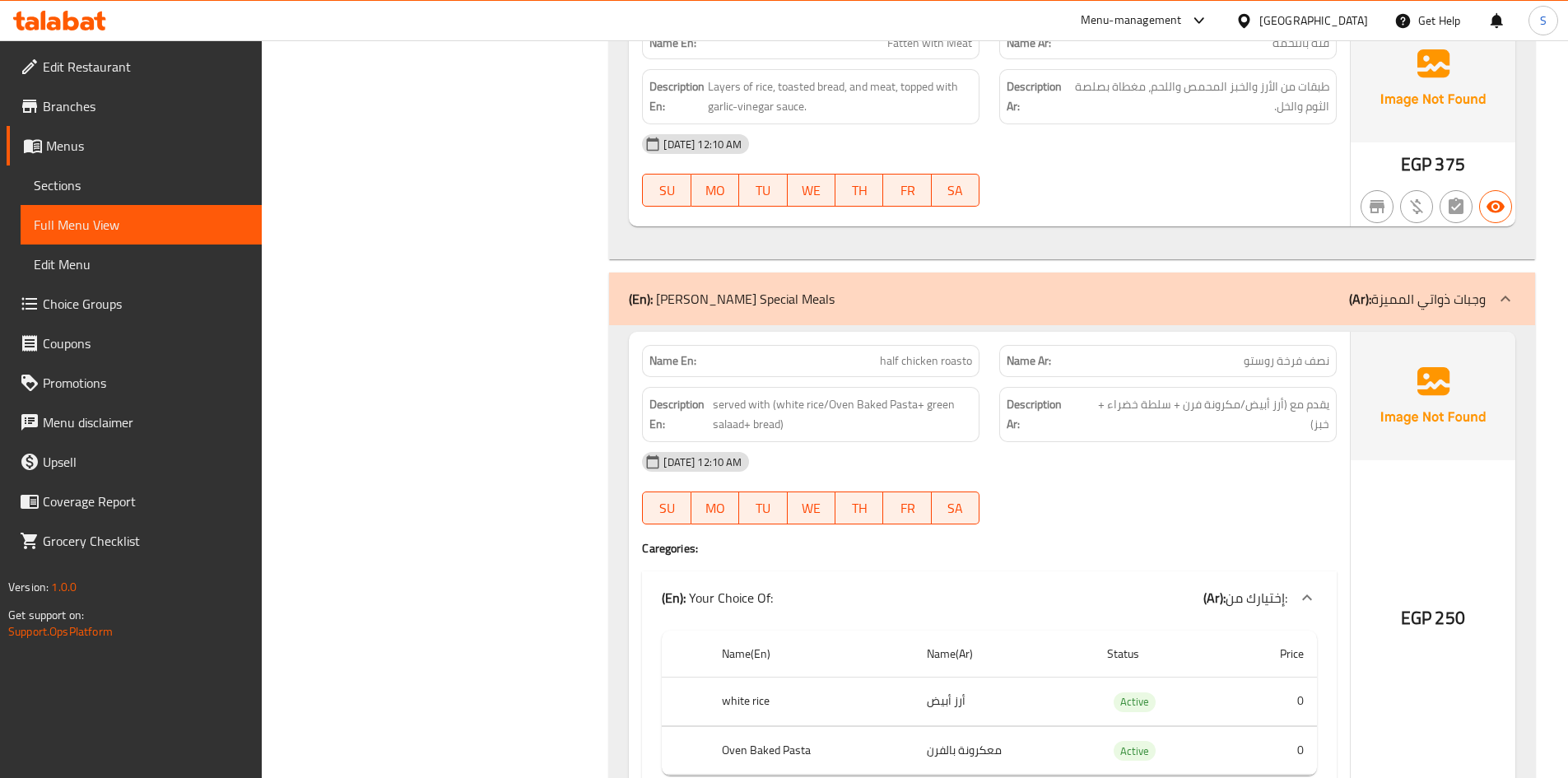
click at [924, 353] on span "half chicken roasto" at bounding box center [926, 361] width 93 height 17
click at [925, 353] on span "half chicken roasto" at bounding box center [926, 361] width 93 height 17
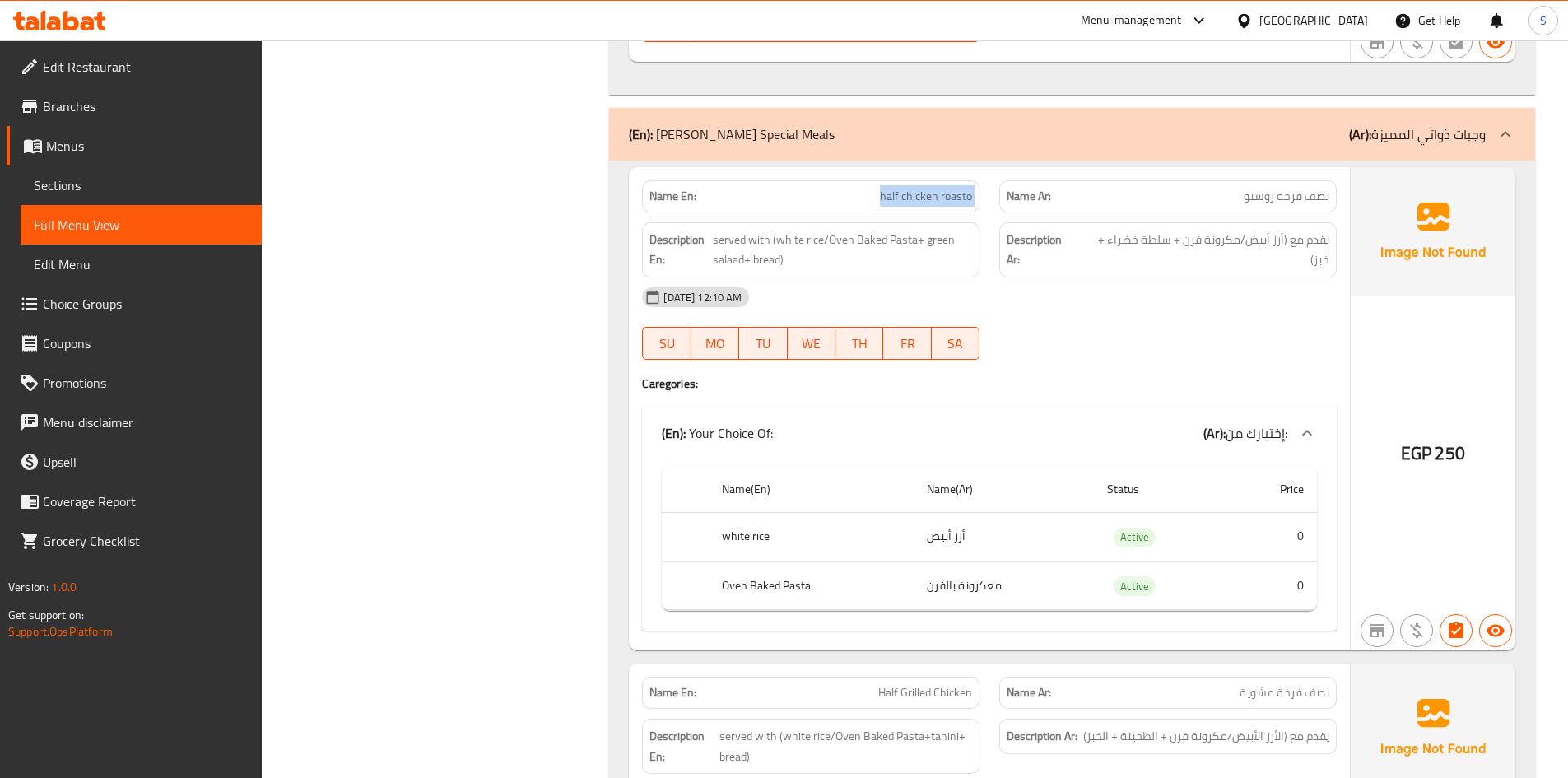
scroll to position [48269, 0]
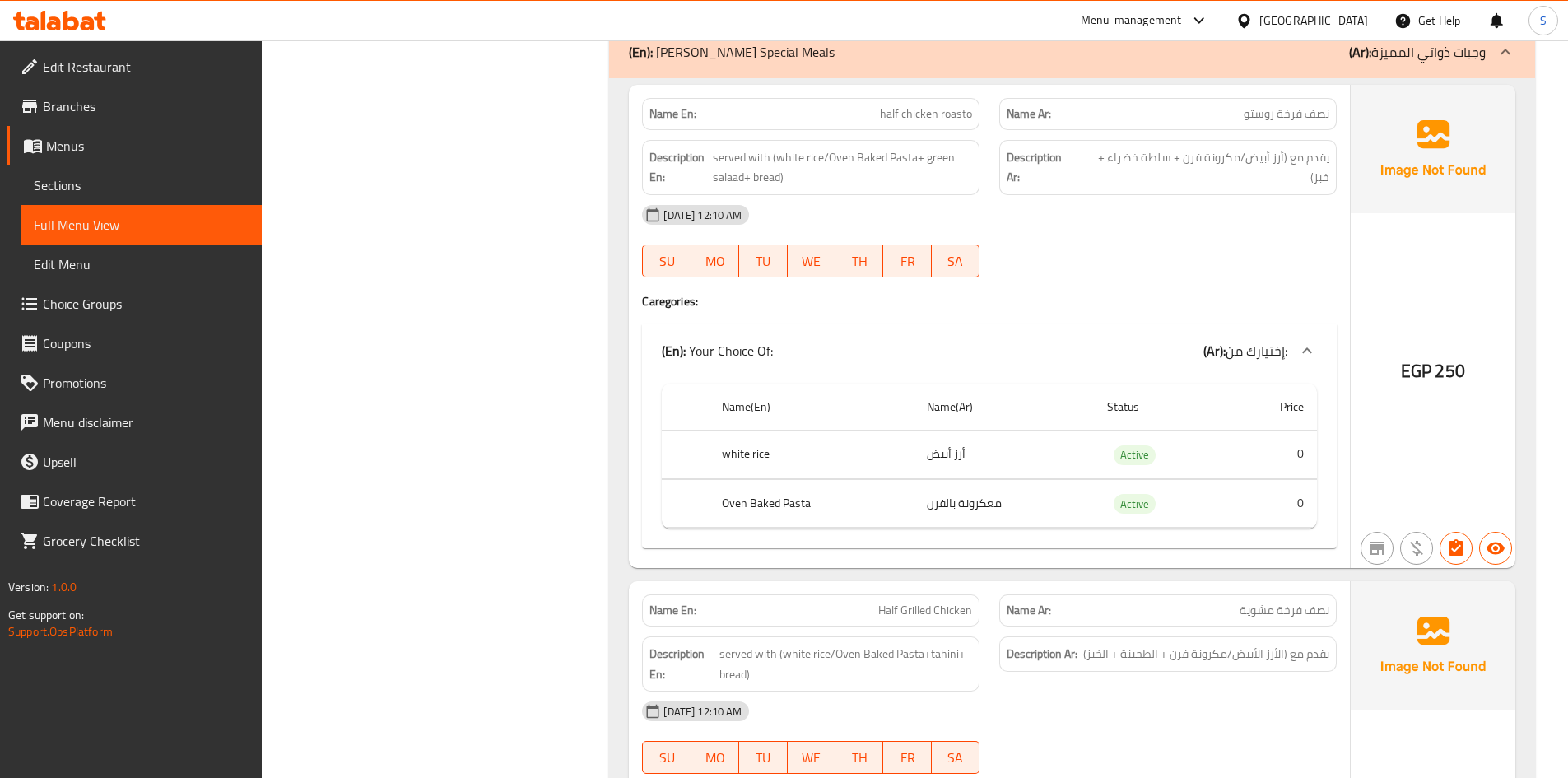
click at [943, 595] on div "Name En: Half Grilled Chicken" at bounding box center [810, 611] width 337 height 32
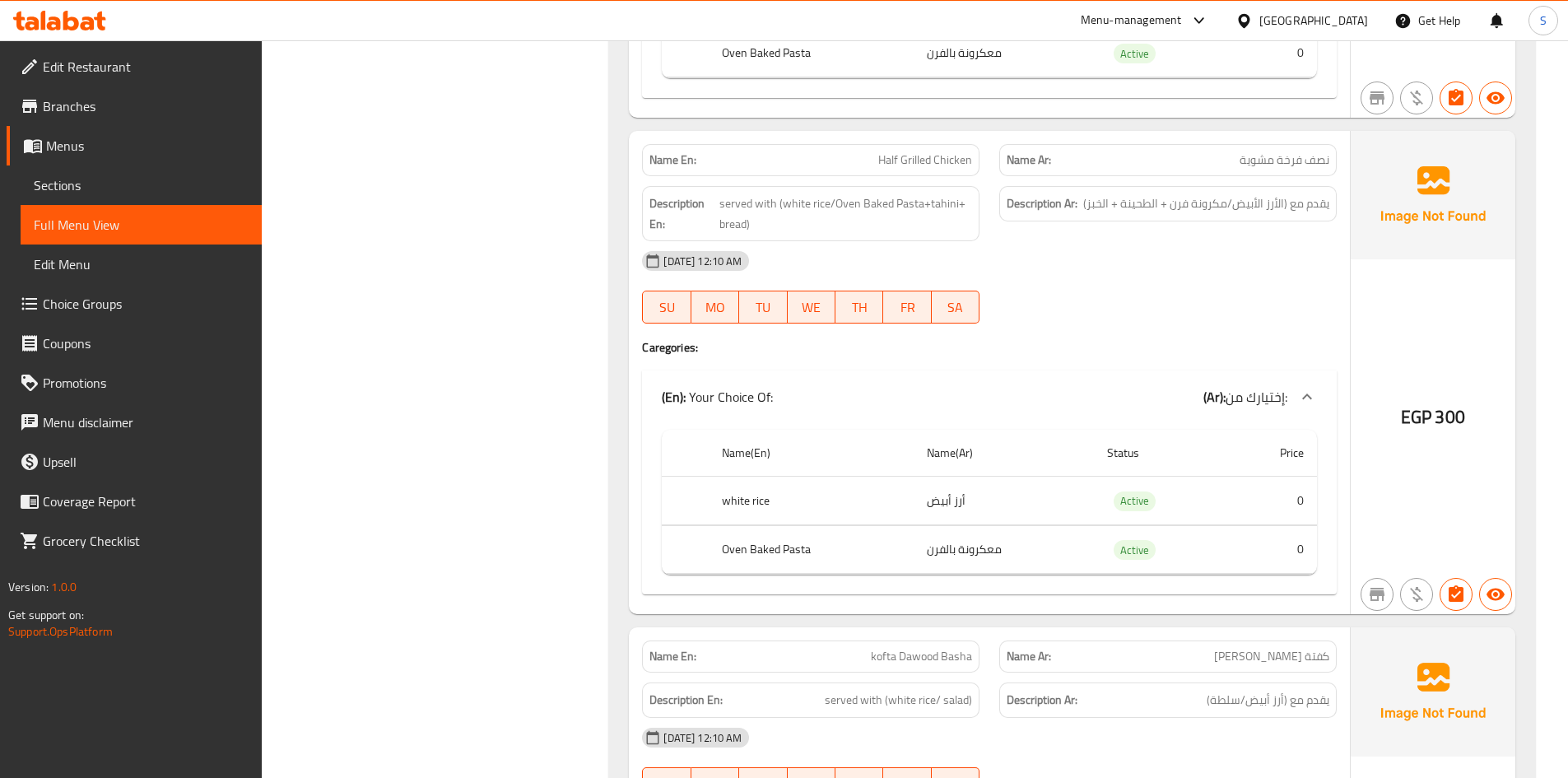
scroll to position [48763, 0]
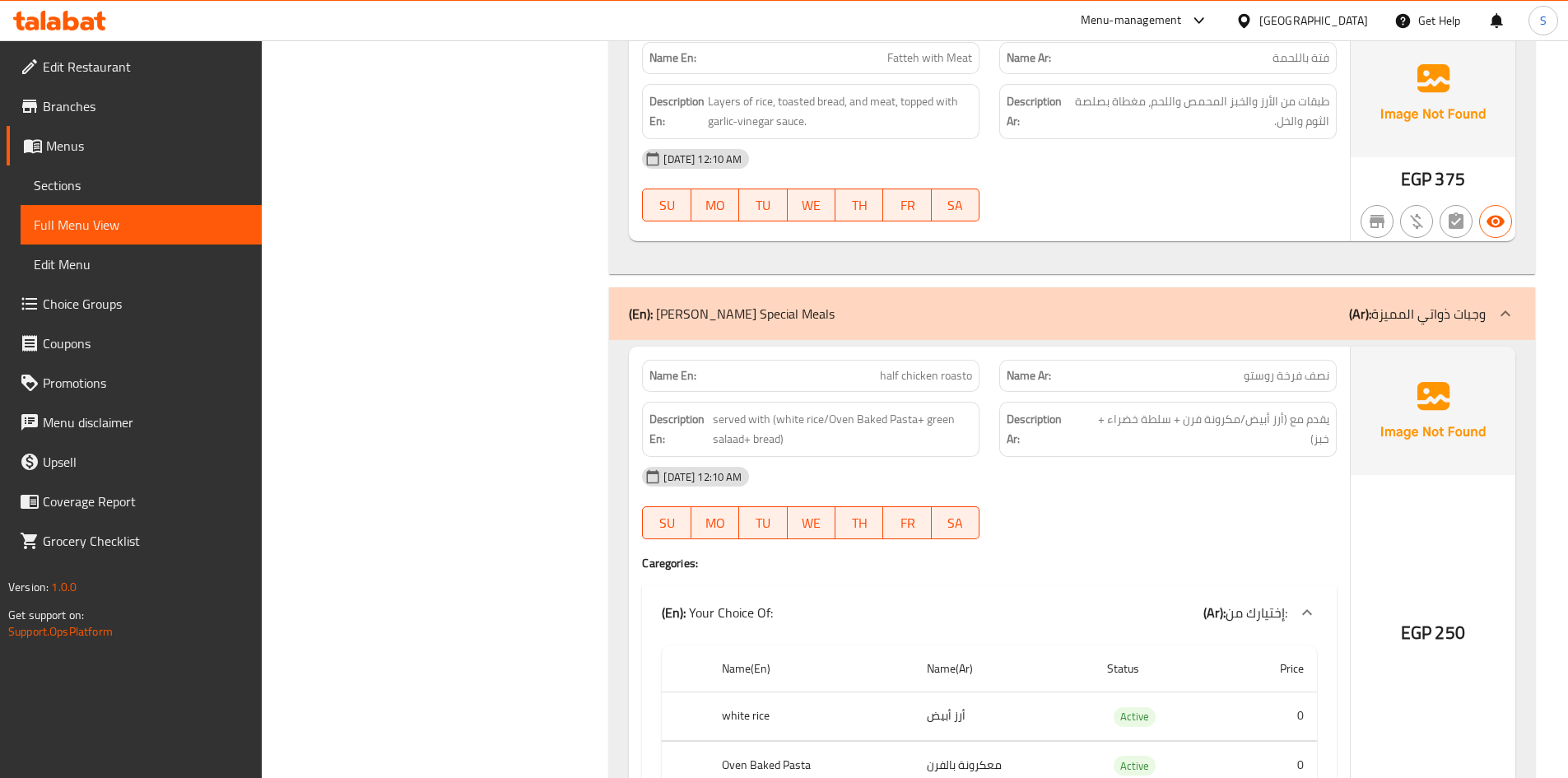
scroll to position [48022, 0]
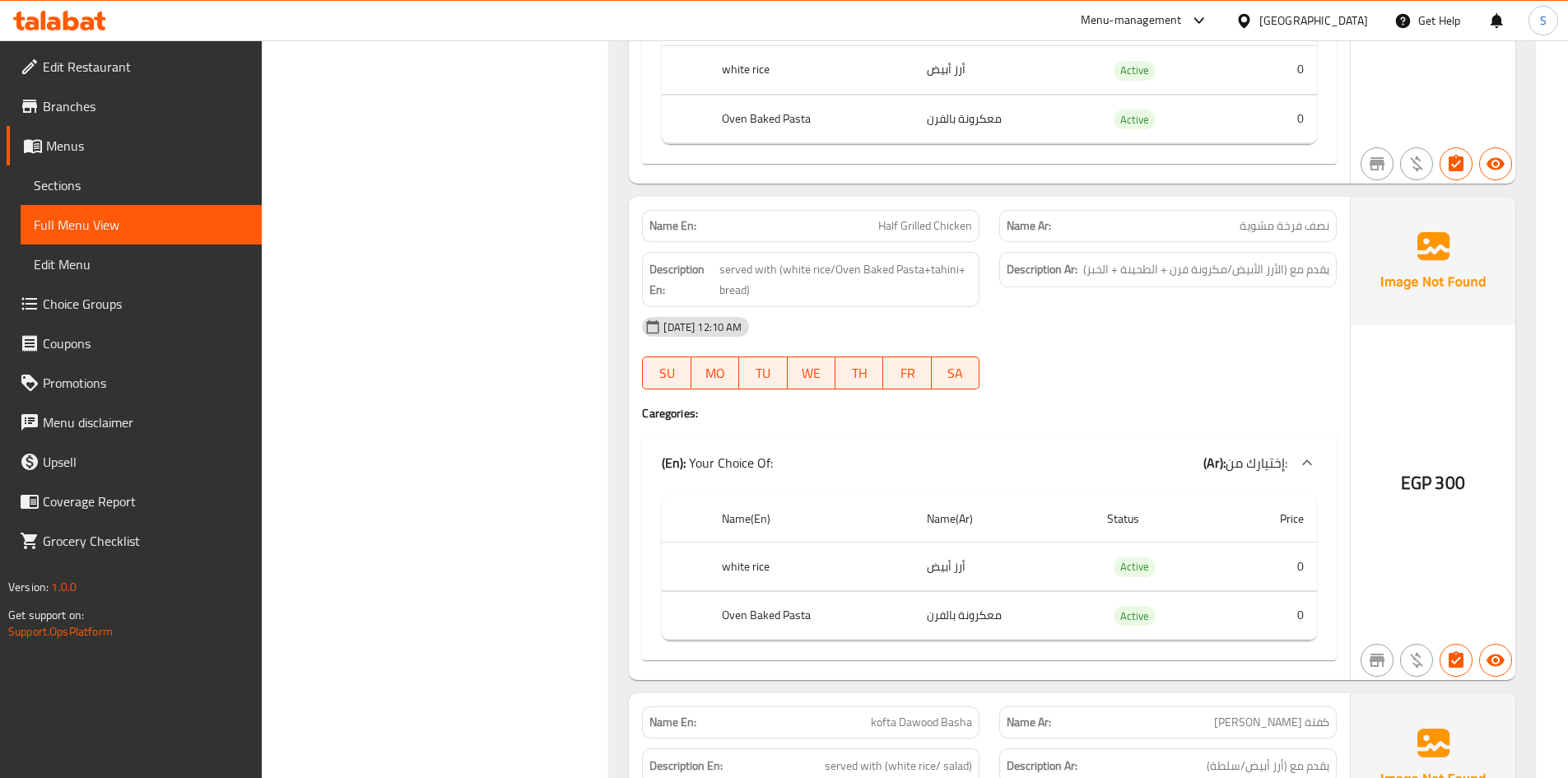
scroll to position [48681, 0]
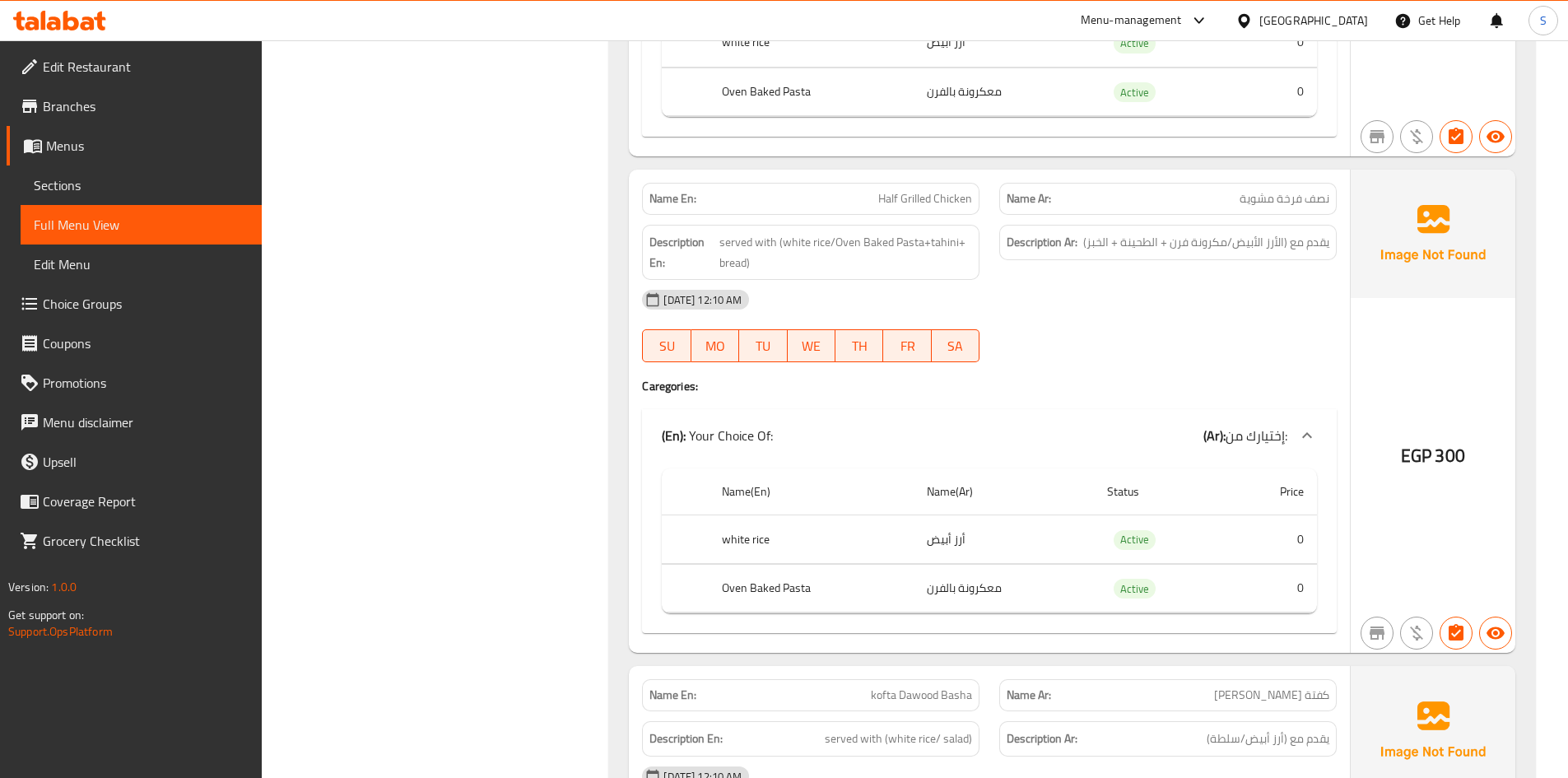
click at [1230, 721] on div "Description Ar: يقدم مع (أرز أبيض/سلطة)" at bounding box center [1168, 739] width 337 height 36
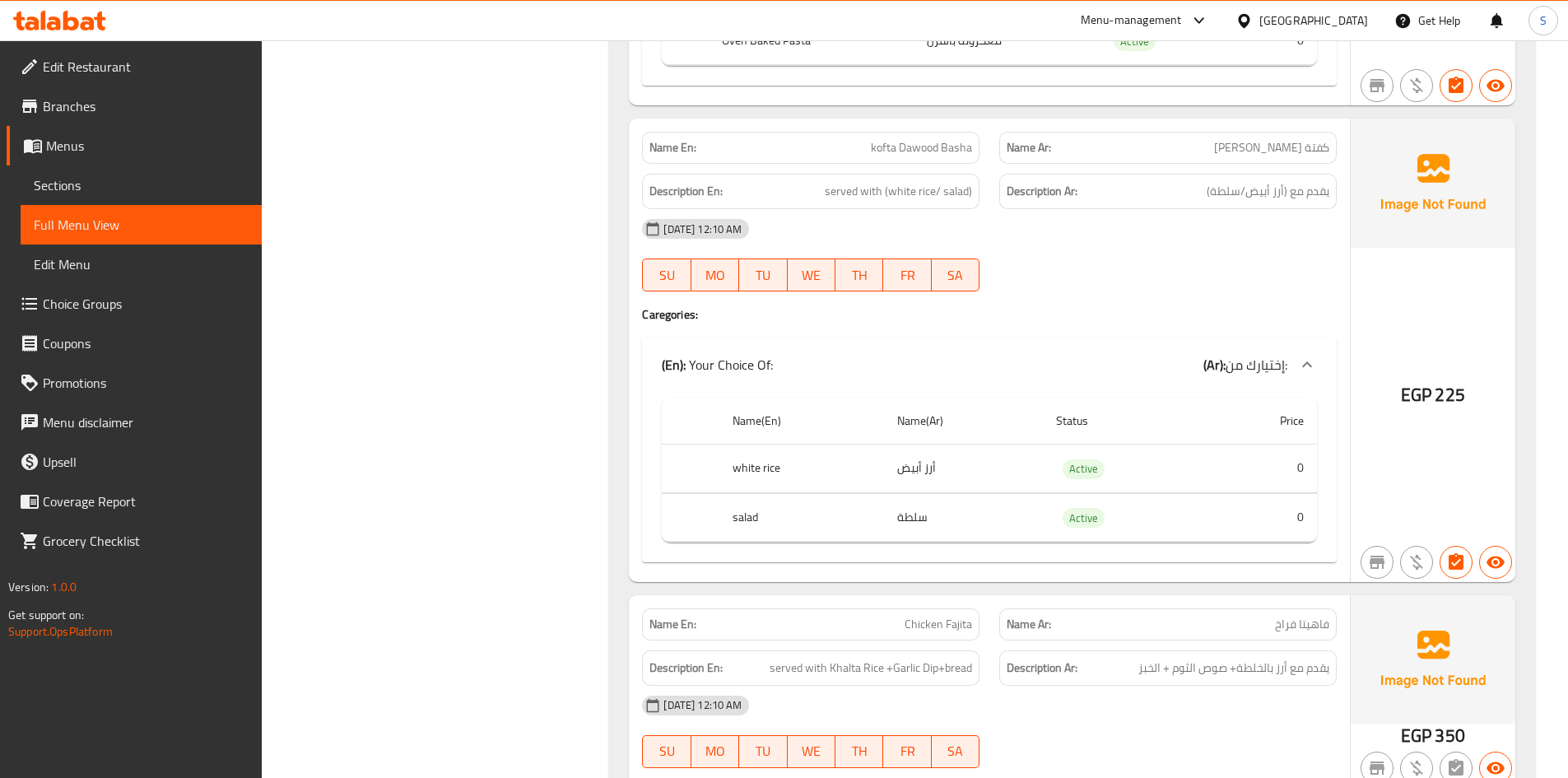
scroll to position [49257, 0]
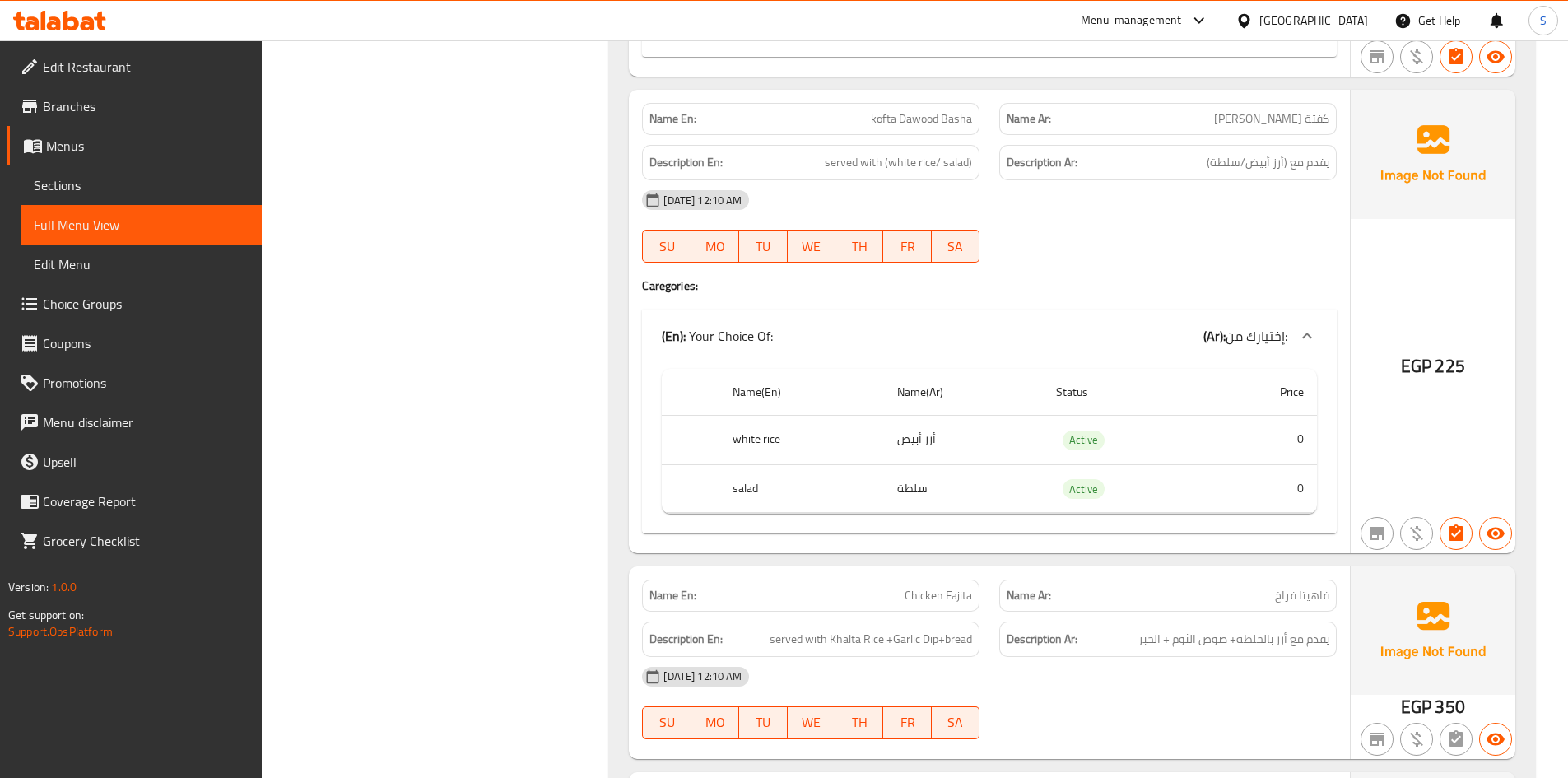
click at [1232, 588] on p "Name Ar: فاهيتا فراخ" at bounding box center [1168, 596] width 323 height 17
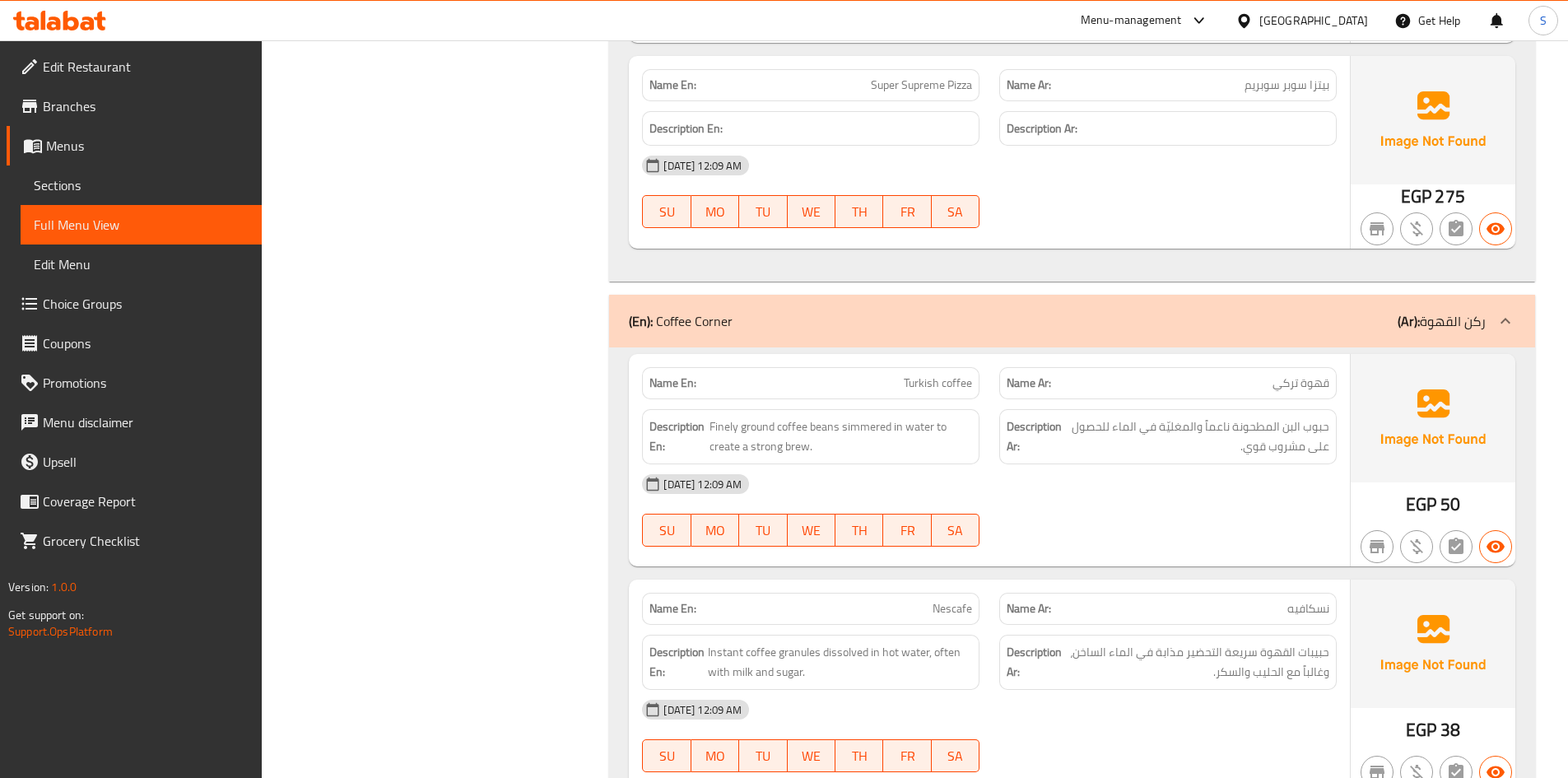
scroll to position [60954, 0]
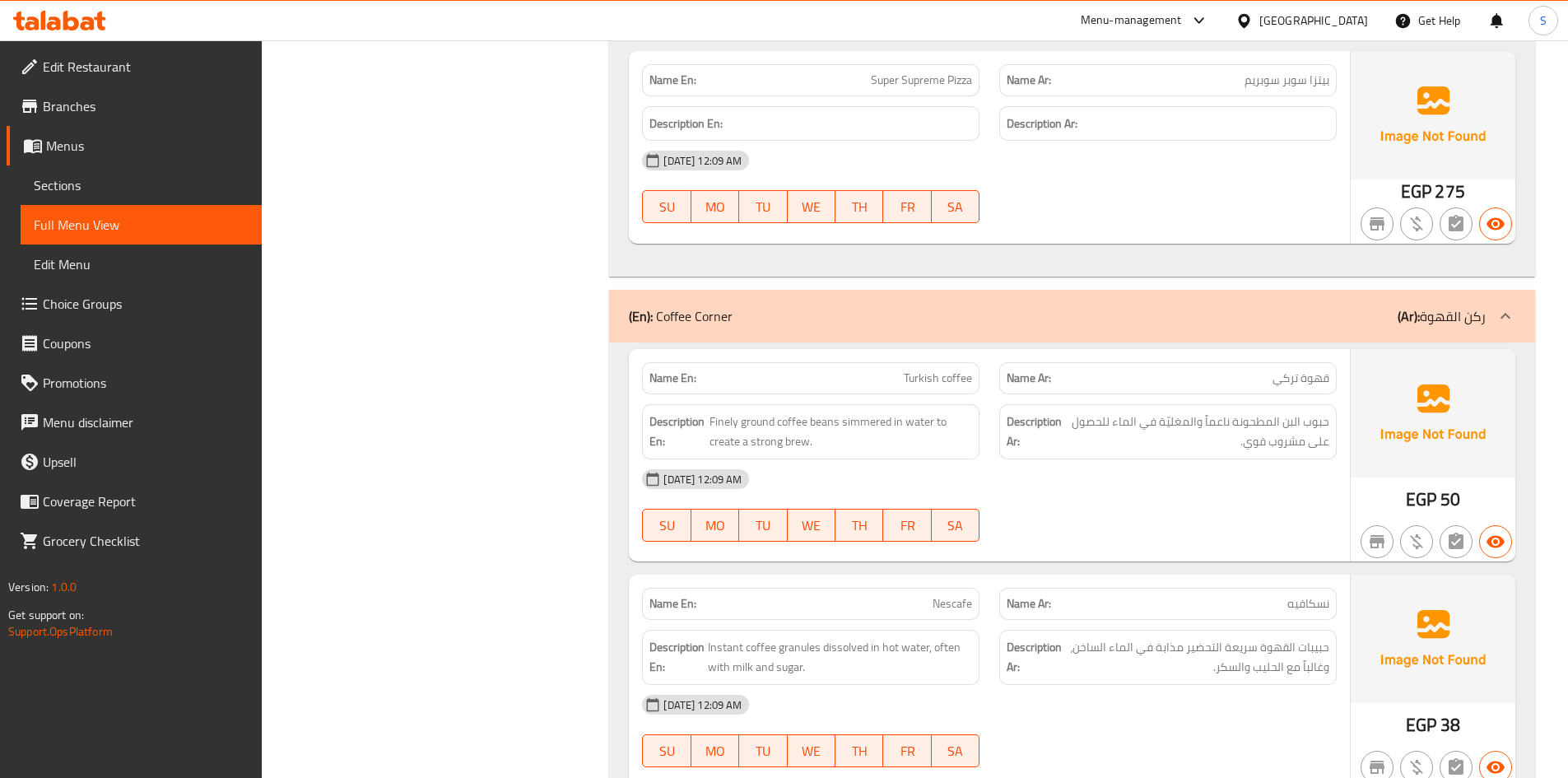
click at [939, 596] on span "Nescafe" at bounding box center [953, 604] width 40 height 17
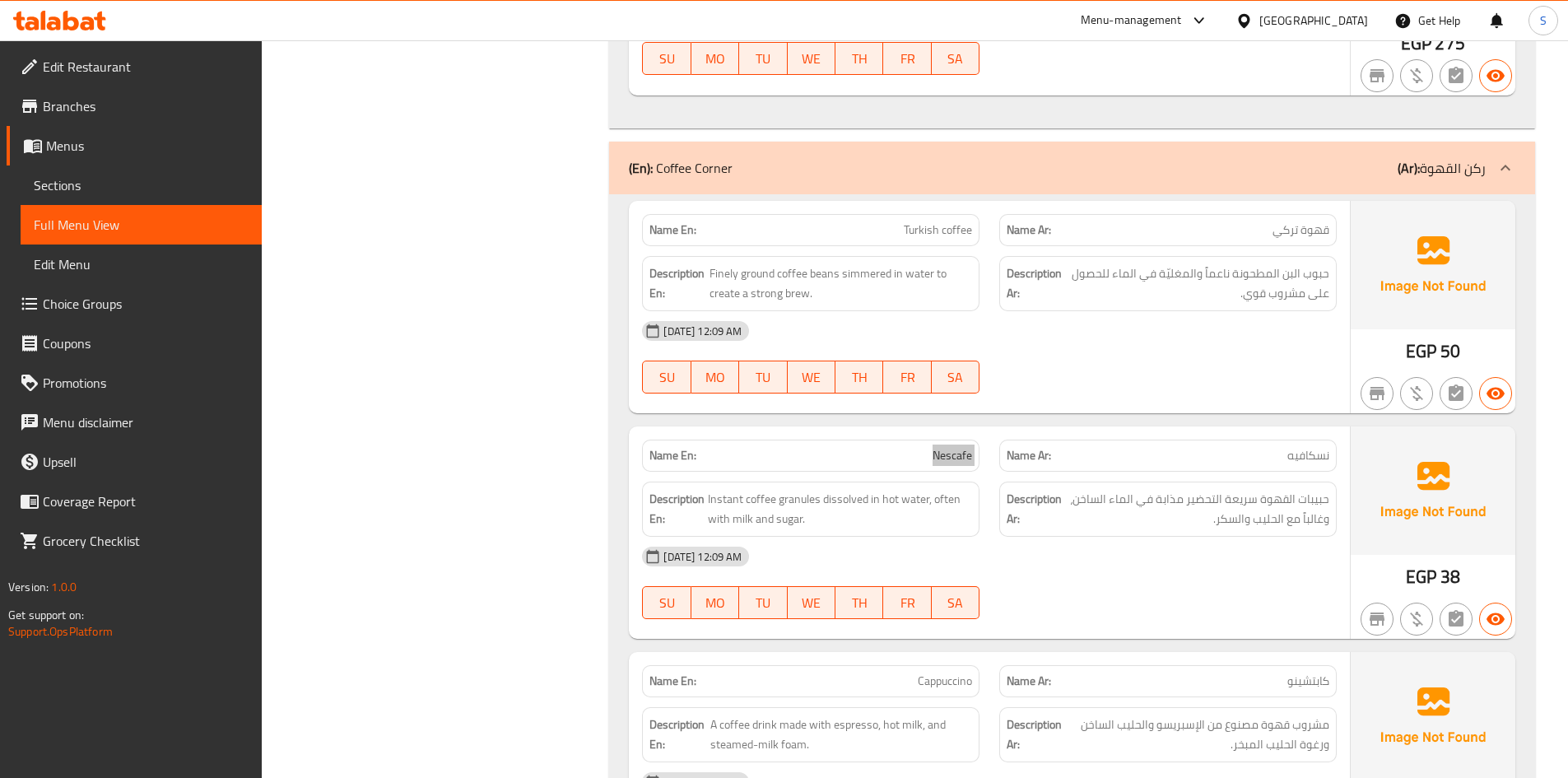
scroll to position [61118, 0]
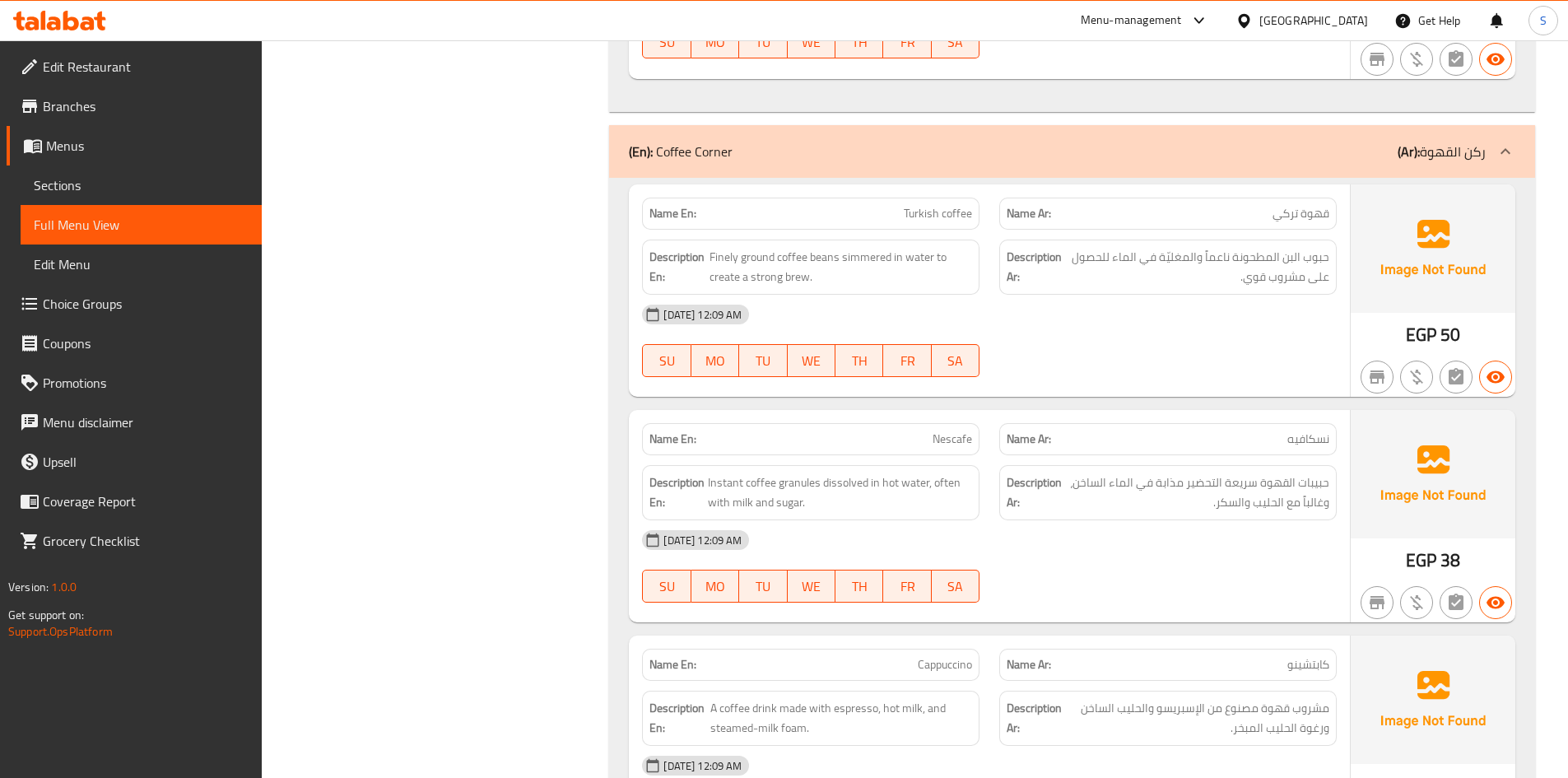
click at [961, 656] on span "Cappuccino" at bounding box center [945, 664] width 55 height 17
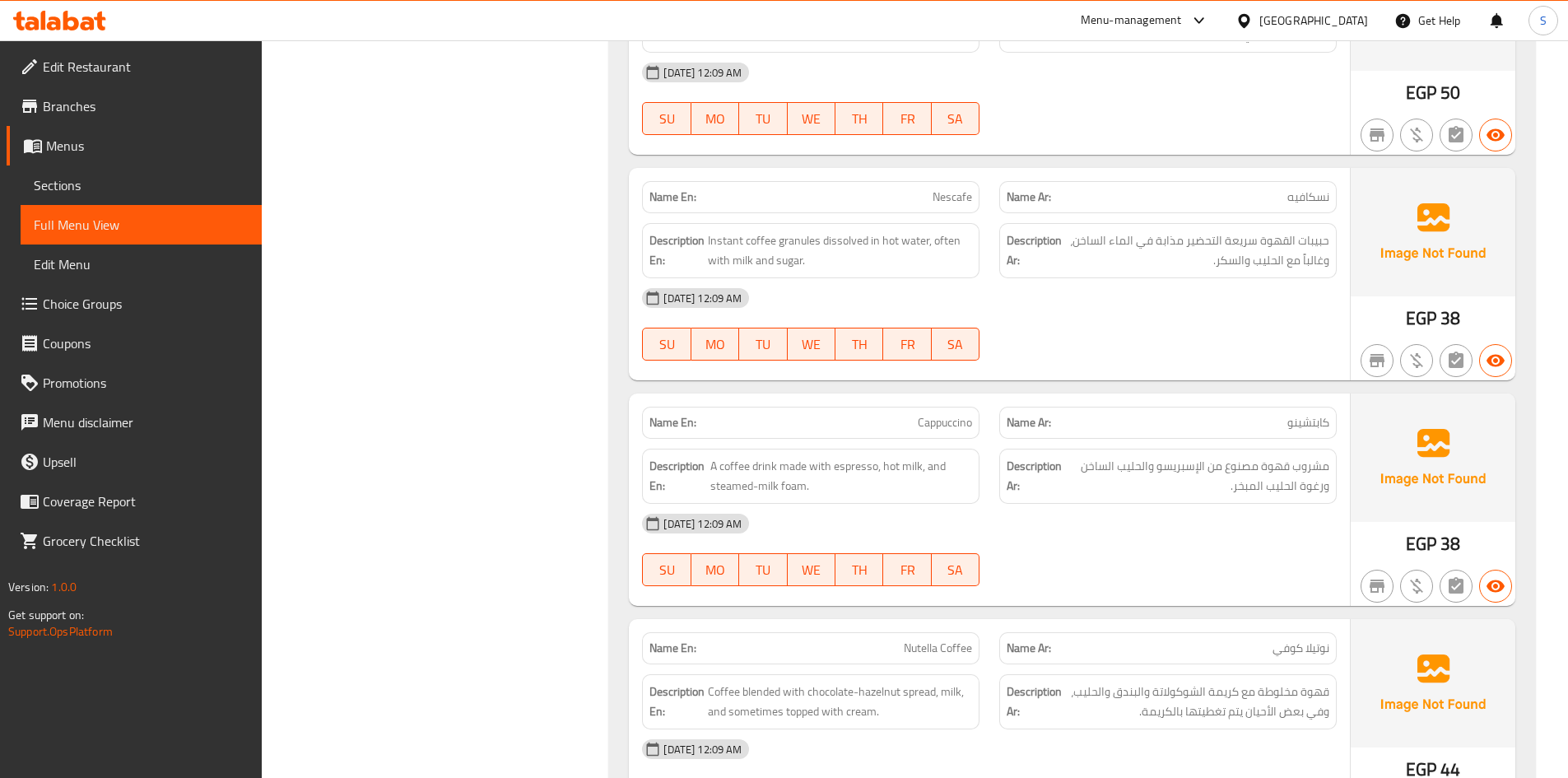
scroll to position [61366, 0]
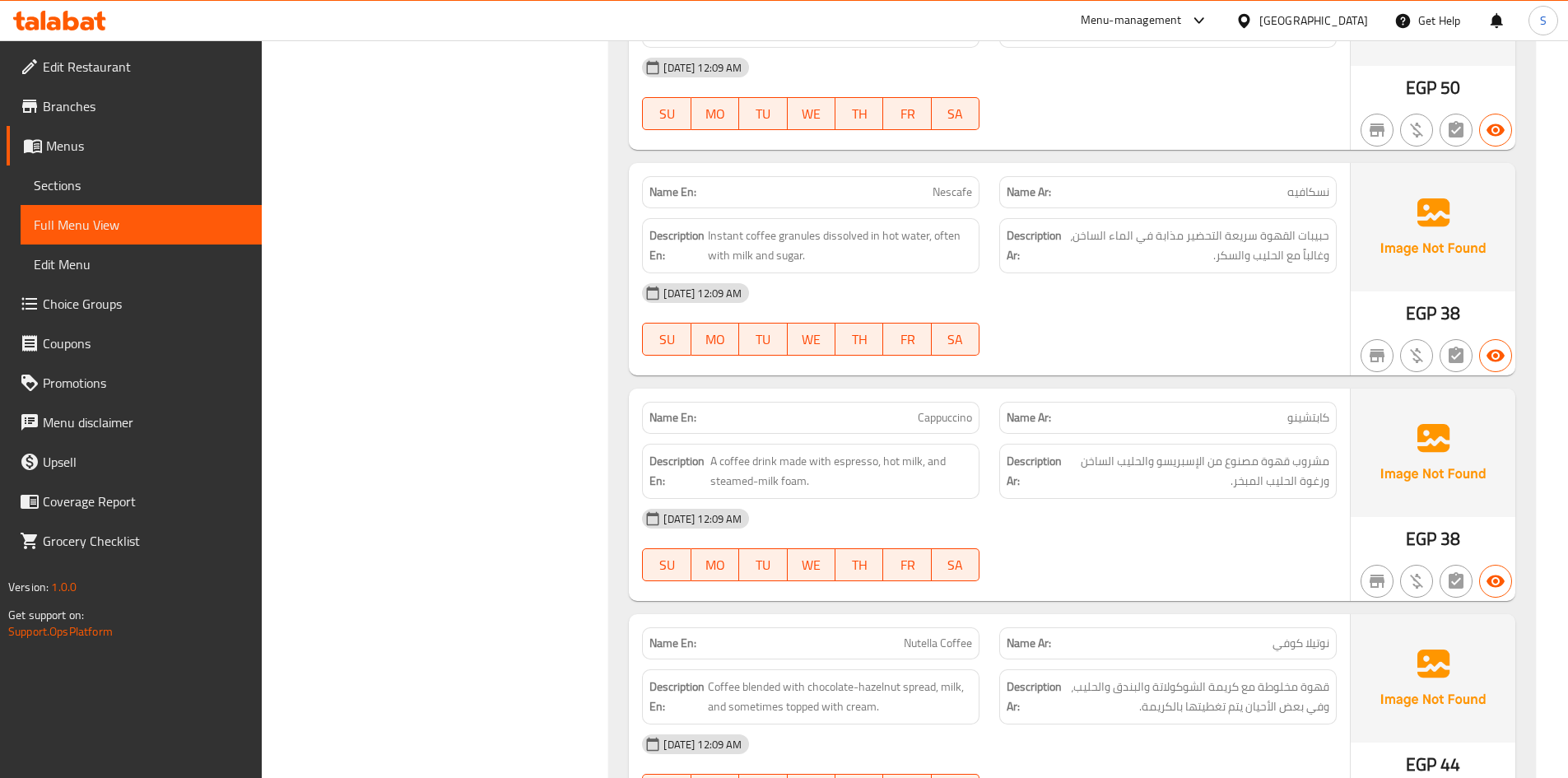
click at [963, 636] on span "Nutella Coffee" at bounding box center [938, 644] width 69 height 17
click at [1139, 725] on div "29-09-2025 12:09 AM SU MO TU WE TH FR SA" at bounding box center [990, 771] width 715 height 93
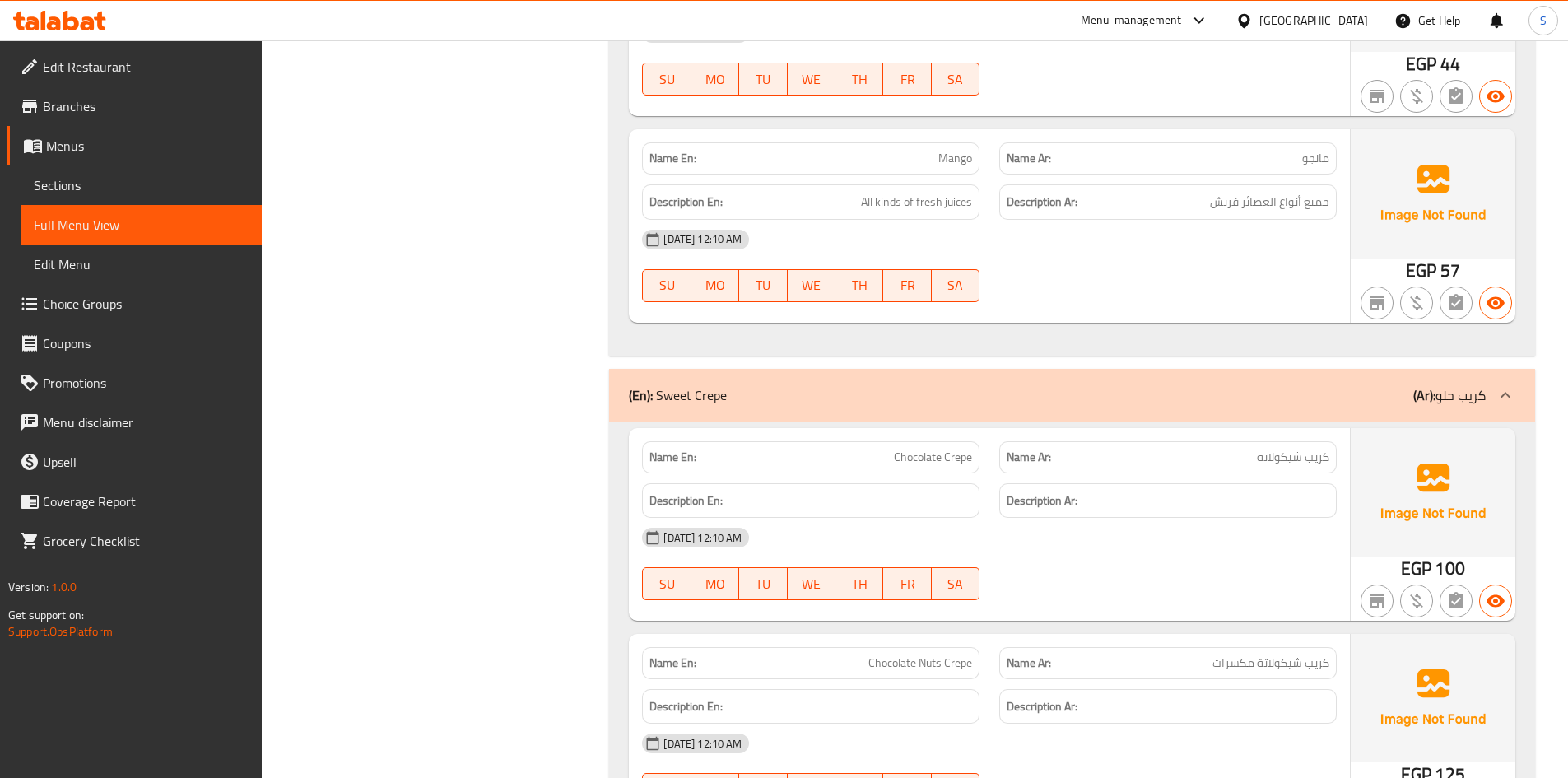
scroll to position [78968, 0]
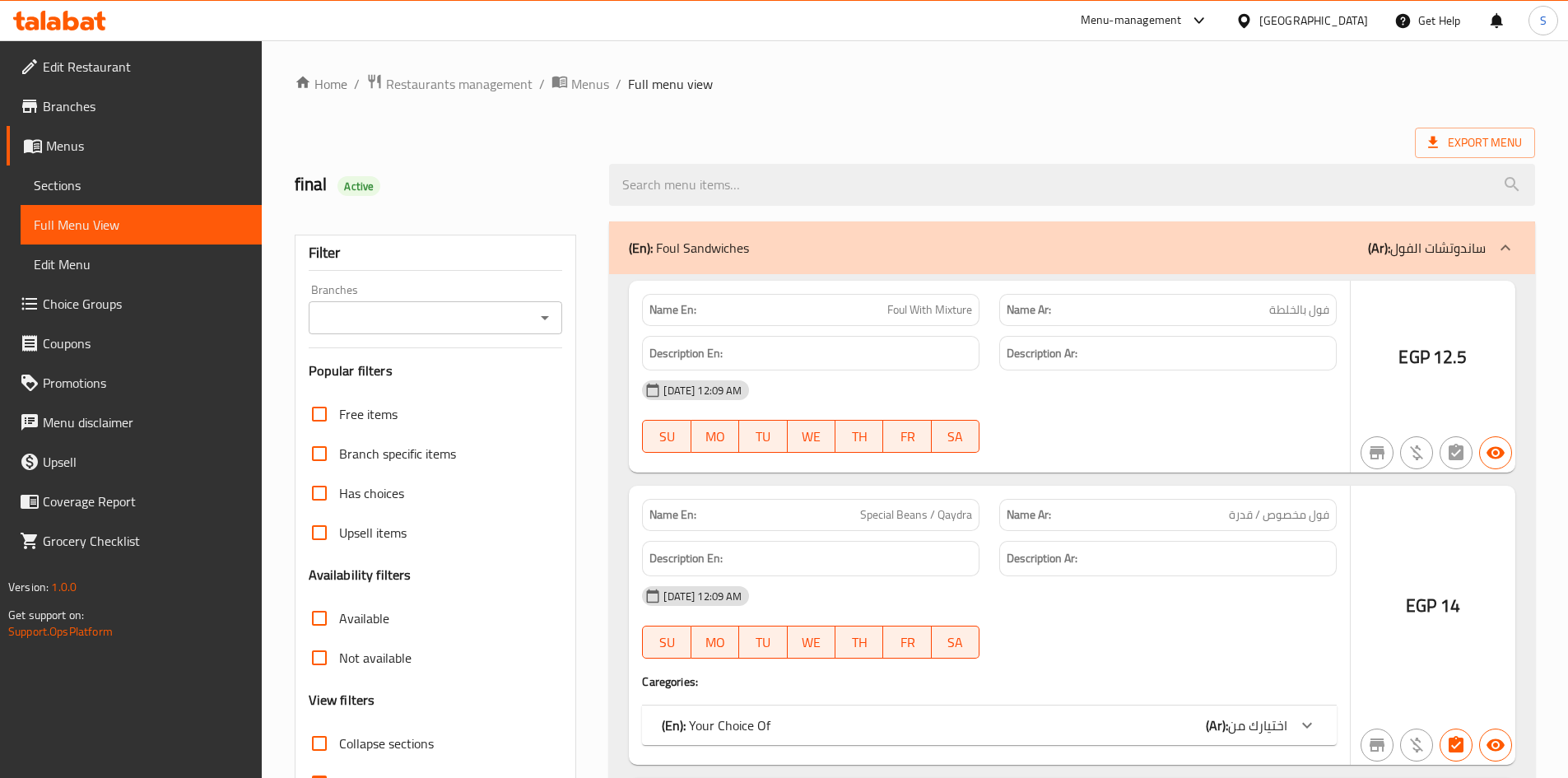
click at [111, 189] on div at bounding box center [784, 389] width 1568 height 778
click at [107, 180] on div at bounding box center [784, 389] width 1568 height 778
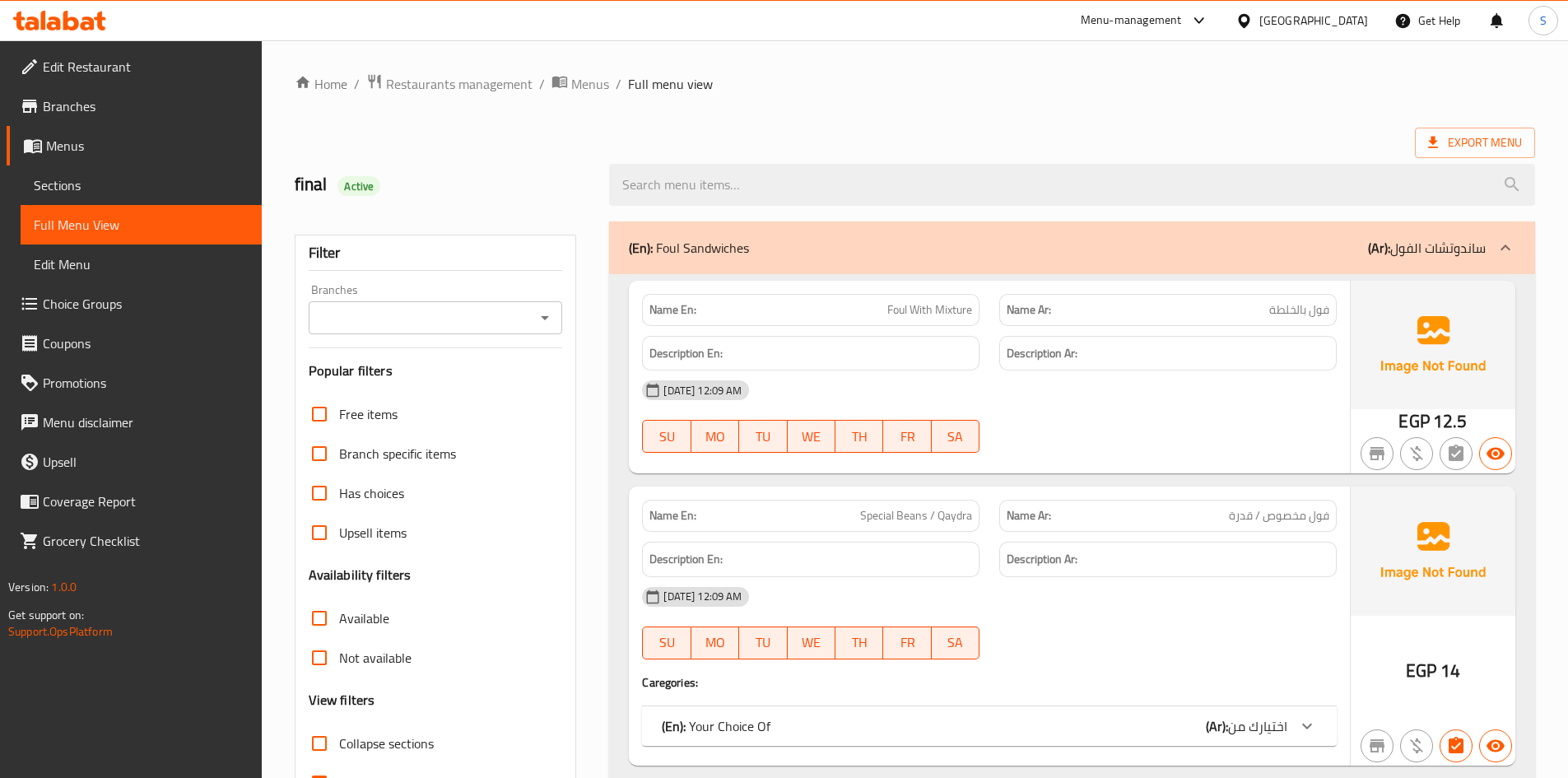
click at [69, 181] on span "Sections" at bounding box center [141, 185] width 215 height 20
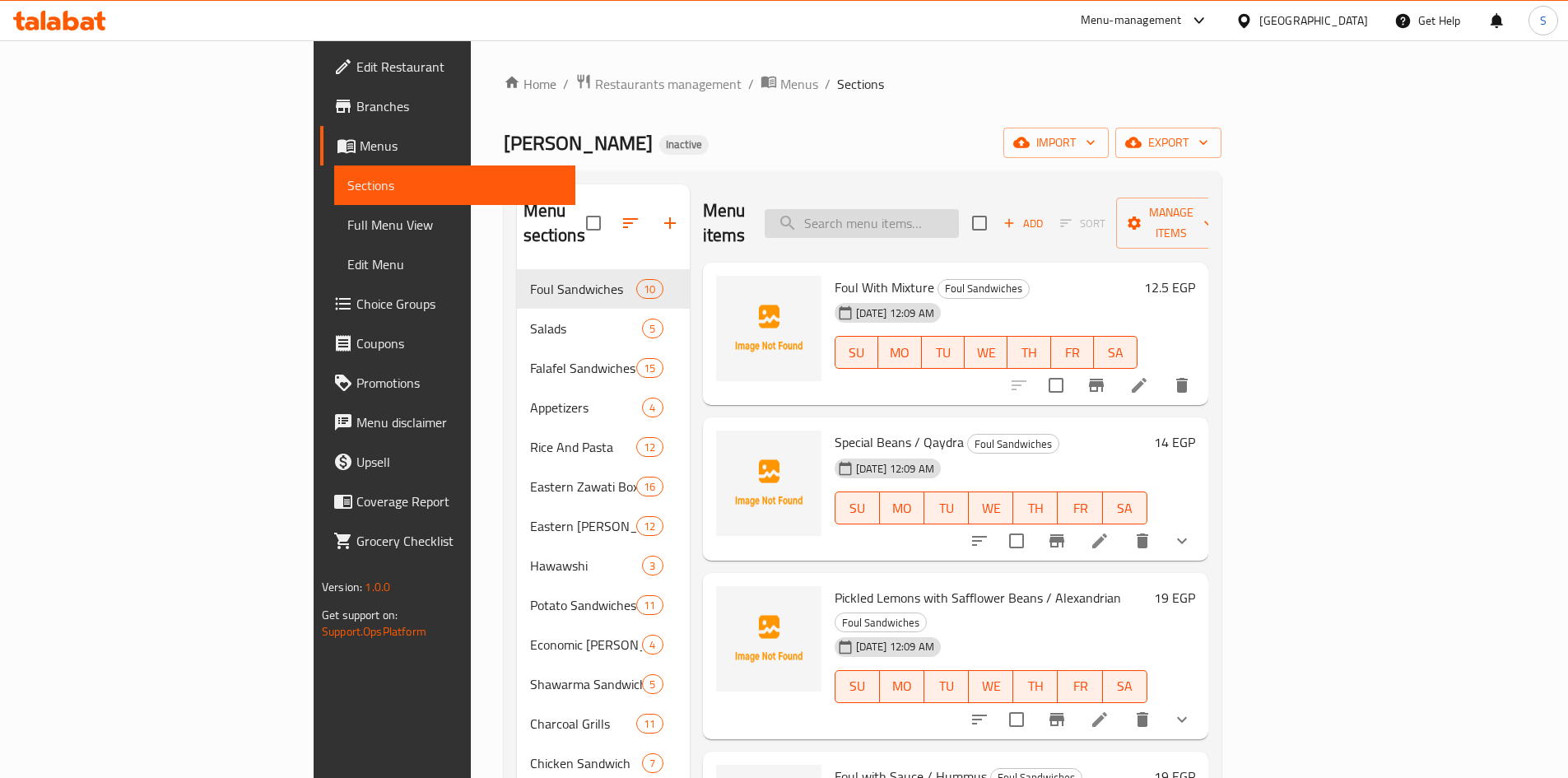
click at [959, 211] on input "search" at bounding box center [861, 223] width 194 height 29
paste input "Vermicelli Rice"
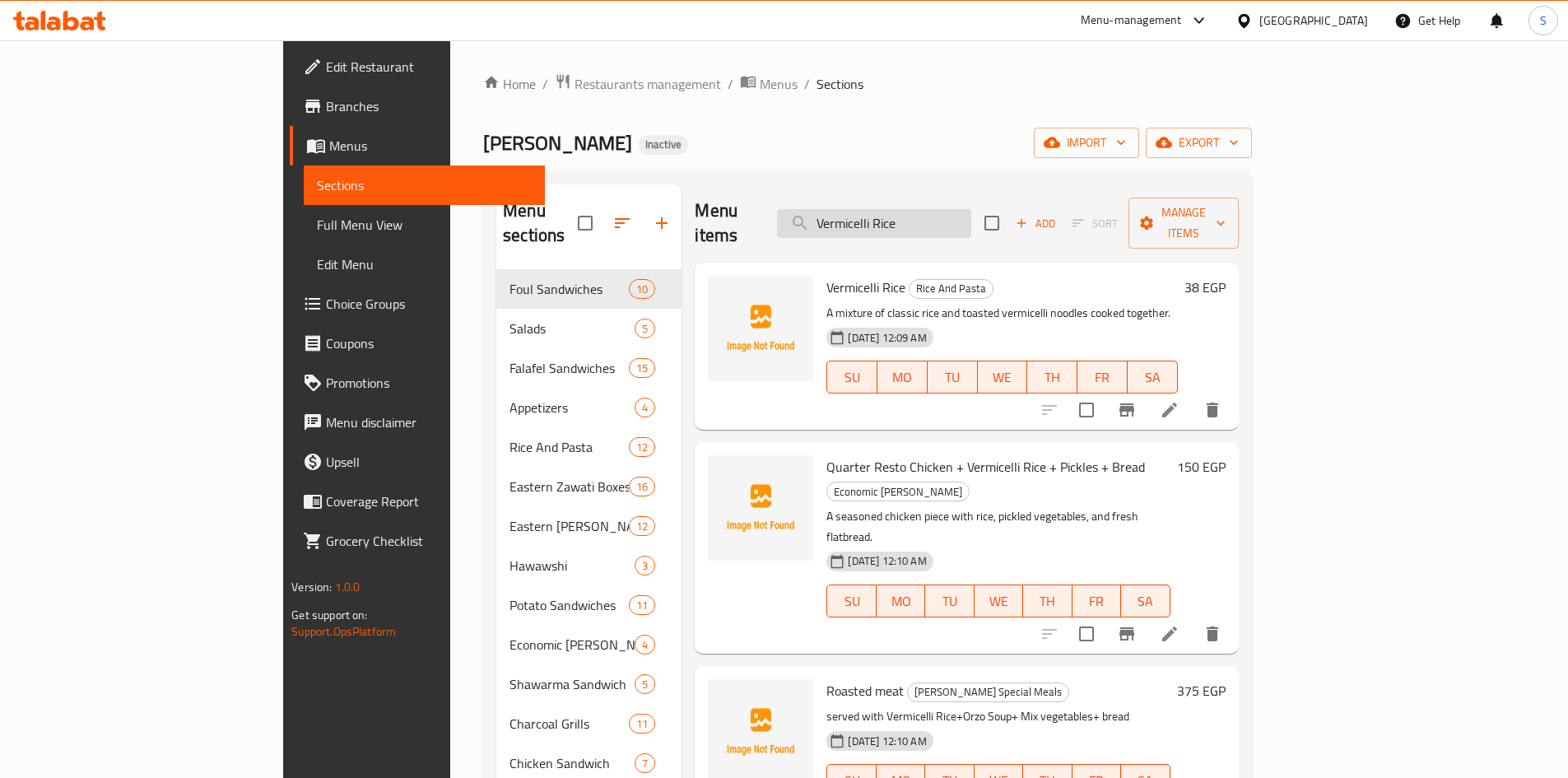
click at [972, 215] on input "Vermicelli Rice" at bounding box center [874, 223] width 194 height 29
paste input "Liver"
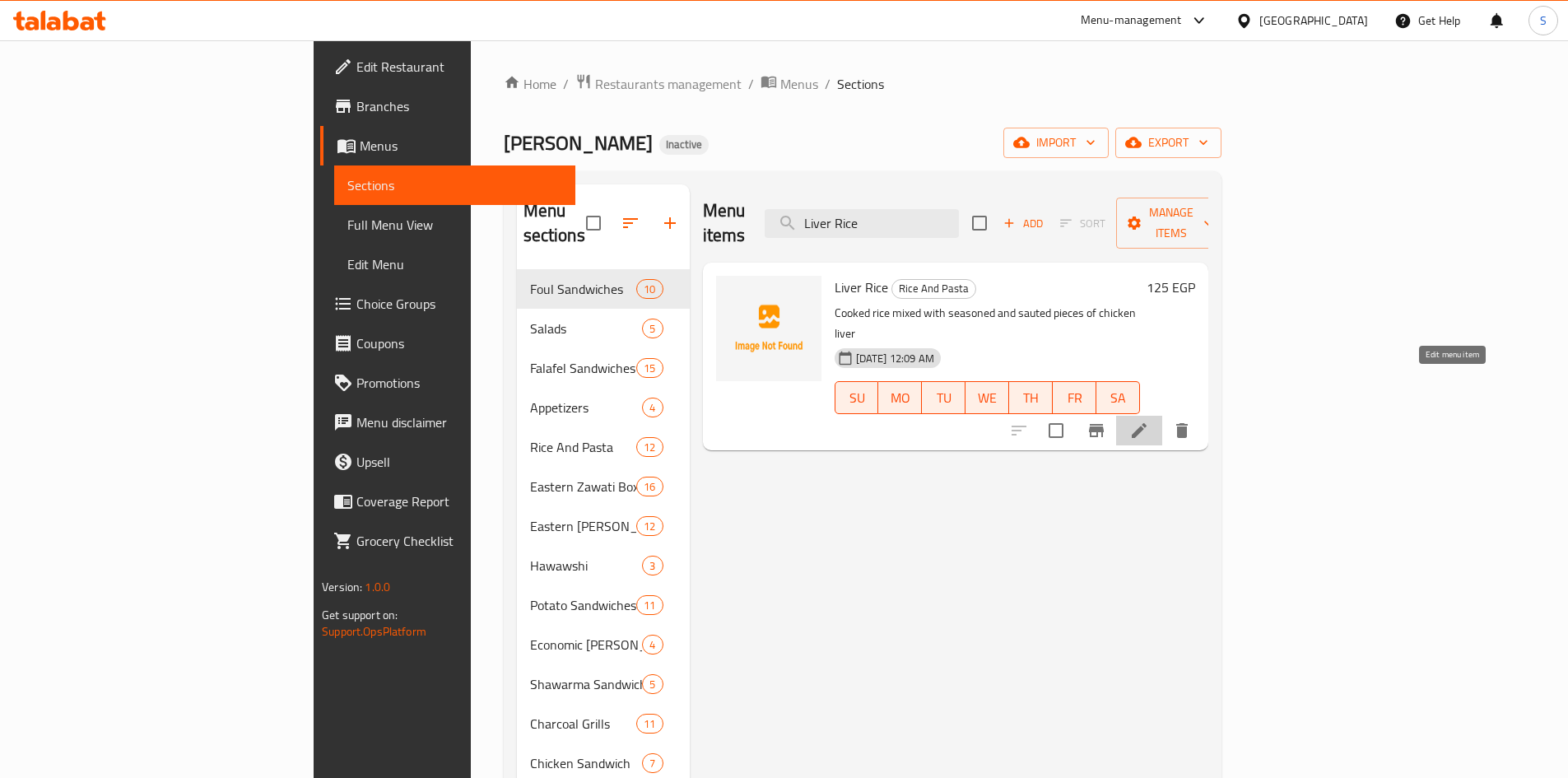
drag, startPoint x: 1453, startPoint y: 380, endPoint x: 1405, endPoint y: 360, distance: 52.0
click at [1010, 263] on div "Liver Rice Rice And Pasta Cooked rice mixed with seasoned and sauted pieces of …" at bounding box center [956, 357] width 506 height 188
click at [959, 215] on input "Liver Rice" at bounding box center [861, 223] width 194 height 29
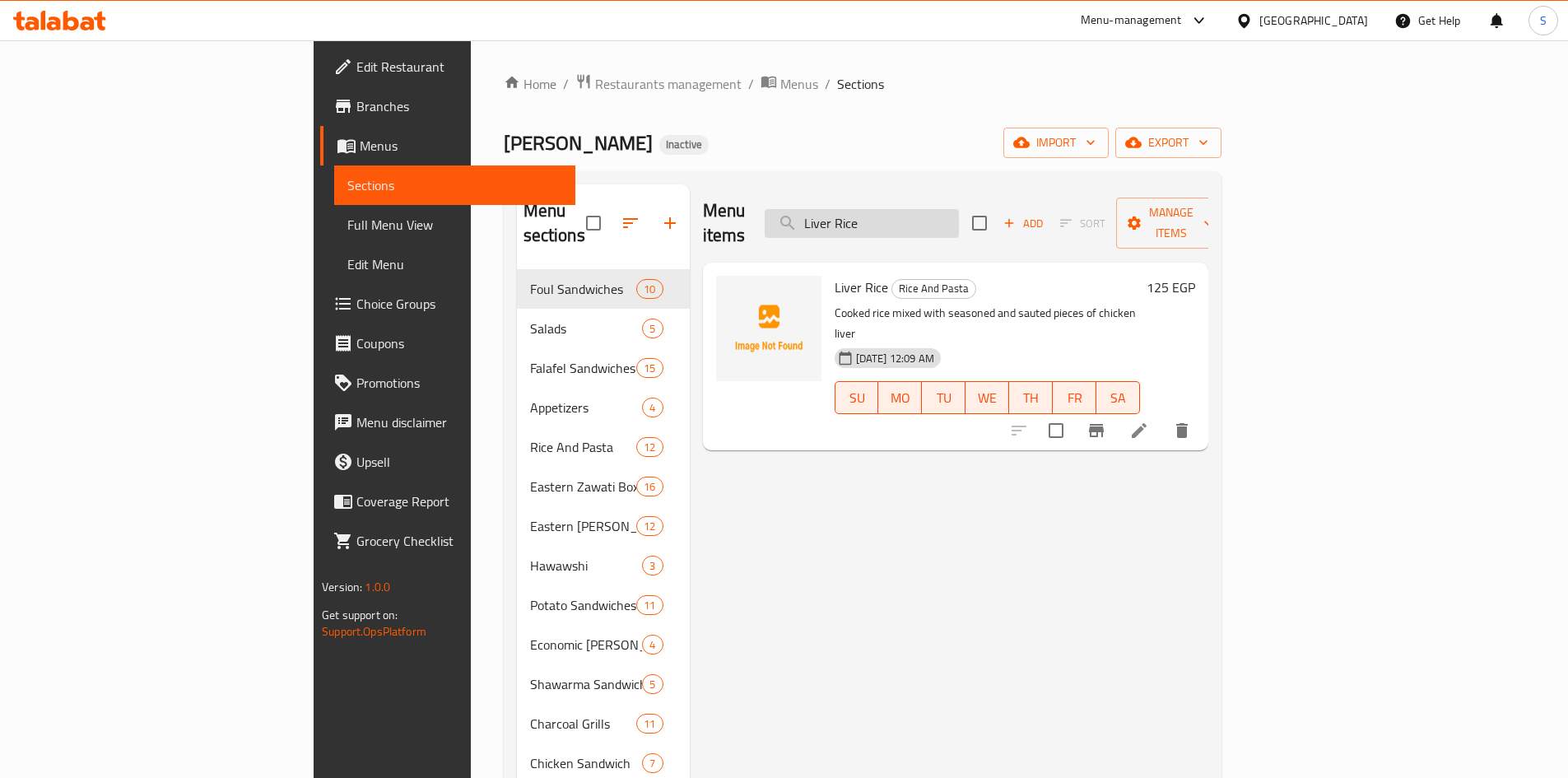
paste input "Seafood Spaghetti"
click at [959, 209] on input "Seafood Spaghetti" at bounding box center [861, 223] width 194 height 29
paste input "Oven Baked Pasta"
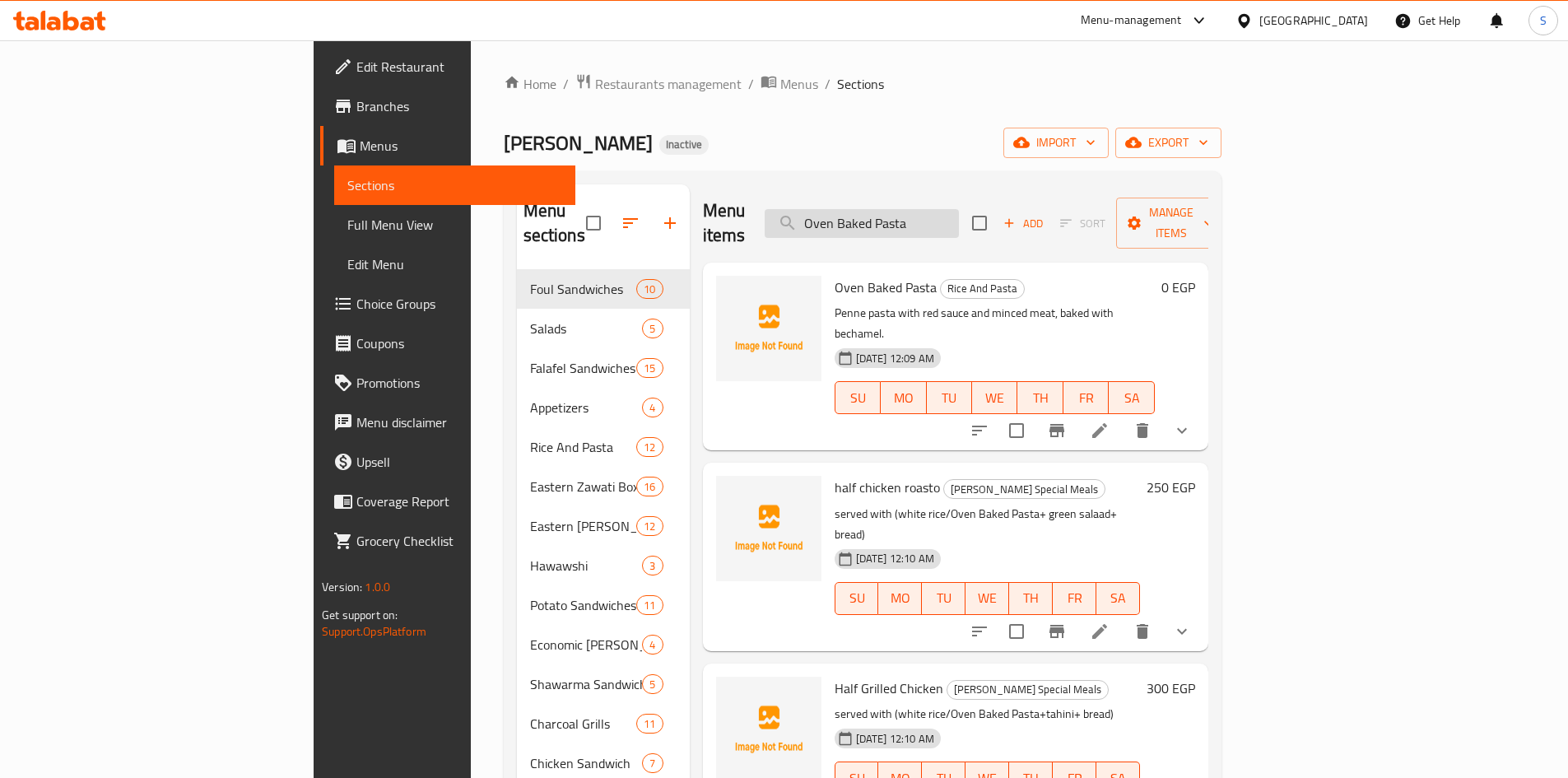
click at [959, 221] on input "Oven Baked Pasta" at bounding box center [861, 223] width 194 height 29
paste input "sauted"
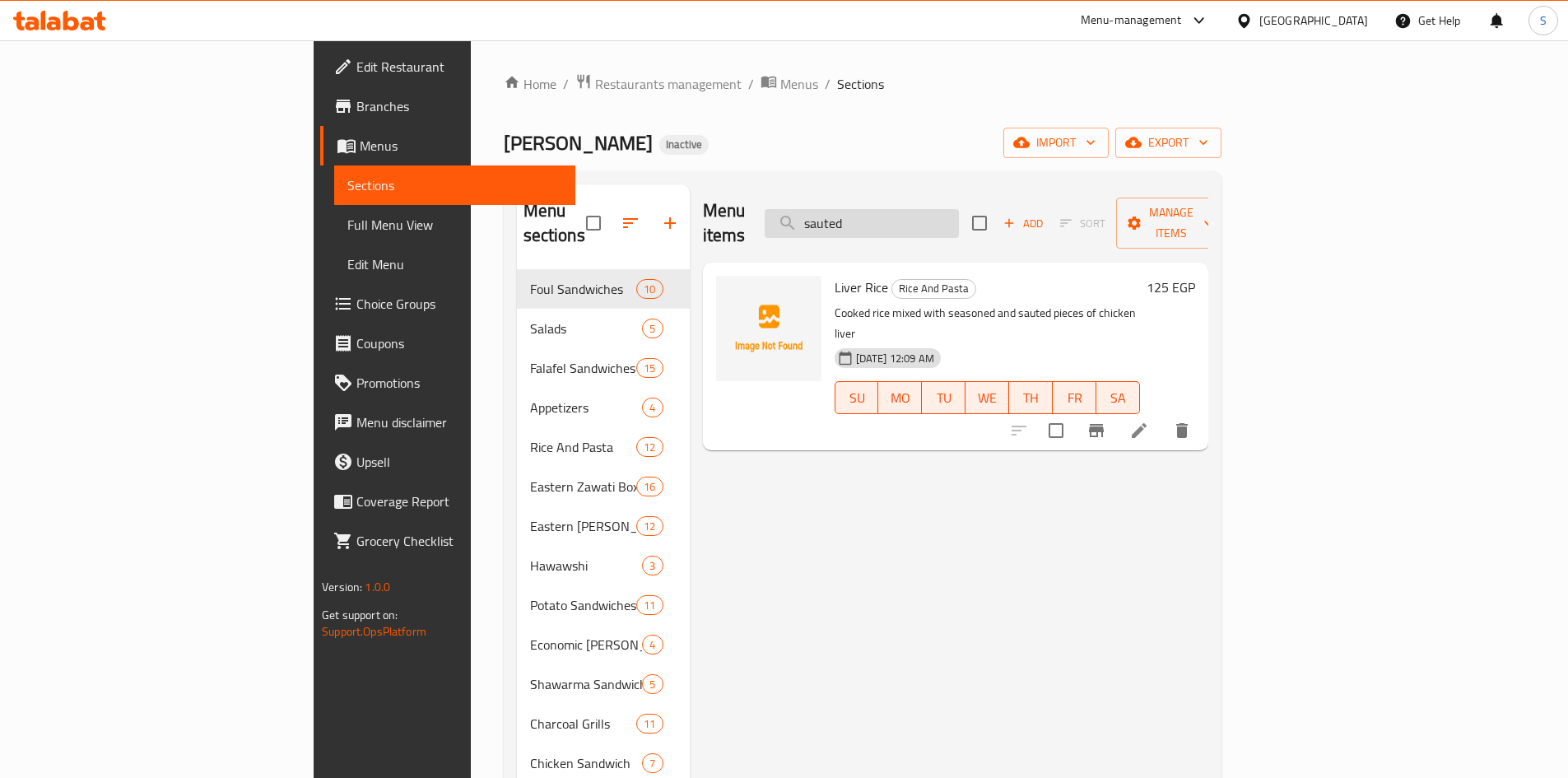
click at [954, 221] on input "sauted" at bounding box center [861, 223] width 194 height 29
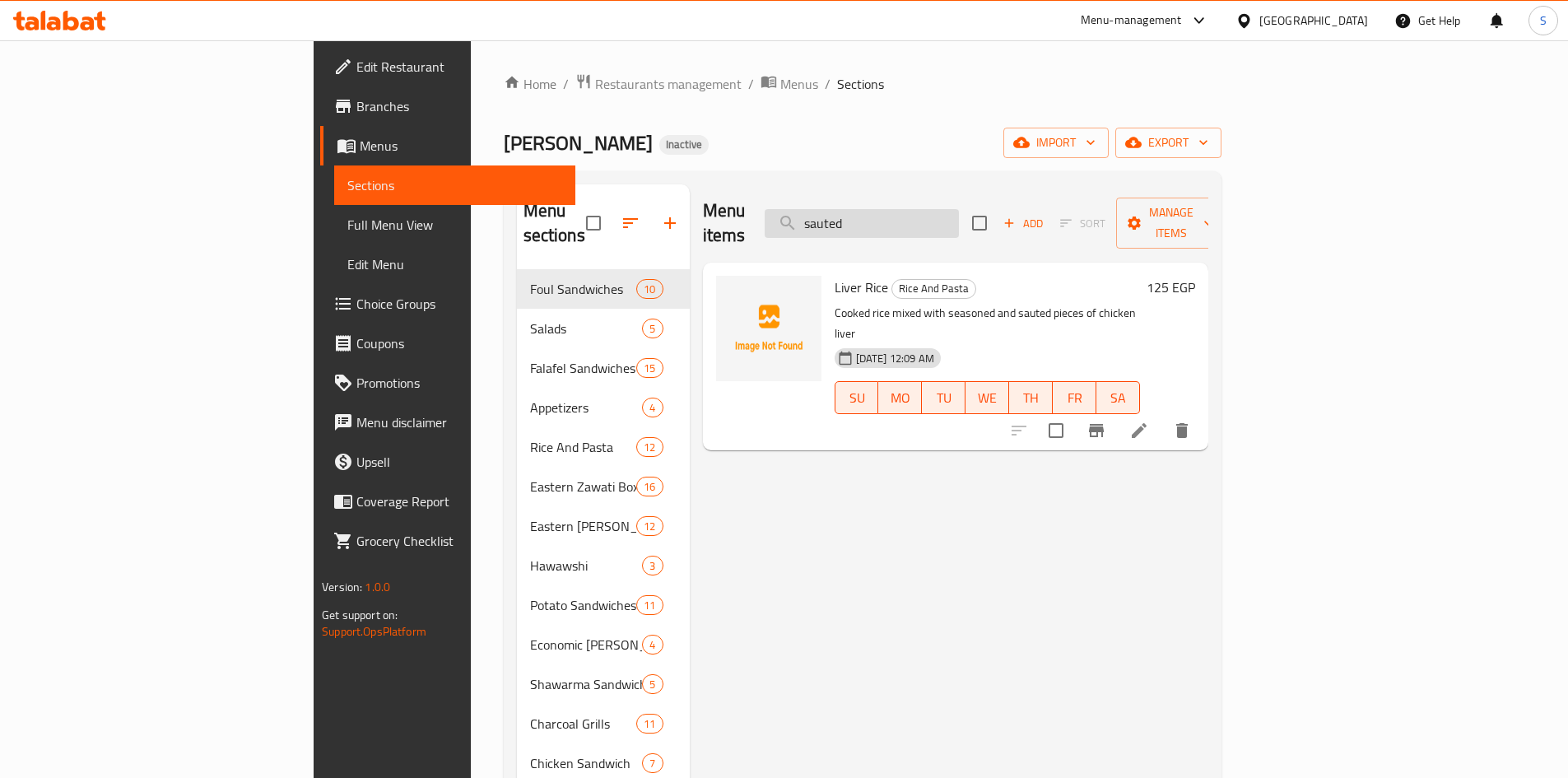
paste input "Nescafe"
click at [1005, 192] on div "Menu items Nescafe Add Sort Manage items" at bounding box center [956, 223] width 506 height 79
click at [959, 212] on input "Nescafe" at bounding box center [861, 223] width 194 height 29
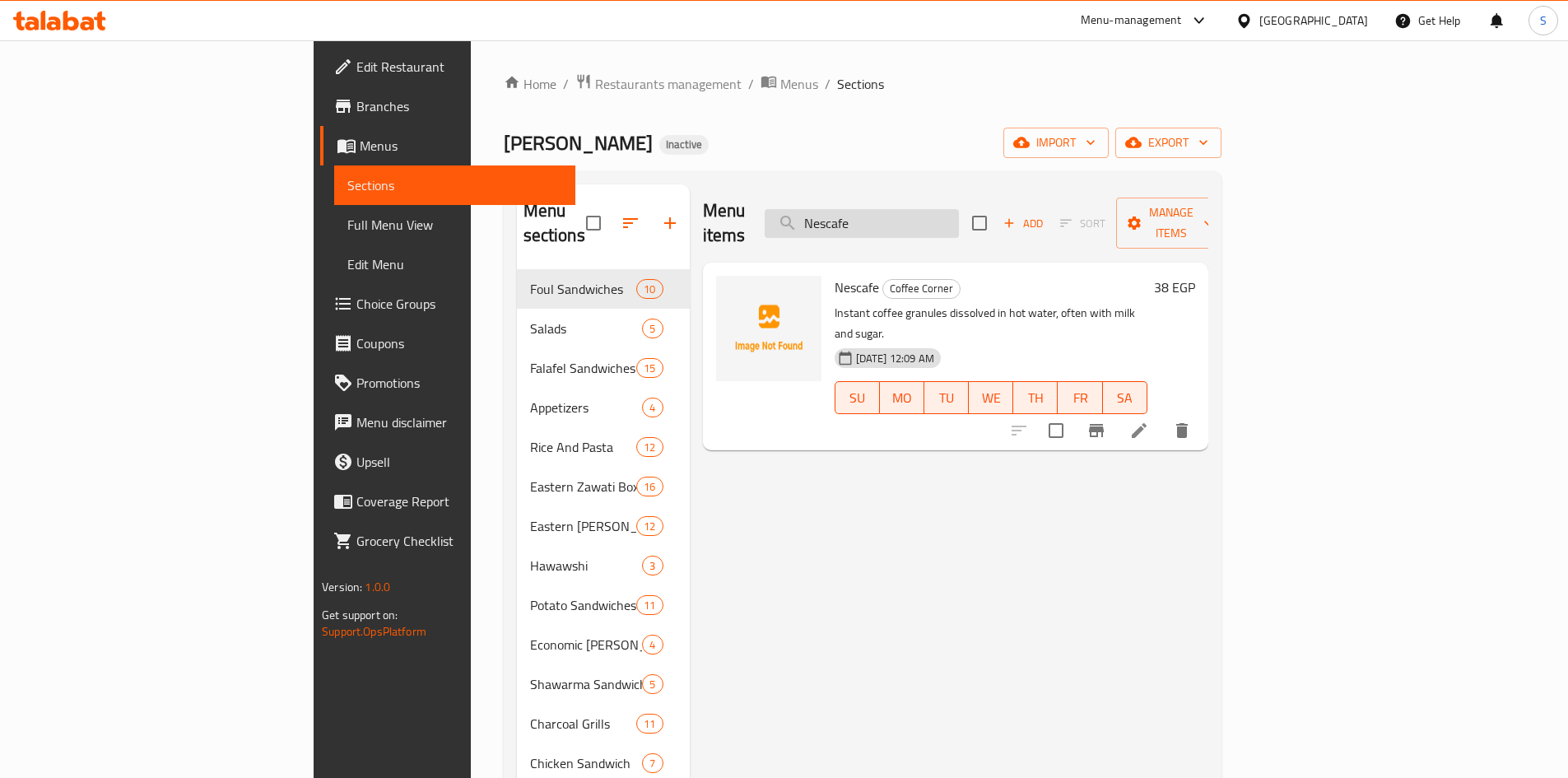
click at [959, 212] on input "Nescafe" at bounding box center [861, 223] width 194 height 29
paste input "utella Coffe"
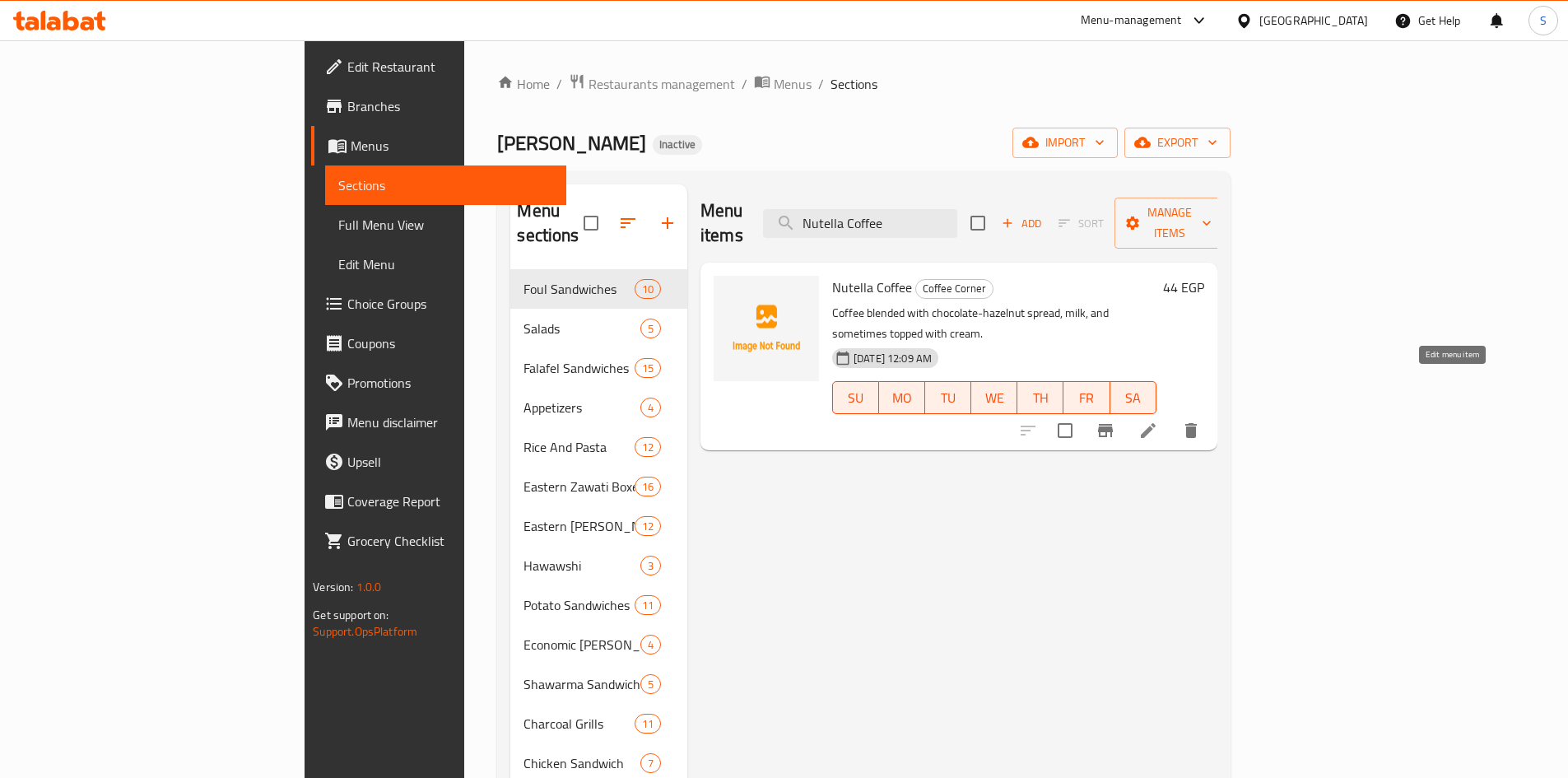
type input "Nutella Coffee"
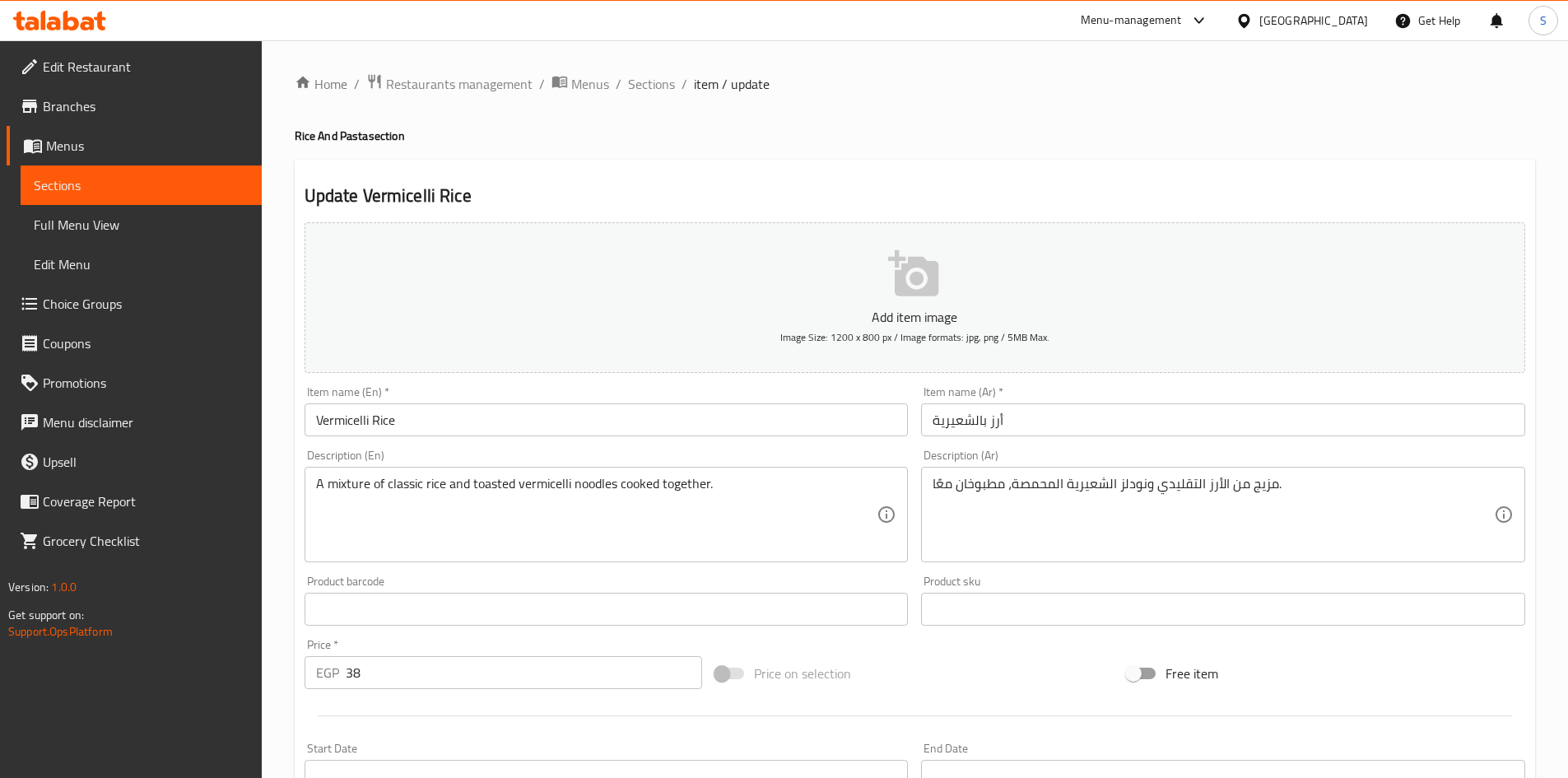
drag, startPoint x: 563, startPoint y: 546, endPoint x: 535, endPoint y: 517, distance: 40.3
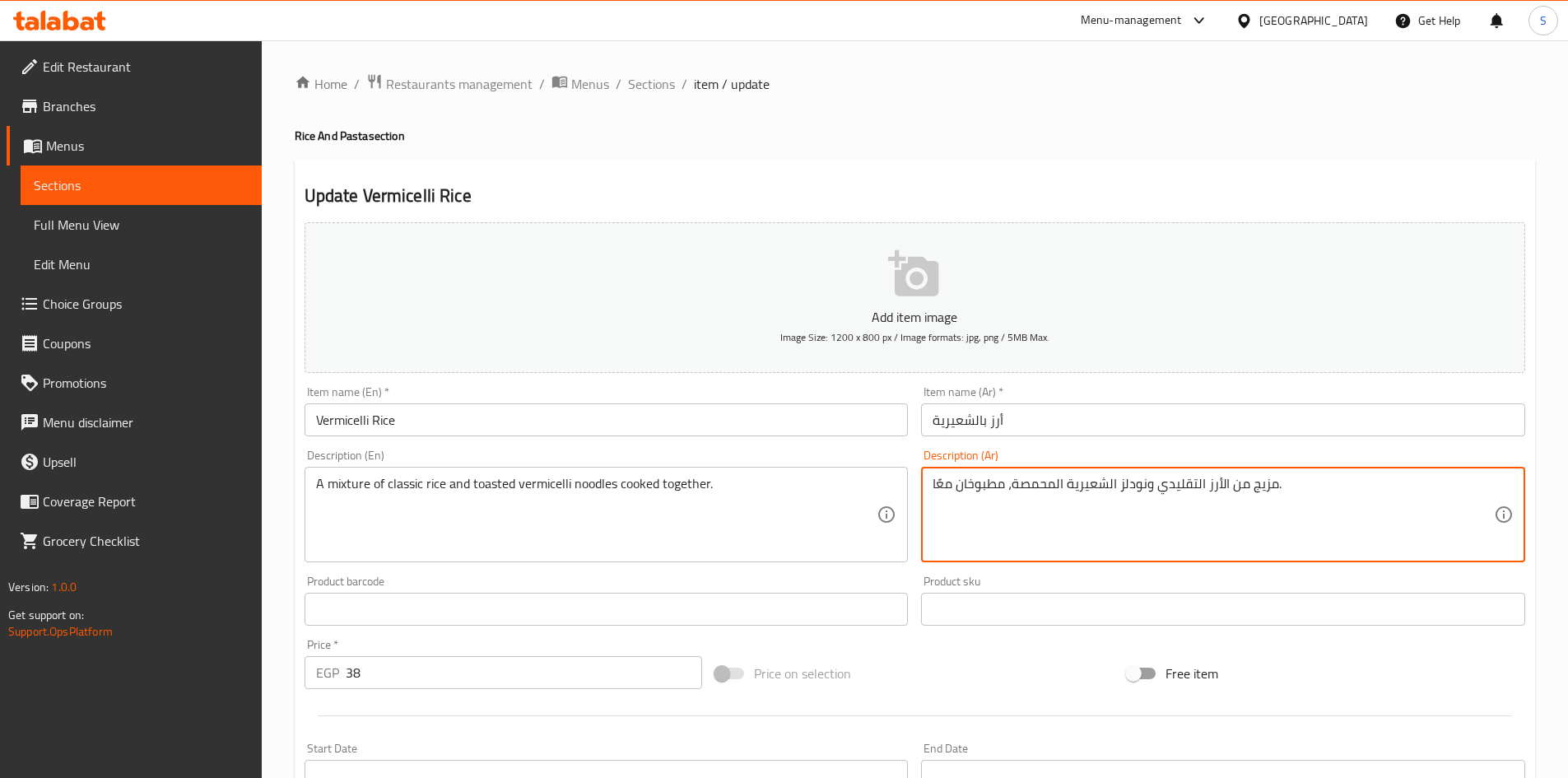
click at [1180, 482] on textarea "مزيج من الأرز التقليدي ونودلز الشعيرية المحمصة، مطبوخان معًا." at bounding box center [1214, 515] width 561 height 79
type textarea "مزيج من الأرز كلاسيك ونودلز الشعيرية المحمصة، مطبوخان معًا."
click at [554, 430] on input "Vermicelli Rice" at bounding box center [606, 419] width 604 height 33
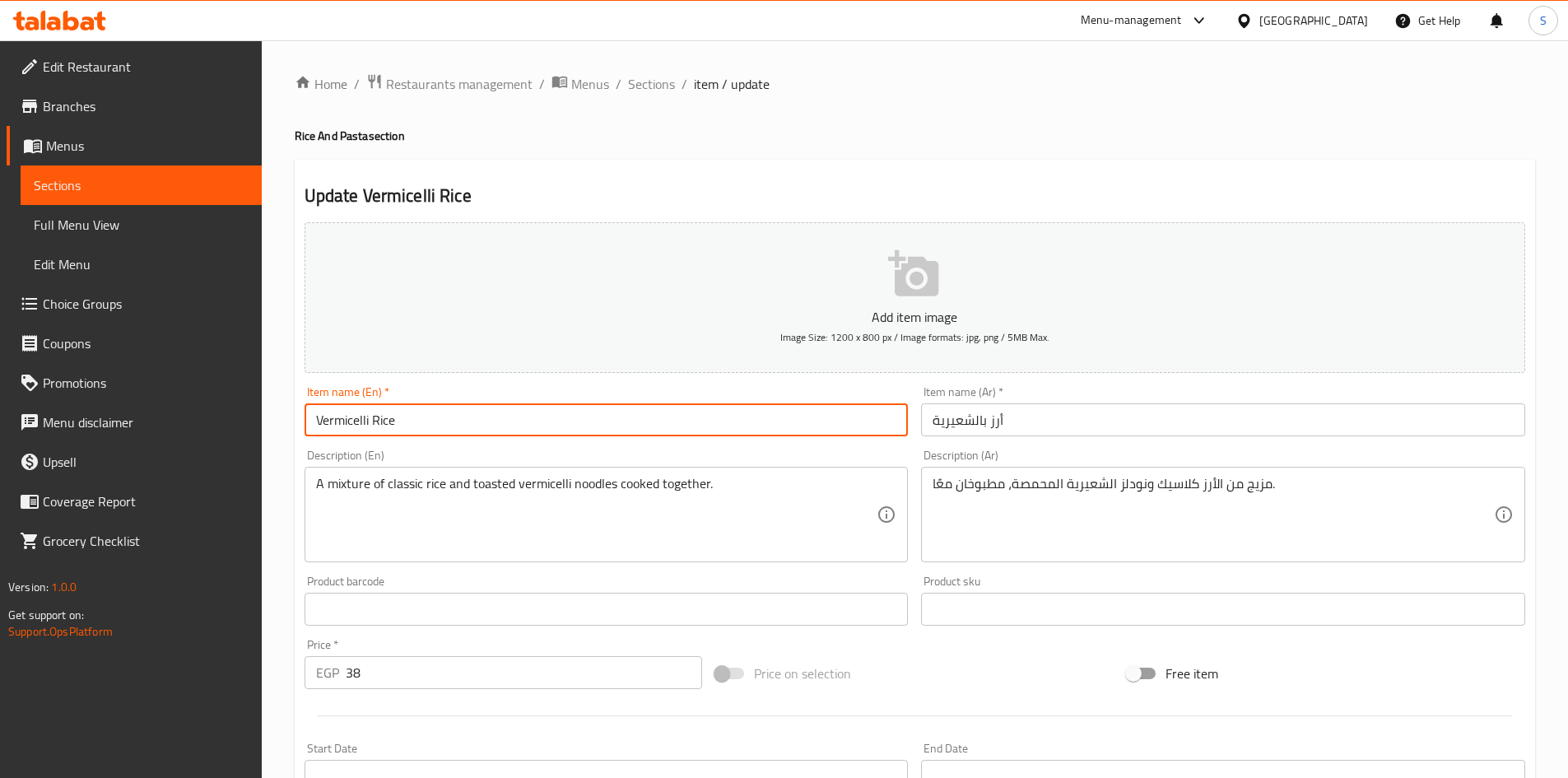
click at [392, 421] on input "Vermicelli Rice" at bounding box center [606, 419] width 604 height 33
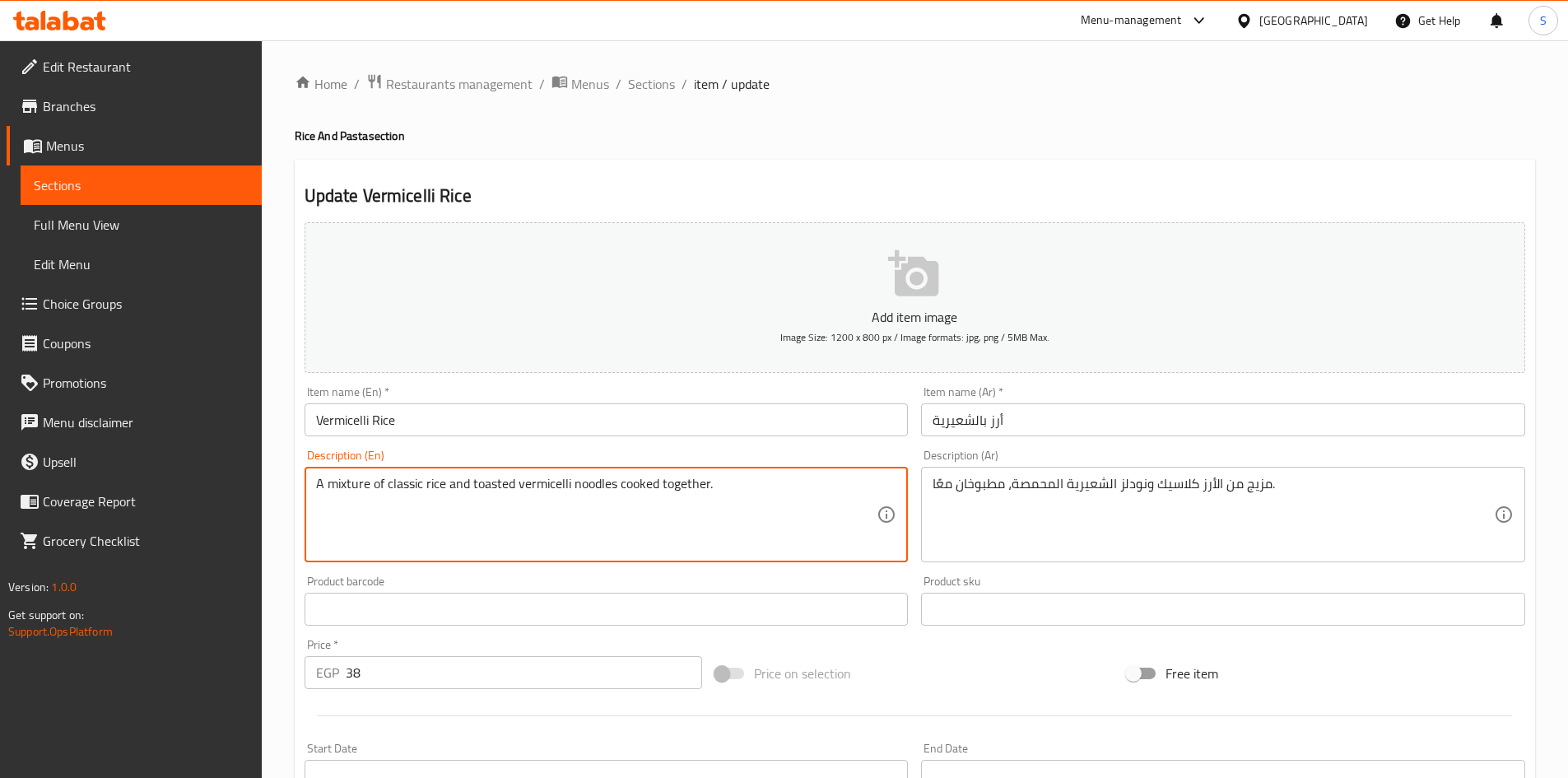
click at [400, 481] on textarea "A mixture of classic rice and toasted vermicelli noodles cooked together." at bounding box center [597, 515] width 561 height 79
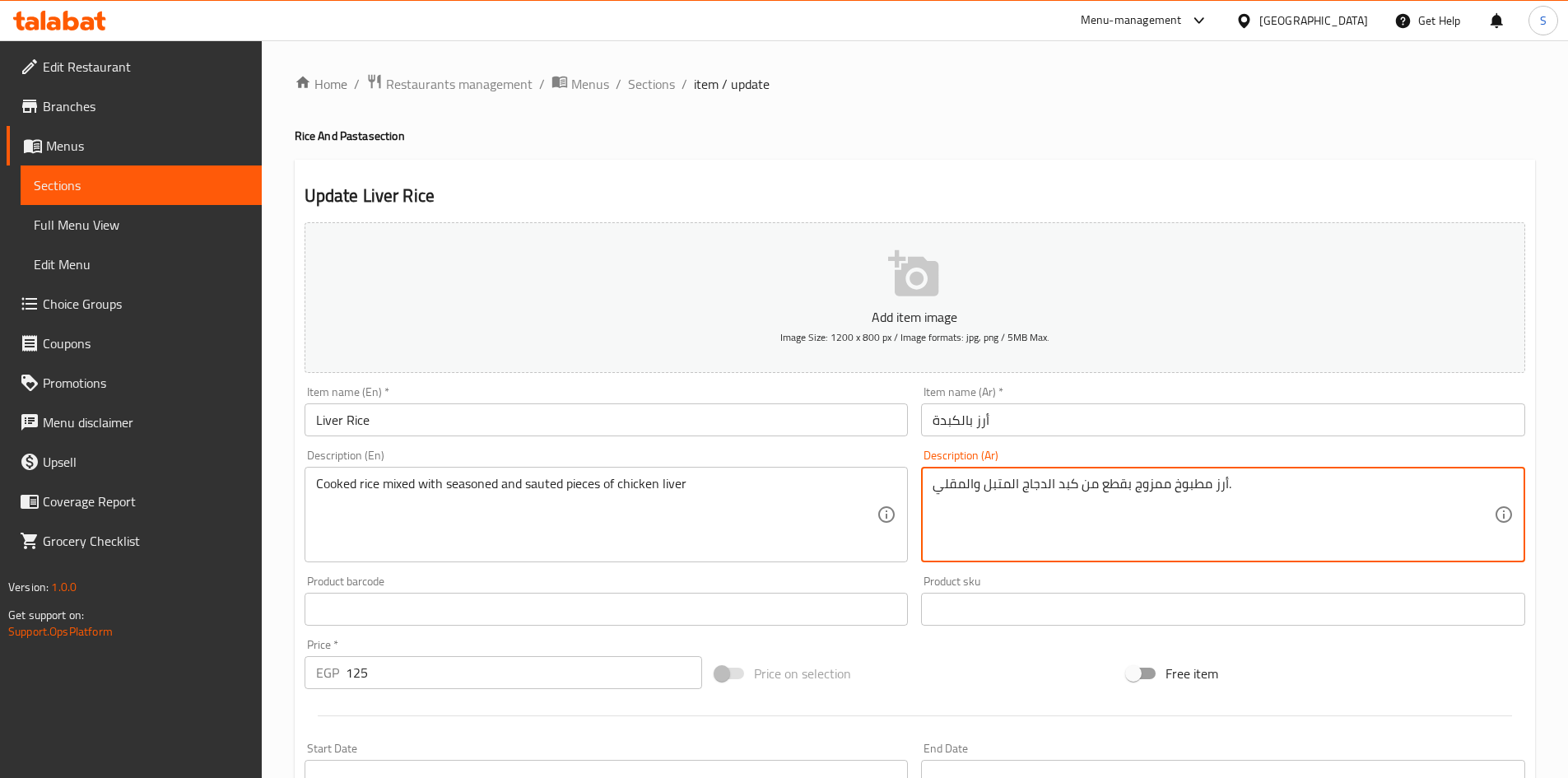
drag, startPoint x: 976, startPoint y: 482, endPoint x: 910, endPoint y: 478, distance: 66.1
type textarea "أرز مطبوخ ممزوج بقطع من كبد الدجاج المتبل وسوتيه."
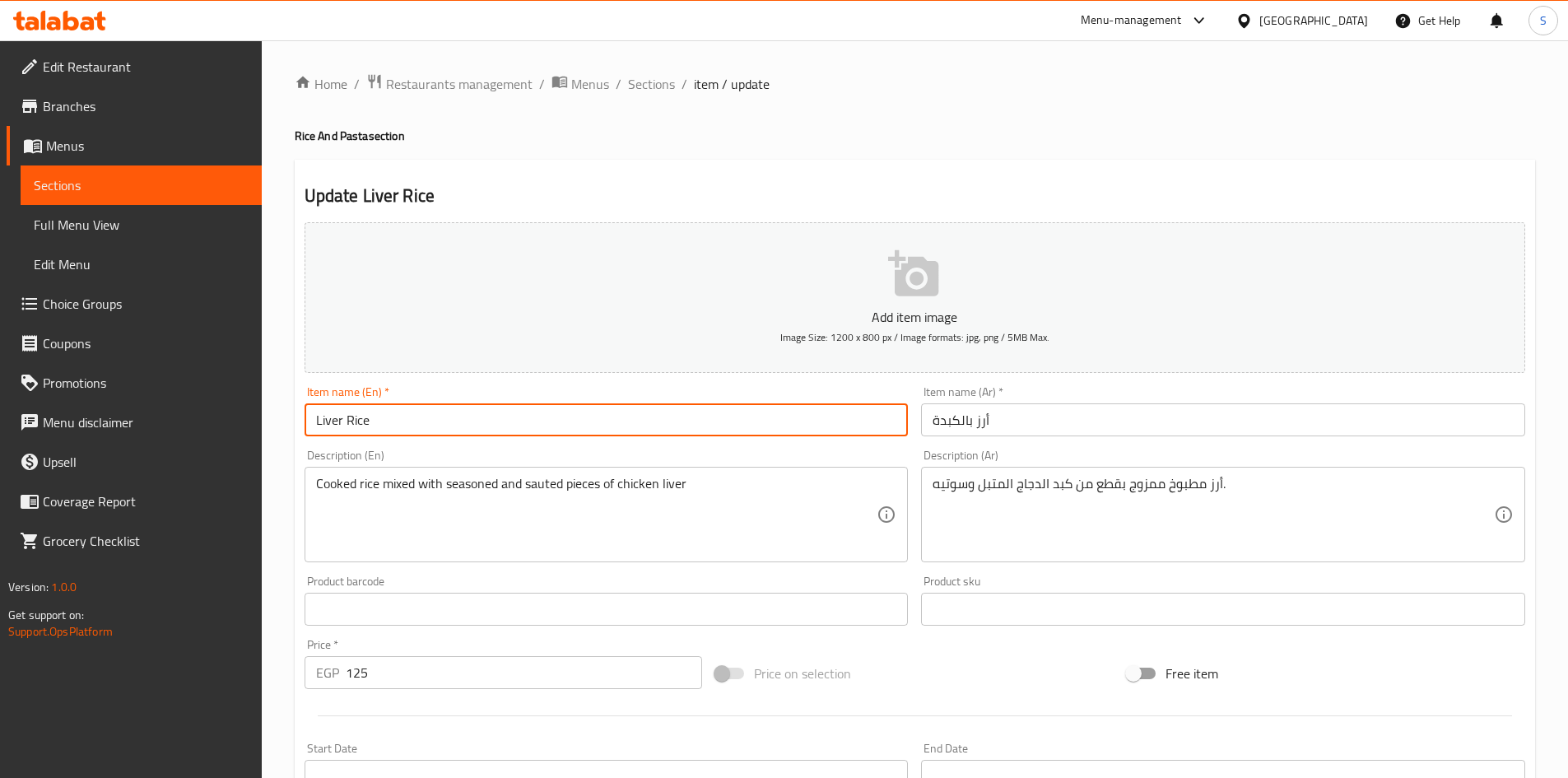
click at [844, 431] on input "Liver Rice" at bounding box center [606, 419] width 604 height 33
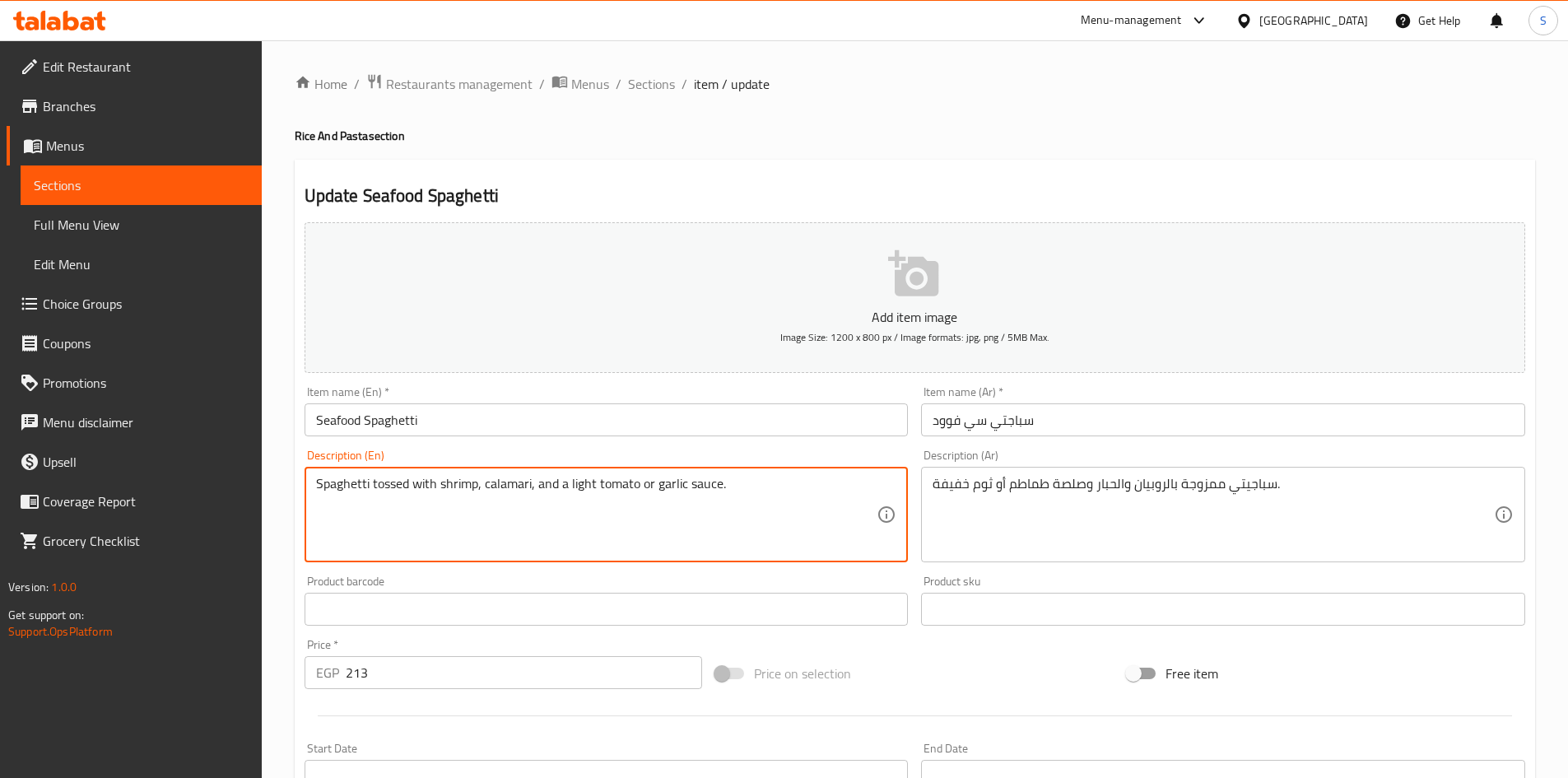
click at [756, 478] on textarea "Spaghetti tossed with shrimp, calamari, and a light tomato or garlic sauce." at bounding box center [597, 515] width 561 height 79
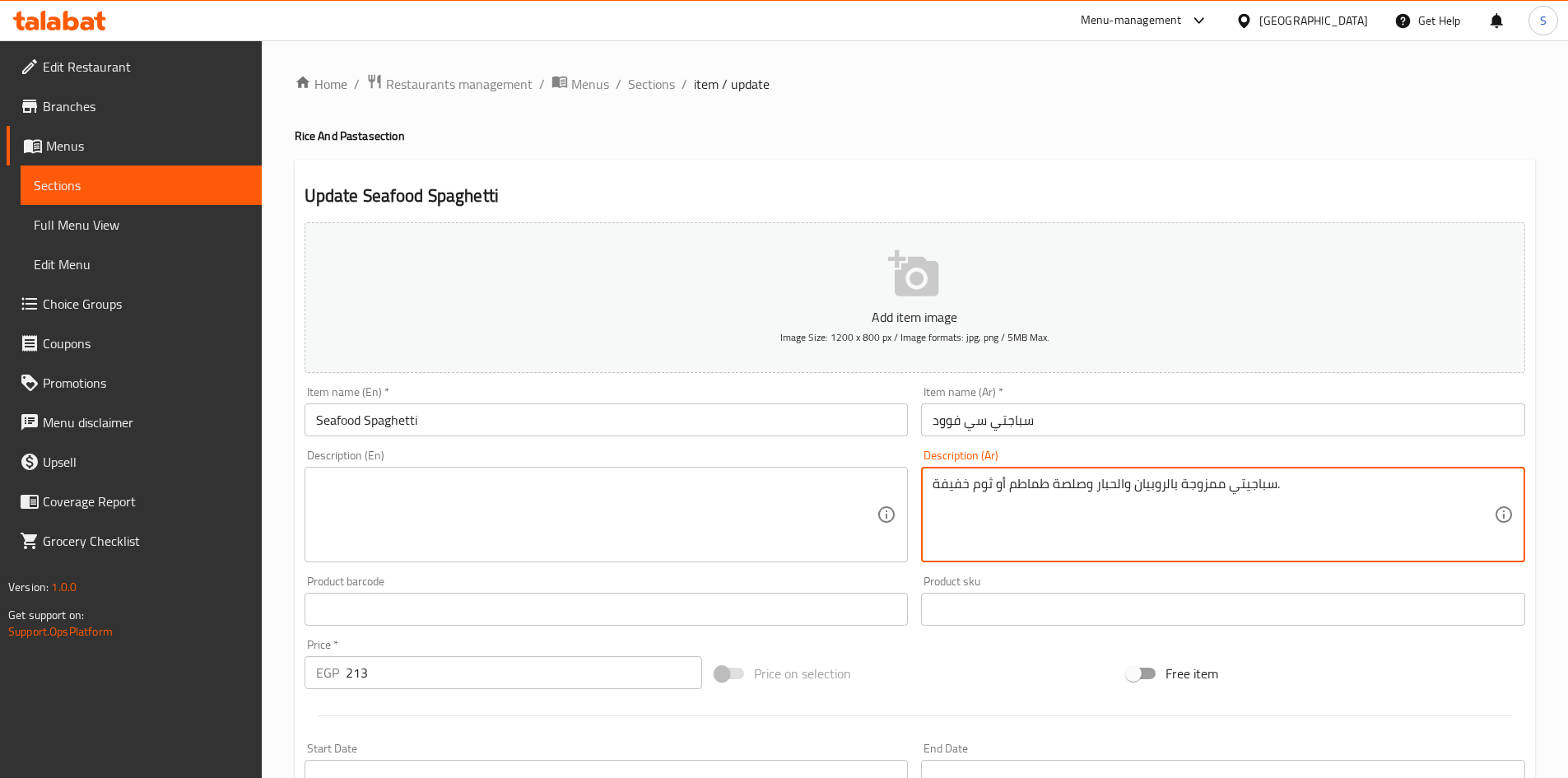
click at [1108, 526] on textarea "سباجيتي ممزوجة بالروبيان والحبار وصلصة طماطم أو ثوم خفيفة." at bounding box center [1214, 515] width 561 height 79
click at [1072, 416] on input "سباجتي سي فوود" at bounding box center [1223, 419] width 604 height 33
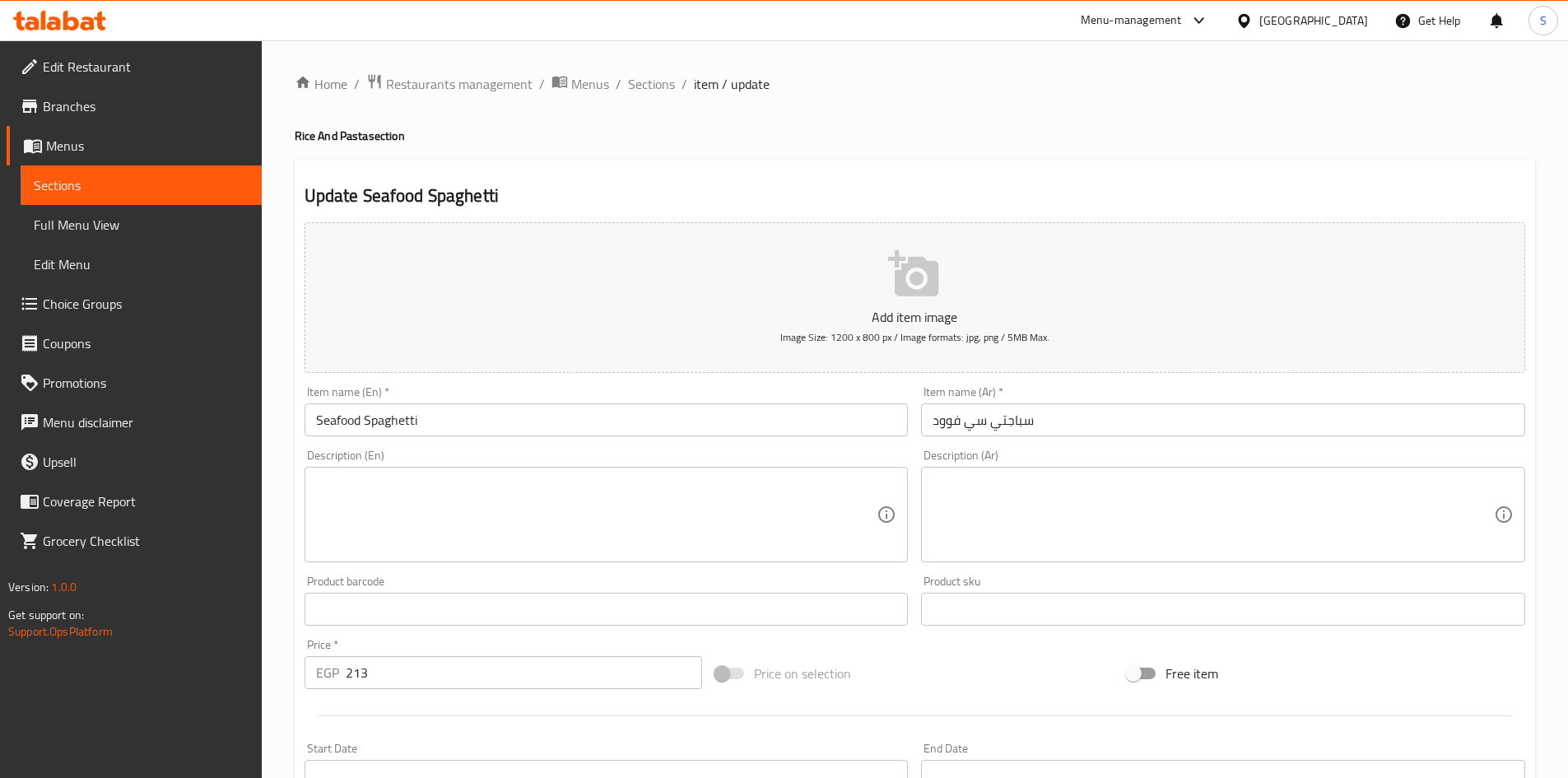
click at [488, 417] on input "Seafood Spaghetti" at bounding box center [606, 419] width 604 height 33
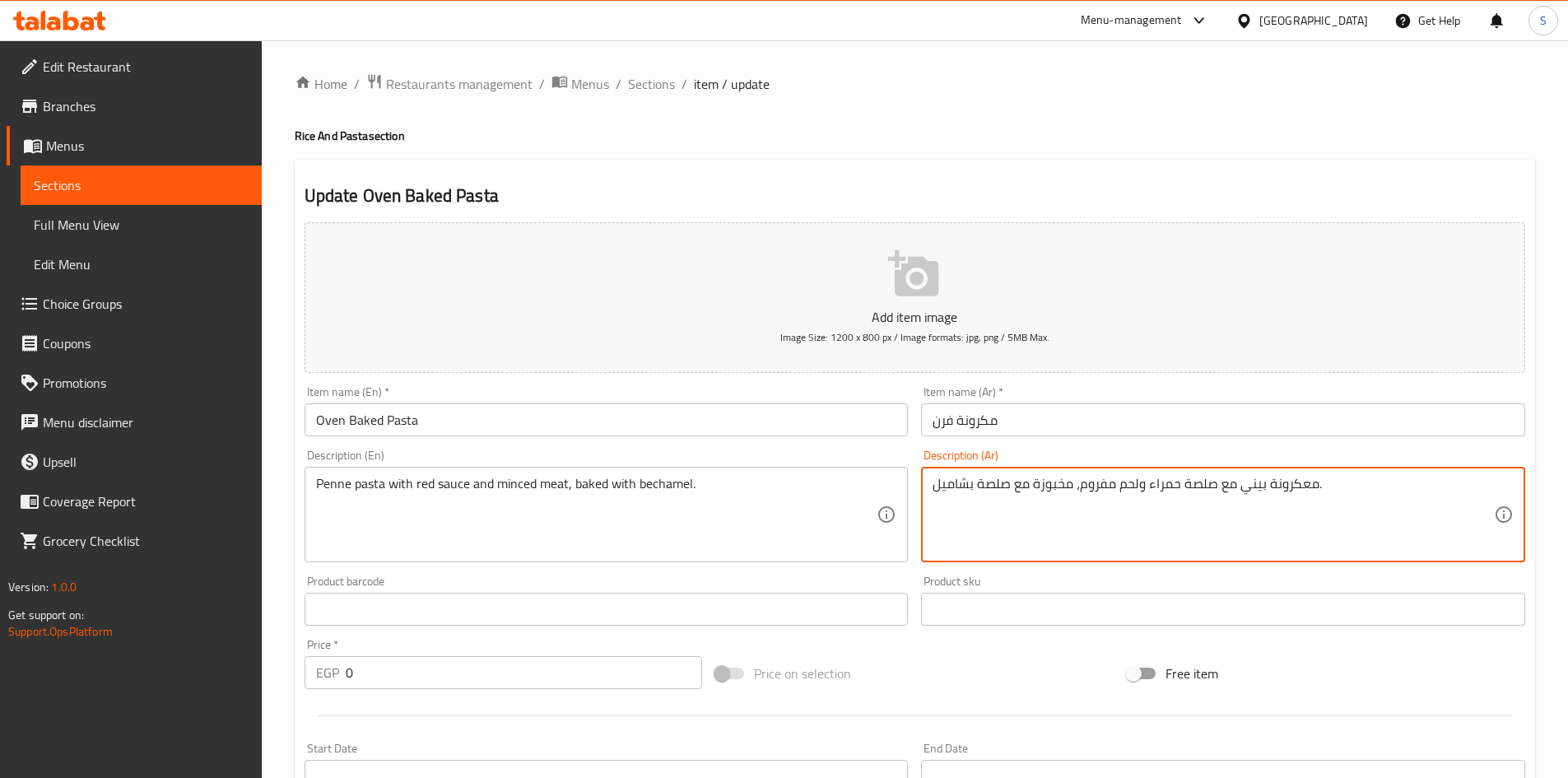
click at [1001, 493] on textarea "معكرونة بيني مع صلصة حمراء ولحم مفروم، مخبوزة مع صلصة بشاميل." at bounding box center [1214, 515] width 561 height 79
type textarea "معكرونة بيني مع صلصة حمراء ولحم مفروم، مخبوزة مع بشاميل."
click at [1045, 425] on input "مكرونة فرن" at bounding box center [1223, 419] width 604 height 33
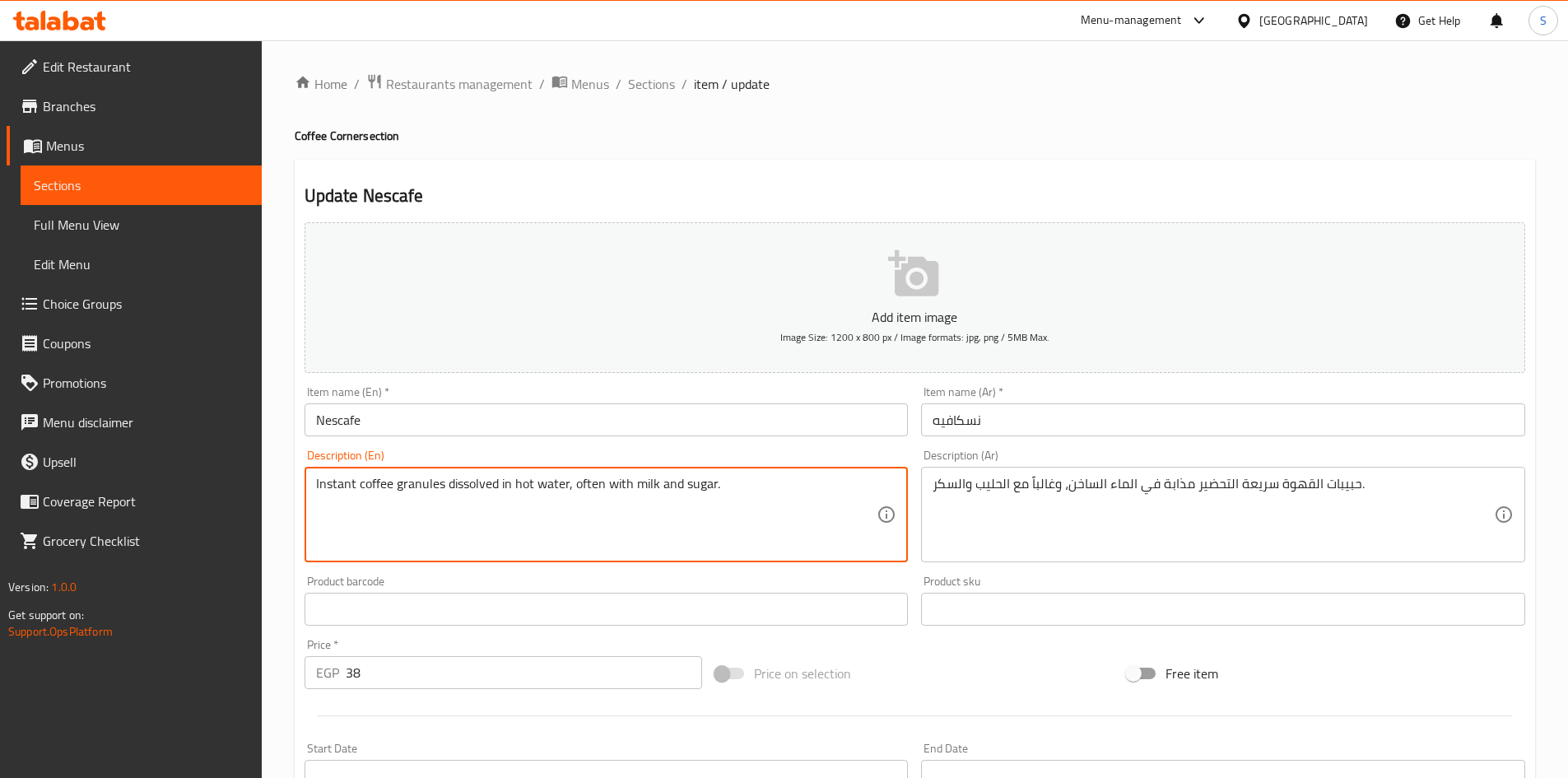
click at [587, 490] on textarea "Instant coffee granules dissolved in hot water, often with milk and sugar." at bounding box center [597, 515] width 561 height 79
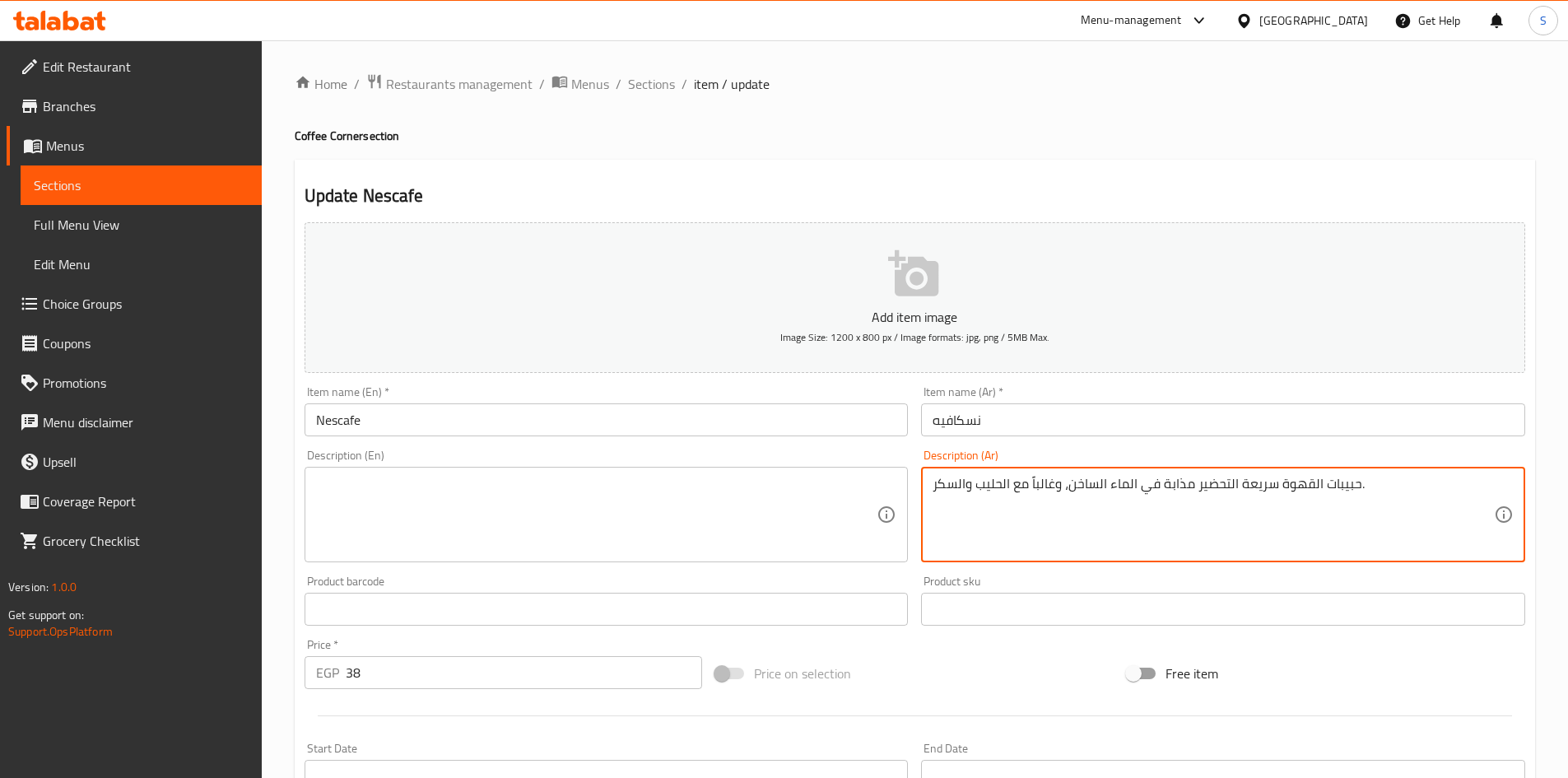
click at [1058, 496] on textarea "حبيبات القهوة سريعة التحضير مذابة في الماء الساخن، وغالباً مع الحليب والسكر." at bounding box center [1214, 515] width 561 height 79
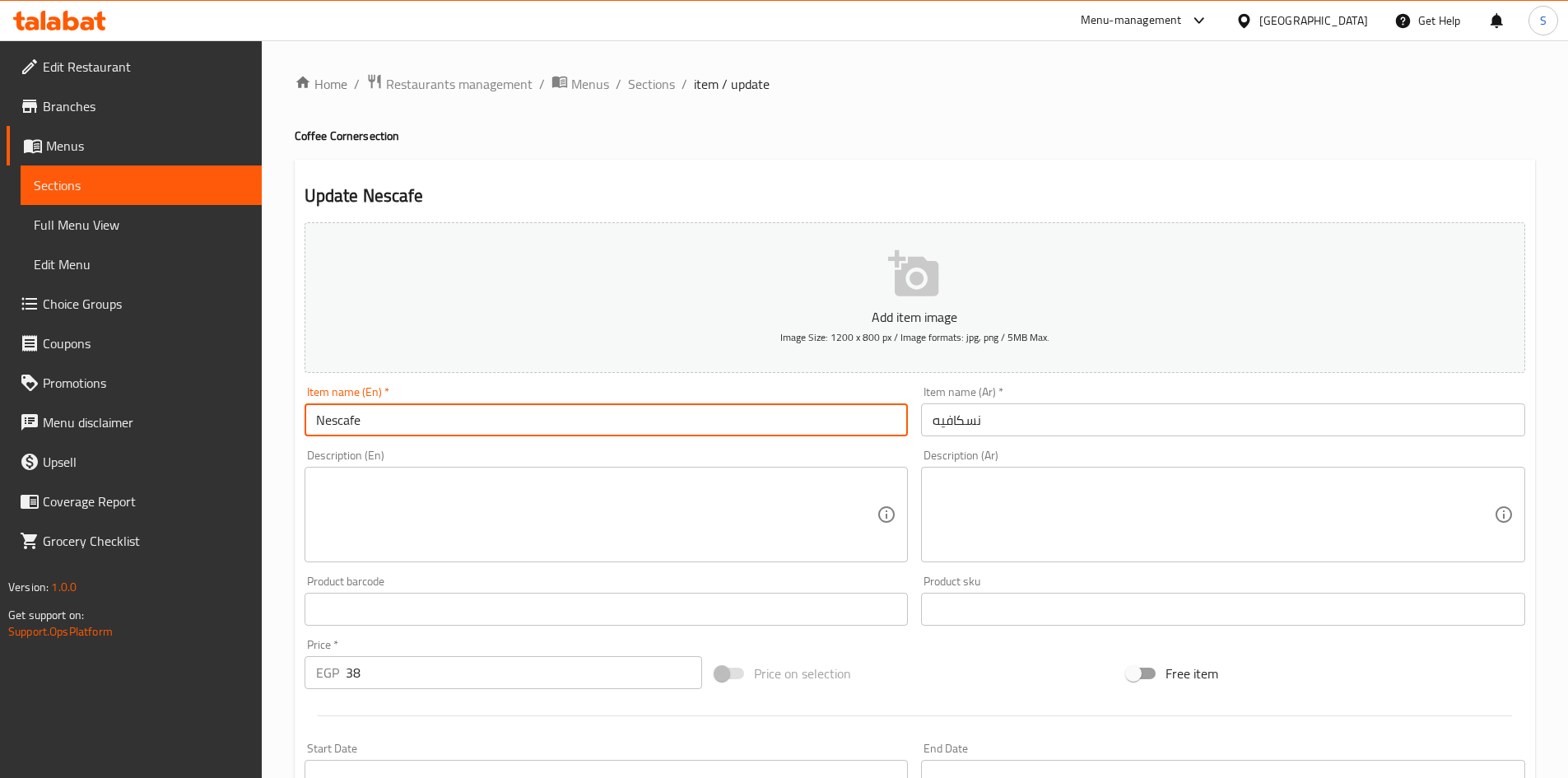
click at [448, 406] on input "Nescafe" at bounding box center [606, 419] width 604 height 33
click at [492, 507] on textarea at bounding box center [597, 515] width 561 height 79
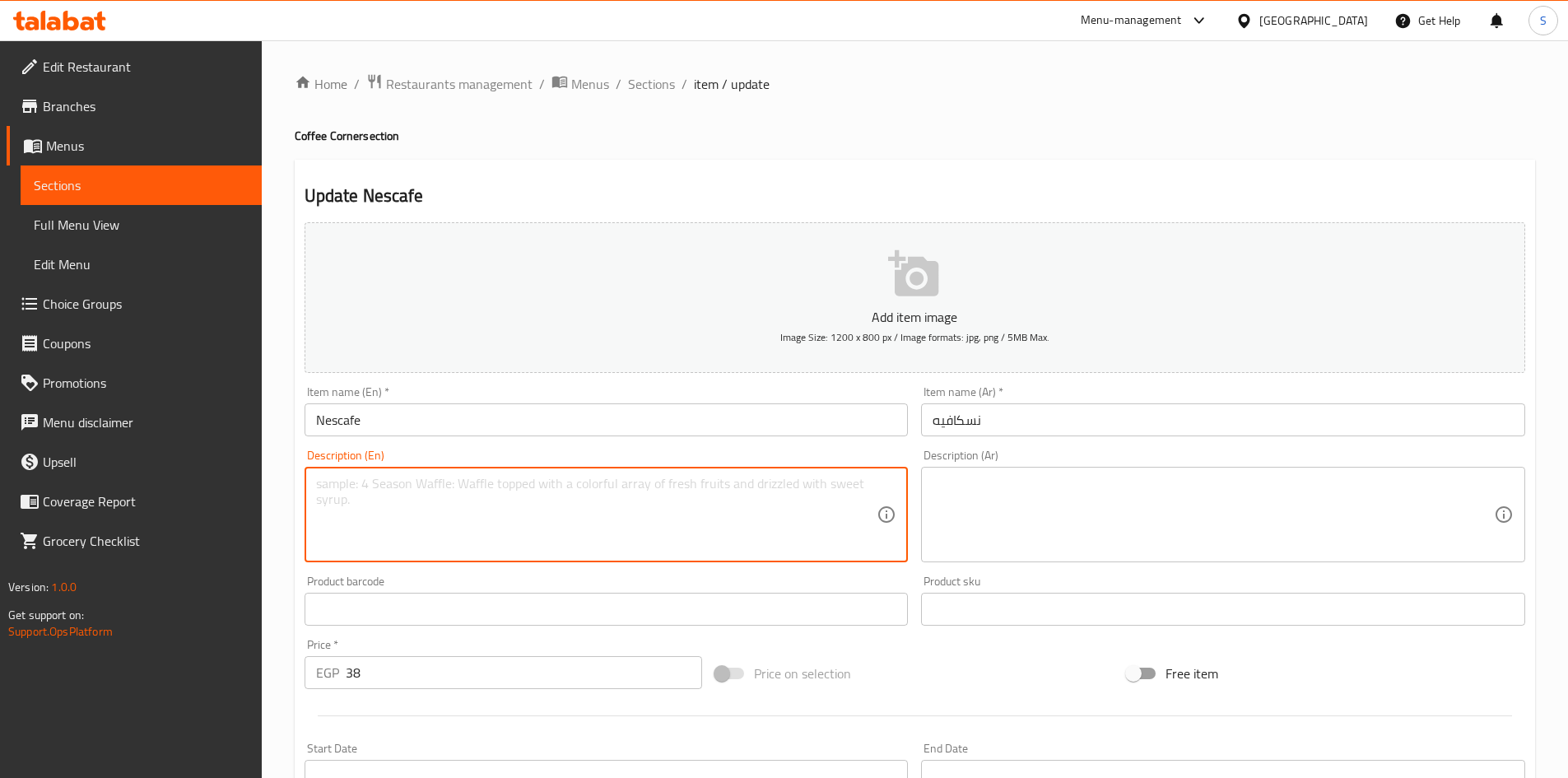
paste textarea "Instant coffee"
type textarea "Instant coffee"
click at [1042, 522] on textarea at bounding box center [1214, 515] width 561 height 79
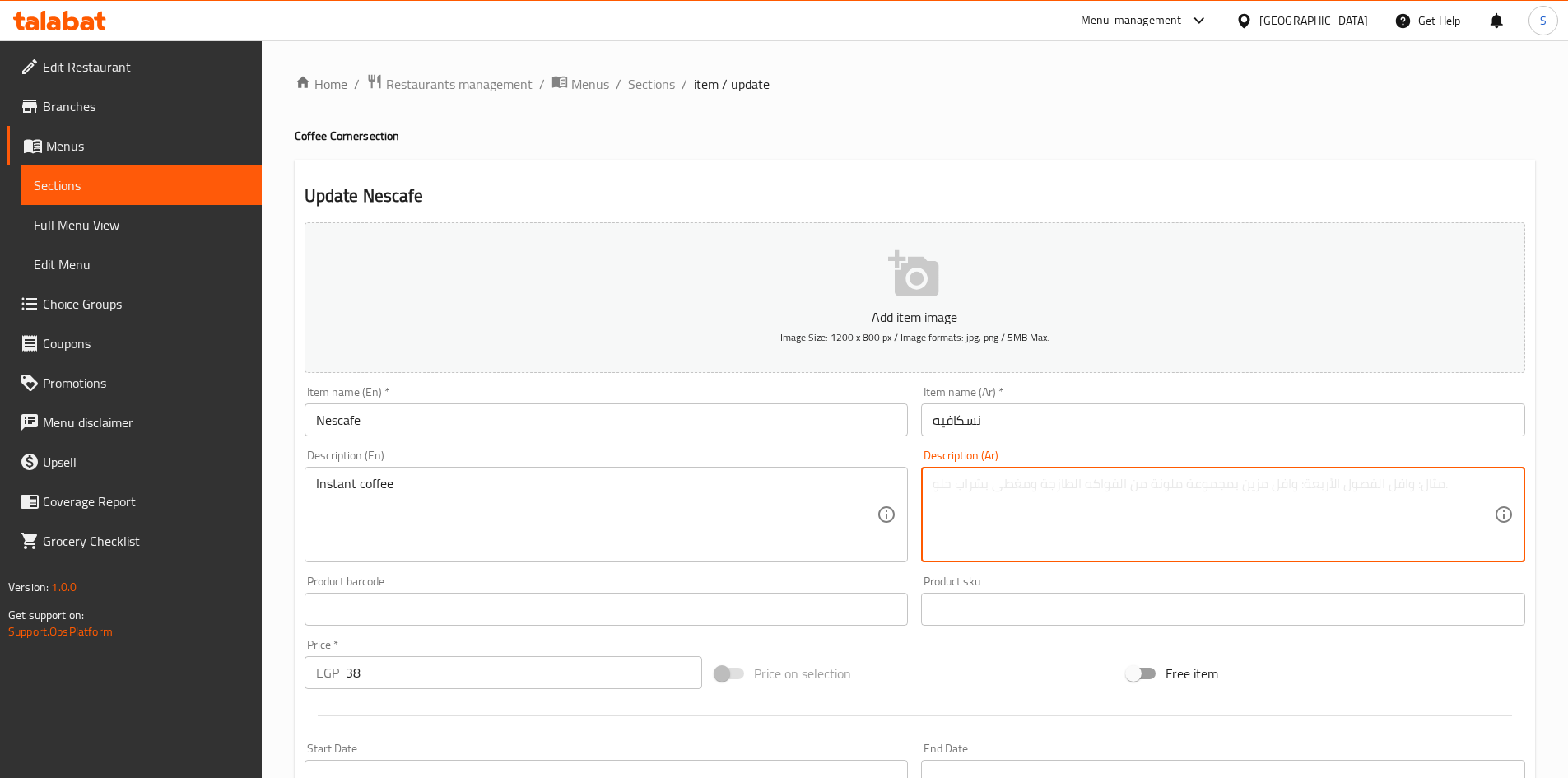
paste textarea "قهوة فورية"
type textarea "قهوة فورية"
click at [890, 413] on input "Nescafe" at bounding box center [606, 419] width 604 height 33
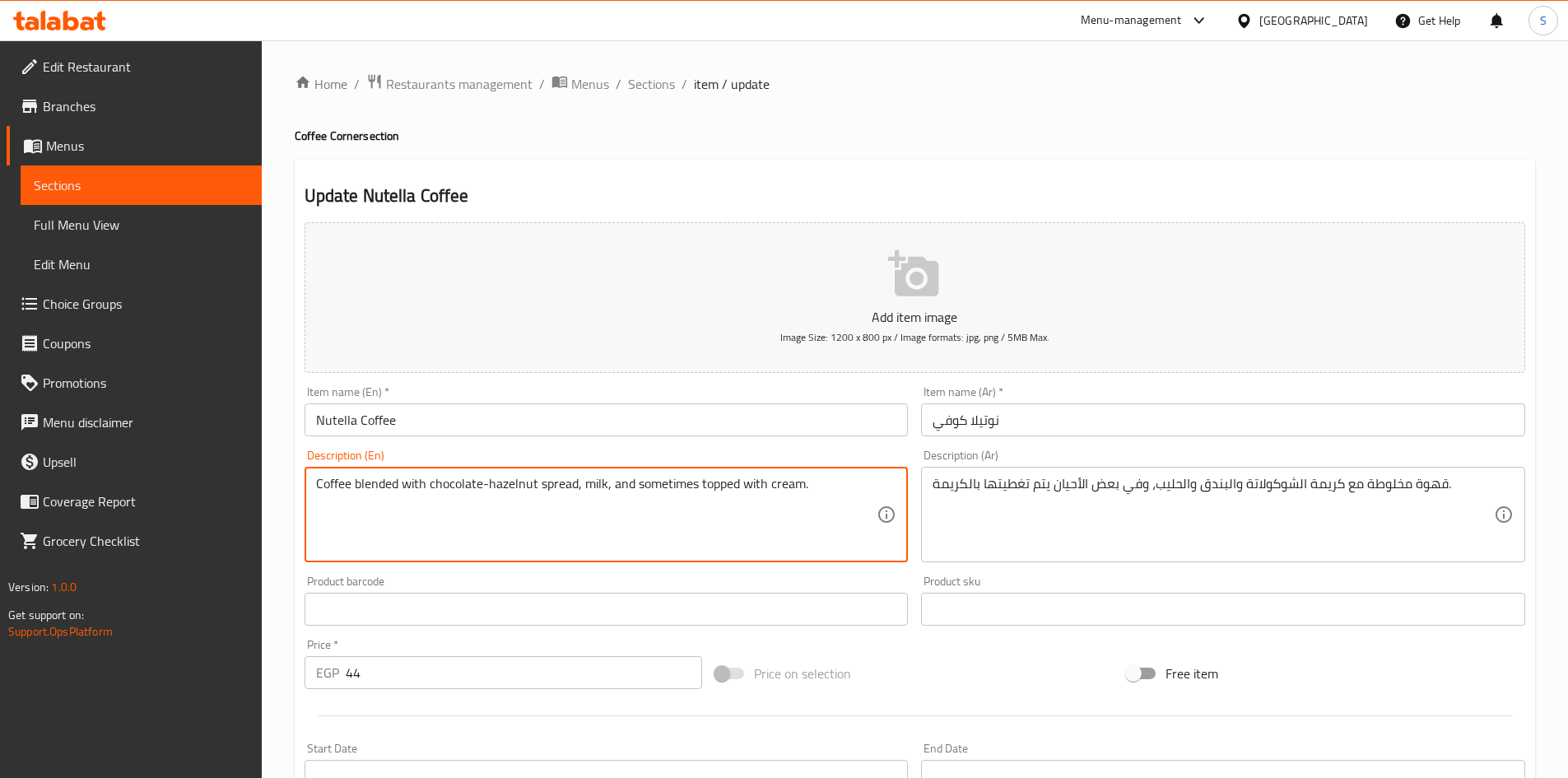
click at [639, 488] on textarea "Coffee blended with chocolate-hazelnut spread, milk, and sometimes topped with …" at bounding box center [597, 515] width 561 height 79
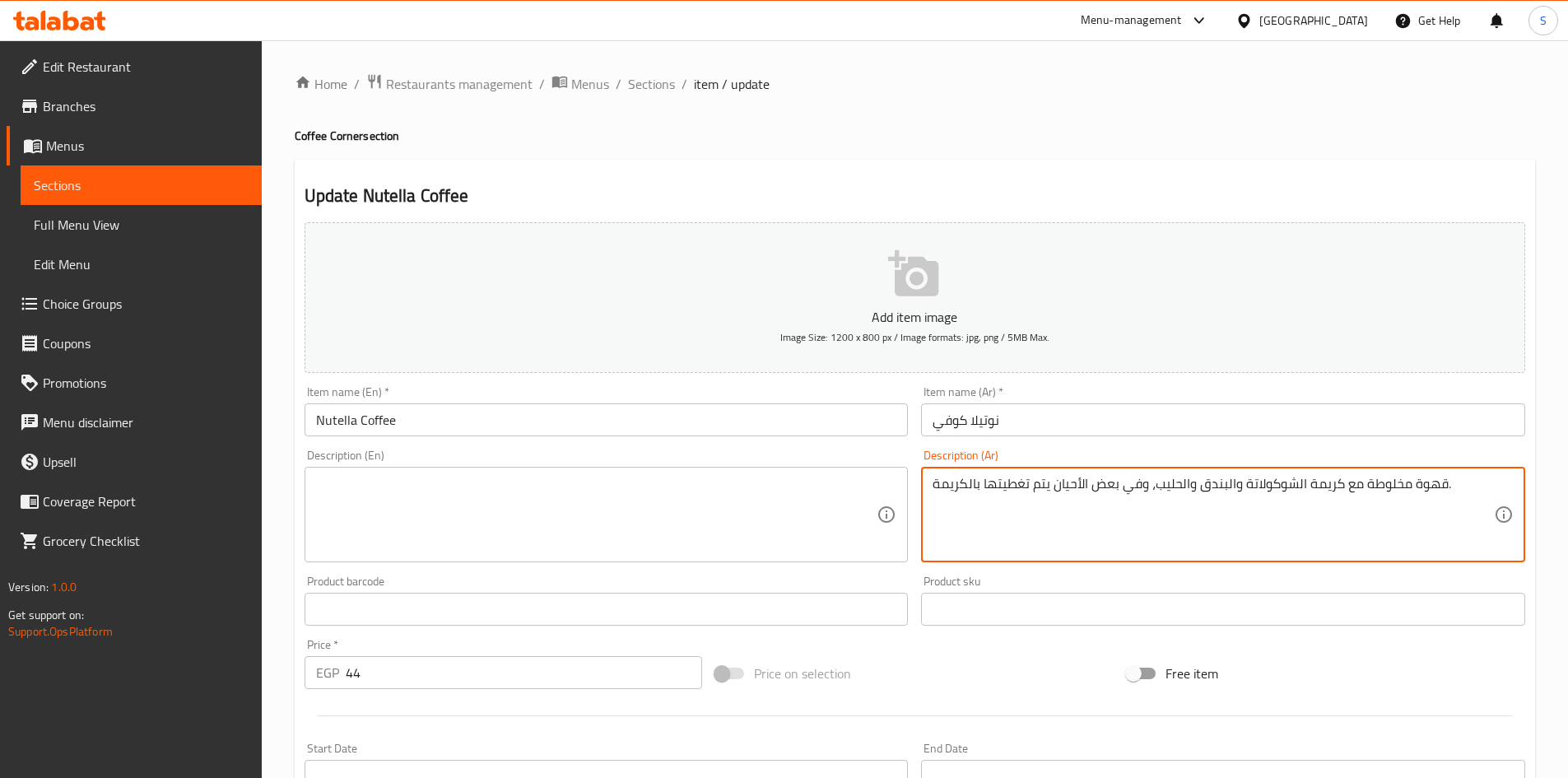
click at [1028, 502] on textarea "قهوة مخلوطة مع كريمة الشوكولاتة والبندق والحليب، وفي بعض الأحيان يتم تغطيتها با…" at bounding box center [1214, 515] width 561 height 79
click at [611, 434] on input "Nutella Coffee" at bounding box center [606, 419] width 604 height 33
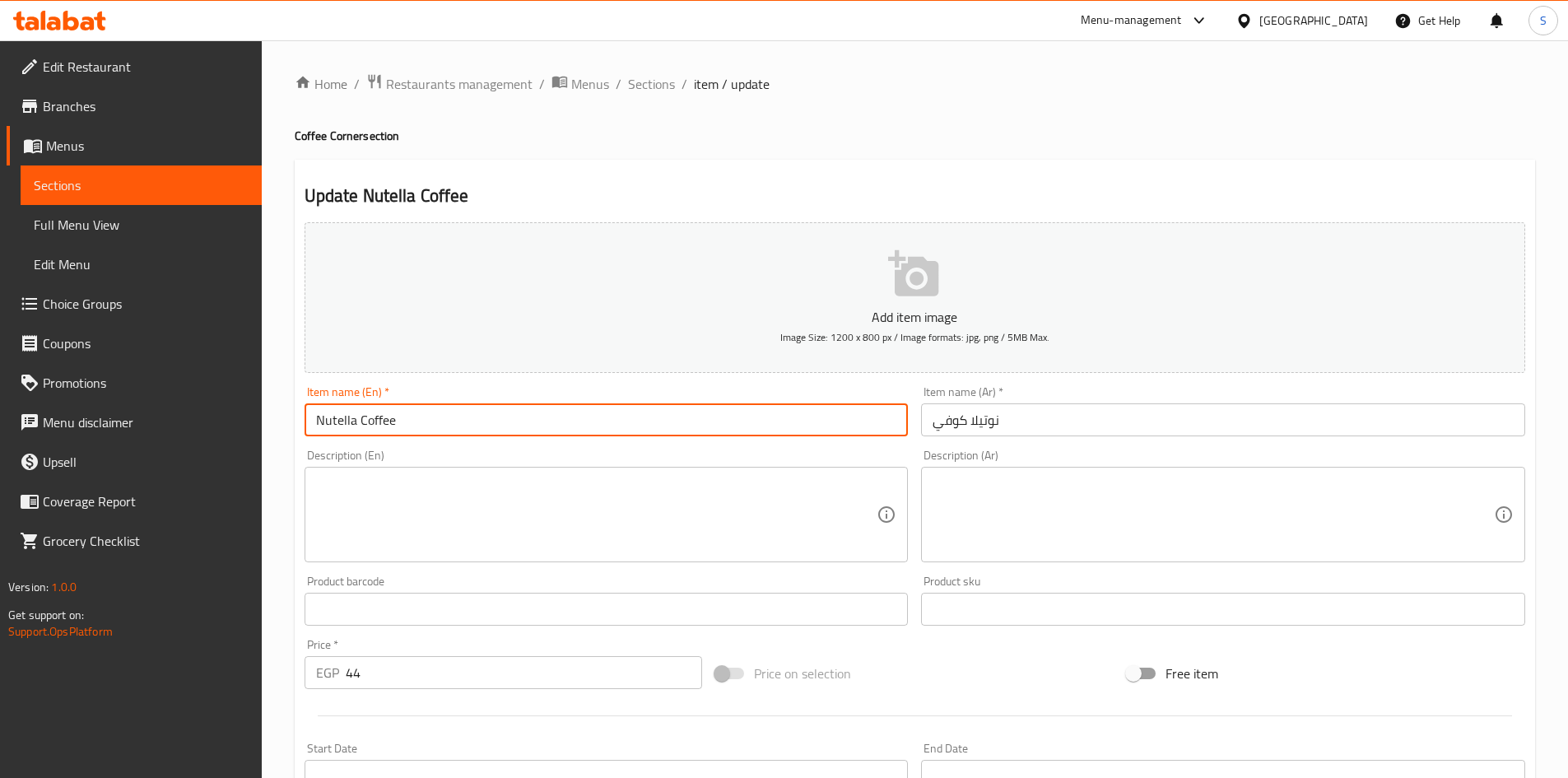
click at [448, 421] on input "Nutella Coffee" at bounding box center [606, 419] width 604 height 33
click at [468, 487] on textarea at bounding box center [597, 515] width 561 height 79
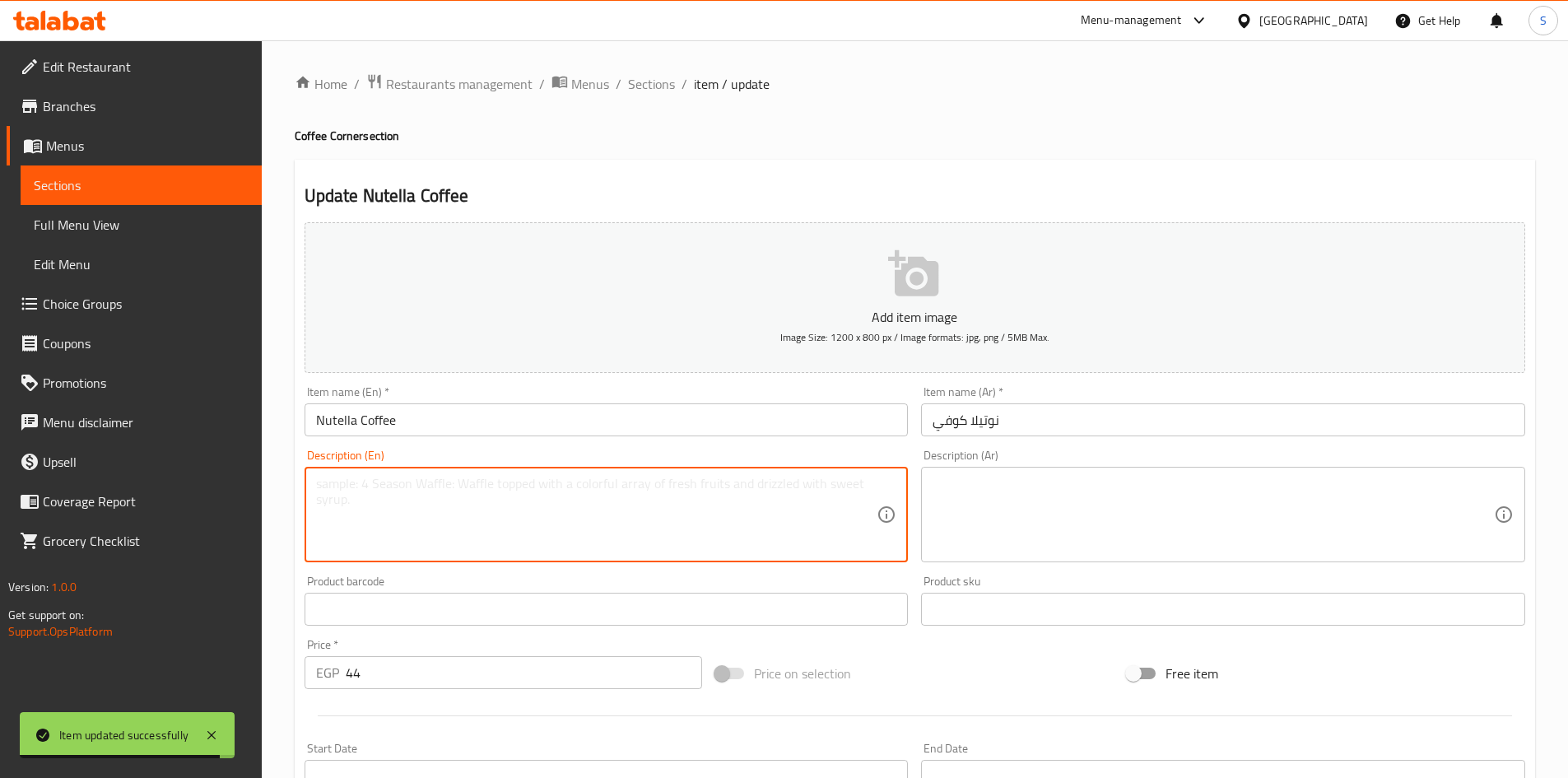
paste textarea "Made with creamy nutella and aromatic coffee, blended to perfection"
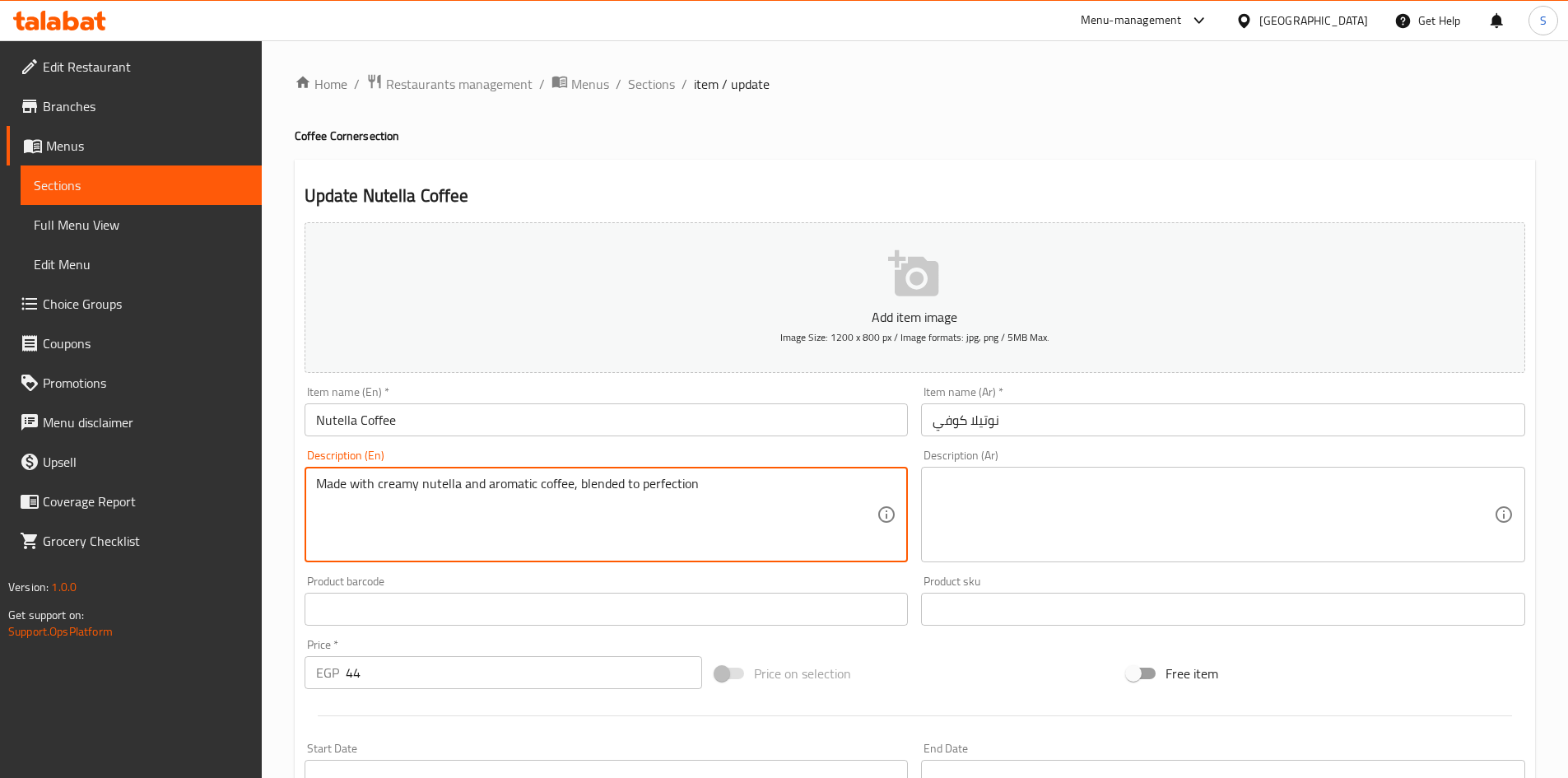
type textarea "Made with creamy nutella and aromatic coffee, blended to perfection"
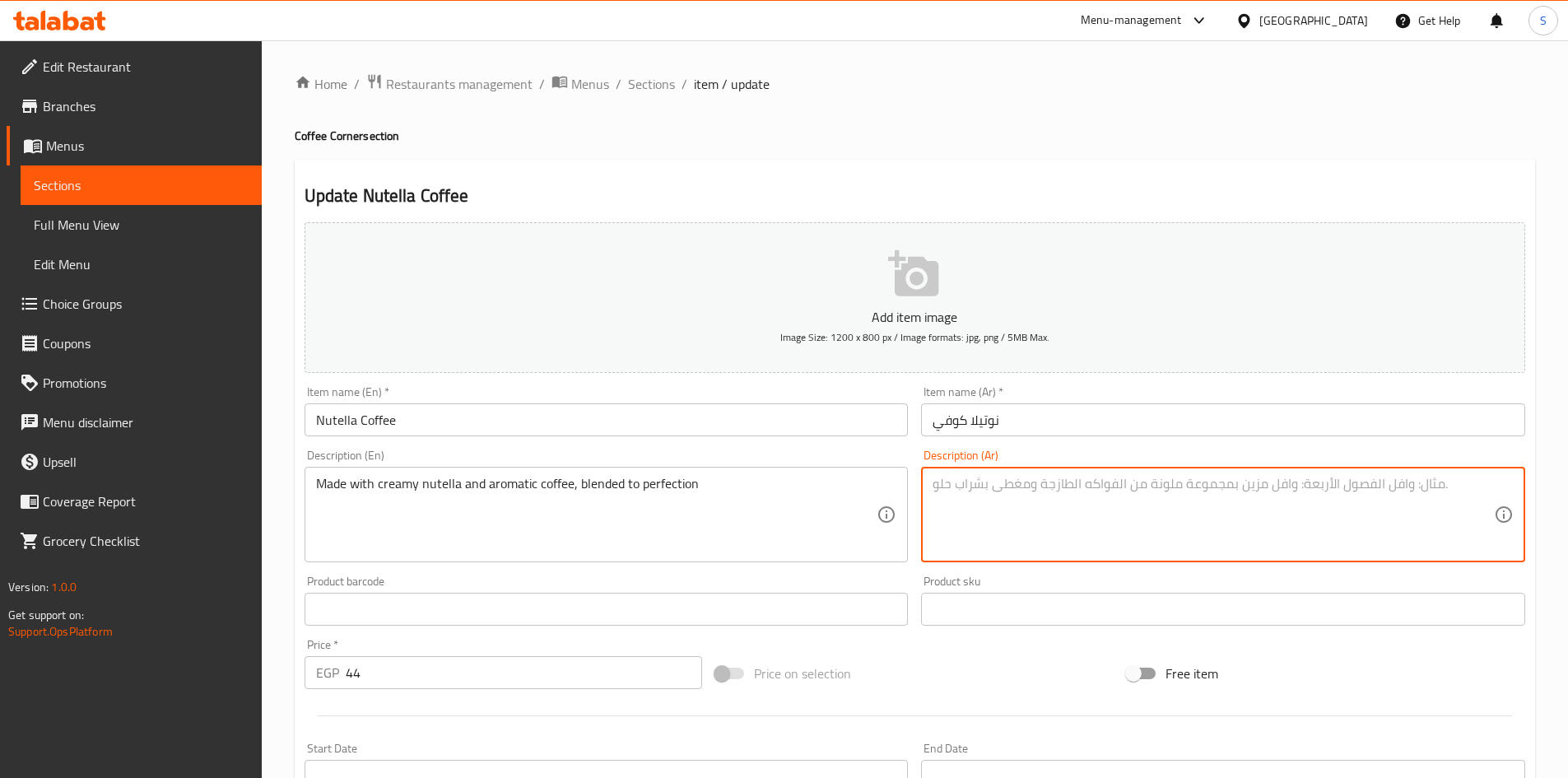
click at [996, 535] on textarea at bounding box center [1214, 515] width 561 height 79
paste textarea "مصنوعة من النوتيلا الكريمية والقهوة العطرية، مخفوقة بشكل مثالي"
type textarea "مصنوعة من النوتيلا الكريمية والقهوة العطرية، مخفوقة بشكل مثالي"
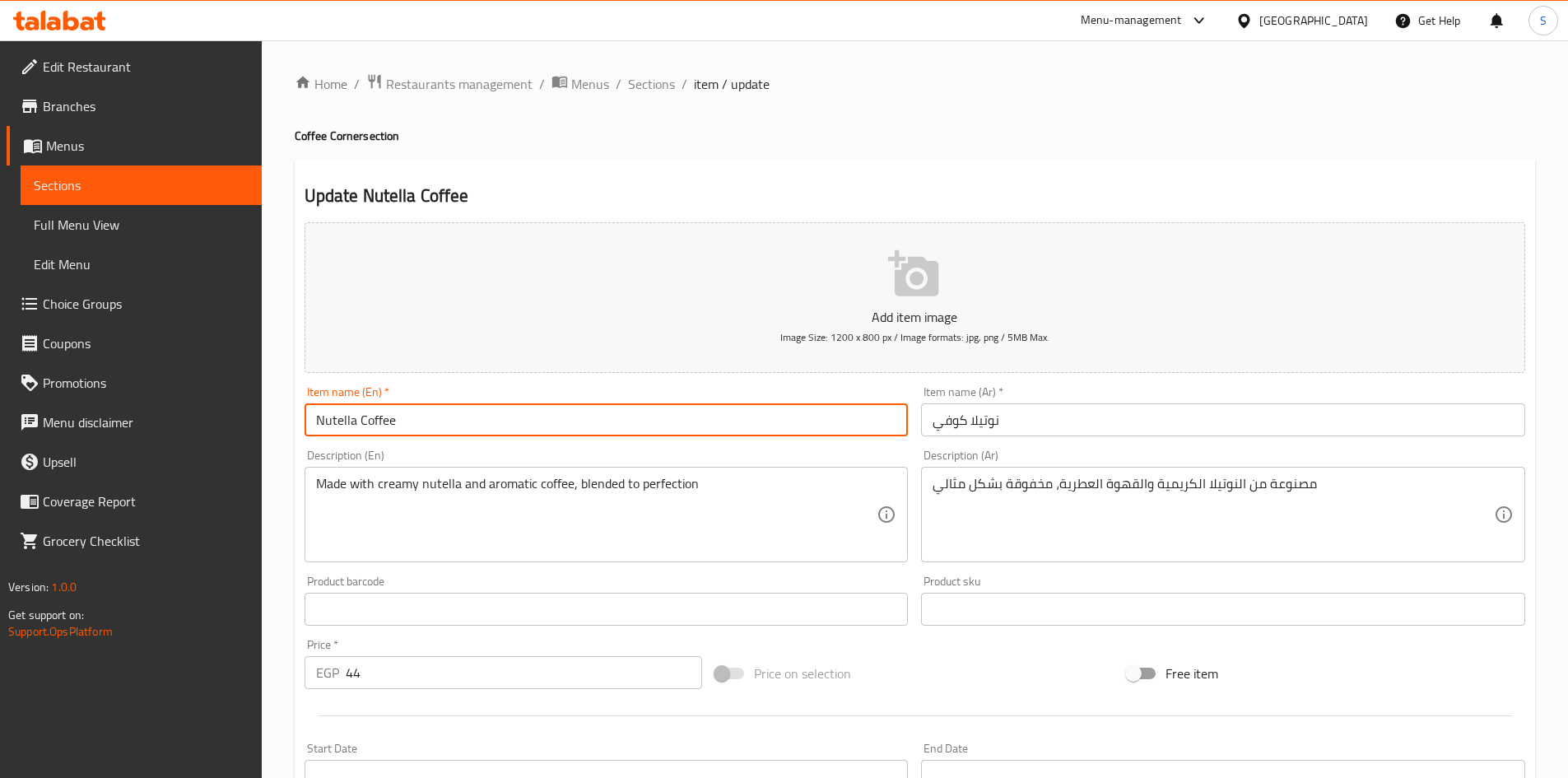
click at [587, 426] on input "Nutella Coffee" at bounding box center [606, 419] width 604 height 33
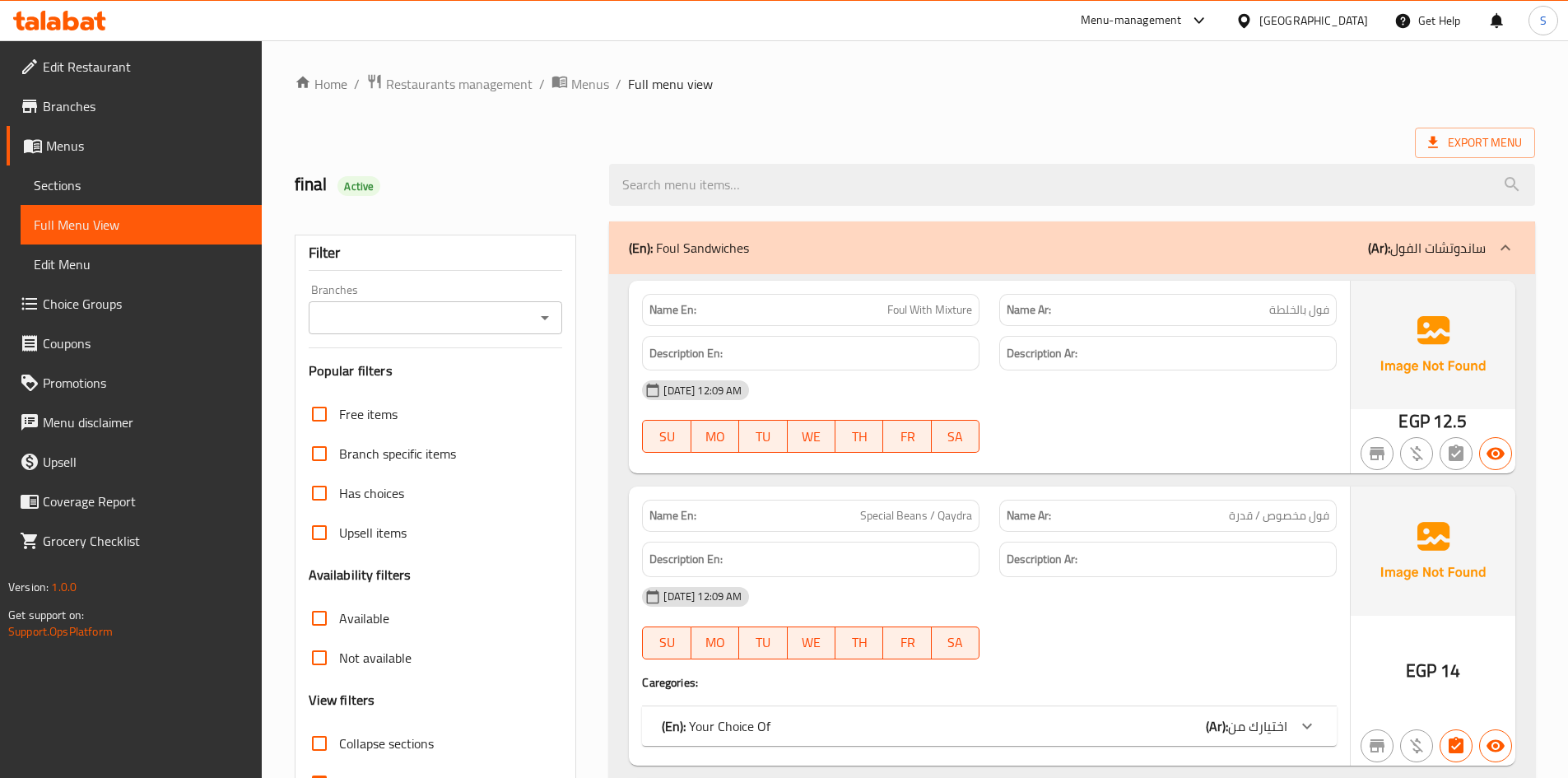
click at [100, 182] on span "Sections" at bounding box center [141, 185] width 215 height 20
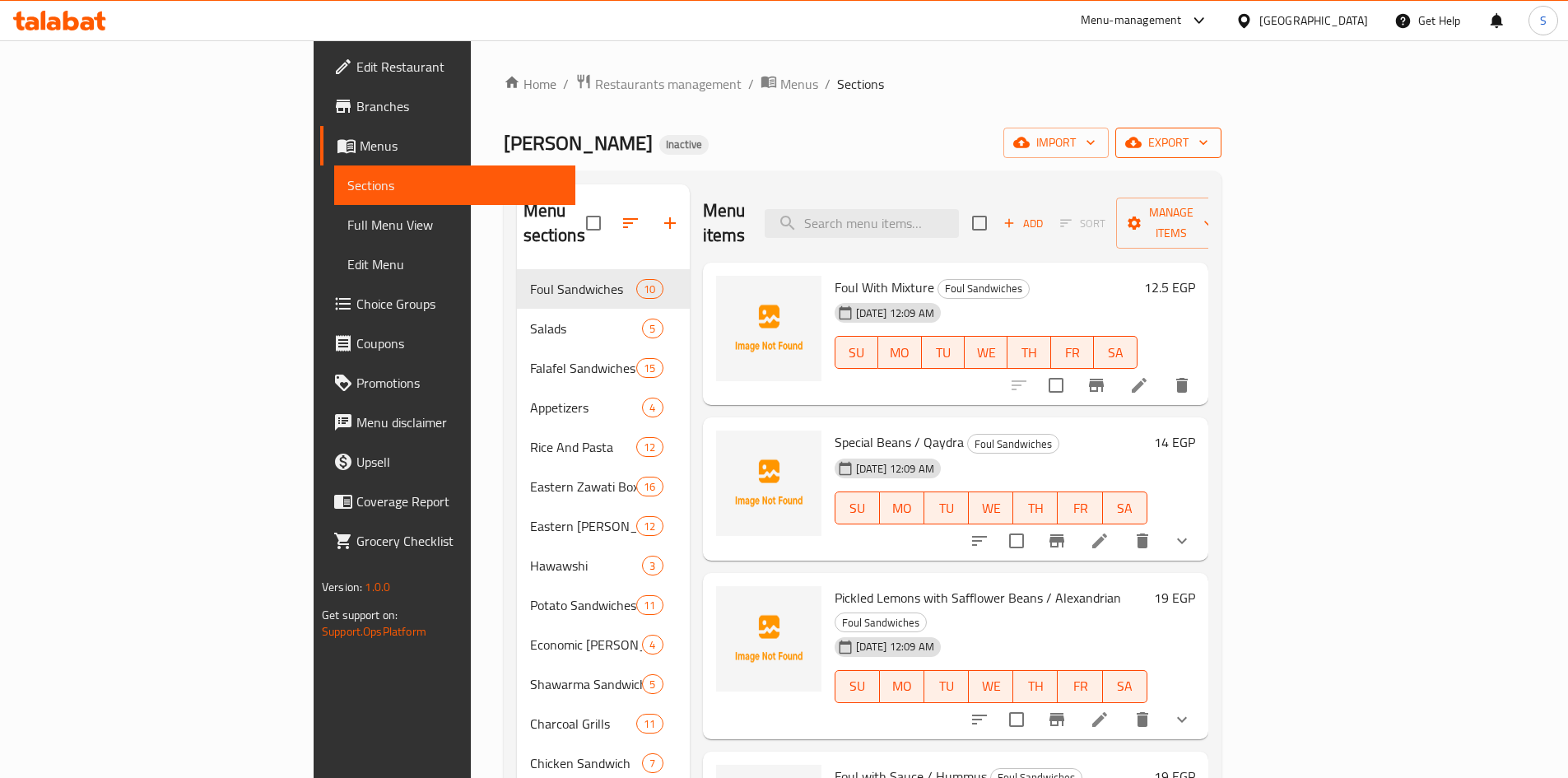
click at [1209, 149] on span "export" at bounding box center [1169, 142] width 80 height 21
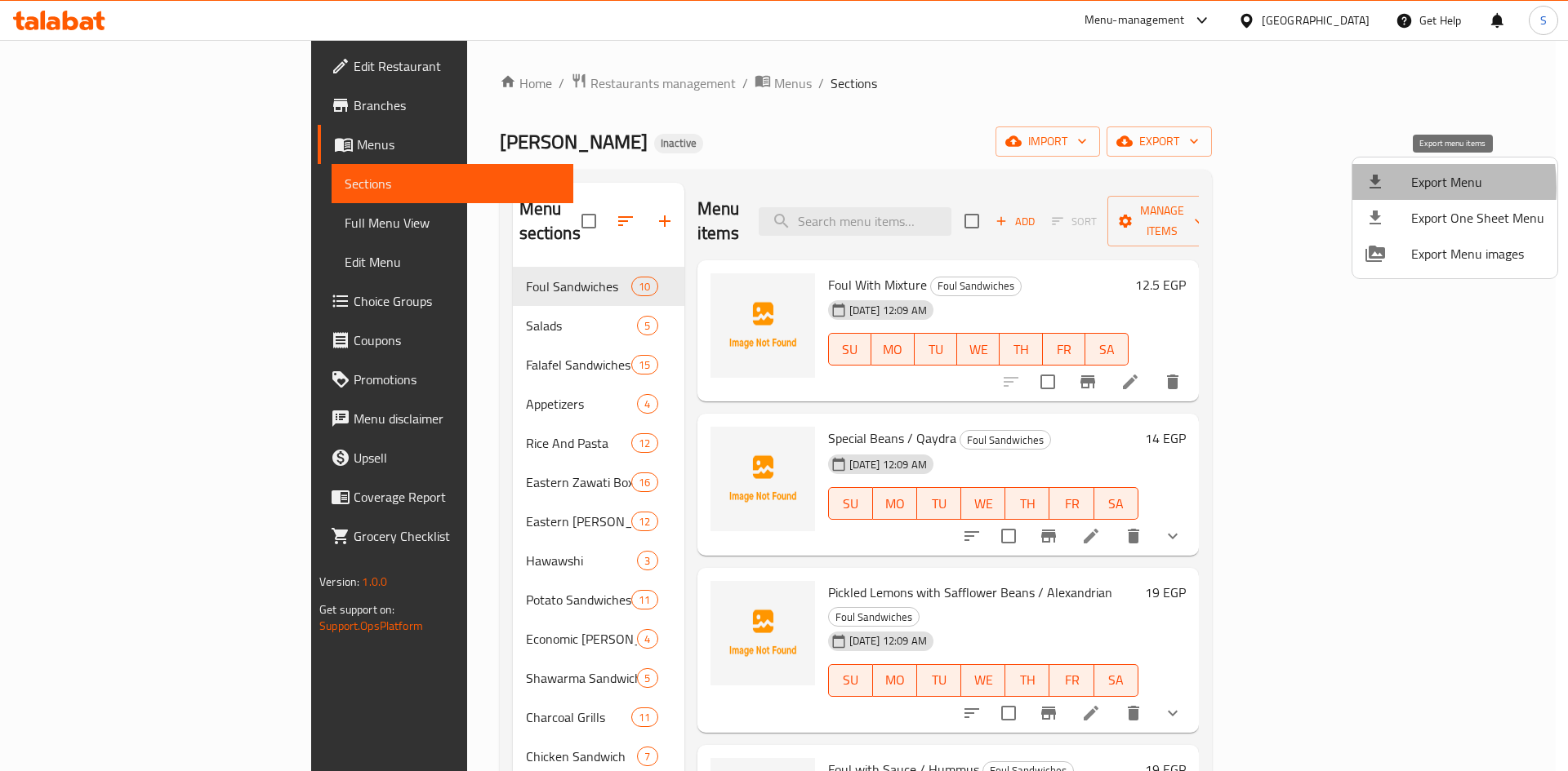
click at [1362, 188] on li "Export Menu" at bounding box center [1454, 182] width 205 height 36
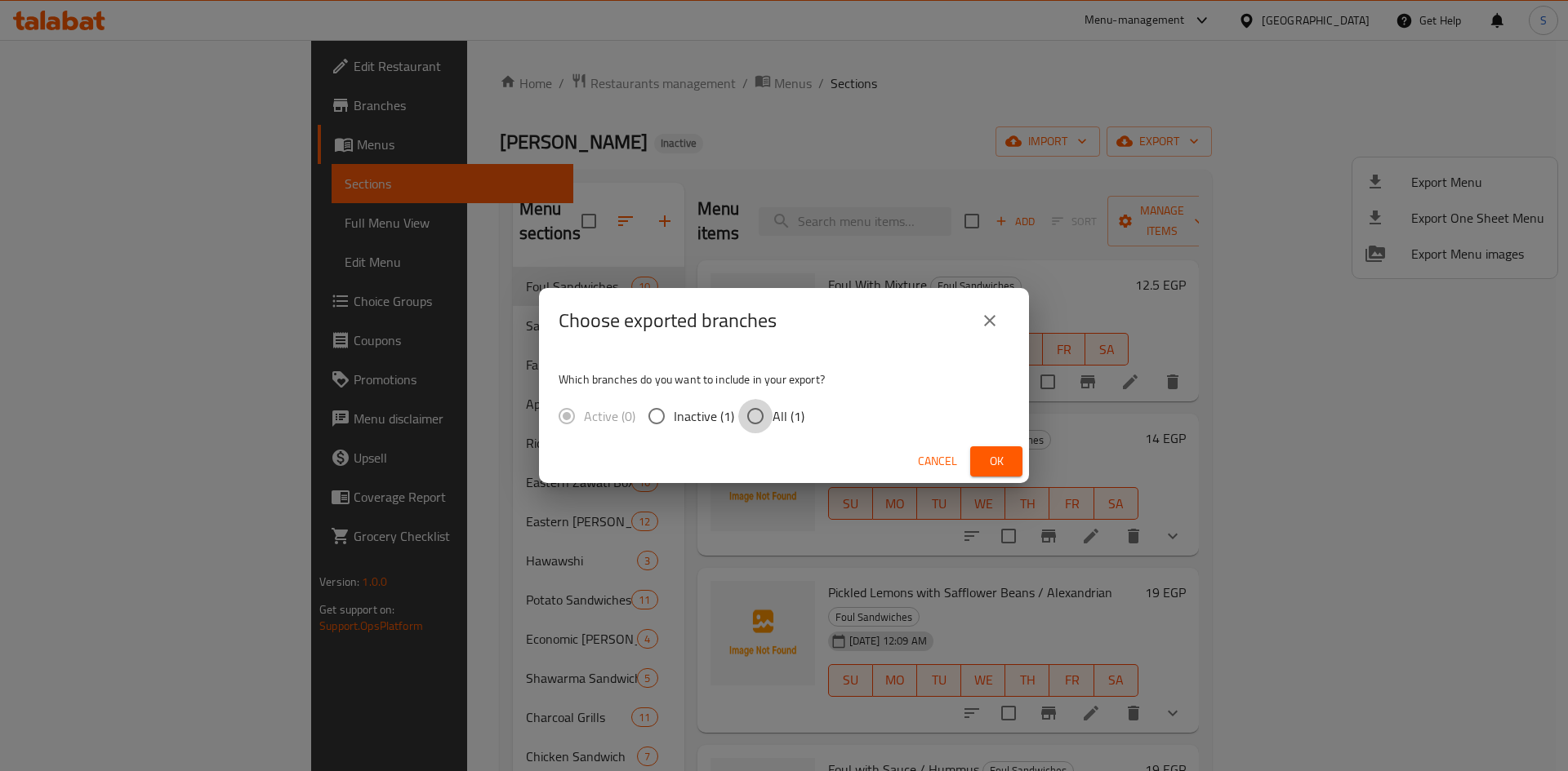
click at [763, 418] on input "All (1)" at bounding box center [754, 416] width 35 height 35
radio input "true"
click at [999, 468] on span "Ok" at bounding box center [996, 461] width 26 height 21
